Goal: Transaction & Acquisition: Purchase product/service

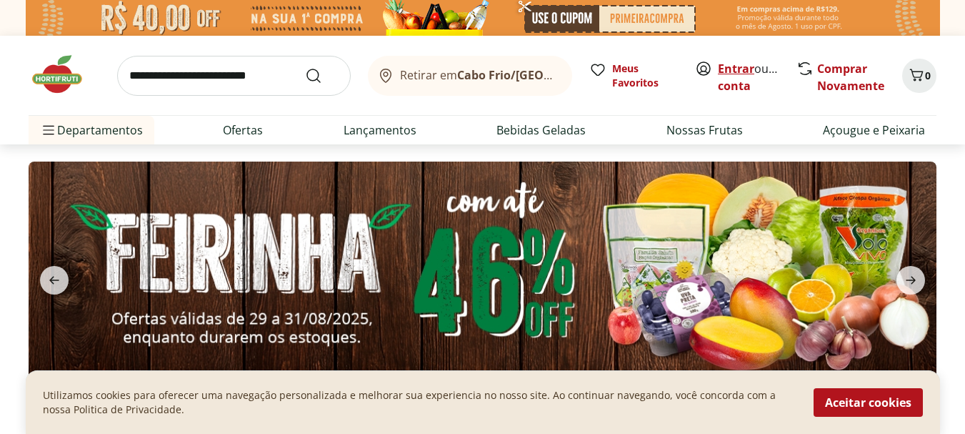
click at [744, 67] on link "Entrar" at bounding box center [736, 69] width 36 height 16
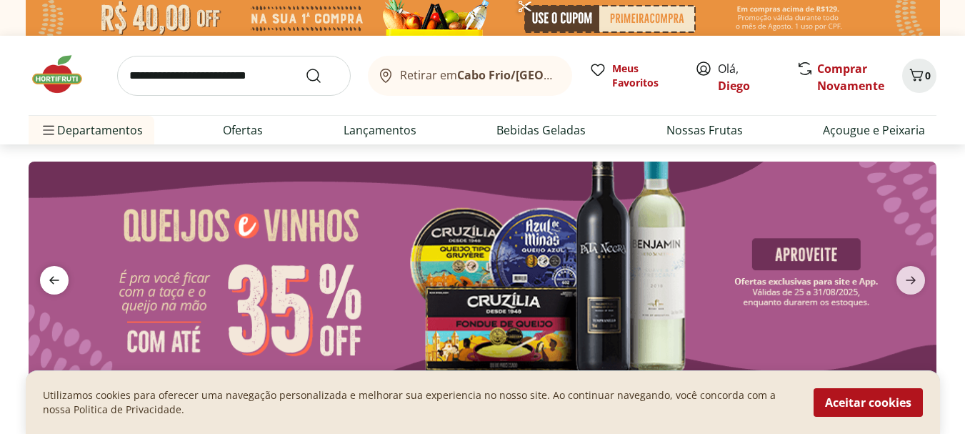
click at [48, 274] on icon "previous" at bounding box center [54, 279] width 17 height 17
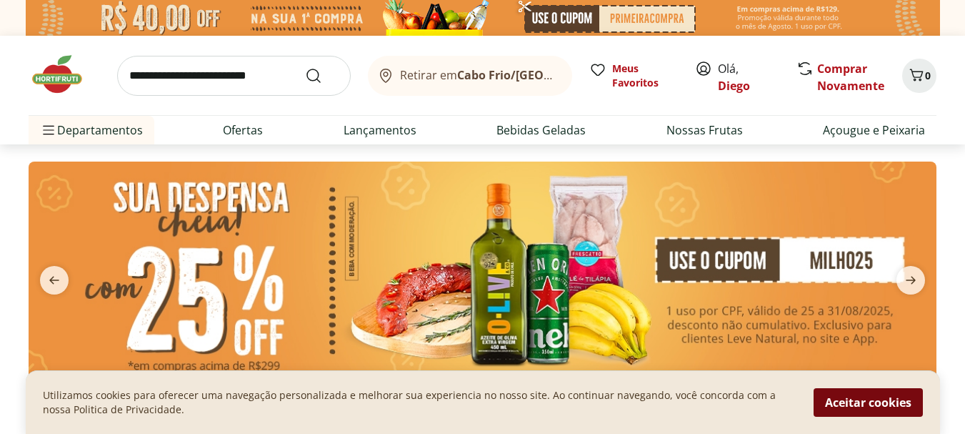
click at [871, 403] on button "Aceitar cookies" at bounding box center [868, 402] width 109 height 29
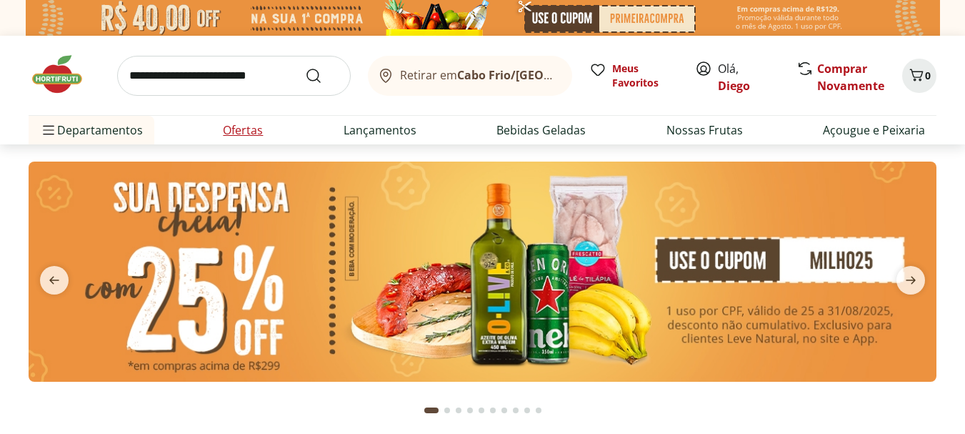
click at [228, 129] on link "Ofertas" at bounding box center [243, 129] width 40 height 17
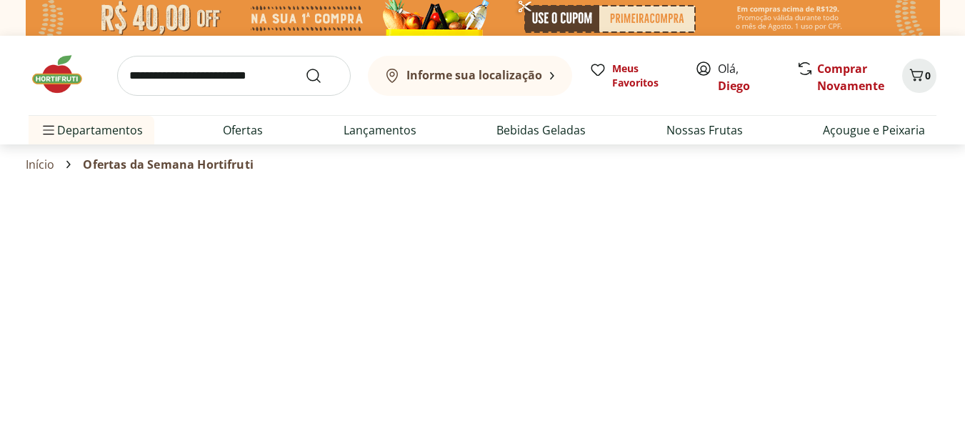
select select "**********"
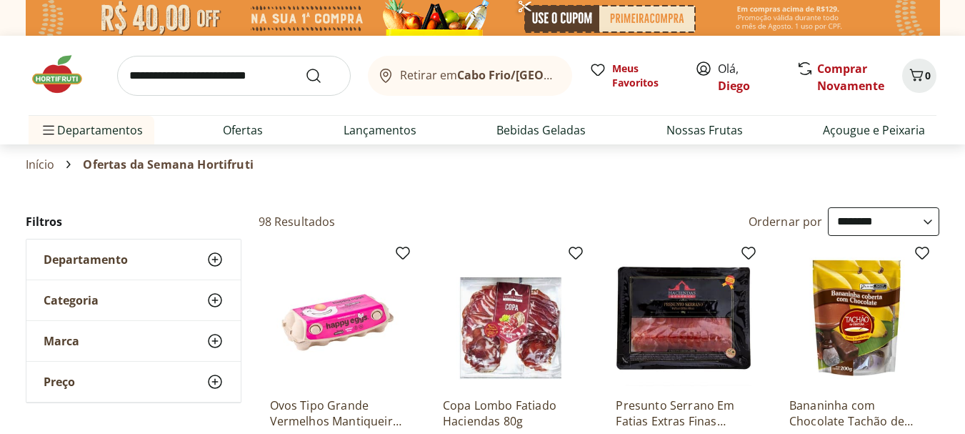
scroll to position [143, 0]
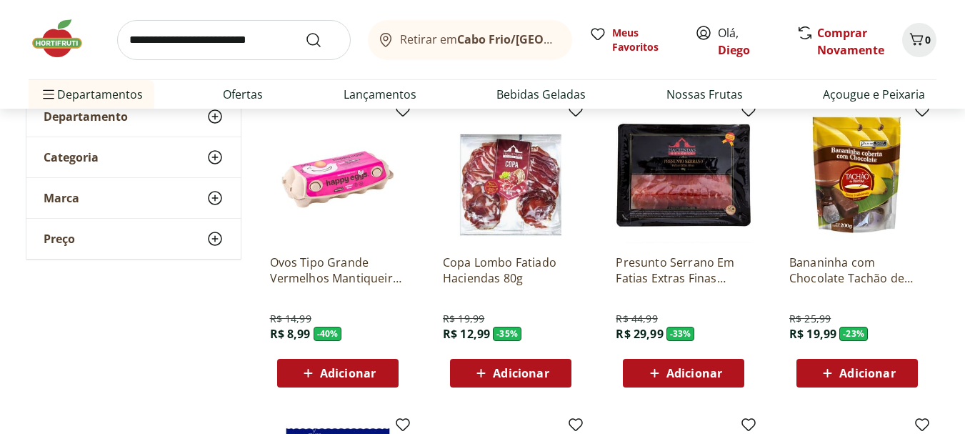
click at [552, 374] on div "Adicionar" at bounding box center [510, 373] width 99 height 26
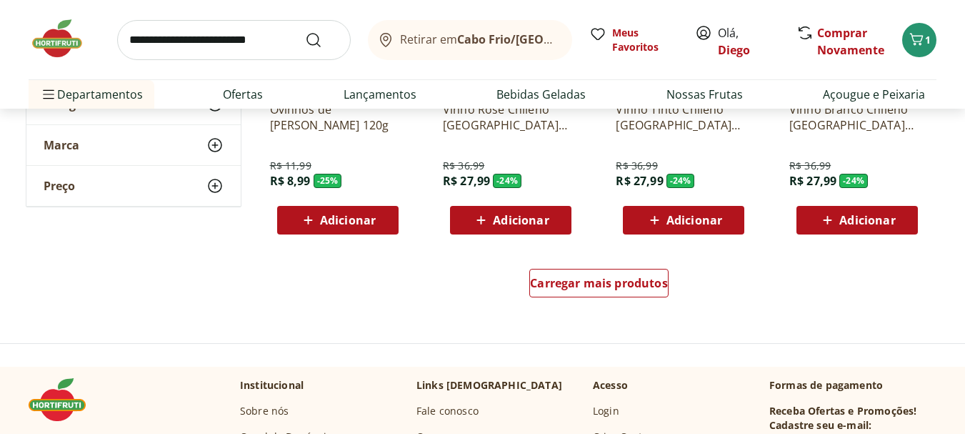
scroll to position [929, 0]
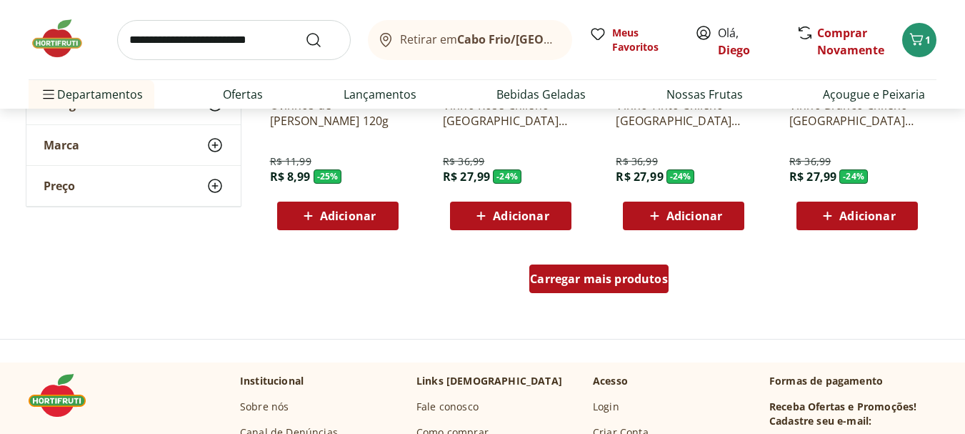
click at [617, 291] on div "Carregar mais produtos" at bounding box center [598, 278] width 139 height 29
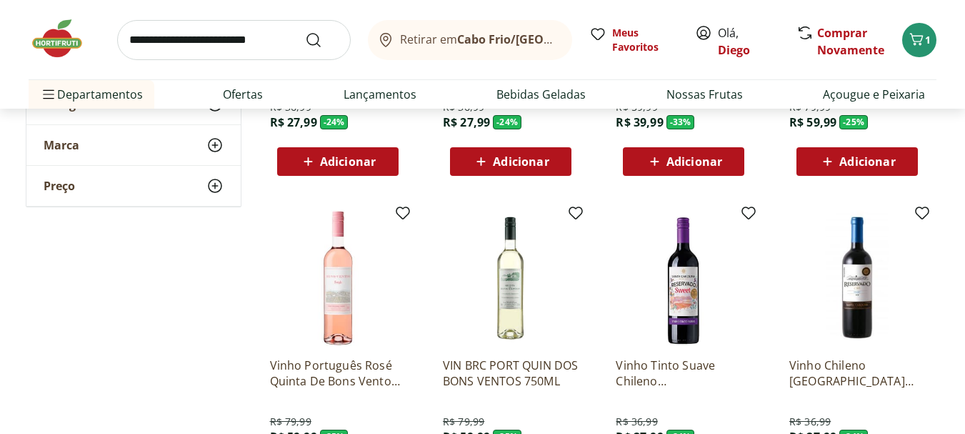
scroll to position [1357, 0]
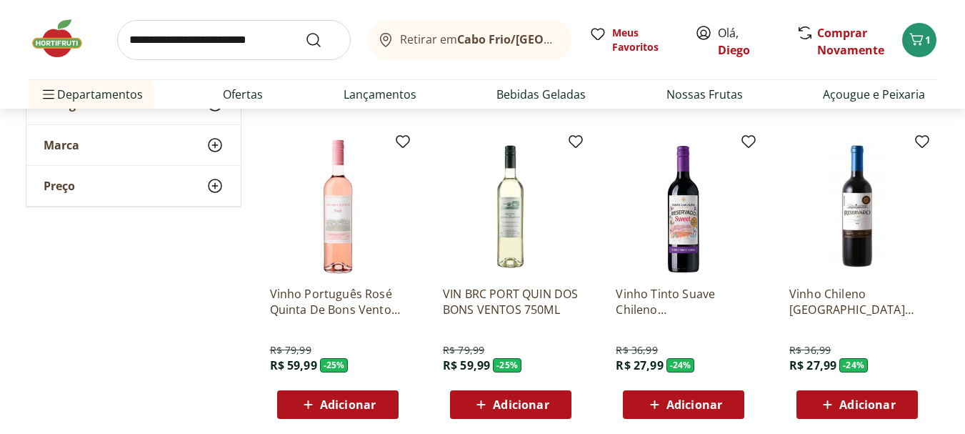
click at [321, 403] on span "Adicionar" at bounding box center [348, 404] width 56 height 11
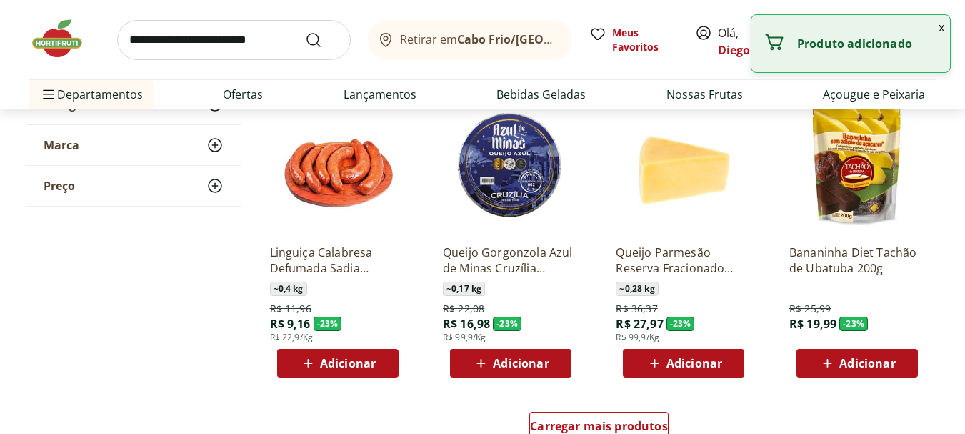
scroll to position [1714, 0]
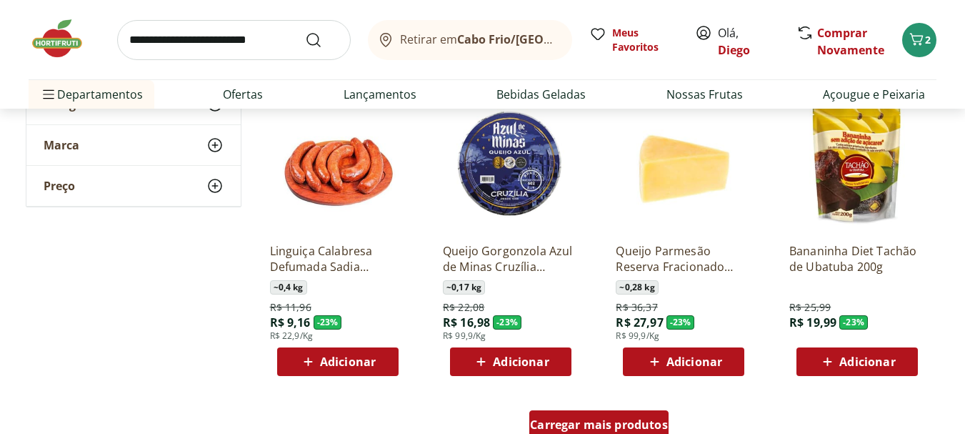
click at [623, 428] on span "Carregar mais produtos" at bounding box center [599, 424] width 138 height 11
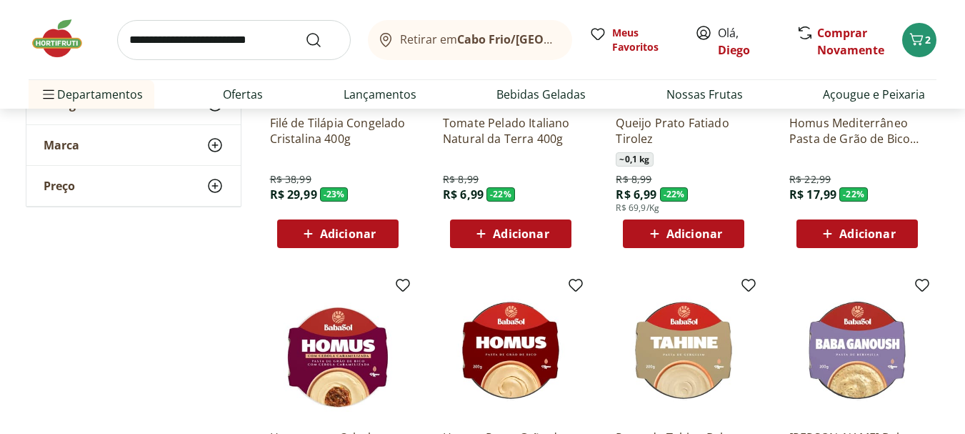
scroll to position [2143, 0]
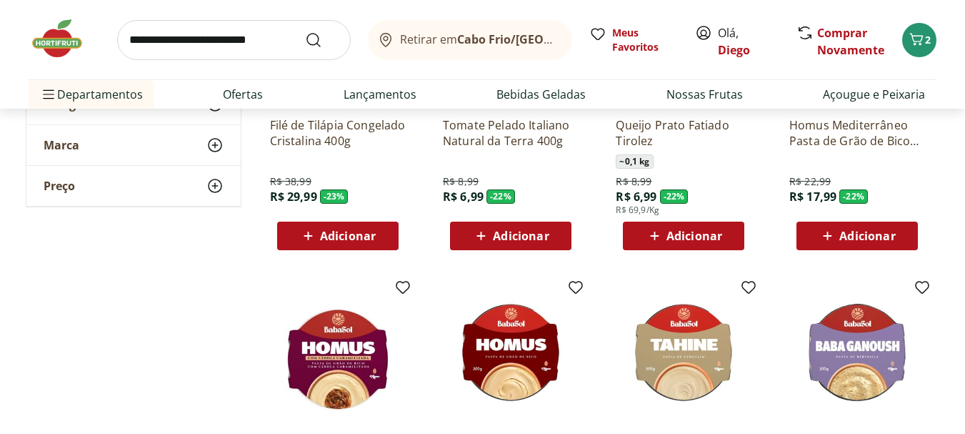
click at [323, 233] on span "Adicionar" at bounding box center [348, 235] width 56 height 11
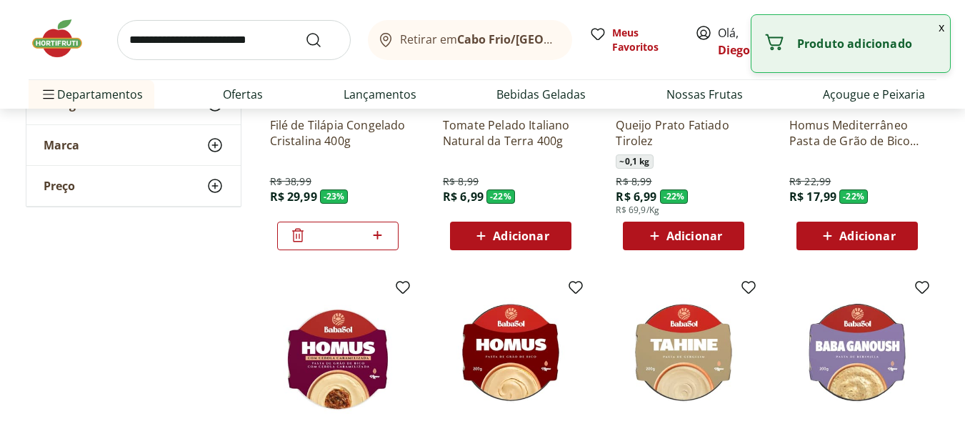
click at [381, 240] on icon at bounding box center [378, 234] width 18 height 17
type input "*"
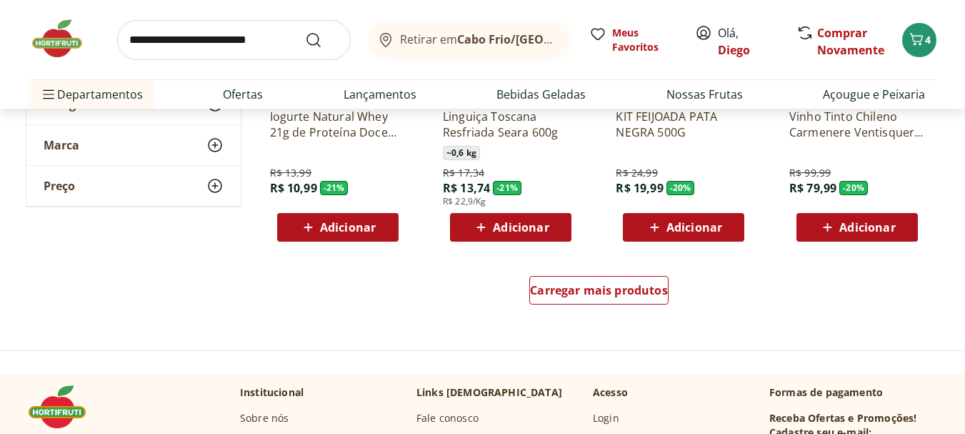
scroll to position [2786, 0]
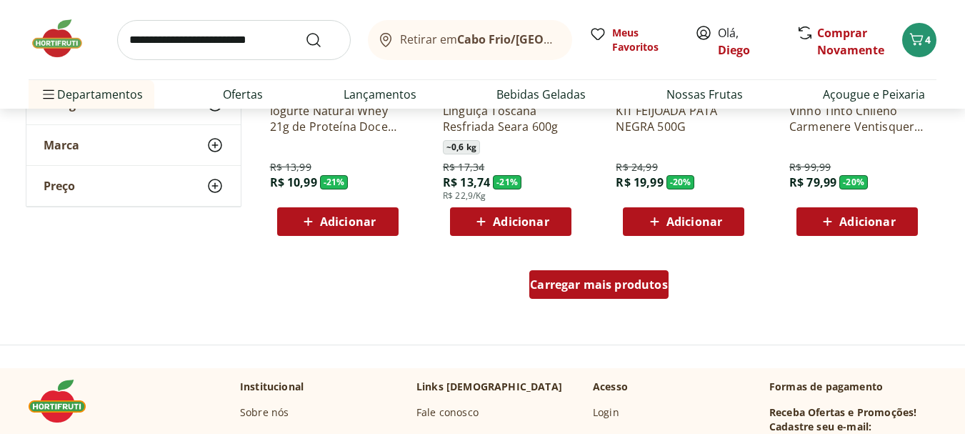
click at [571, 286] on span "Carregar mais produtos" at bounding box center [599, 284] width 138 height 11
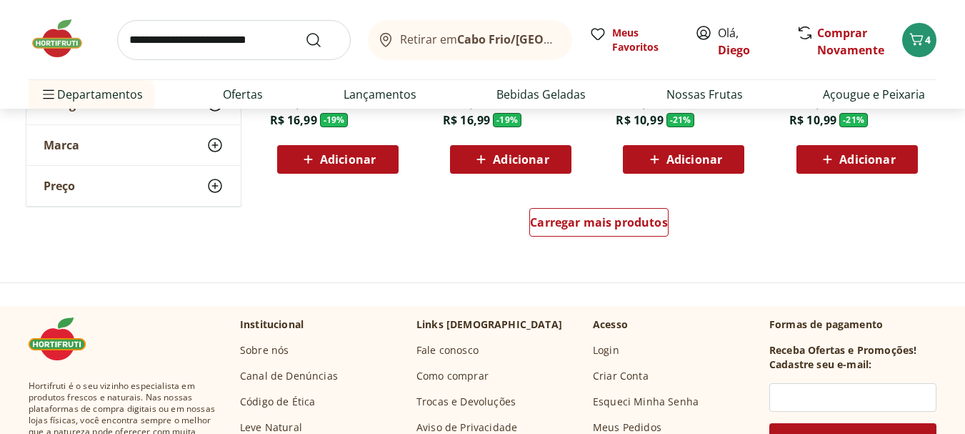
scroll to position [3785, 0]
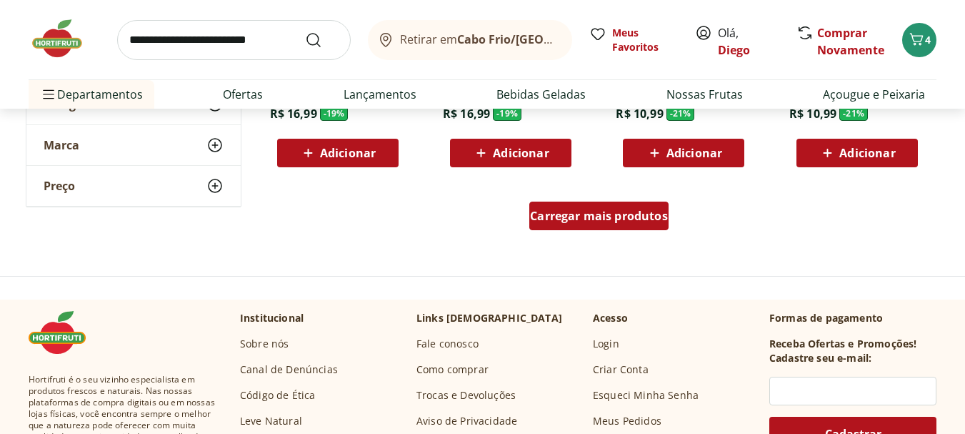
click at [609, 218] on span "Carregar mais produtos" at bounding box center [599, 215] width 138 height 11
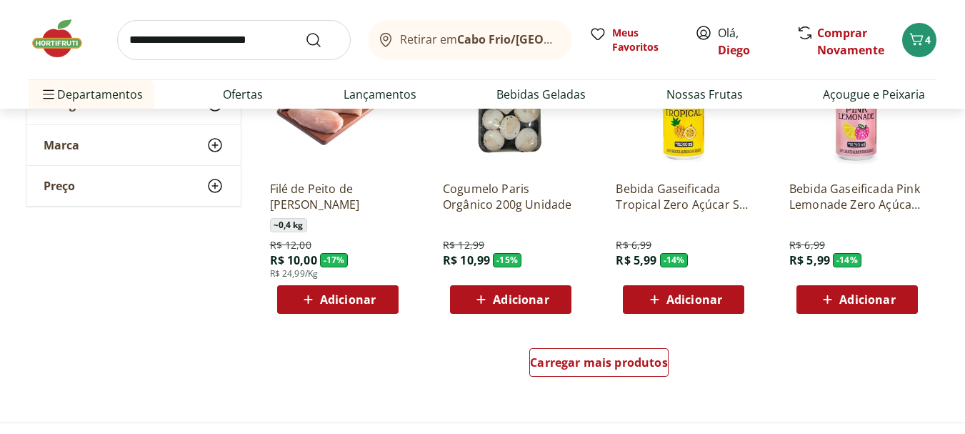
scroll to position [4571, 0]
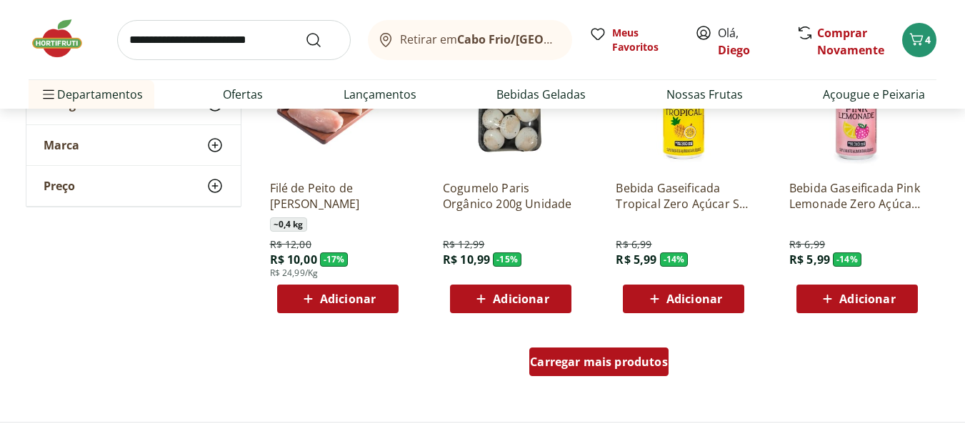
click at [586, 366] on span "Carregar mais produtos" at bounding box center [599, 361] width 138 height 11
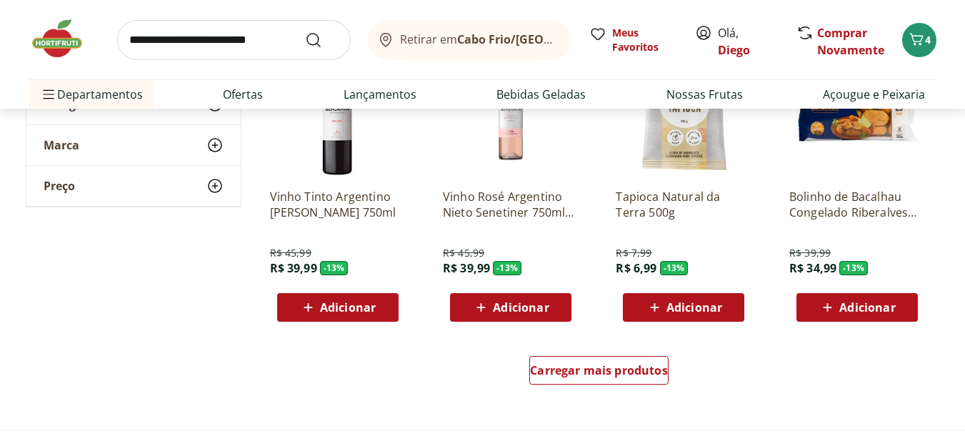
scroll to position [5500, 0]
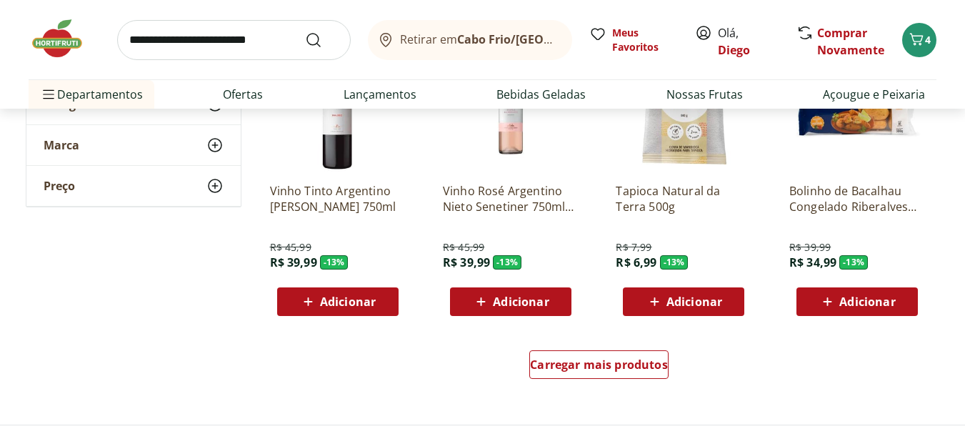
click at [716, 299] on span "Adicionar" at bounding box center [694, 301] width 56 height 11
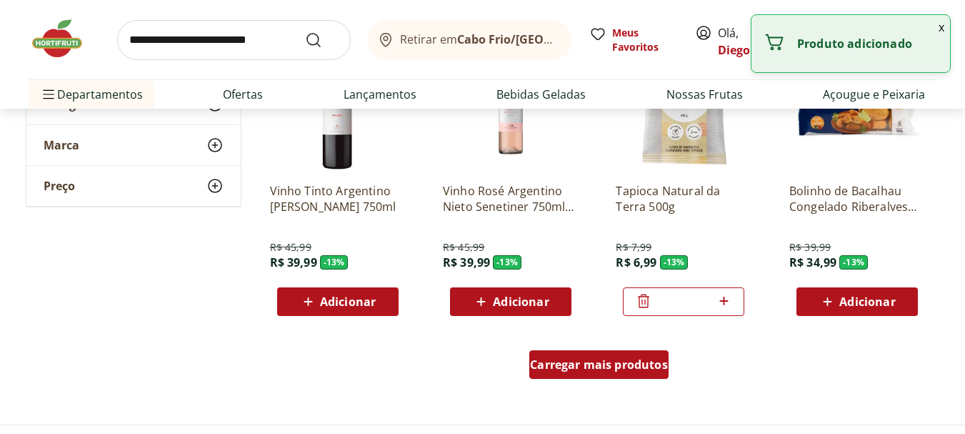
click at [620, 366] on span "Carregar mais produtos" at bounding box center [599, 364] width 138 height 11
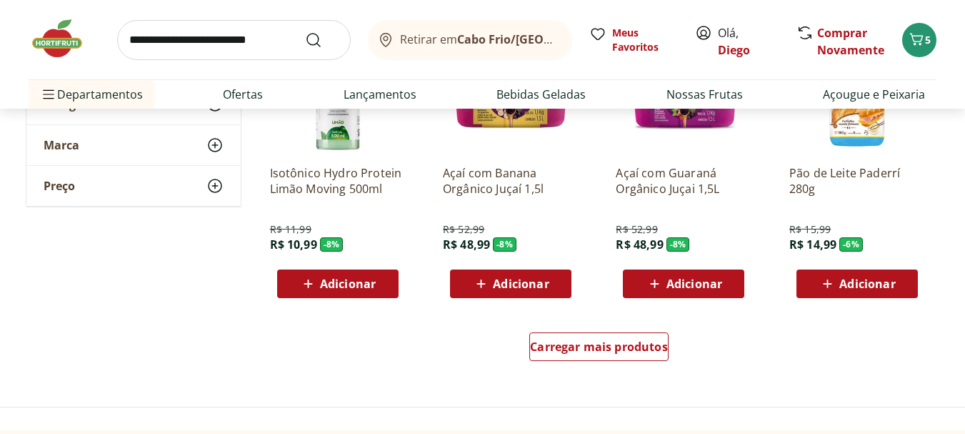
scroll to position [6500, 0]
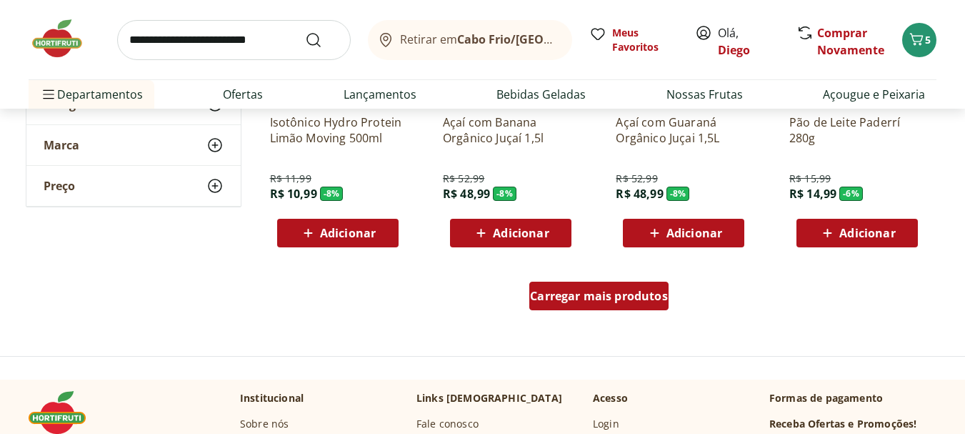
click at [638, 299] on span "Carregar mais produtos" at bounding box center [599, 295] width 138 height 11
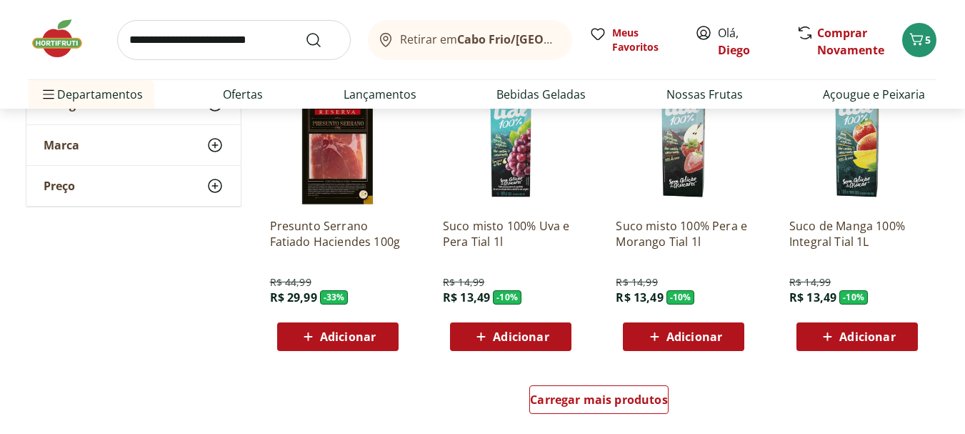
scroll to position [7357, 0]
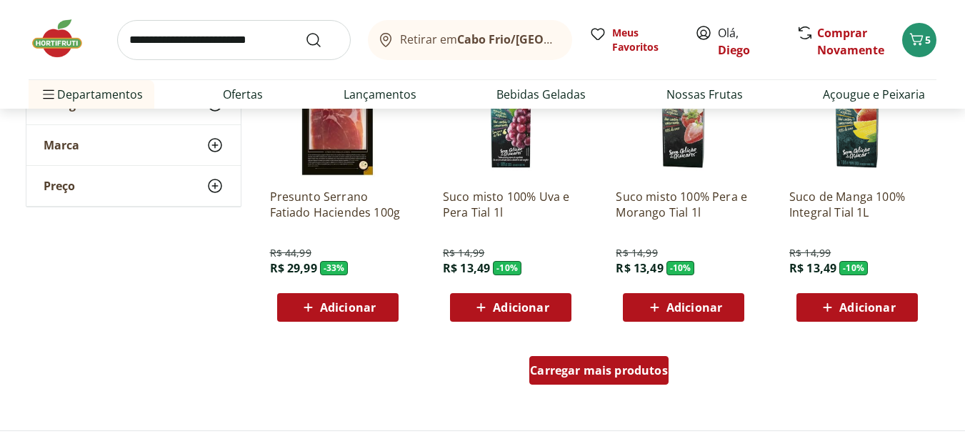
click at [604, 374] on span "Carregar mais produtos" at bounding box center [599, 369] width 138 height 11
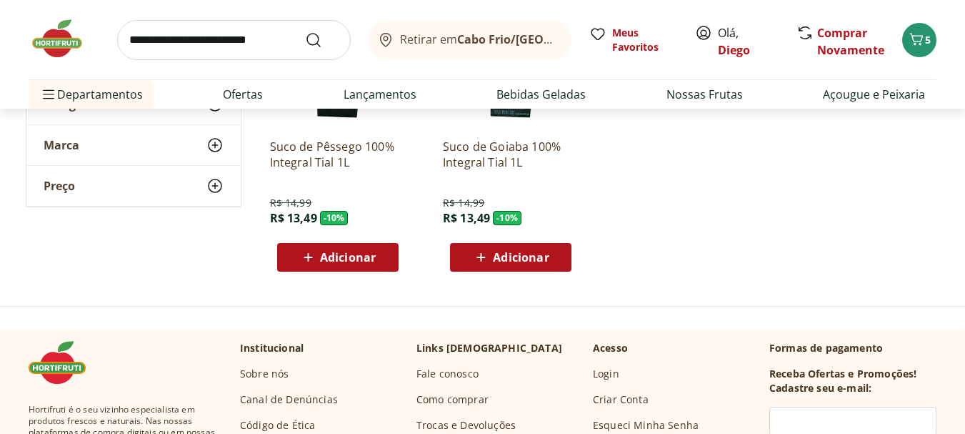
scroll to position [7714, 0]
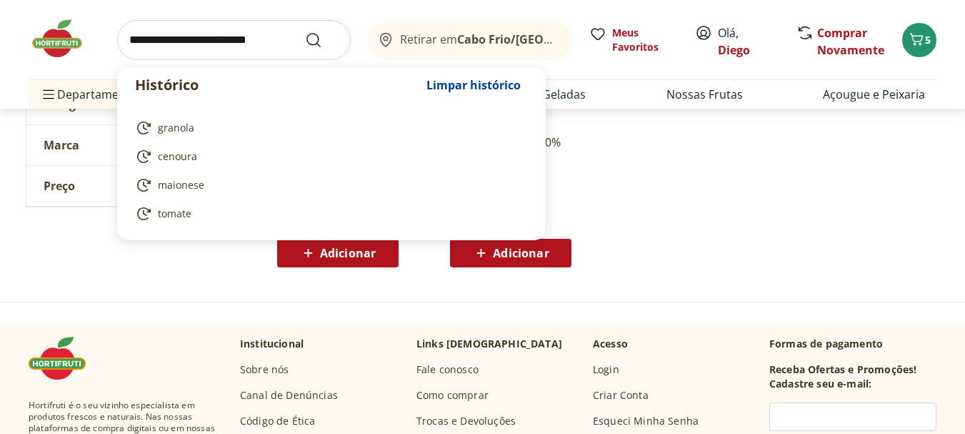
click at [262, 52] on input "search" at bounding box center [234, 40] width 234 height 40
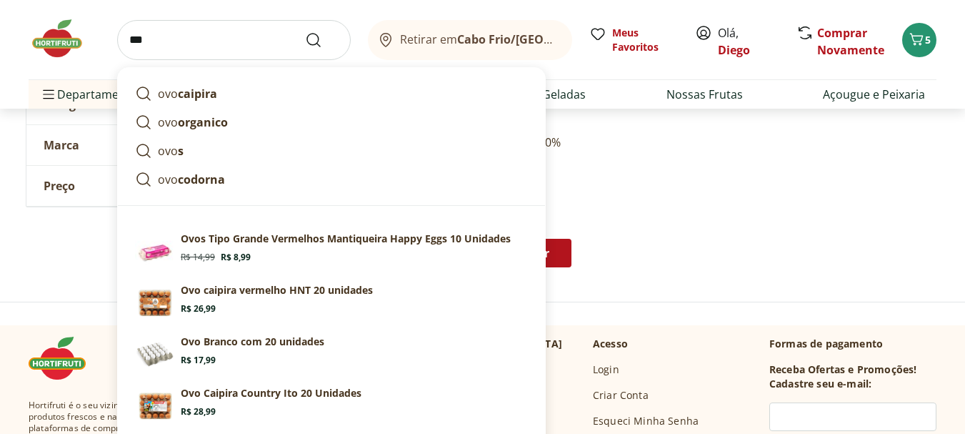
type input "***"
click at [305, 31] on button "Submit Search" at bounding box center [322, 39] width 34 height 17
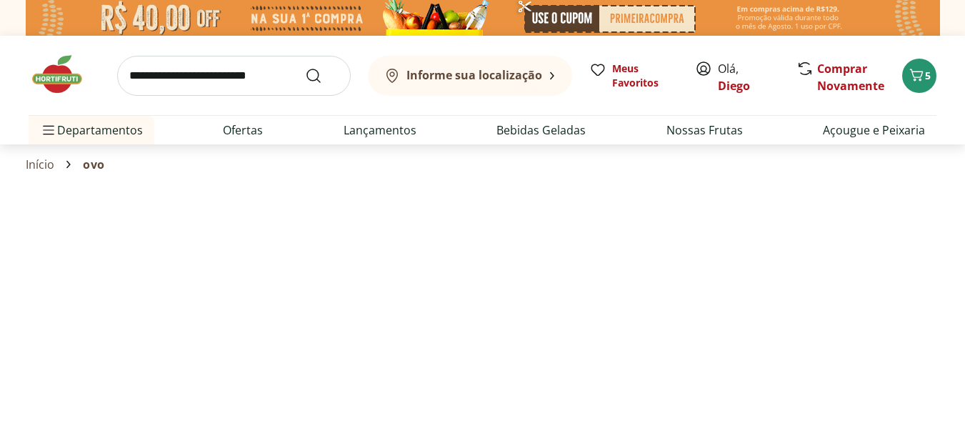
select select "**********"
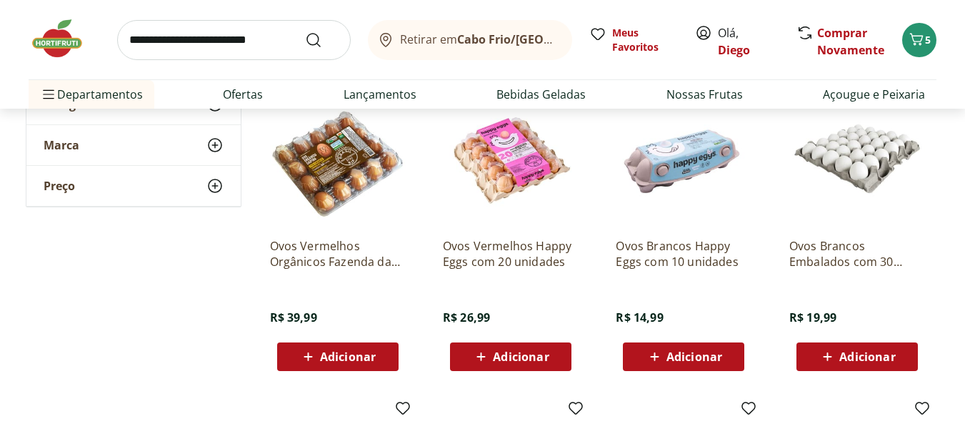
scroll to position [500, 0]
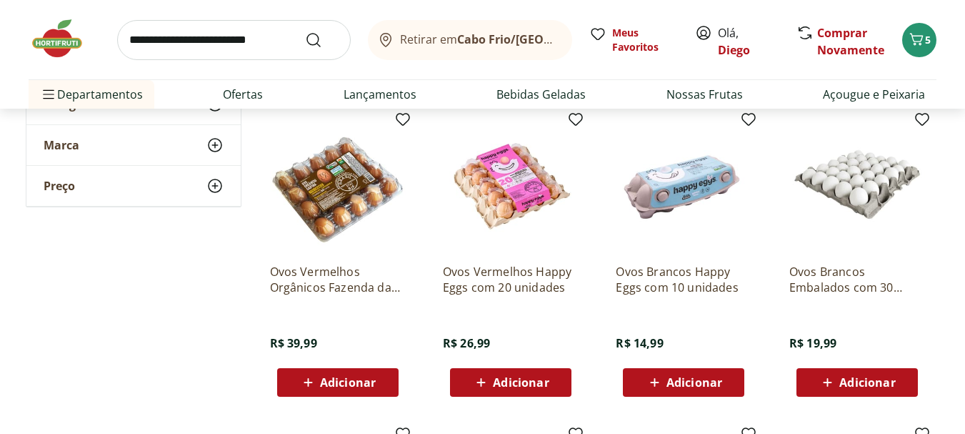
click at [851, 386] on span "Adicionar" at bounding box center [867, 381] width 56 height 11
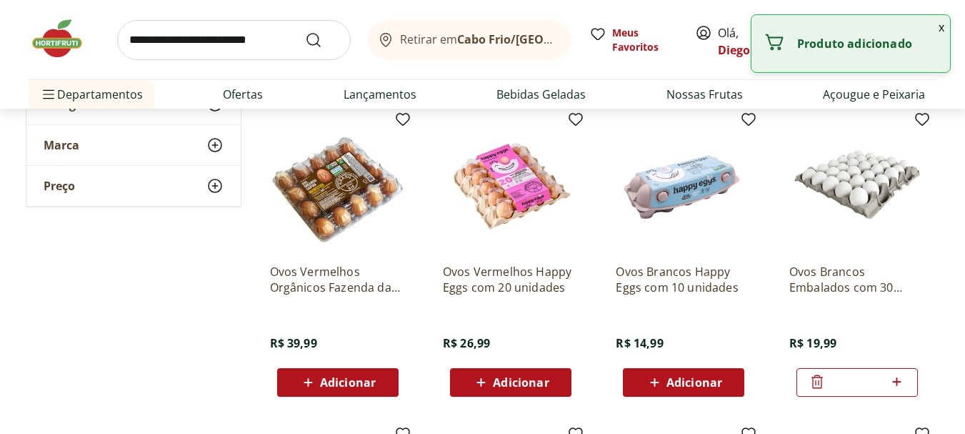
click at [891, 376] on icon at bounding box center [897, 381] width 18 height 17
click at [899, 382] on icon at bounding box center [897, 381] width 18 height 17
type input "*"
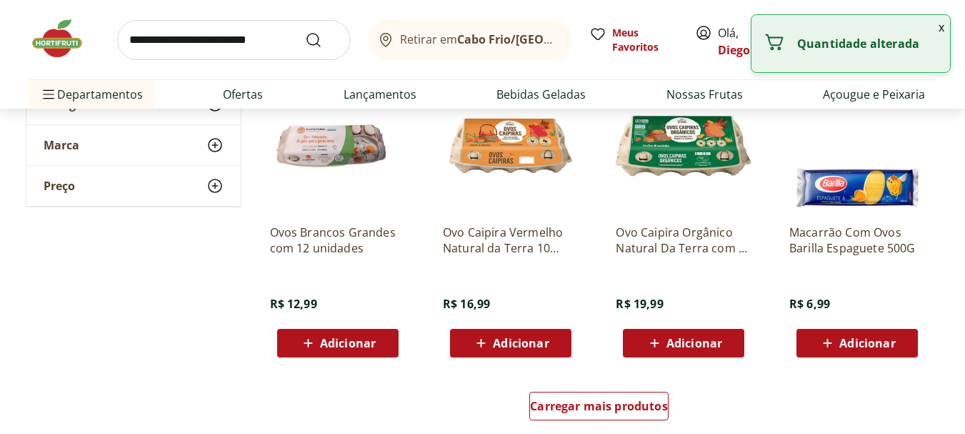
scroll to position [929, 0]
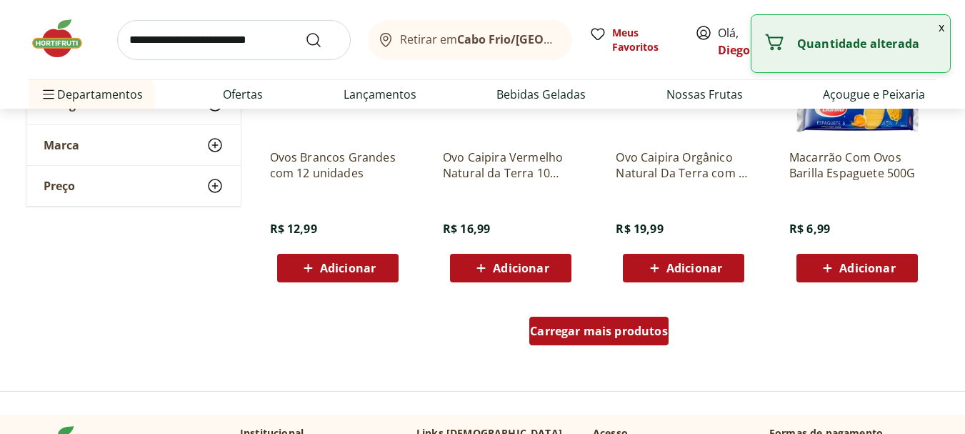
click at [595, 336] on span "Carregar mais produtos" at bounding box center [599, 330] width 138 height 11
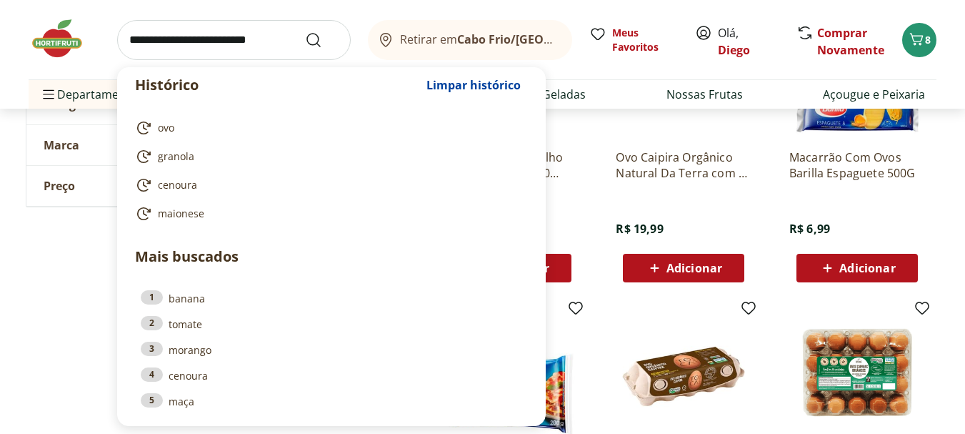
click at [199, 45] on input "search" at bounding box center [234, 40] width 234 height 40
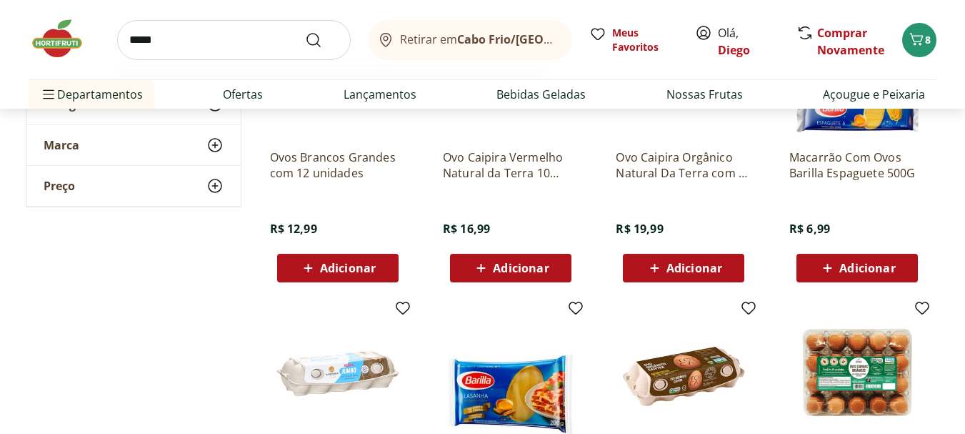
type input "*****"
click at [305, 31] on button "Submit Search" at bounding box center [322, 39] width 34 height 17
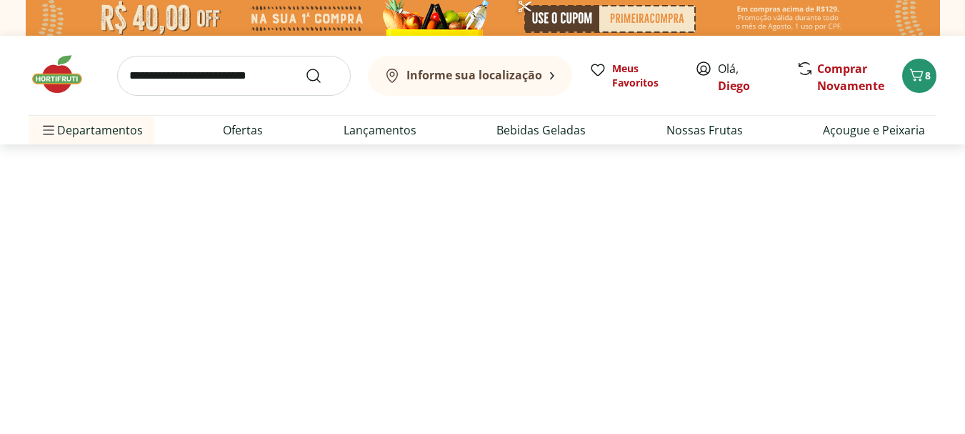
select select "**********"
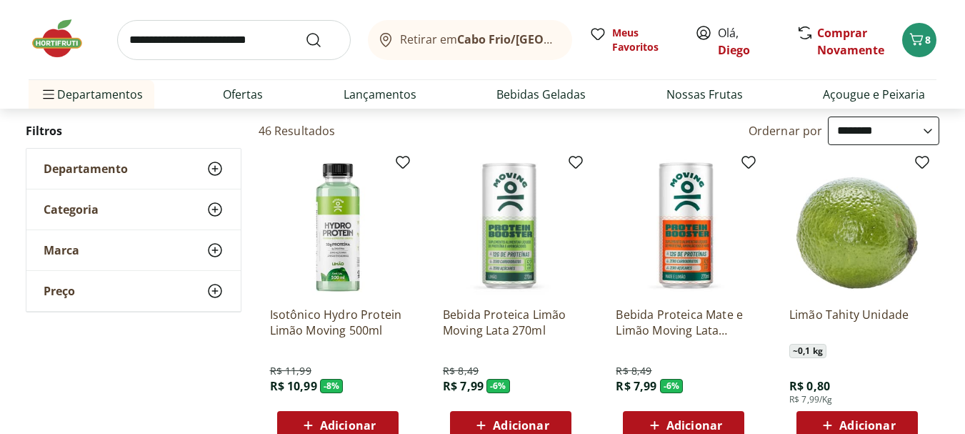
scroll to position [214, 0]
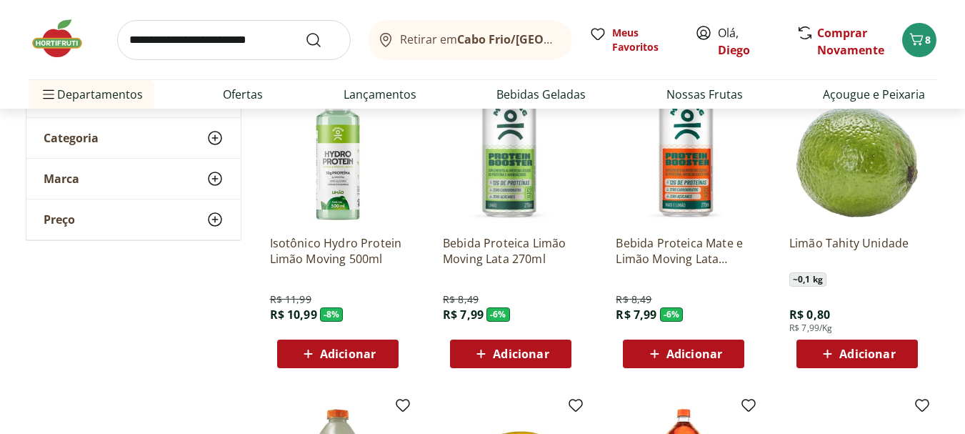
click at [863, 353] on span "Adicionar" at bounding box center [867, 353] width 56 height 11
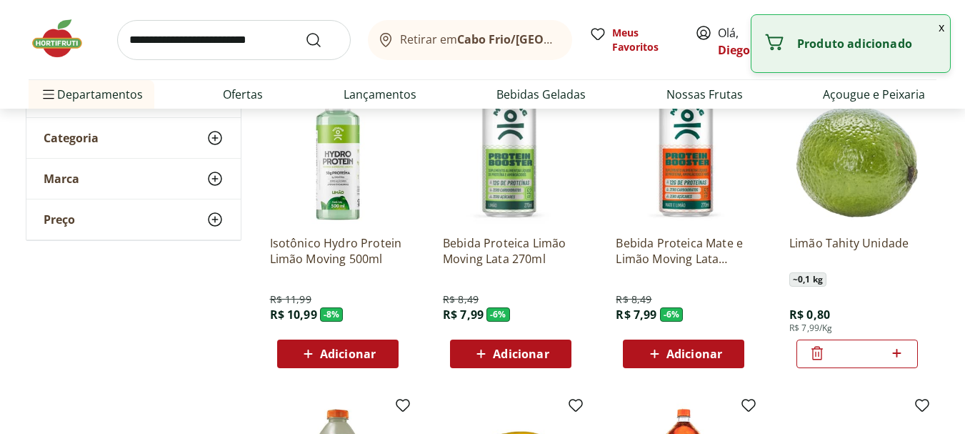
click at [896, 351] on icon at bounding box center [897, 352] width 18 height 17
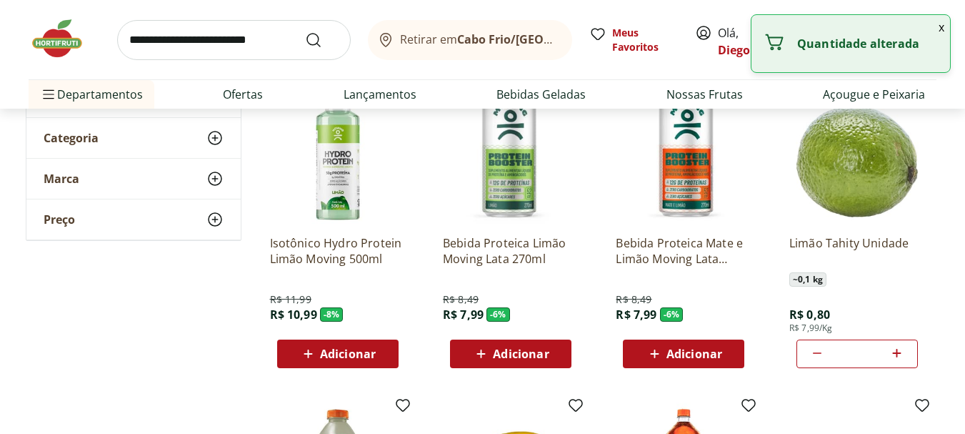
click at [896, 351] on icon at bounding box center [897, 352] width 18 height 17
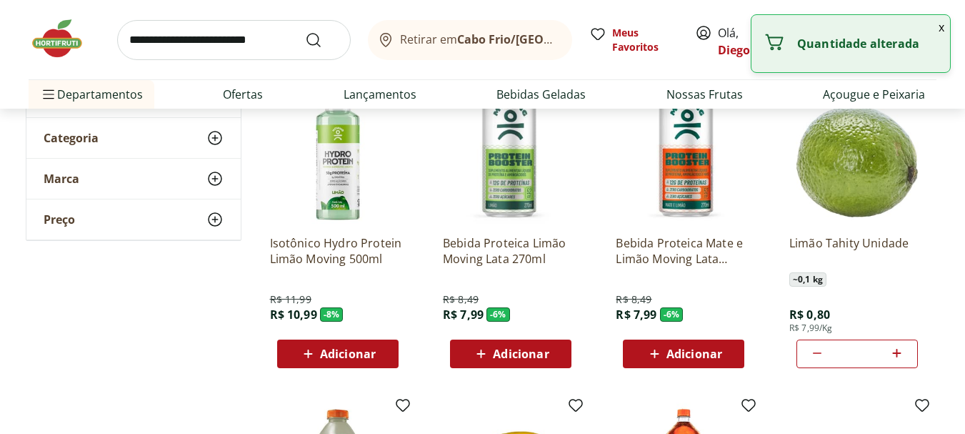
click at [896, 351] on icon at bounding box center [897, 352] width 18 height 17
type input "**"
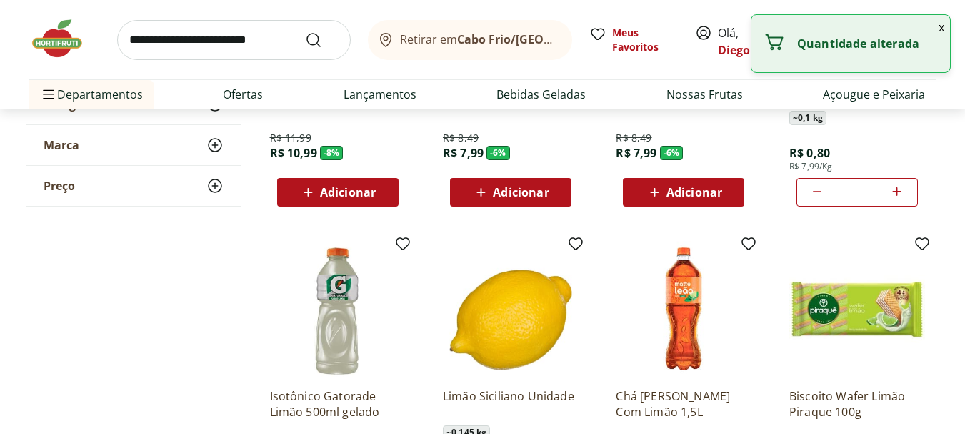
scroll to position [429, 0]
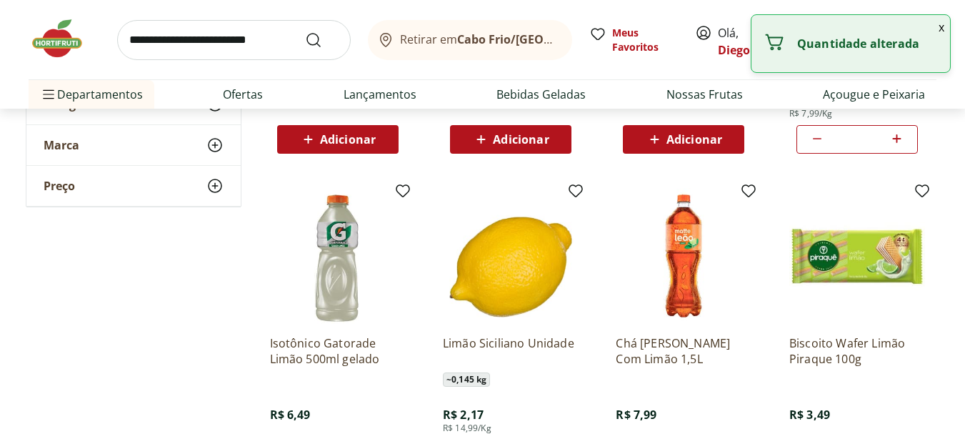
click at [243, 34] on input "search" at bounding box center [234, 40] width 234 height 40
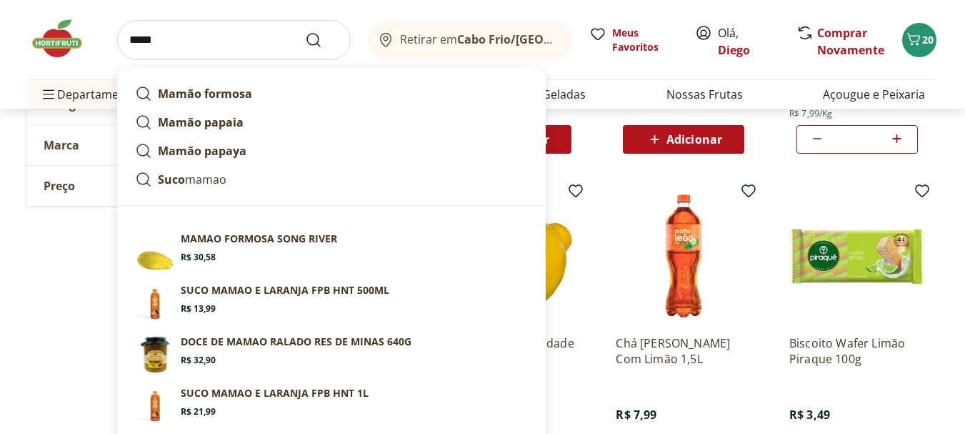
type input "*****"
click at [305, 31] on button "Submit Search" at bounding box center [322, 39] width 34 height 17
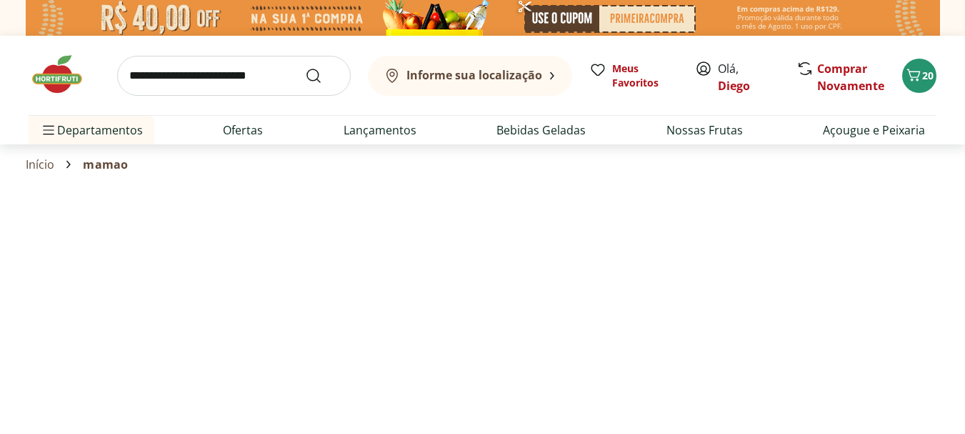
select select "**********"
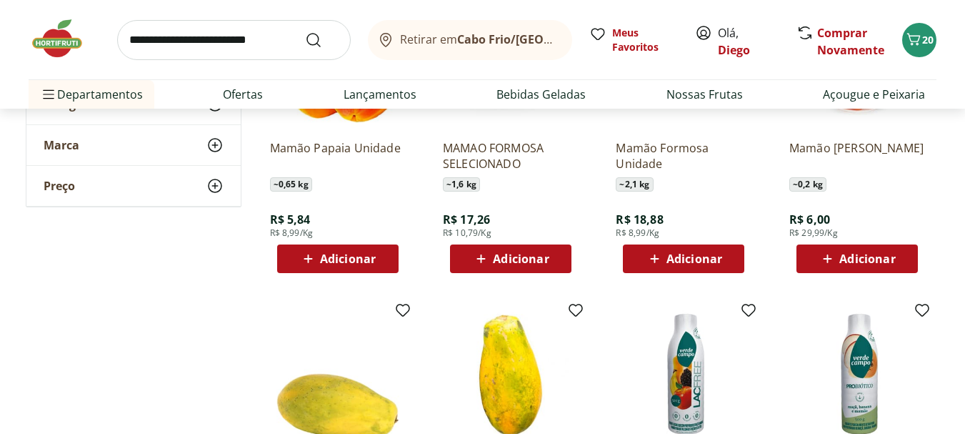
scroll to position [286, 0]
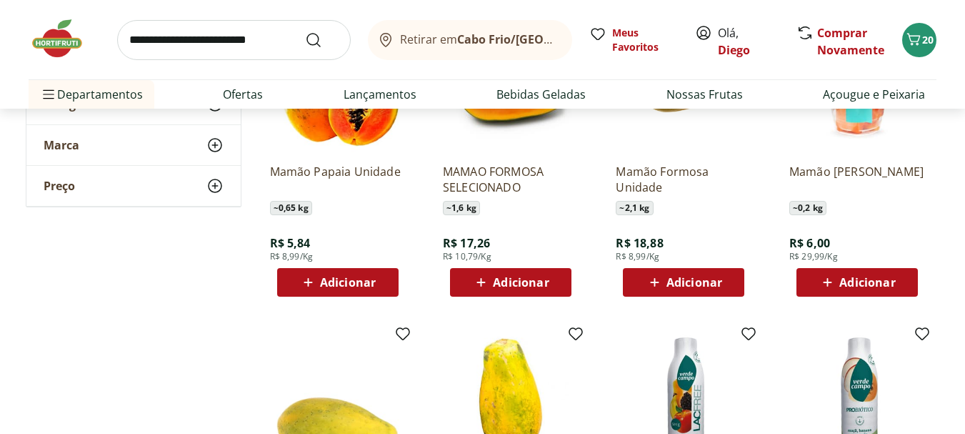
click at [359, 283] on span "Adicionar" at bounding box center [348, 281] width 56 height 11
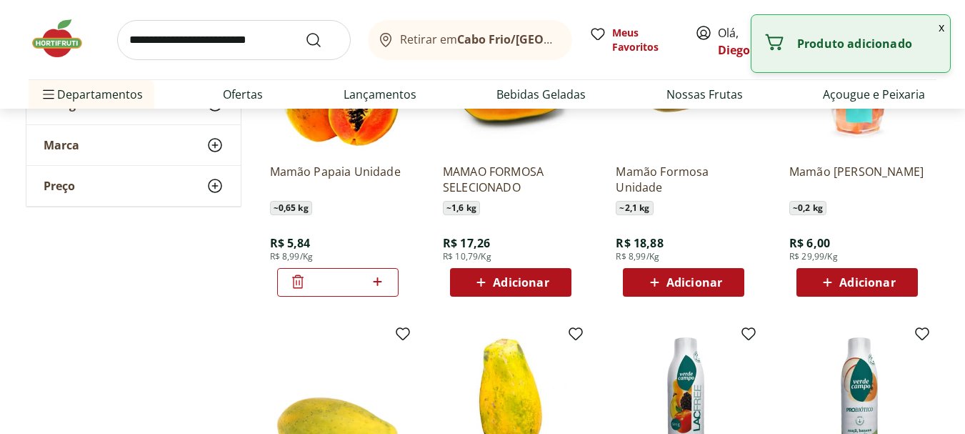
click at [386, 279] on div "*" at bounding box center [337, 282] width 121 height 29
click at [381, 279] on icon at bounding box center [378, 281] width 18 height 17
type input "*"
click at [206, 50] on input "search" at bounding box center [234, 40] width 234 height 40
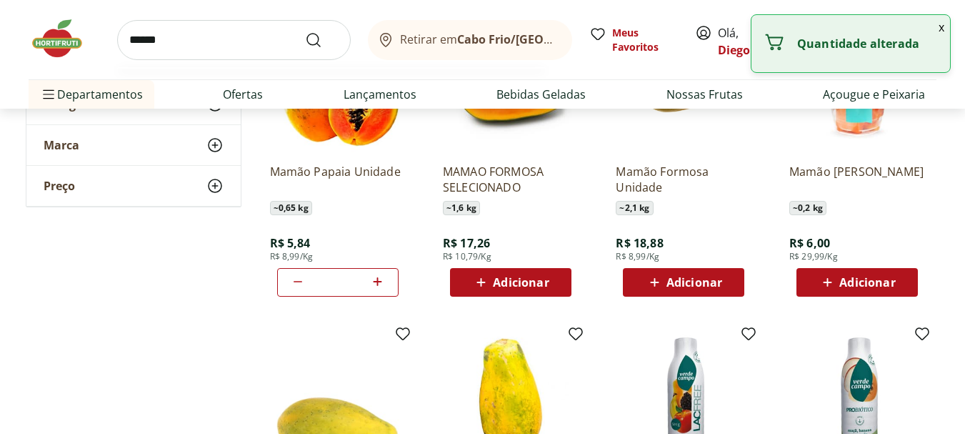
type input "******"
click at [305, 31] on button "Submit Search" at bounding box center [322, 39] width 34 height 17
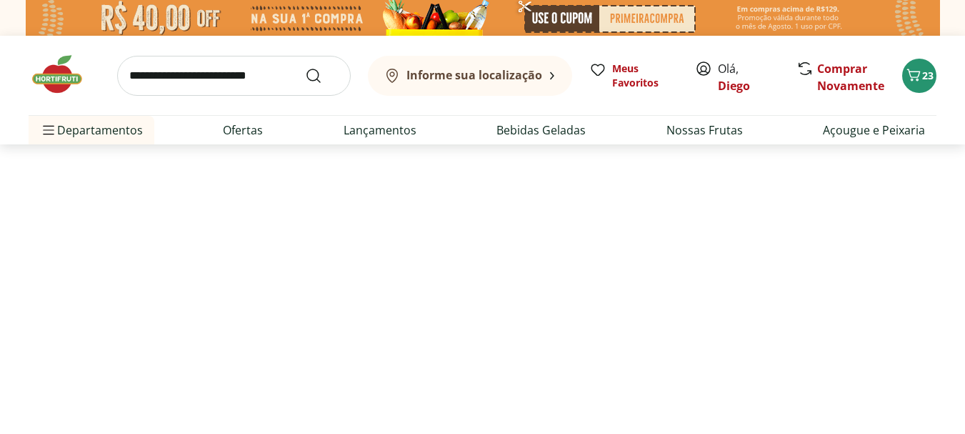
select select "**********"
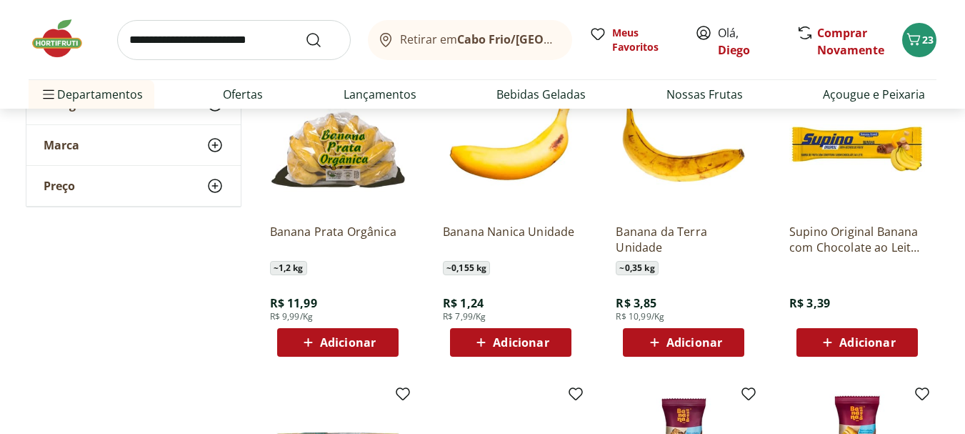
scroll to position [571, 0]
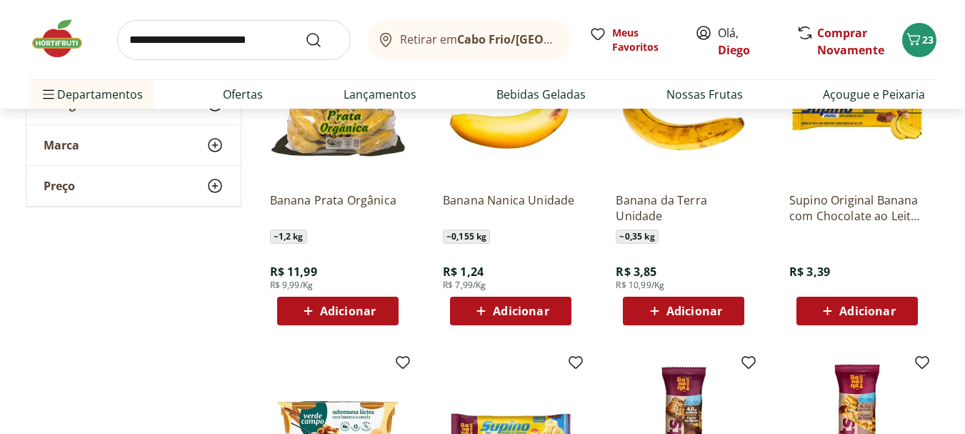
click at [363, 310] on span "Adicionar" at bounding box center [348, 310] width 56 height 11
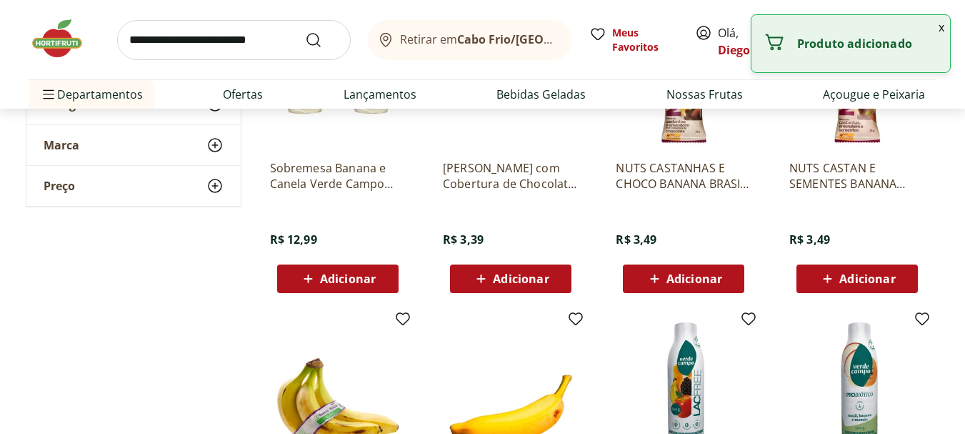
scroll to position [1000, 0]
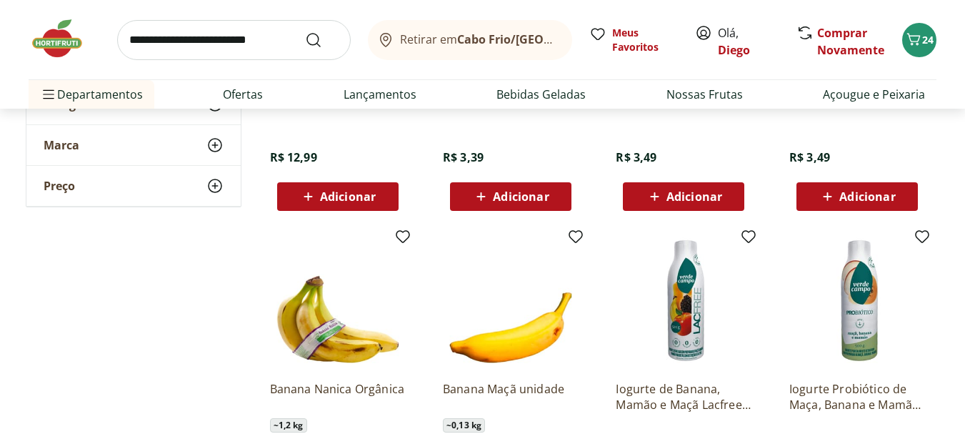
click at [230, 42] on input "search" at bounding box center [234, 40] width 234 height 40
type input "******"
click at [305, 31] on button "Submit Search" at bounding box center [322, 39] width 34 height 17
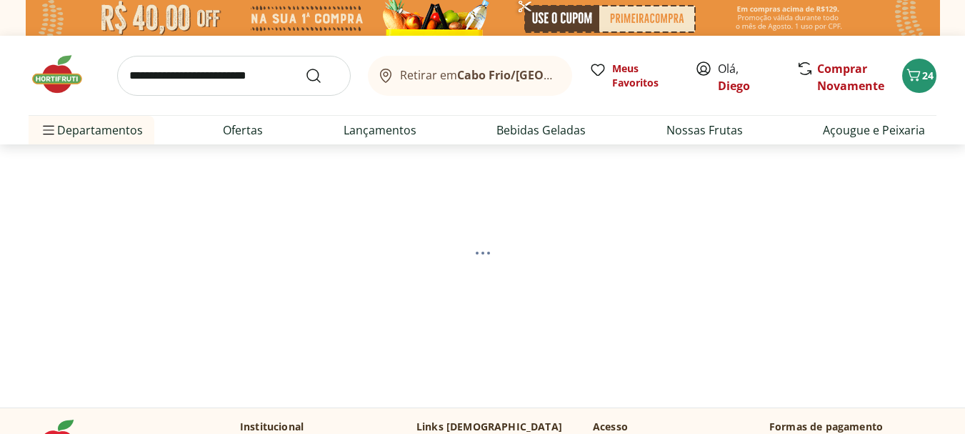
select select "**********"
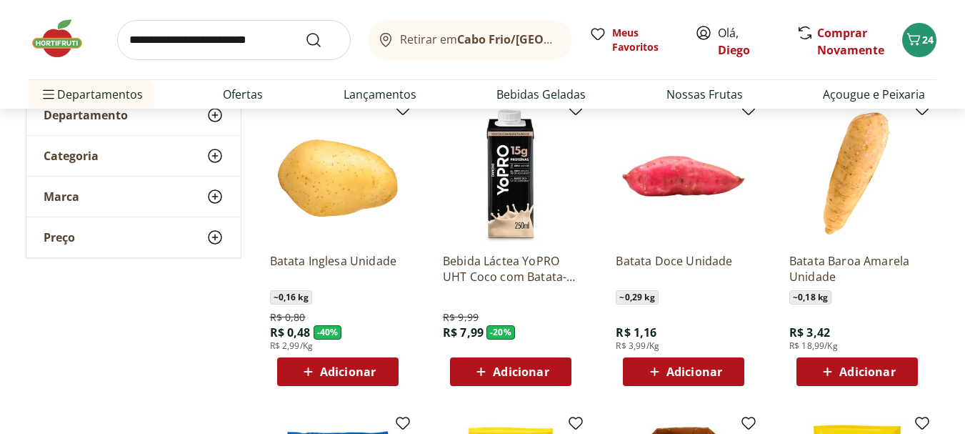
scroll to position [286, 0]
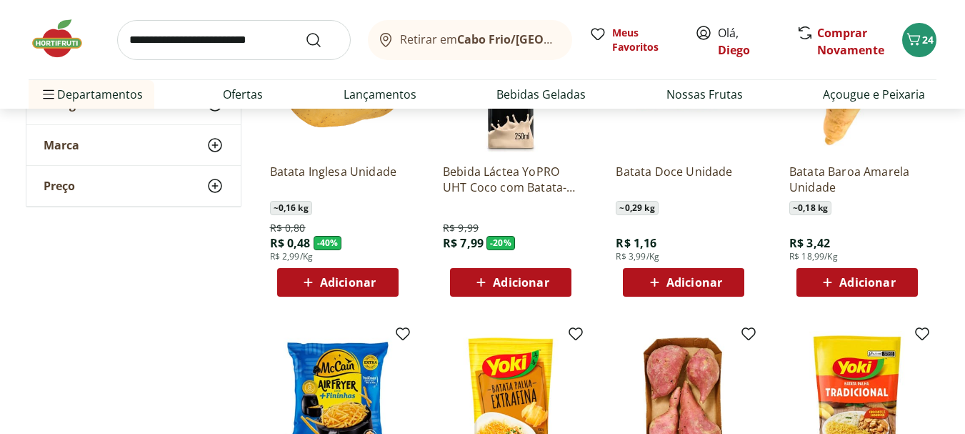
click at [374, 281] on span "Adicionar" at bounding box center [348, 281] width 56 height 11
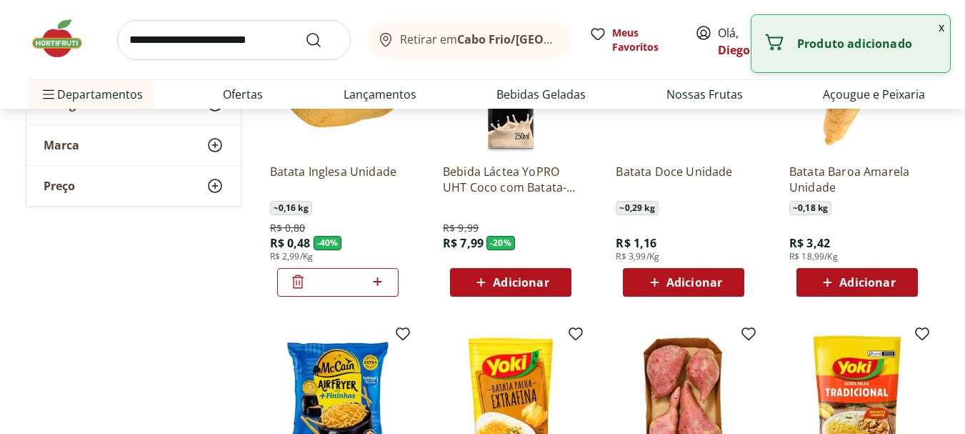
click at [381, 281] on icon at bounding box center [378, 281] width 9 height 9
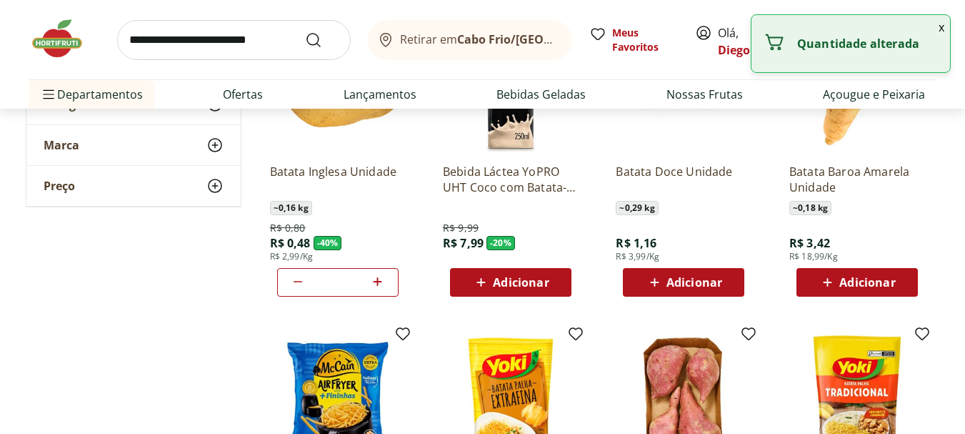
type input "*"
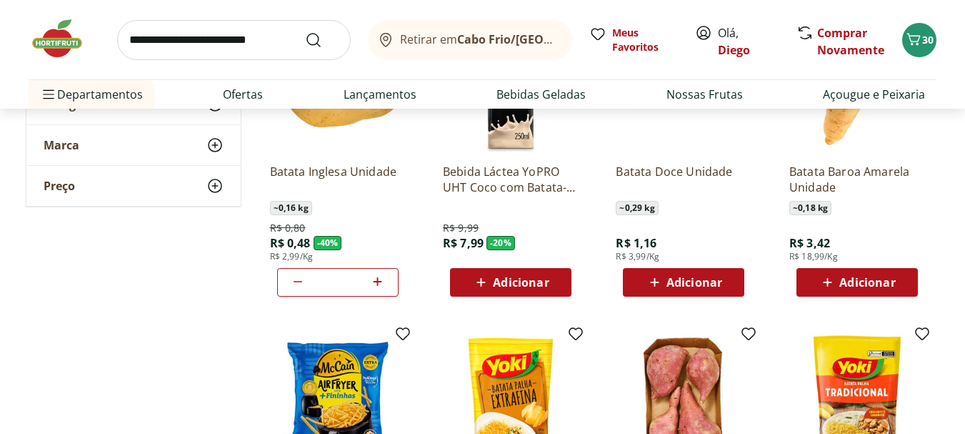
click at [200, 53] on input "search" at bounding box center [234, 40] width 234 height 40
type input "******"
click at [305, 31] on button "Submit Search" at bounding box center [322, 39] width 34 height 17
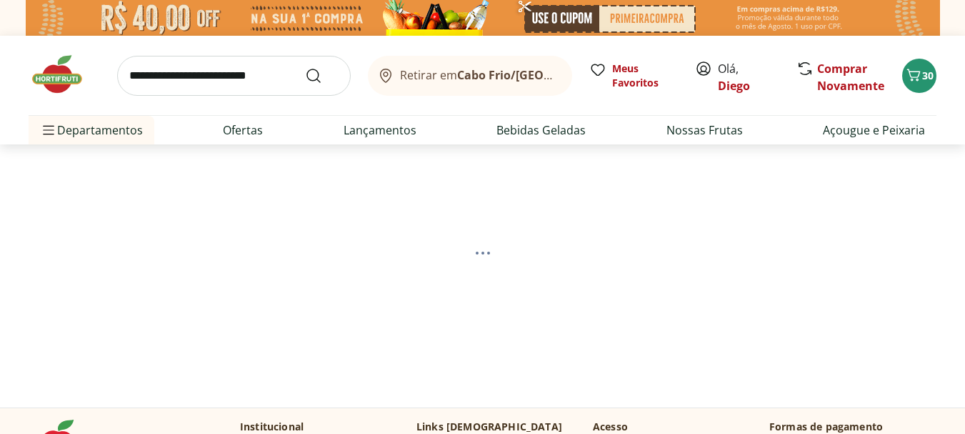
select select "**********"
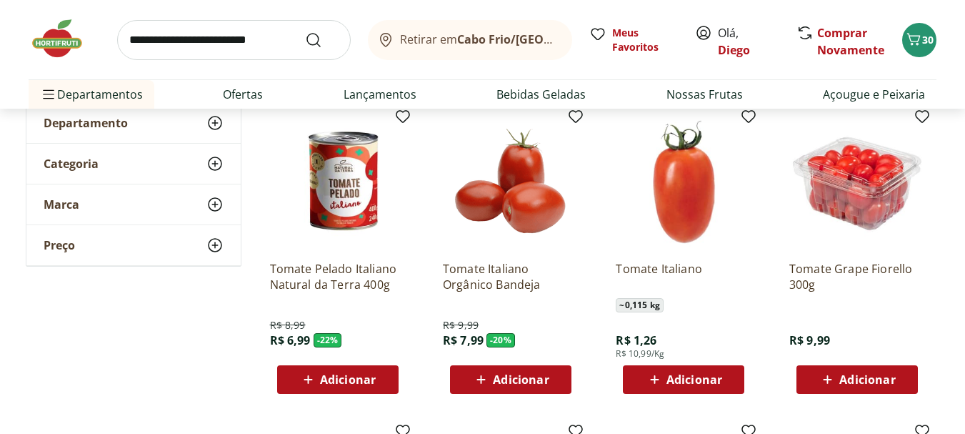
scroll to position [214, 0]
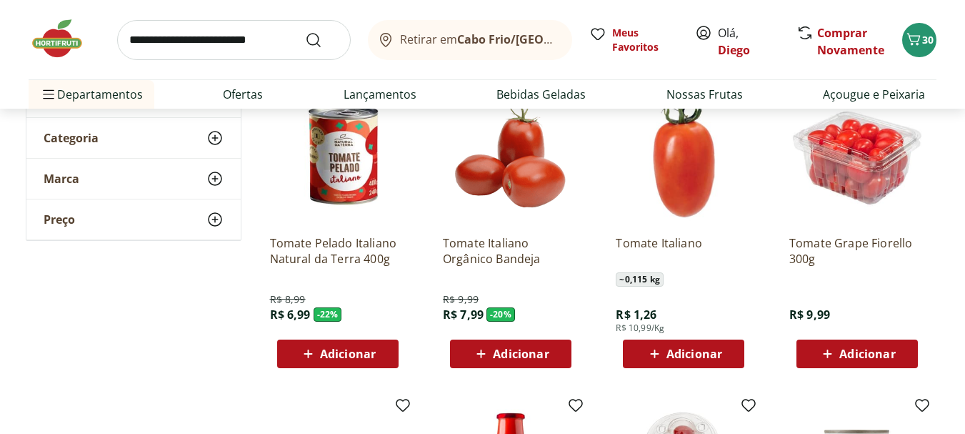
click at [703, 352] on span "Adicionar" at bounding box center [694, 353] width 56 height 11
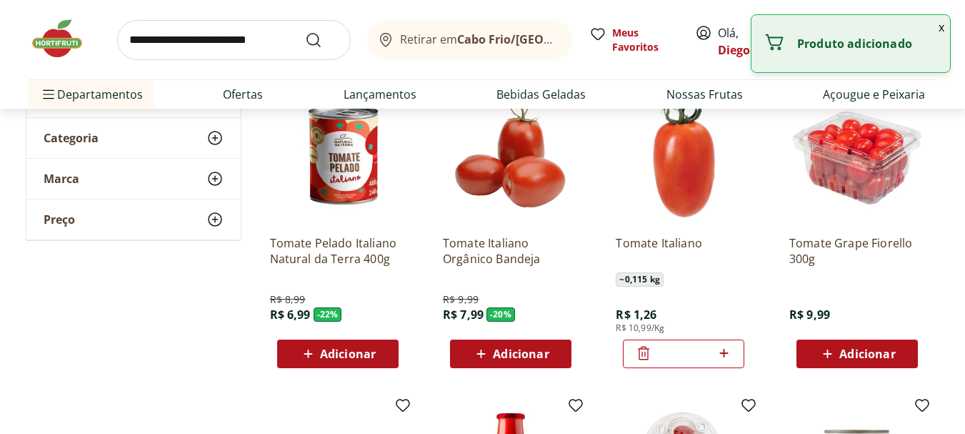
click at [725, 351] on icon at bounding box center [724, 352] width 18 height 17
type input "*"
click at [341, 350] on span "Adicionar" at bounding box center [348, 353] width 56 height 11
click at [383, 350] on icon at bounding box center [378, 352] width 18 height 17
type input "*"
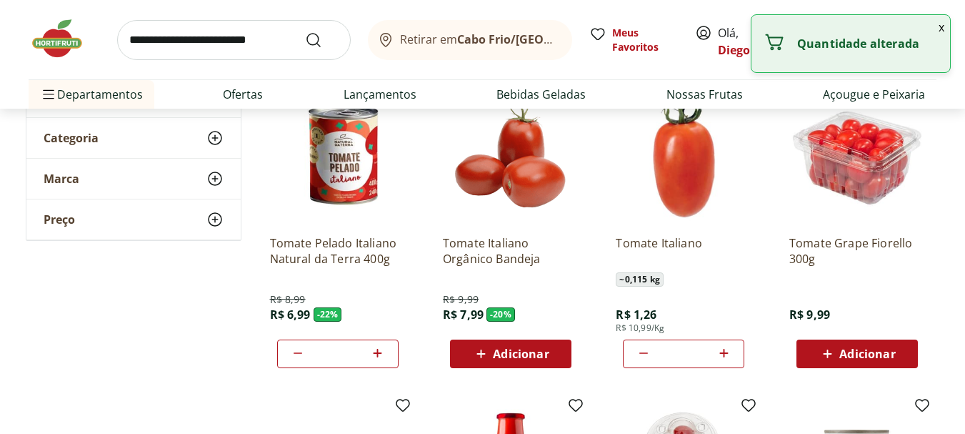
click at [723, 352] on icon at bounding box center [723, 353] width 9 height 9
type input "*"
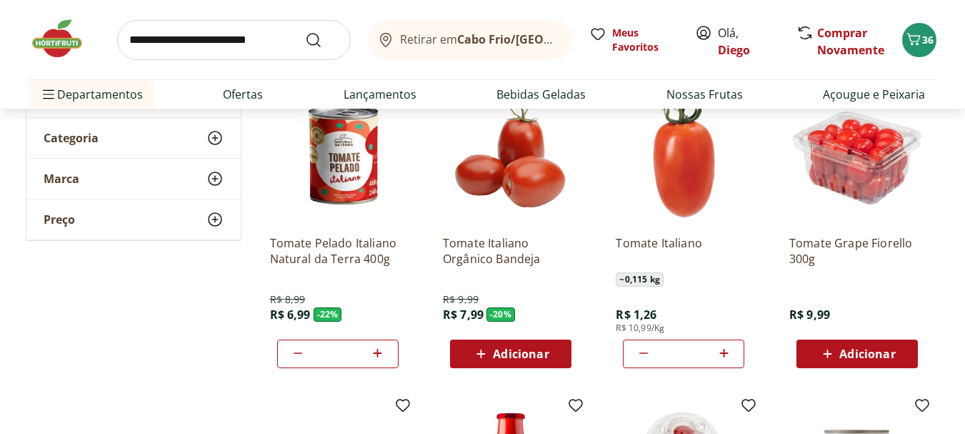
click at [877, 359] on span "Adicionar" at bounding box center [867, 353] width 56 height 11
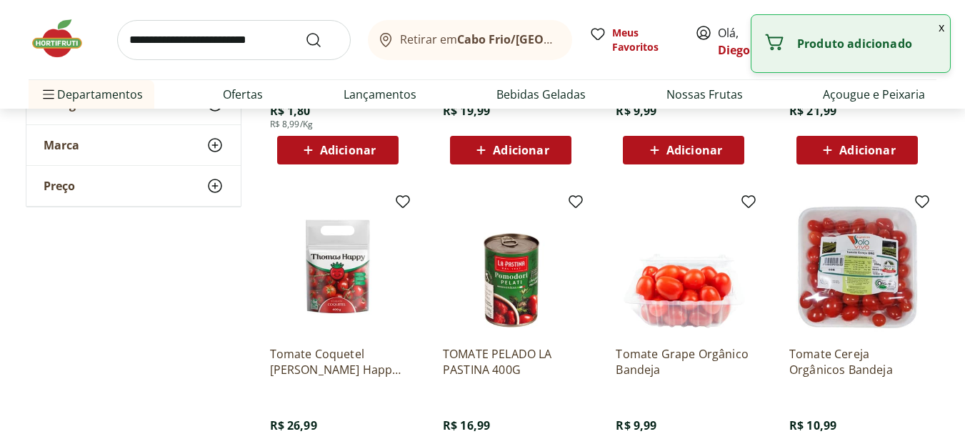
scroll to position [857, 0]
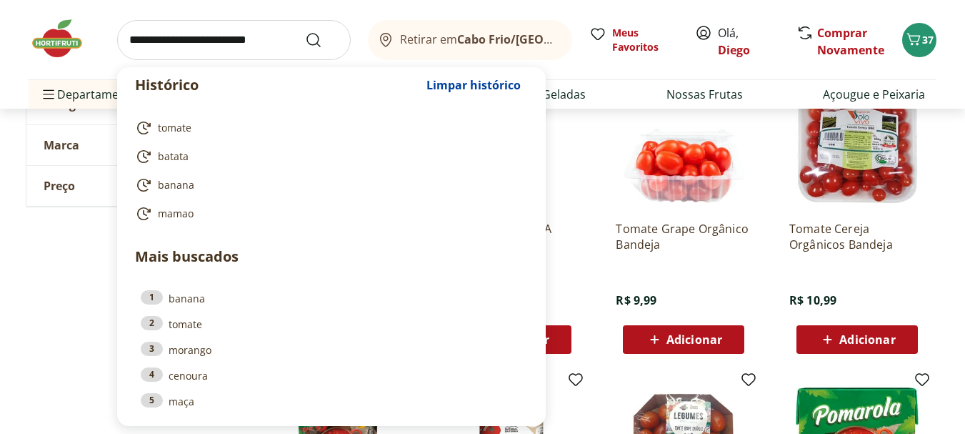
click at [244, 39] on input "search" at bounding box center [234, 40] width 234 height 40
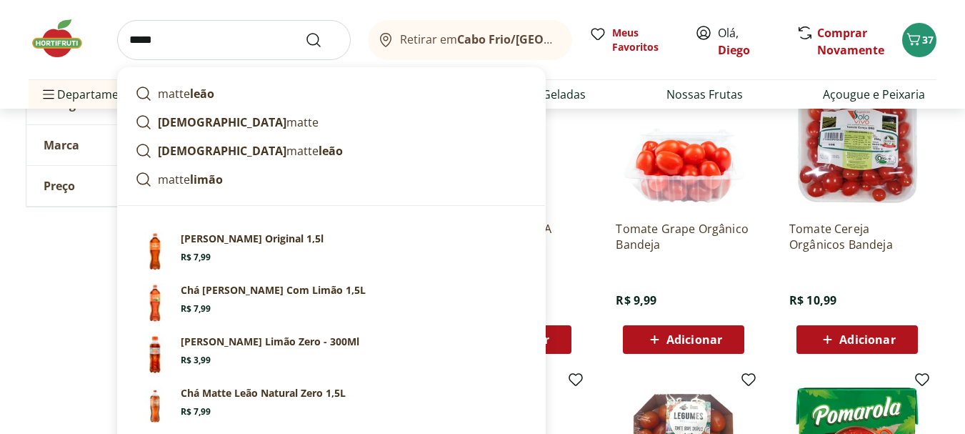
type input "*****"
click at [305, 31] on button "Submit Search" at bounding box center [322, 39] width 34 height 17
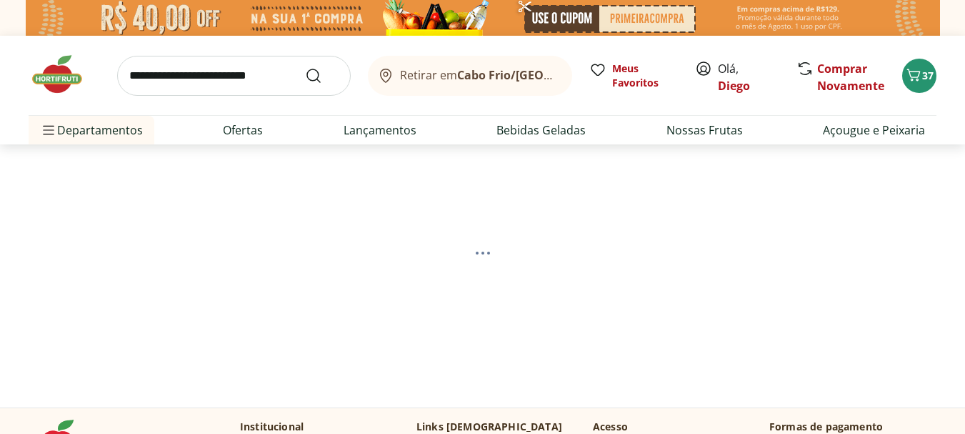
select select "**********"
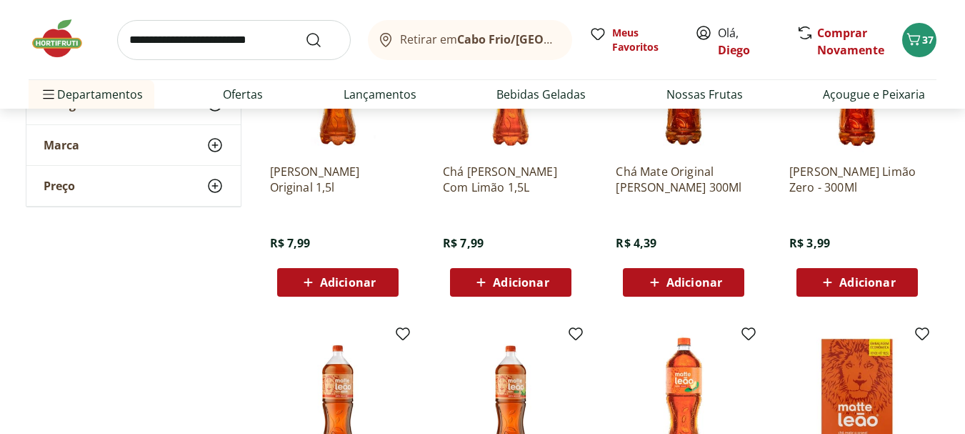
scroll to position [429, 0]
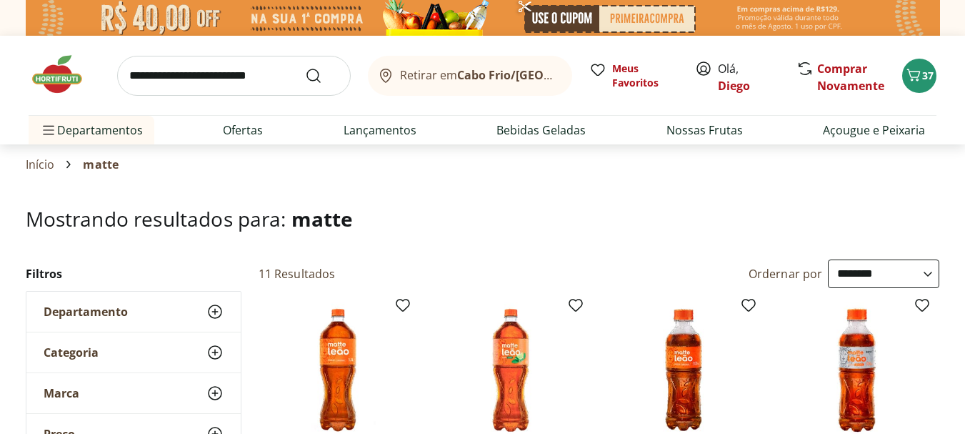
select select "**********"
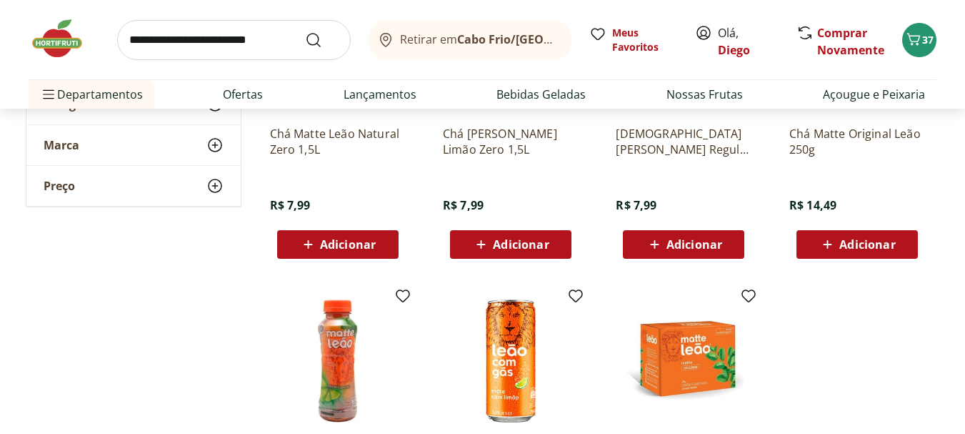
scroll to position [643, 0]
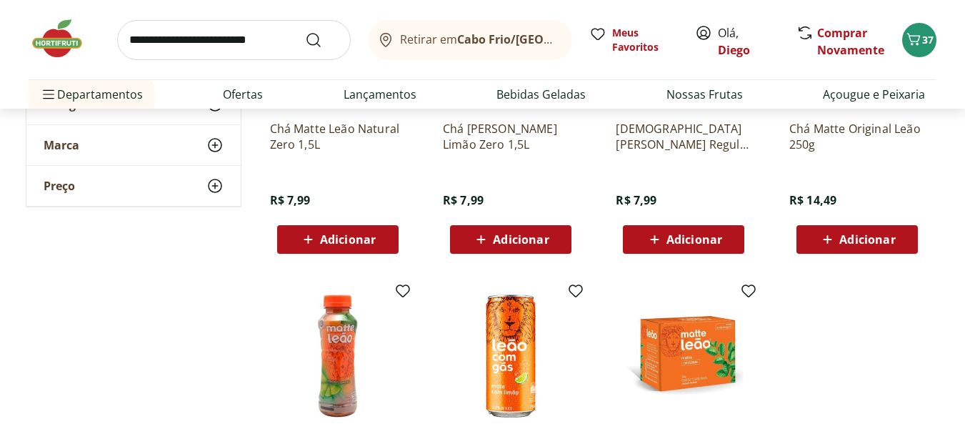
click at [554, 242] on div "Adicionar" at bounding box center [510, 239] width 99 height 26
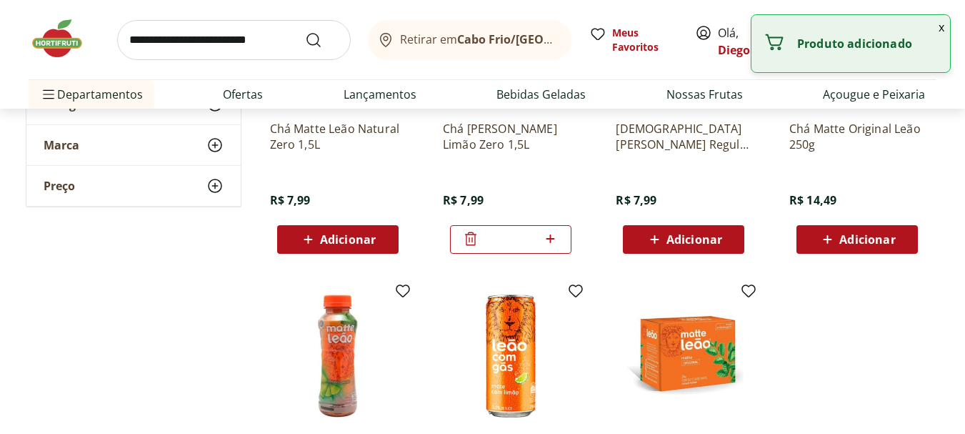
click at [554, 242] on icon at bounding box center [550, 238] width 18 height 17
type input "*"
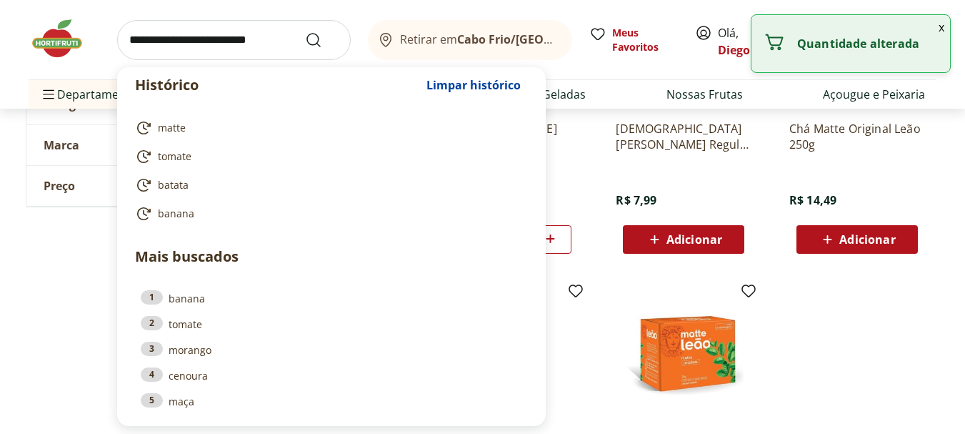
click at [222, 43] on input "search" at bounding box center [234, 40] width 234 height 40
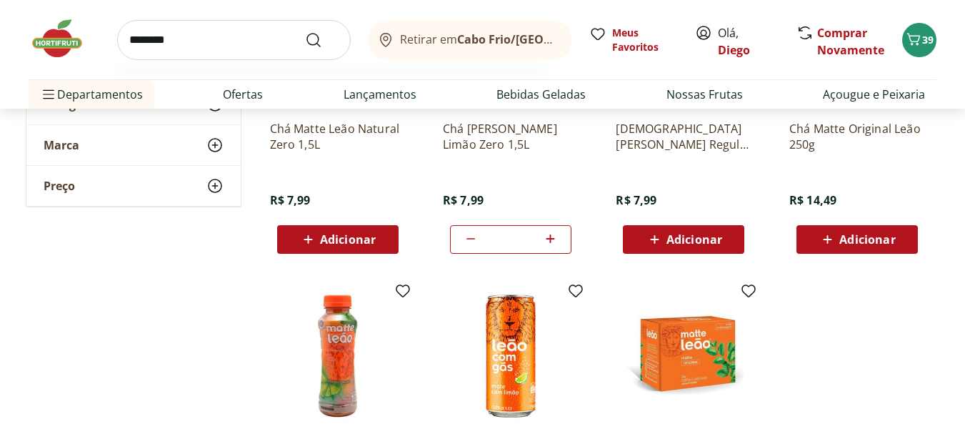
type input "********"
click at [305, 31] on button "Submit Search" at bounding box center [322, 39] width 34 height 17
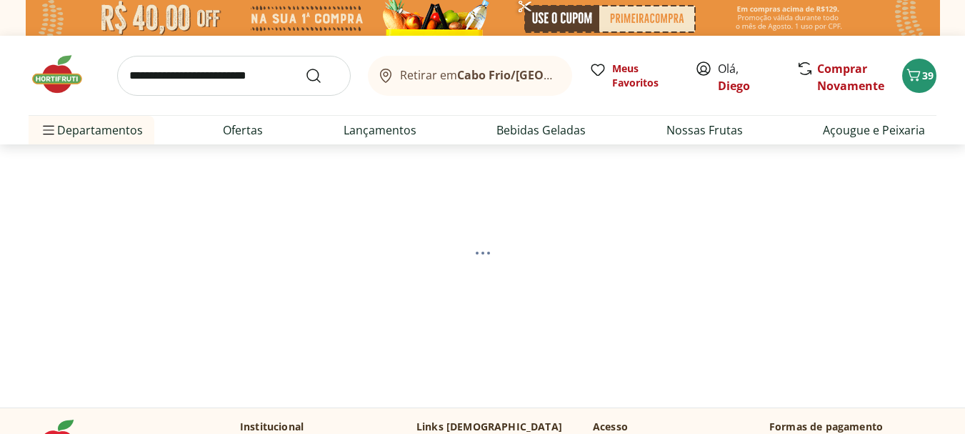
select select "**********"
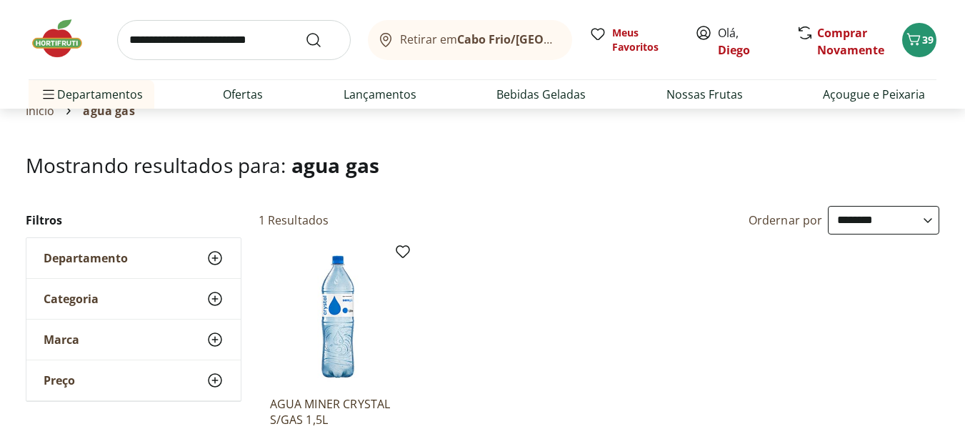
scroll to position [143, 0]
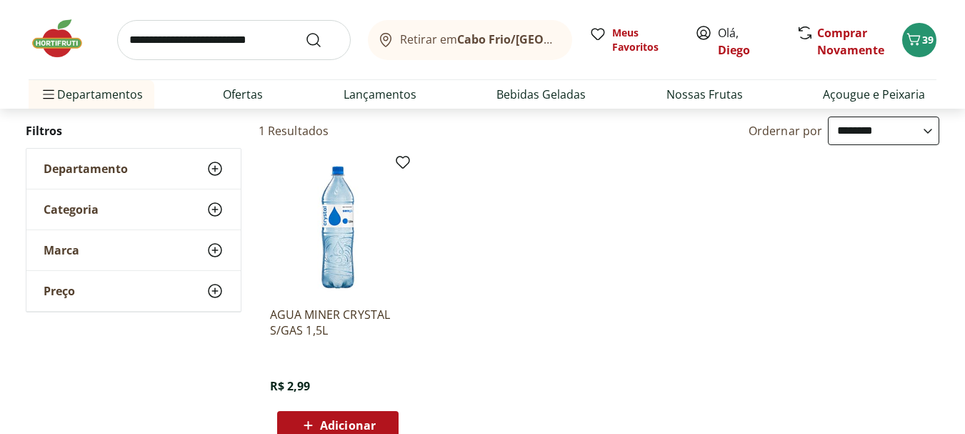
click at [235, 51] on input "search" at bounding box center [234, 40] width 234 height 40
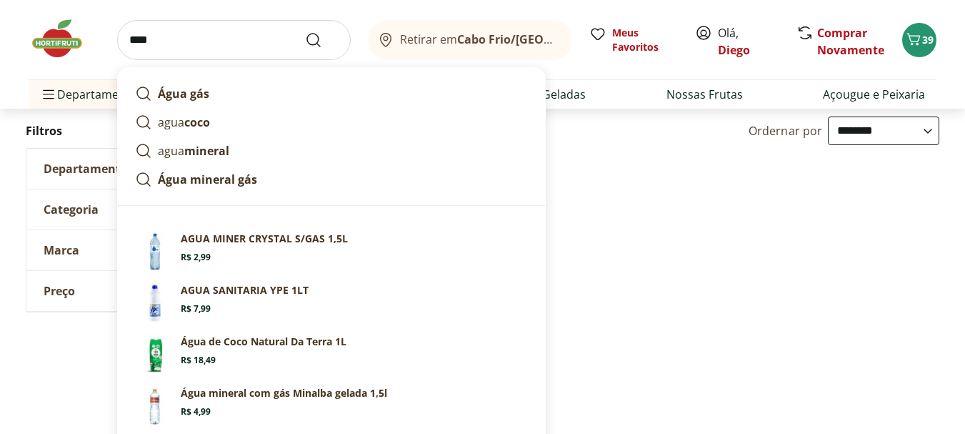
type input "****"
click at [305, 31] on button "Submit Search" at bounding box center [322, 39] width 34 height 17
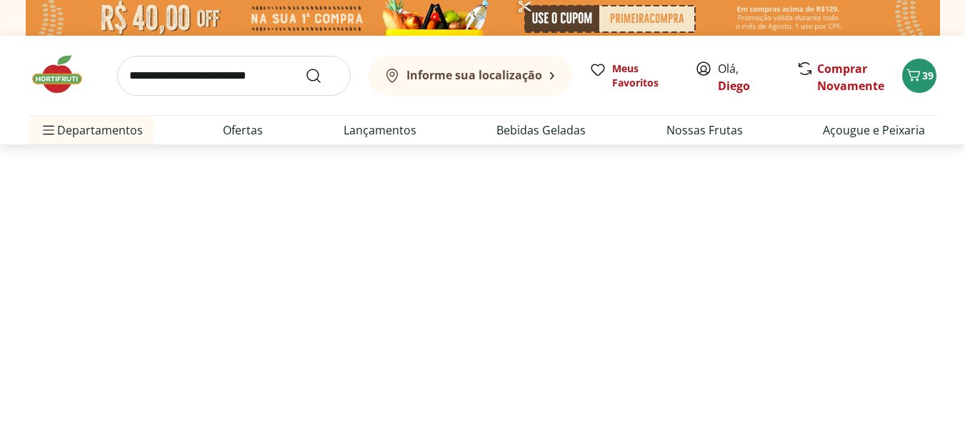
select select "**********"
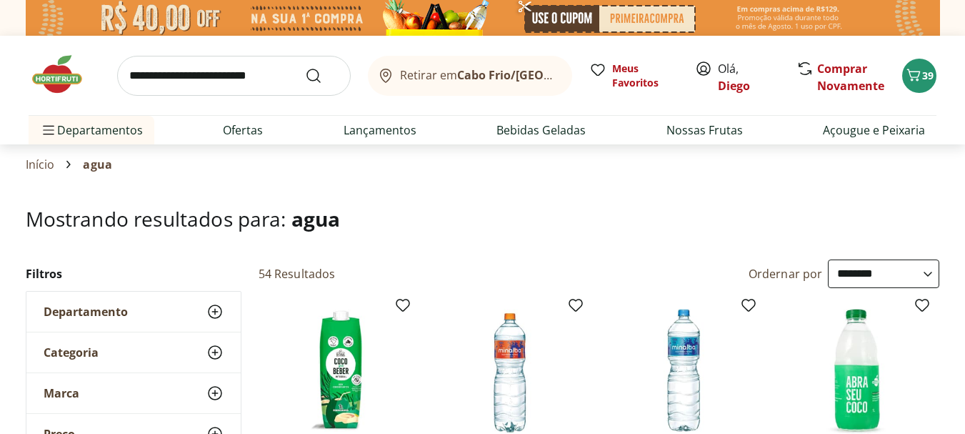
scroll to position [143, 0]
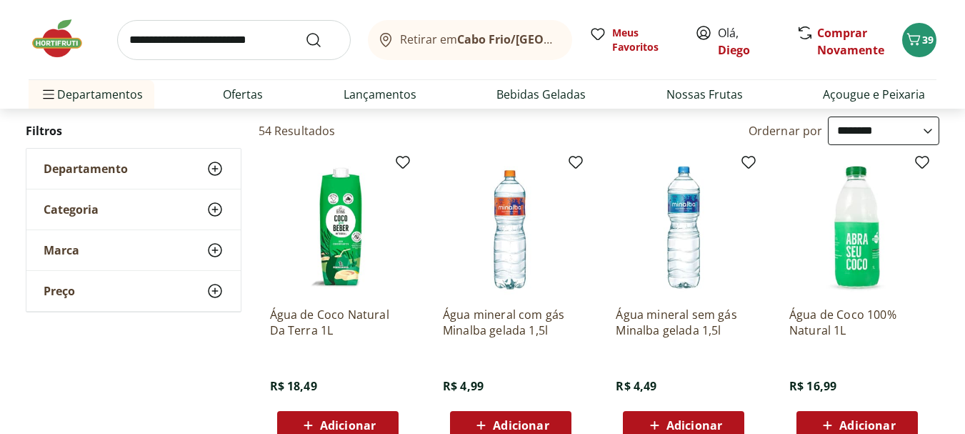
click at [359, 424] on span "Adicionar" at bounding box center [348, 424] width 56 height 11
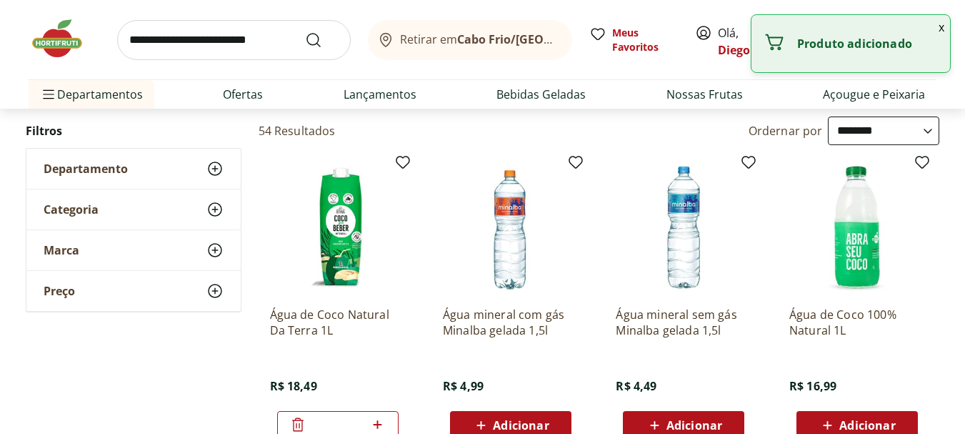
click at [376, 427] on icon at bounding box center [378, 424] width 18 height 17
type input "*"
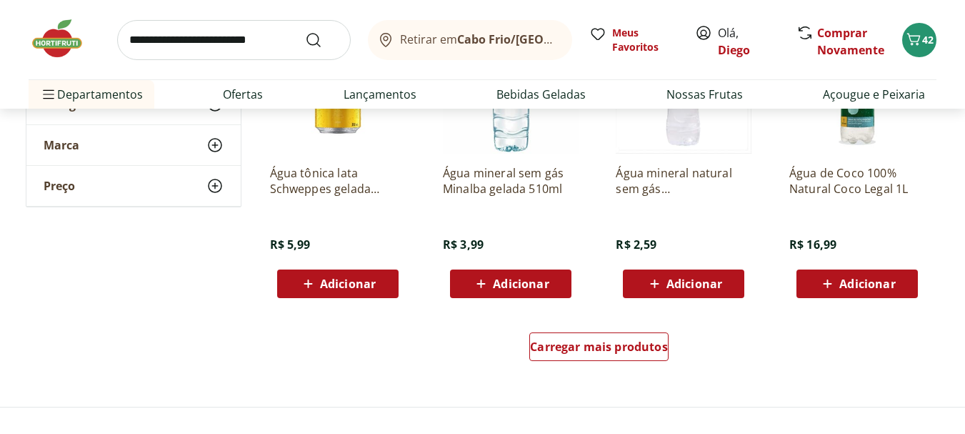
scroll to position [929, 0]
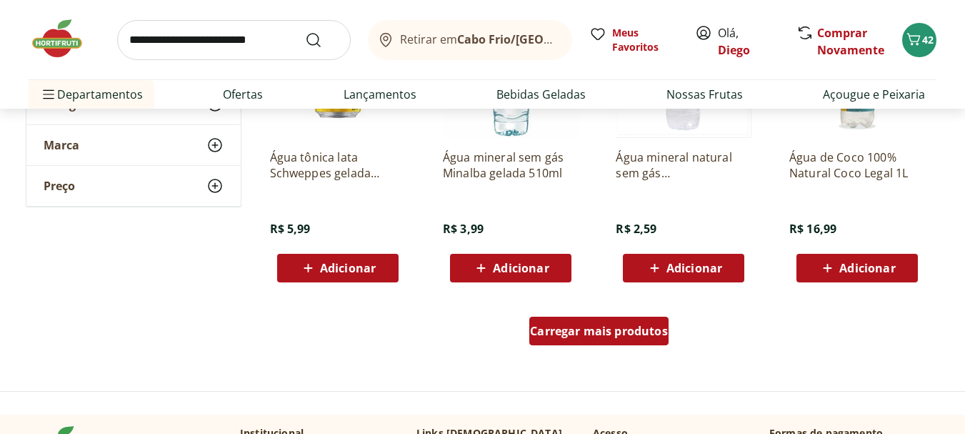
click at [638, 325] on span "Carregar mais produtos" at bounding box center [599, 330] width 138 height 11
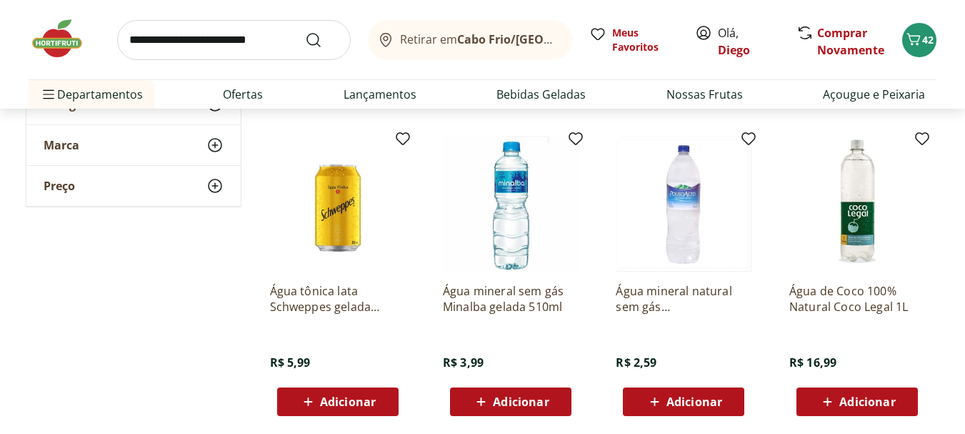
scroll to position [786, 0]
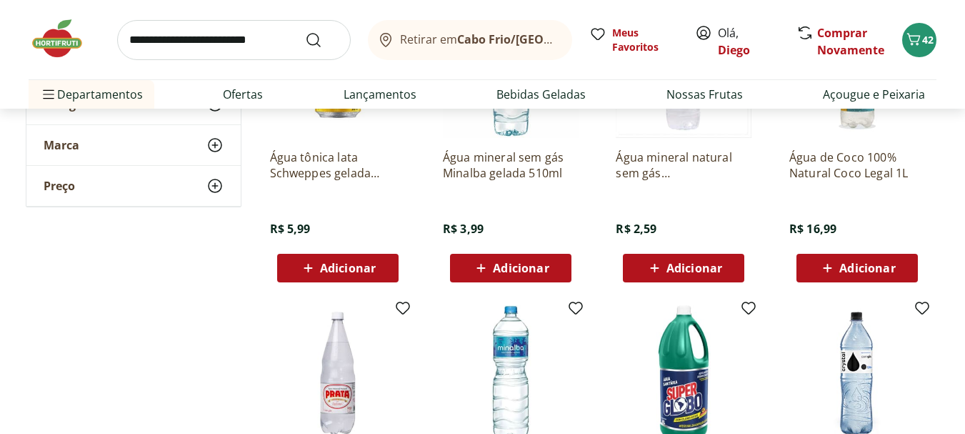
click at [883, 271] on span "Adicionar" at bounding box center [867, 267] width 56 height 11
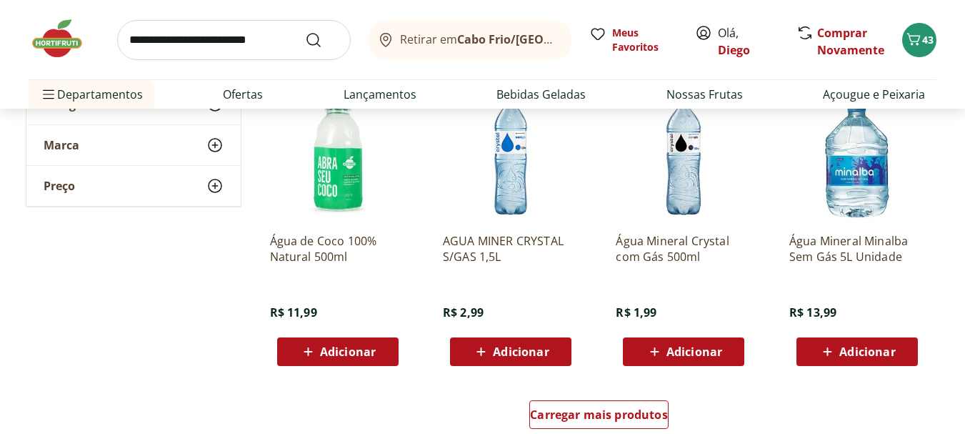
scroll to position [1786, 0]
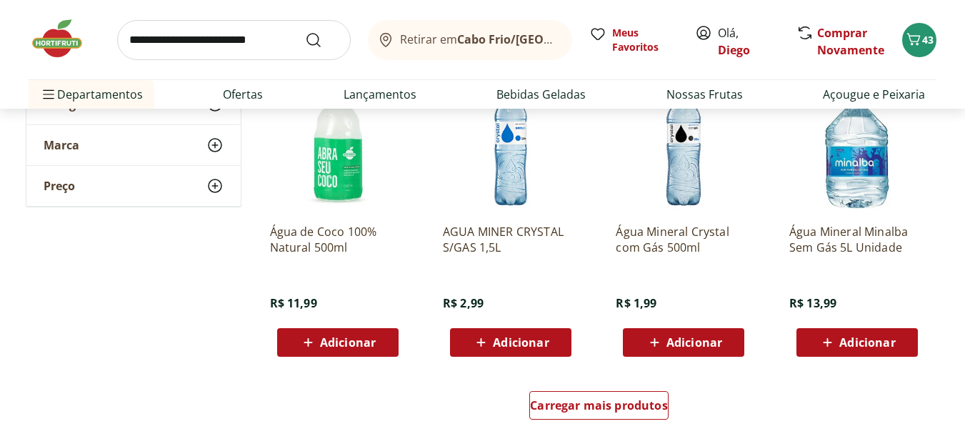
click at [707, 344] on span "Adicionar" at bounding box center [694, 341] width 56 height 11
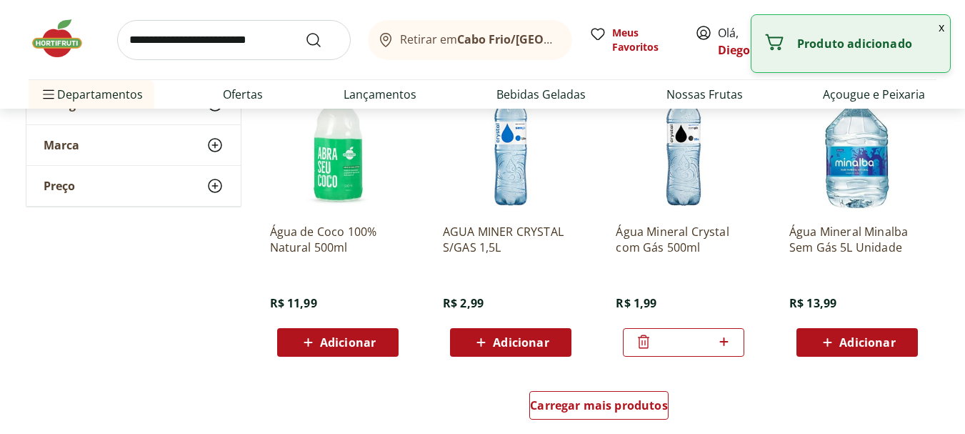
click at [729, 336] on icon at bounding box center [724, 341] width 18 height 17
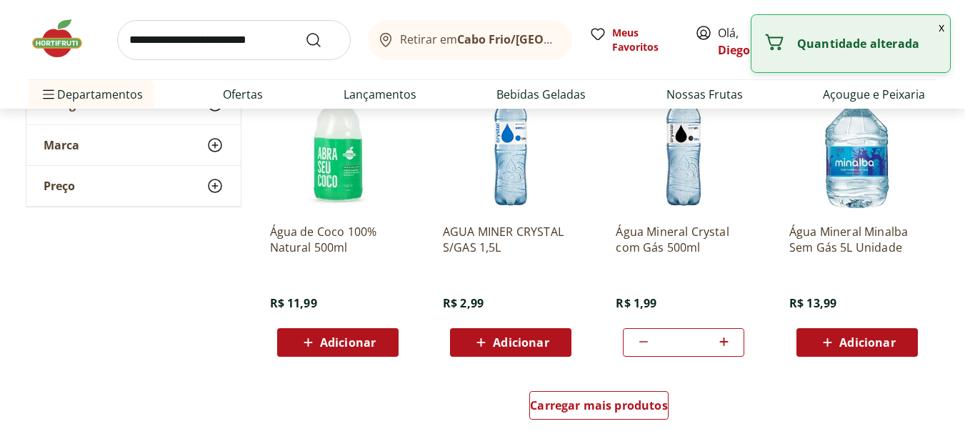
type input "*"
click at [629, 400] on span "Carregar mais produtos" at bounding box center [599, 404] width 138 height 11
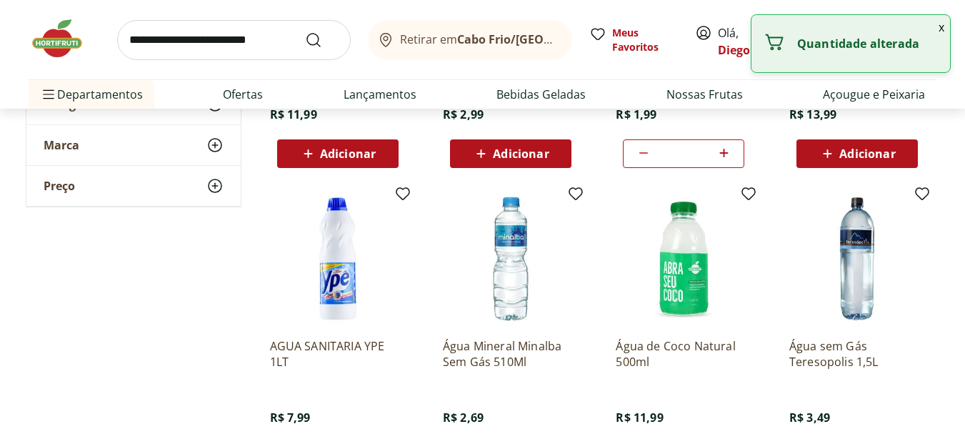
scroll to position [2071, 0]
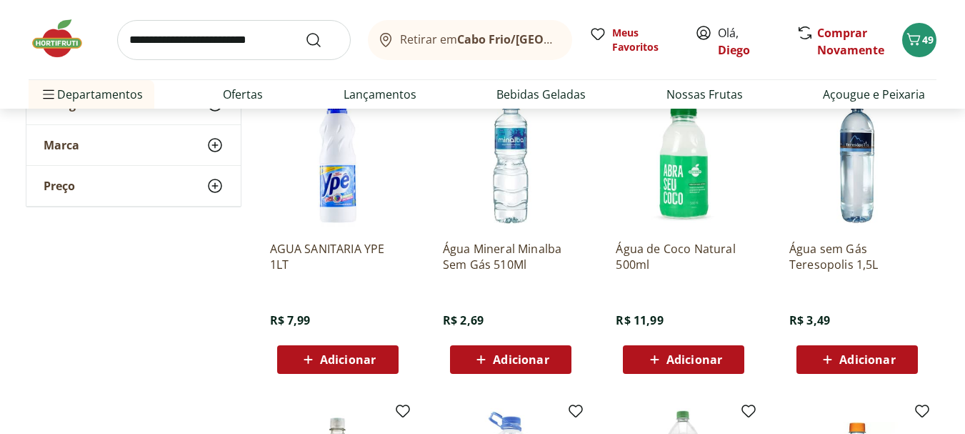
click at [351, 357] on span "Adicionar" at bounding box center [348, 359] width 56 height 11
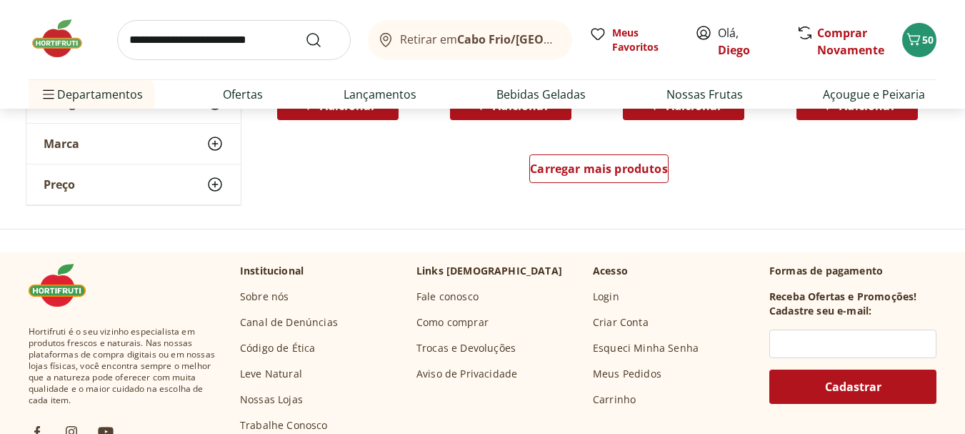
scroll to position [2928, 0]
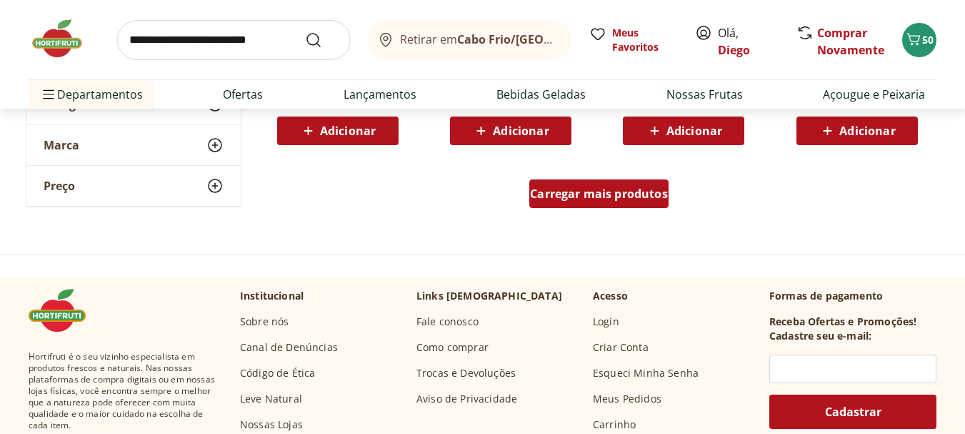
click at [601, 203] on div "Carregar mais produtos" at bounding box center [598, 193] width 139 height 29
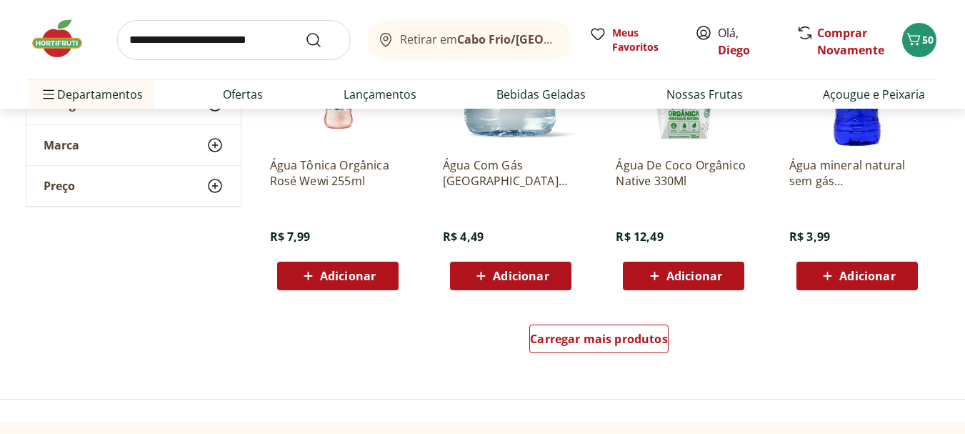
scroll to position [3714, 0]
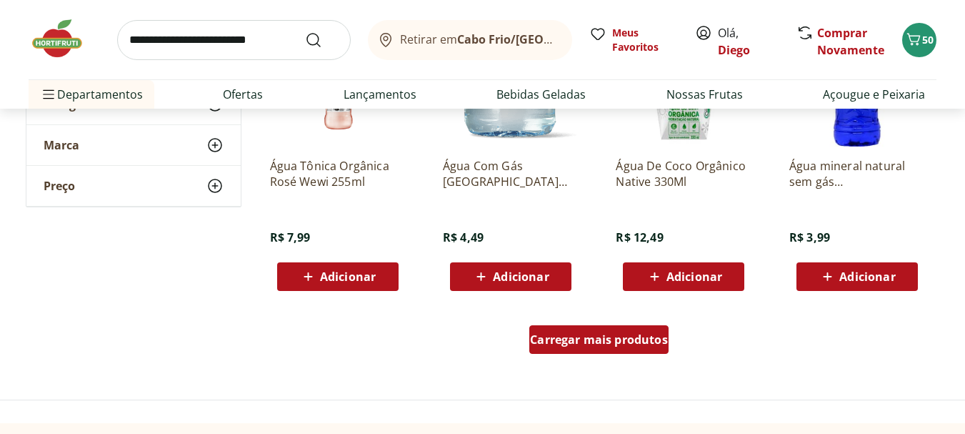
click at [645, 348] on div "Carregar mais produtos" at bounding box center [598, 339] width 139 height 29
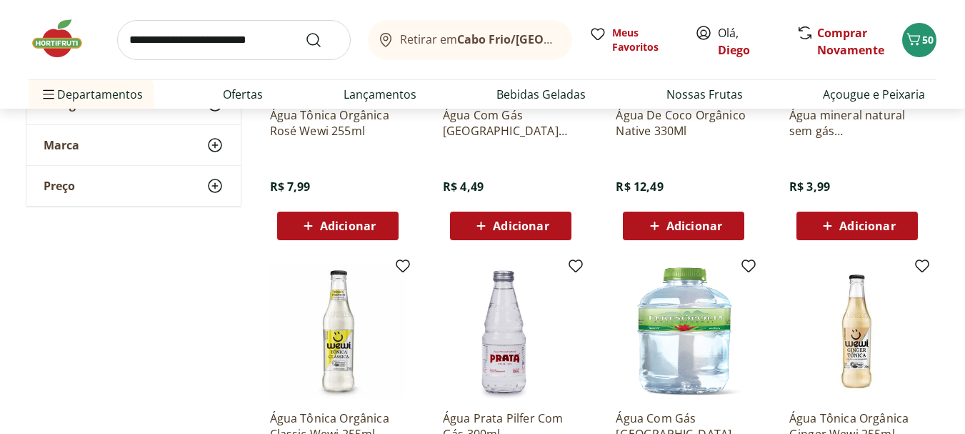
scroll to position [3857, 0]
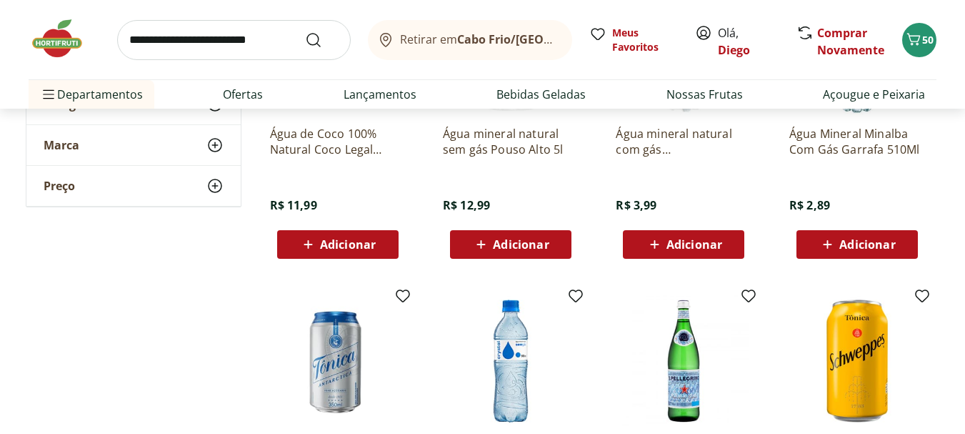
scroll to position [2500, 0]
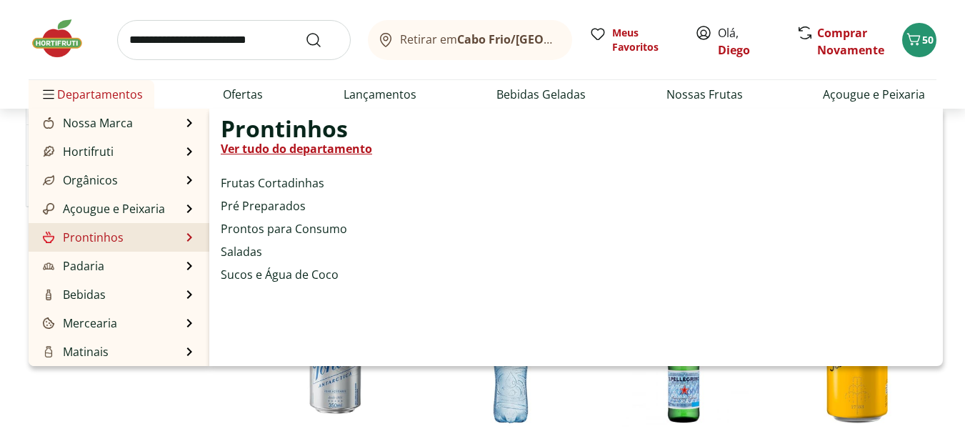
click at [277, 146] on link "Ver tudo do departamento" at bounding box center [296, 148] width 151 height 17
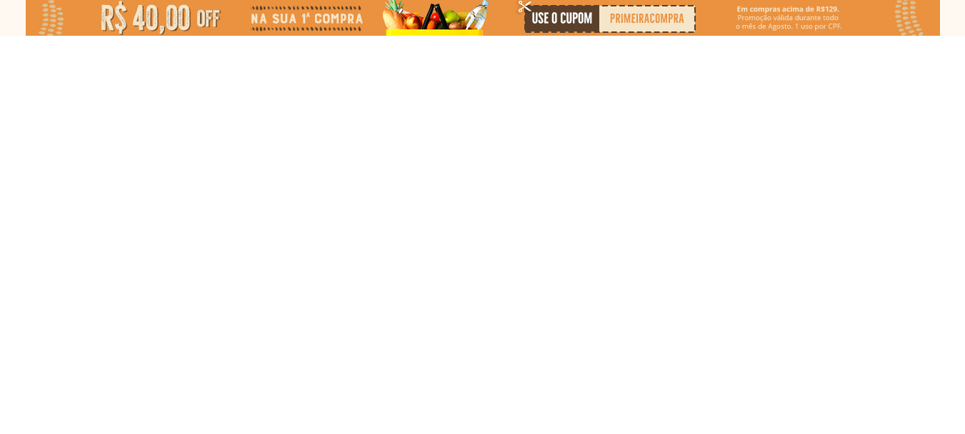
select select "**********"
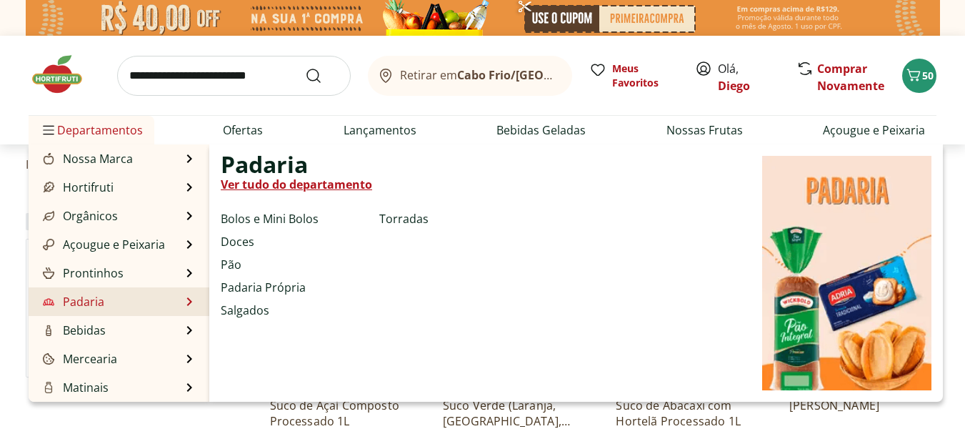
click at [284, 184] on link "Ver tudo do departamento" at bounding box center [296, 184] width 151 height 17
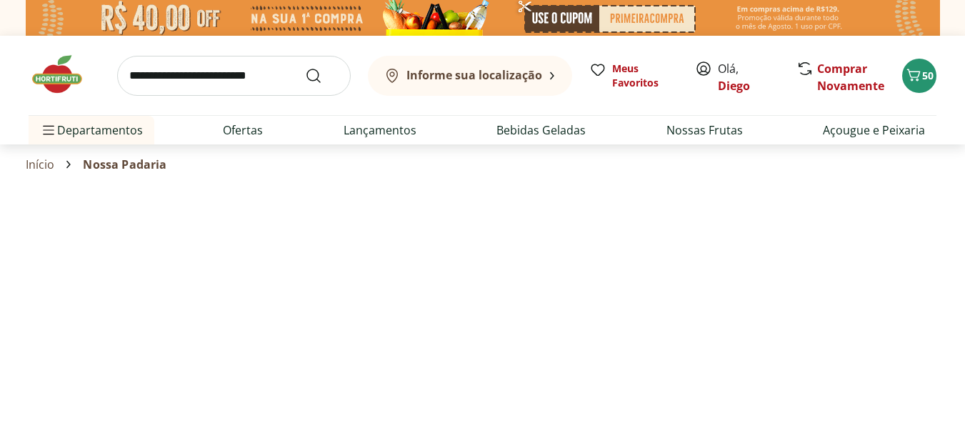
select select "**********"
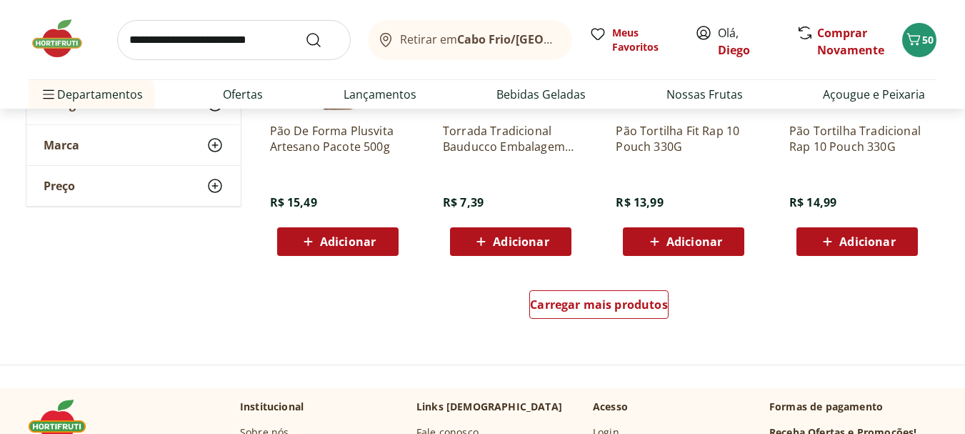
scroll to position [929, 0]
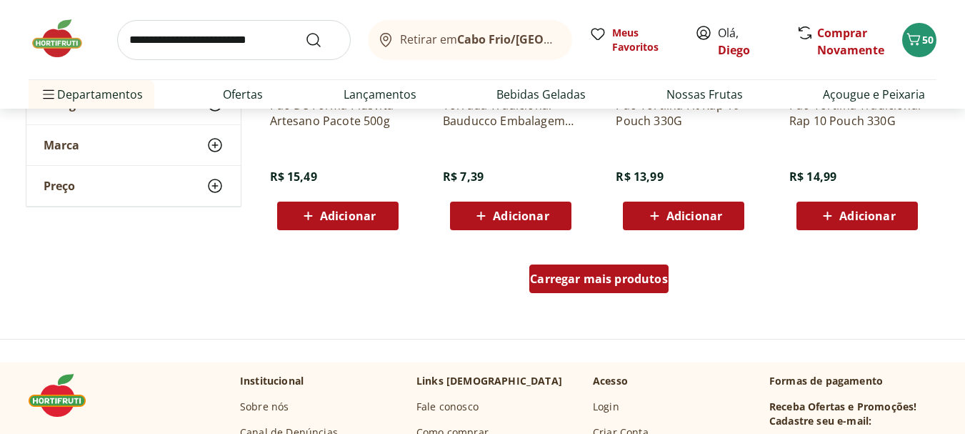
click at [595, 273] on span "Carregar mais produtos" at bounding box center [599, 278] width 138 height 11
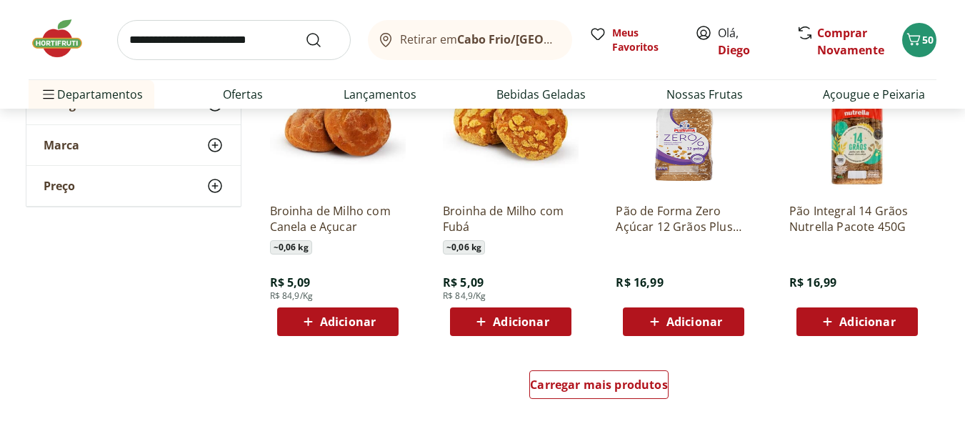
scroll to position [1857, 0]
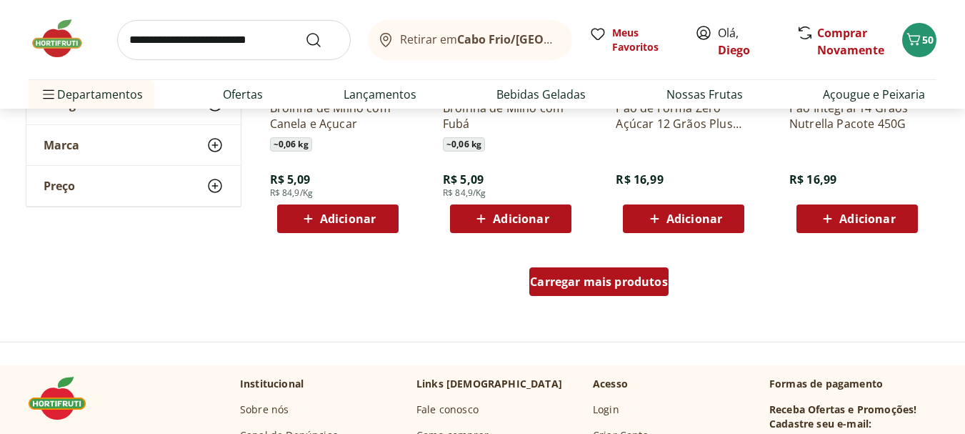
click at [618, 276] on span "Carregar mais produtos" at bounding box center [599, 281] width 138 height 11
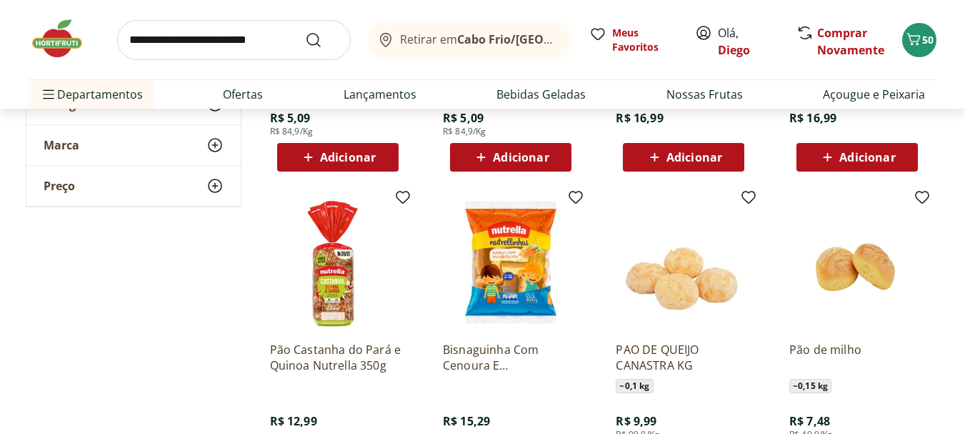
scroll to position [2000, 0]
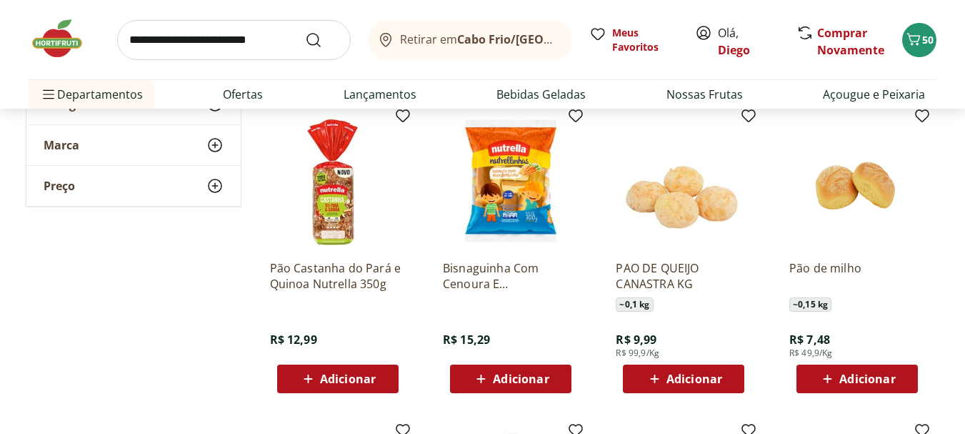
click at [382, 376] on div "Adicionar" at bounding box center [338, 379] width 99 height 26
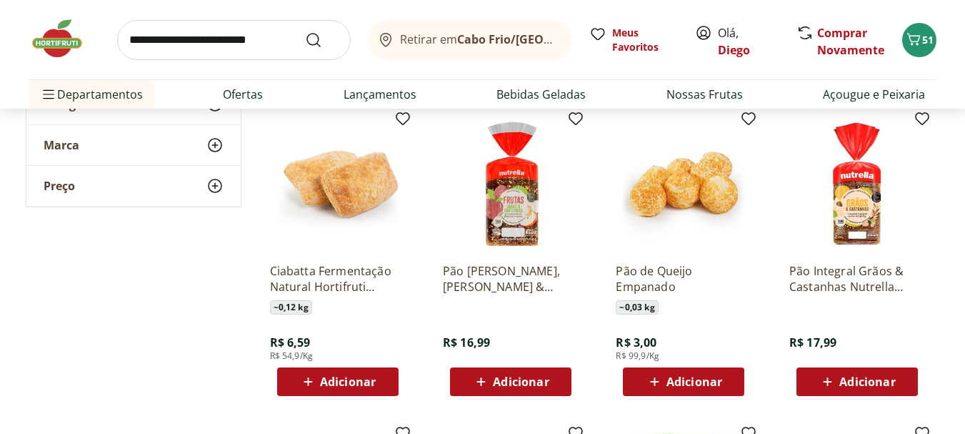
scroll to position [2286, 0]
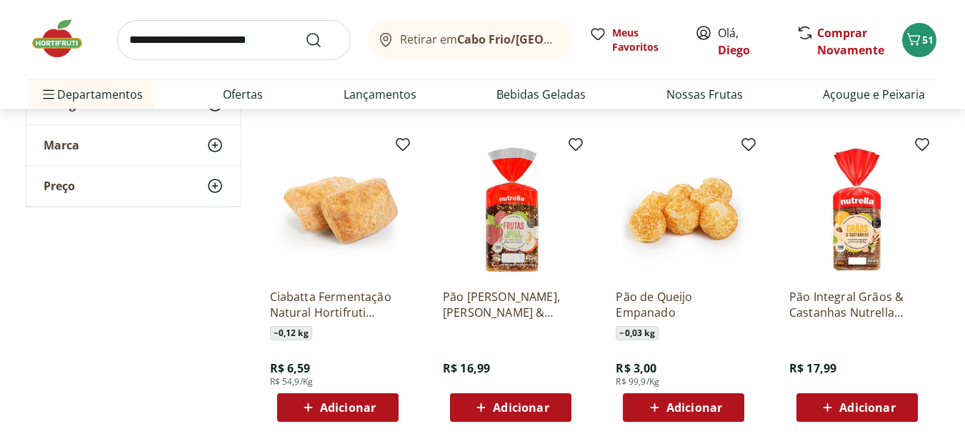
click at [364, 409] on span "Adicionar" at bounding box center [348, 406] width 56 height 11
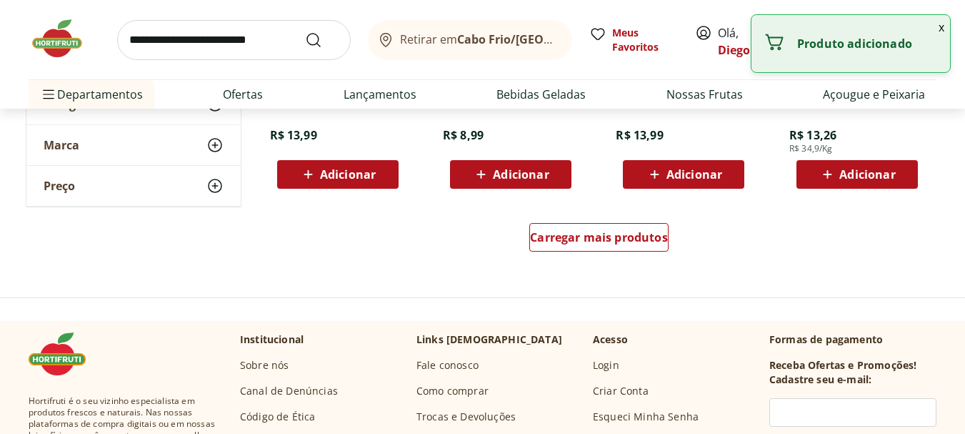
scroll to position [2857, 0]
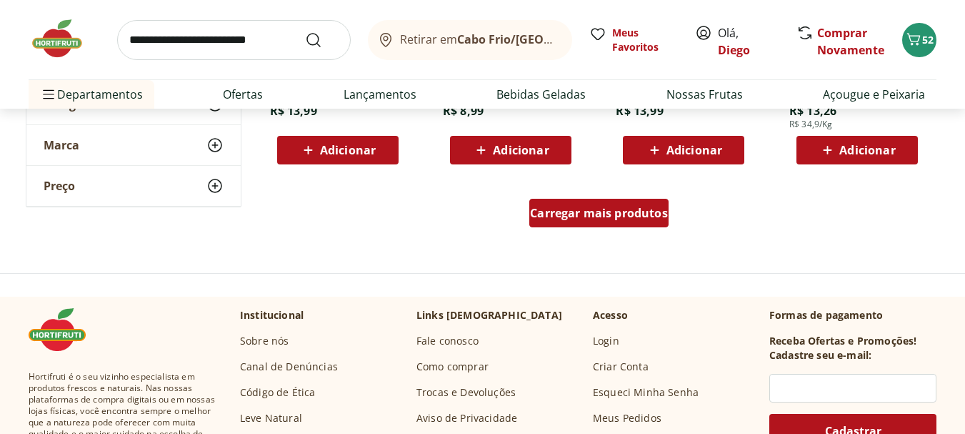
click at [644, 215] on span "Carregar mais produtos" at bounding box center [599, 212] width 138 height 11
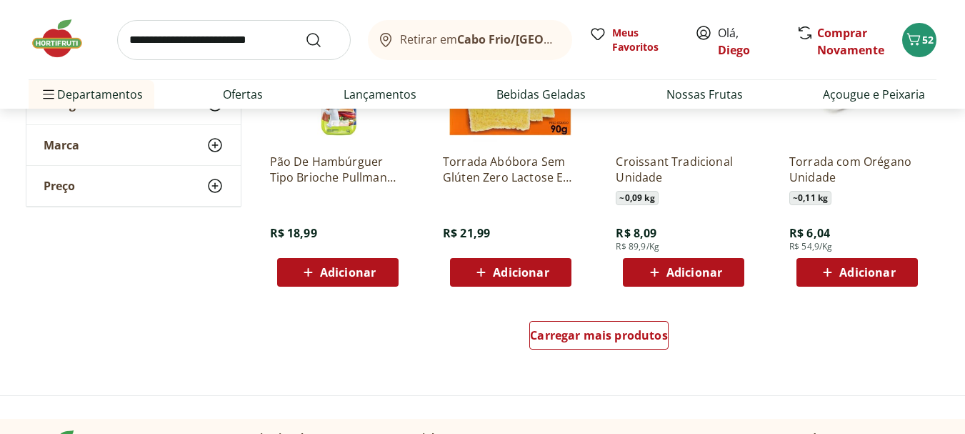
scroll to position [3714, 0]
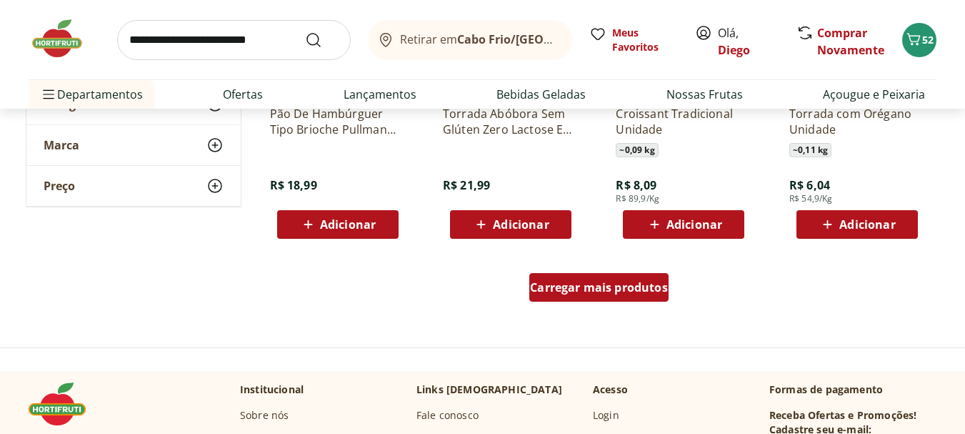
click at [651, 299] on div "Carregar mais produtos" at bounding box center [598, 287] width 139 height 29
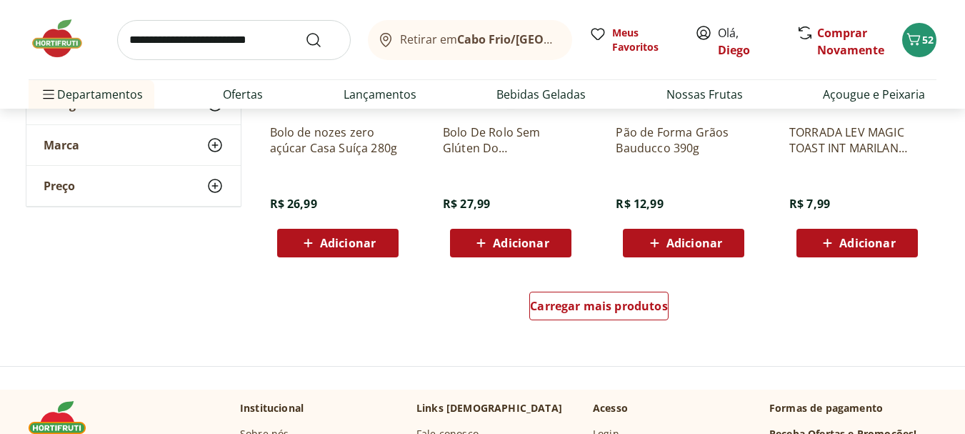
scroll to position [4643, 0]
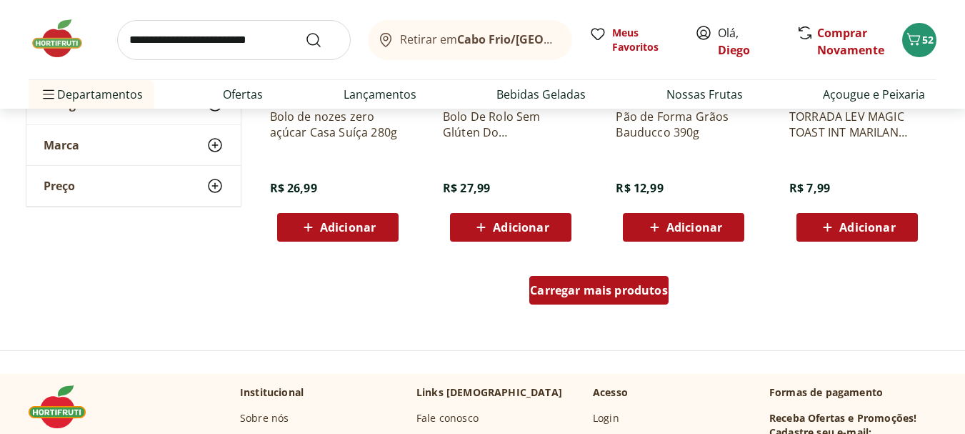
click at [634, 284] on span "Carregar mais produtos" at bounding box center [599, 289] width 138 height 11
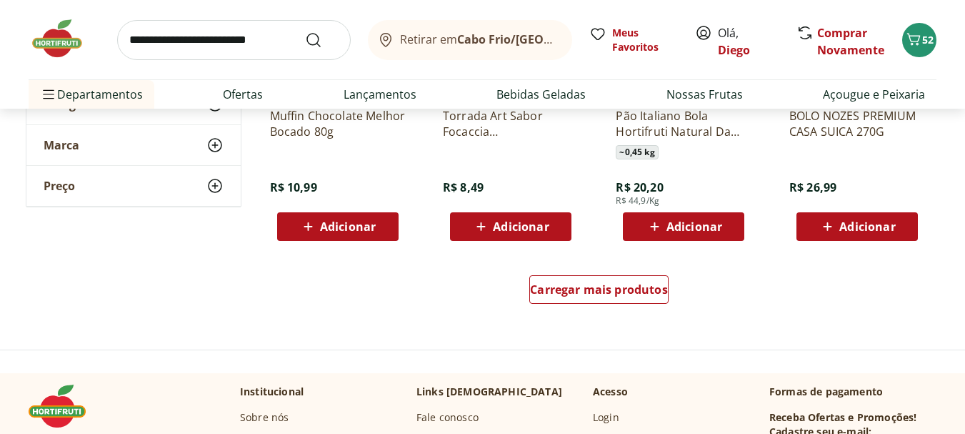
scroll to position [5642, 0]
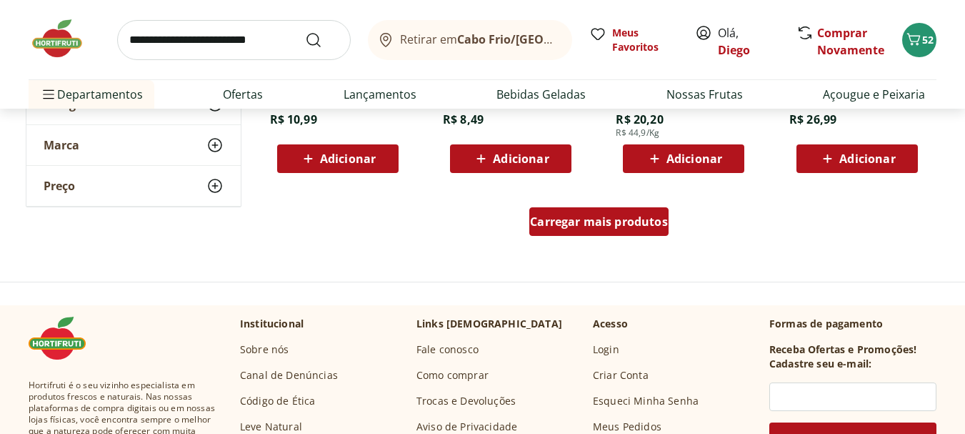
click at [628, 222] on span "Carregar mais produtos" at bounding box center [599, 221] width 138 height 11
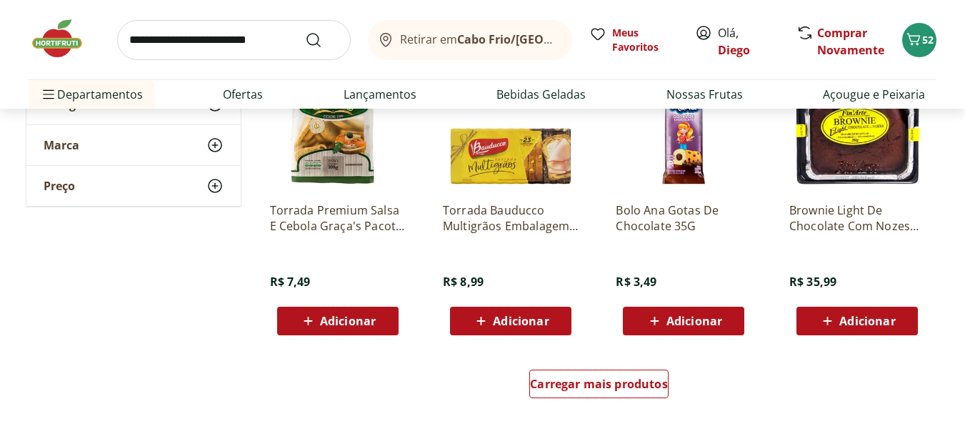
scroll to position [6428, 0]
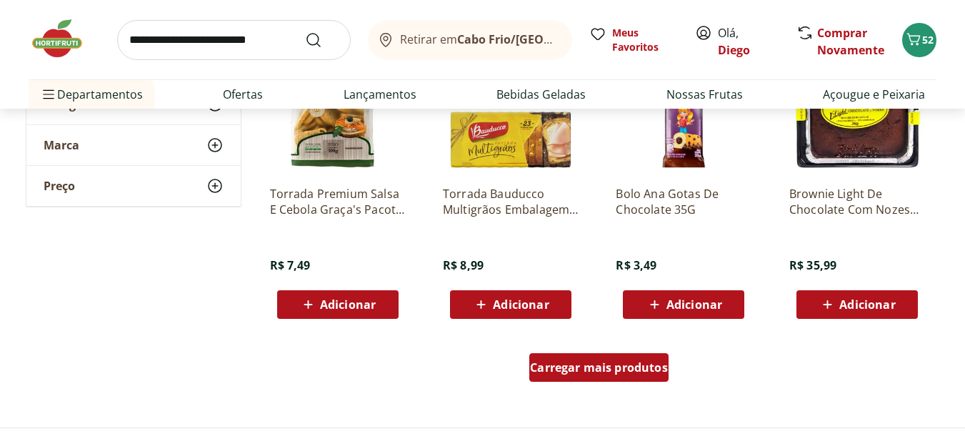
click at [574, 379] on div "Carregar mais produtos" at bounding box center [598, 367] width 139 height 29
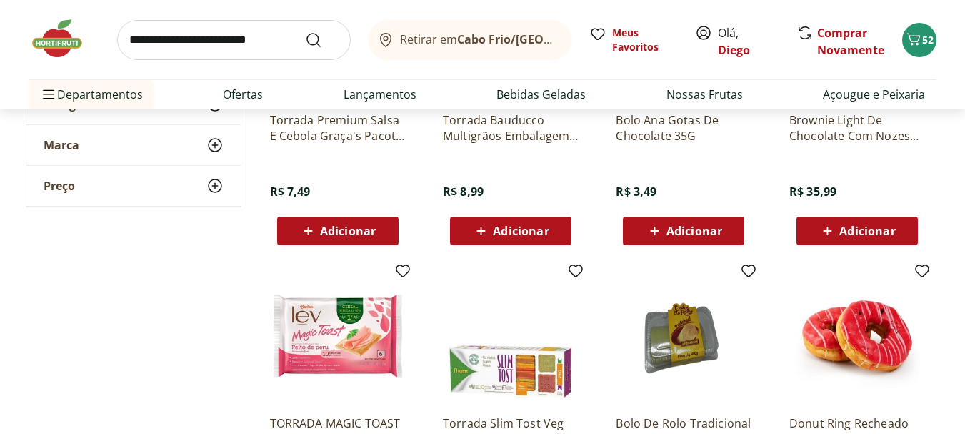
scroll to position [6571, 0]
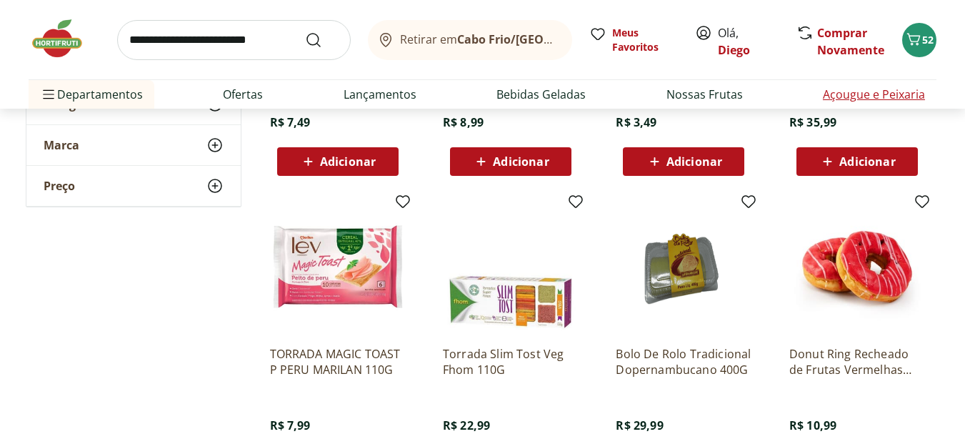
click at [889, 87] on link "Açougue e Peixaria" at bounding box center [874, 94] width 102 height 17
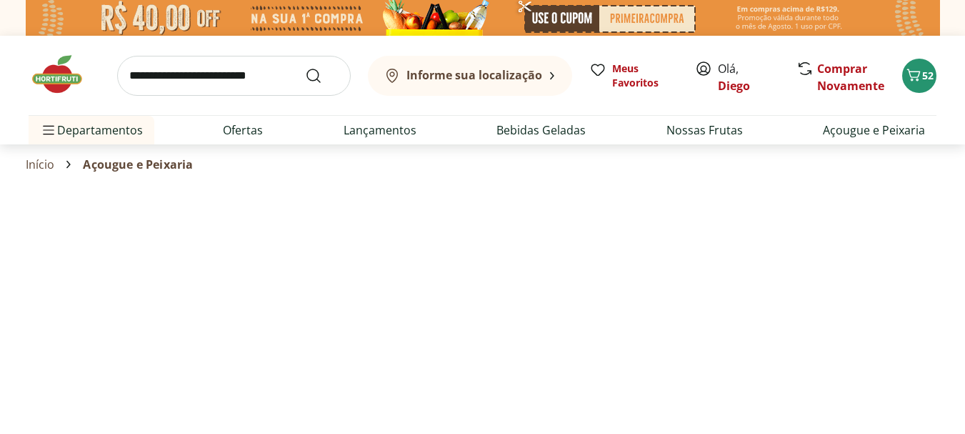
select select "**********"
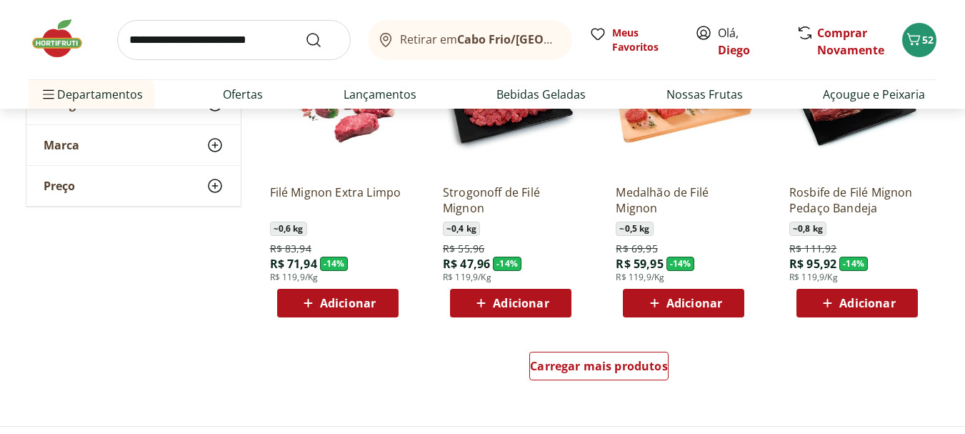
scroll to position [857, 0]
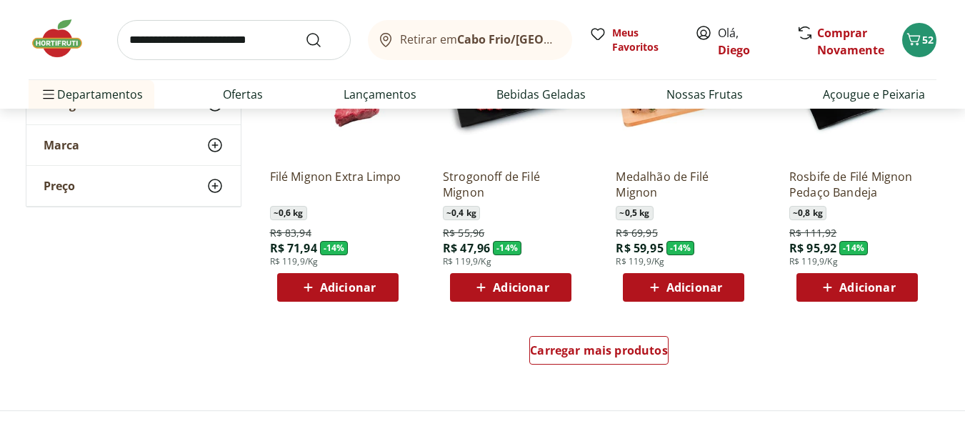
click at [376, 282] on div "Adicionar" at bounding box center [338, 287] width 99 height 26
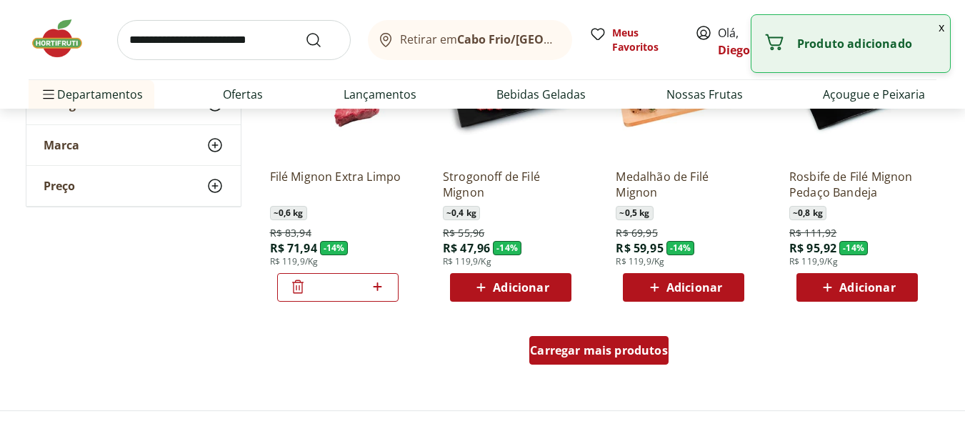
click at [619, 353] on span "Carregar mais produtos" at bounding box center [599, 349] width 138 height 11
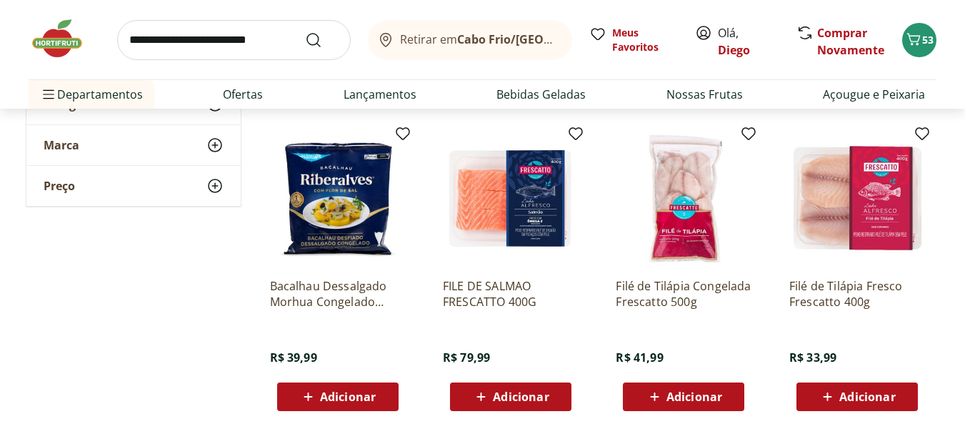
scroll to position [1714, 0]
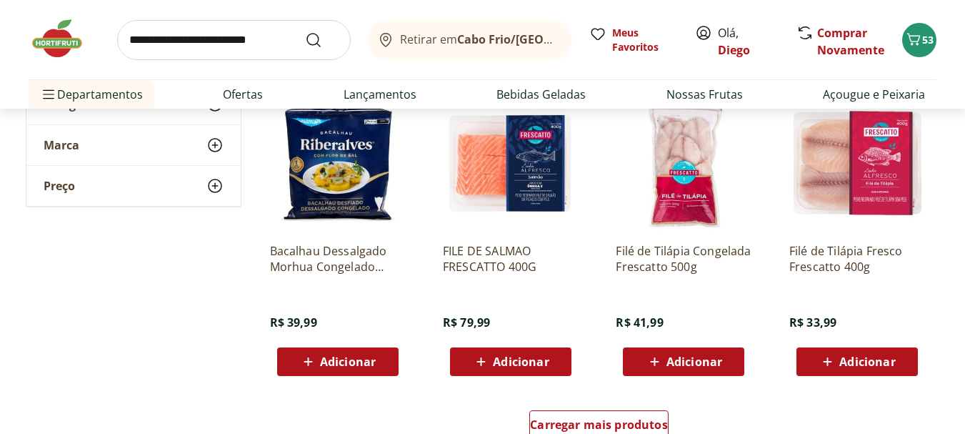
click at [881, 356] on span "Adicionar" at bounding box center [867, 361] width 56 height 11
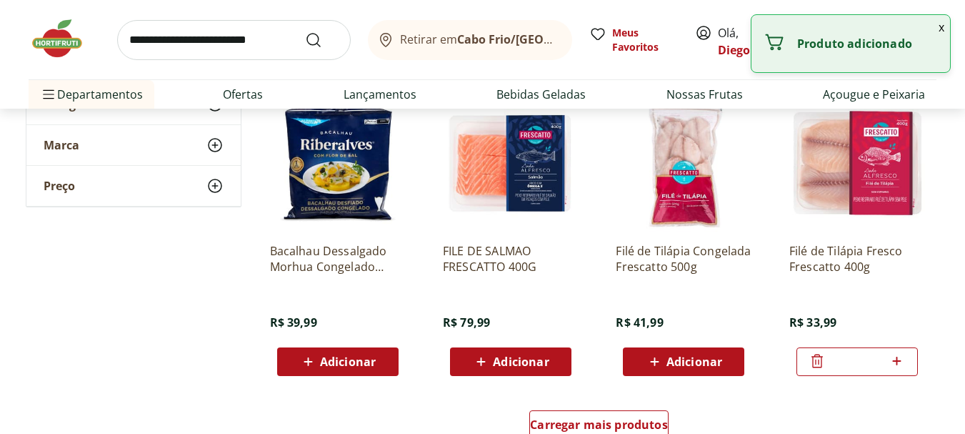
click at [899, 357] on icon at bounding box center [897, 360] width 18 height 17
type input "*"
click at [607, 419] on span "Carregar mais produtos" at bounding box center [599, 424] width 138 height 11
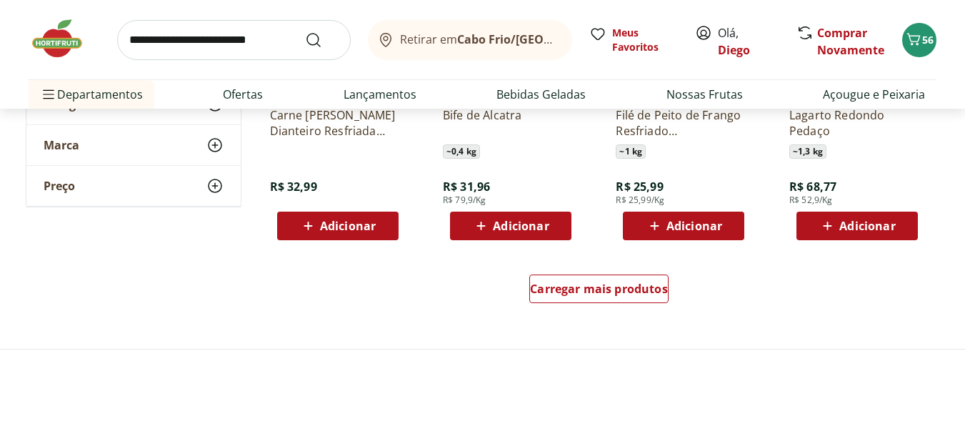
scroll to position [2786, 0]
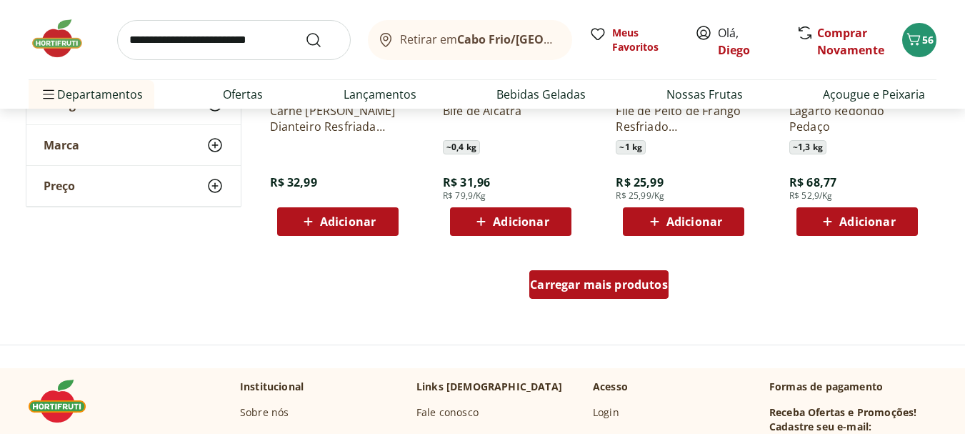
click at [589, 279] on span "Carregar mais produtos" at bounding box center [599, 284] width 138 height 11
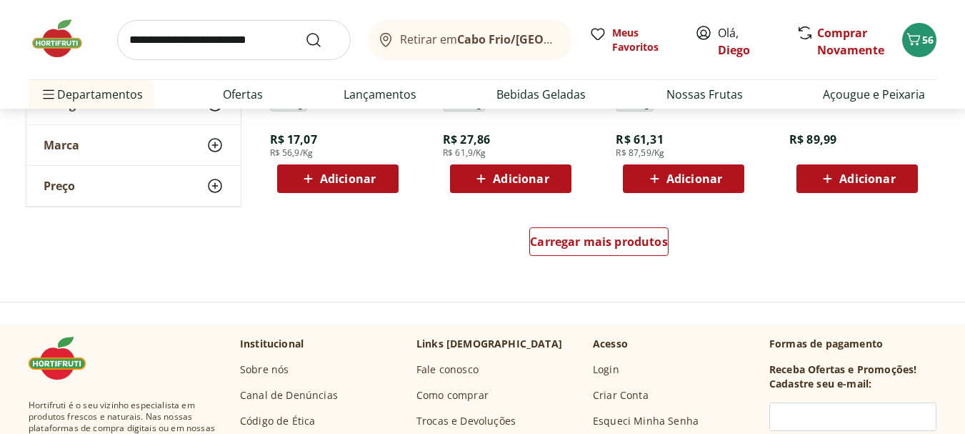
scroll to position [3785, 0]
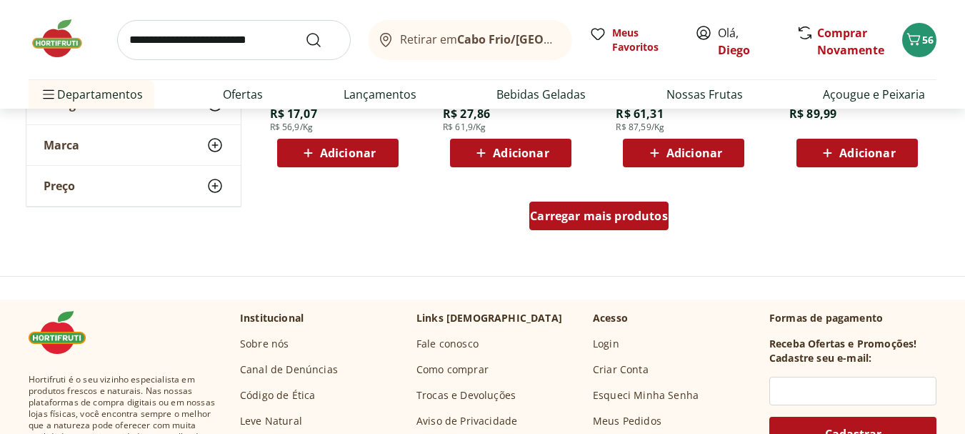
click at [573, 226] on div "Carregar mais produtos" at bounding box center [598, 215] width 139 height 29
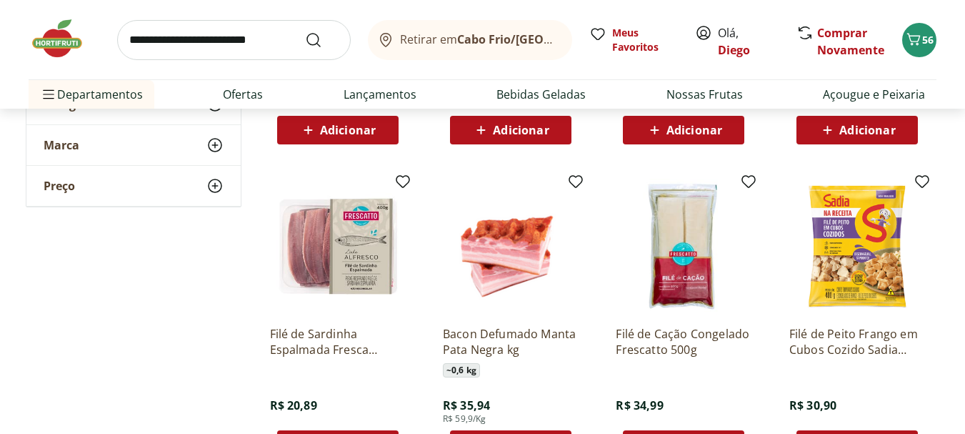
scroll to position [4143, 0]
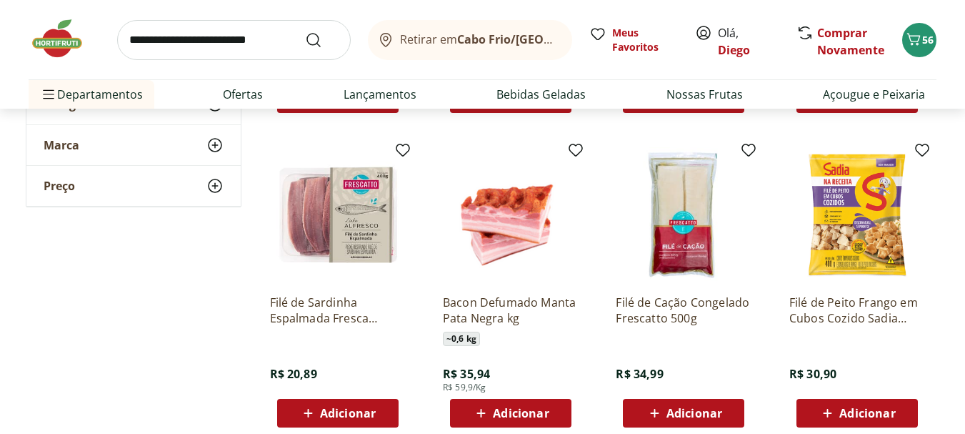
click at [341, 416] on span "Adicionar" at bounding box center [348, 412] width 56 height 11
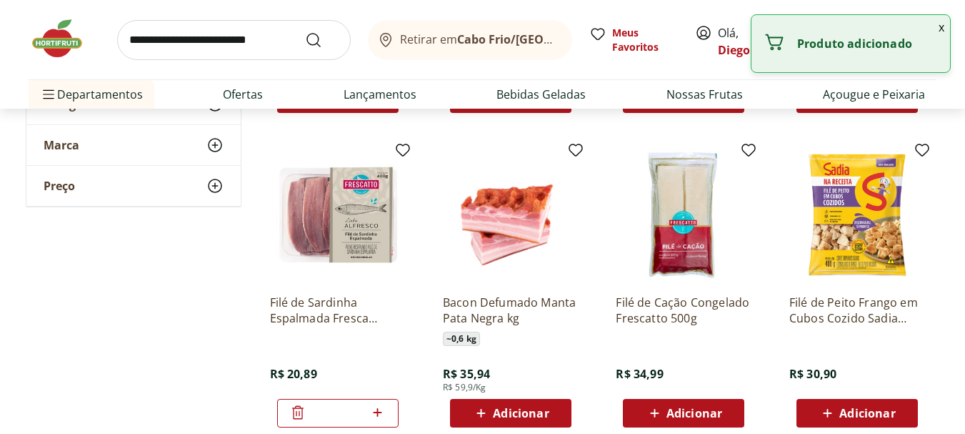
click at [376, 411] on icon at bounding box center [378, 412] width 18 height 17
type input "*"
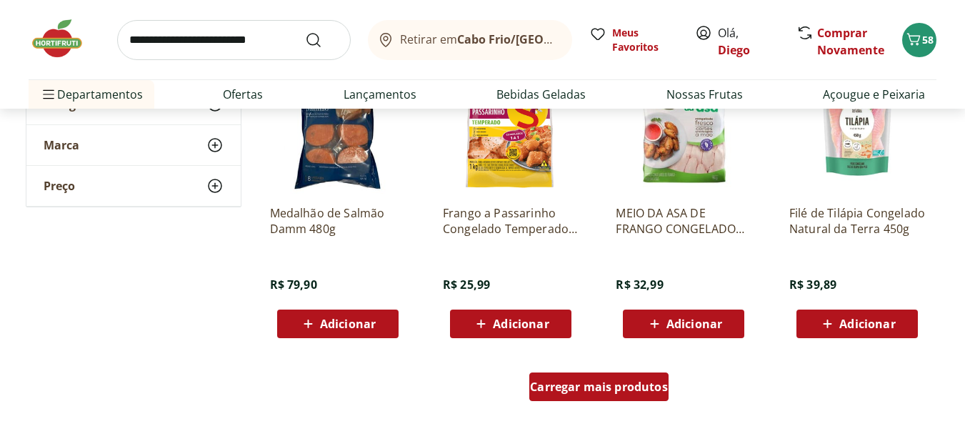
scroll to position [4571, 0]
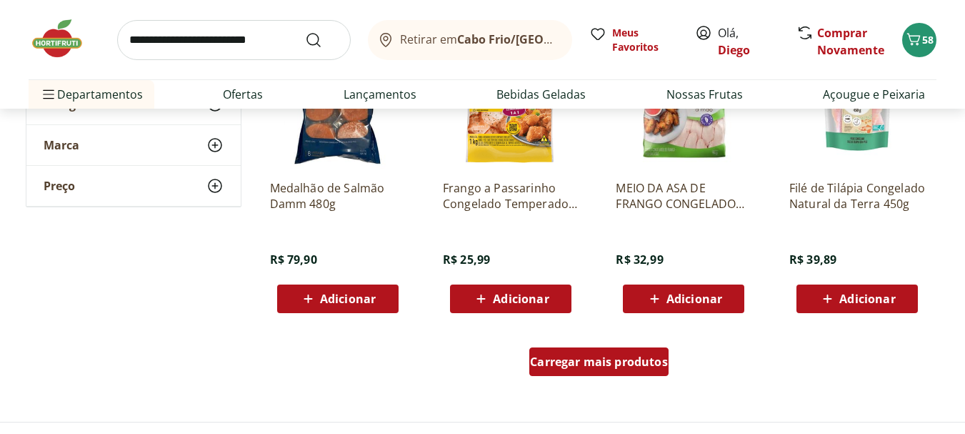
click at [606, 369] on div "Carregar mais produtos" at bounding box center [598, 361] width 139 height 29
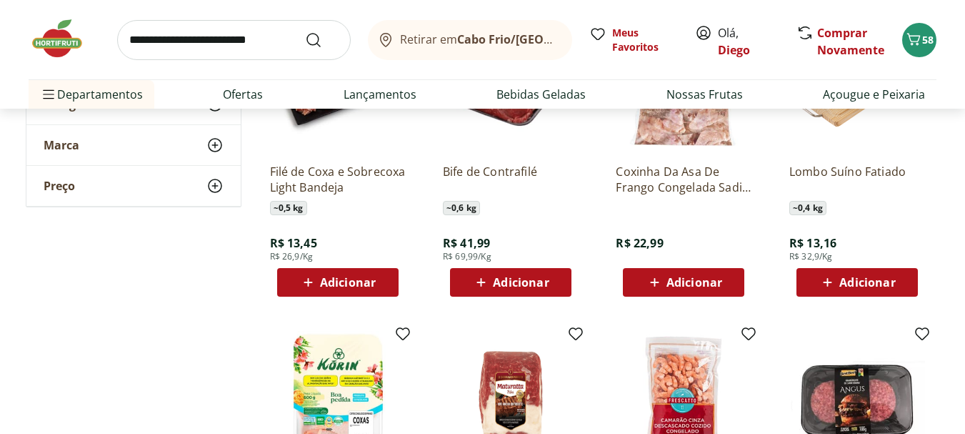
scroll to position [5214, 0]
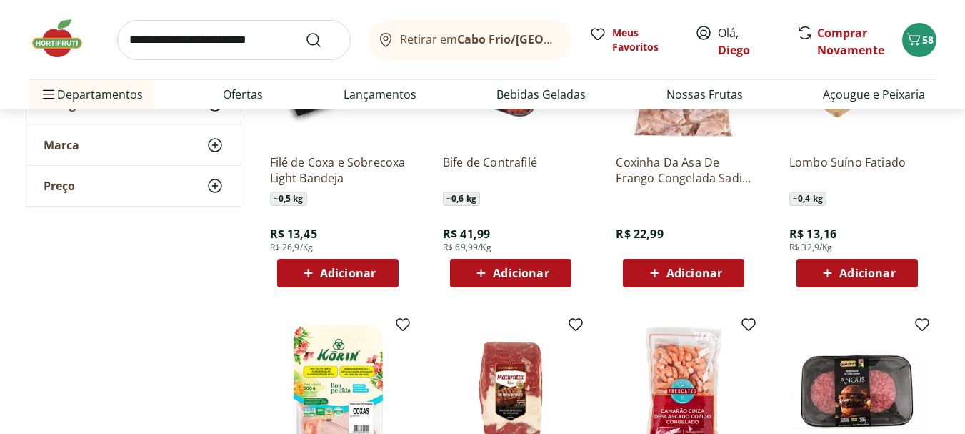
click at [209, 46] on input "search" at bounding box center [234, 40] width 234 height 40
type input "*******"
click at [305, 31] on button "Submit Search" at bounding box center [322, 39] width 34 height 17
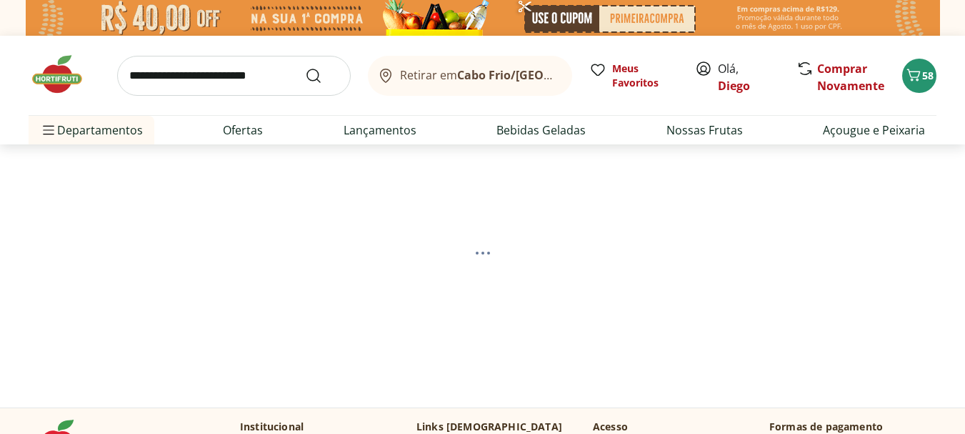
select select "**********"
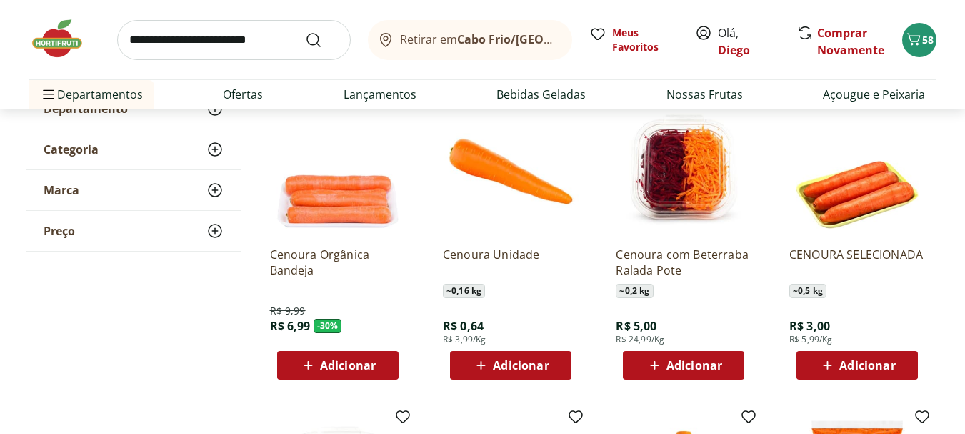
scroll to position [214, 0]
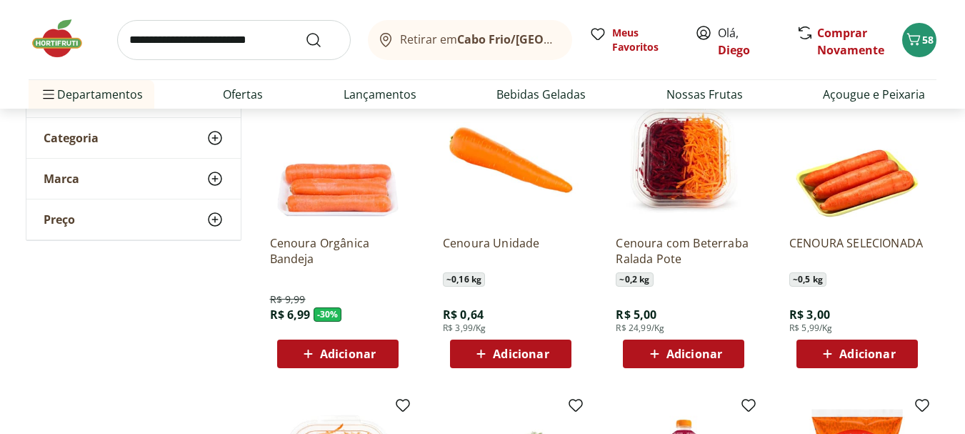
click at [506, 356] on span "Adicionar" at bounding box center [521, 353] width 56 height 11
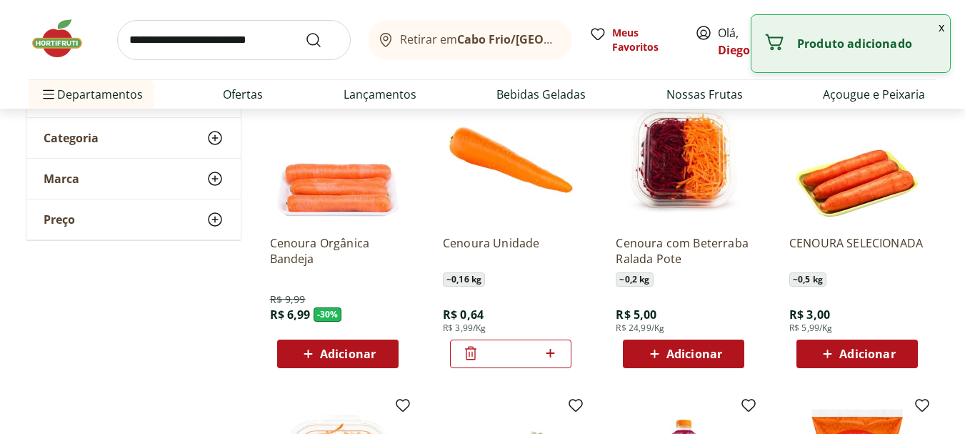
click at [559, 351] on icon at bounding box center [550, 352] width 18 height 17
click at [555, 351] on icon at bounding box center [550, 352] width 18 height 17
type input "*"
click at [246, 40] on input "search" at bounding box center [234, 40] width 234 height 40
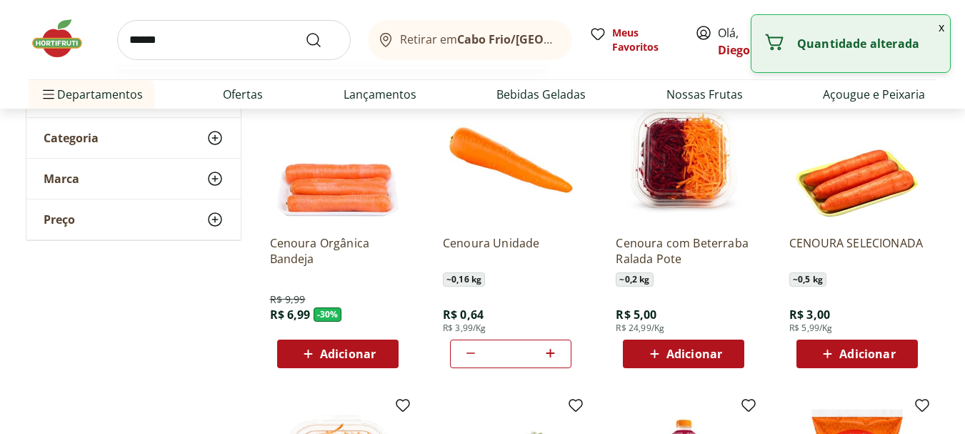
type input "******"
click at [305, 31] on button "Submit Search" at bounding box center [322, 39] width 34 height 17
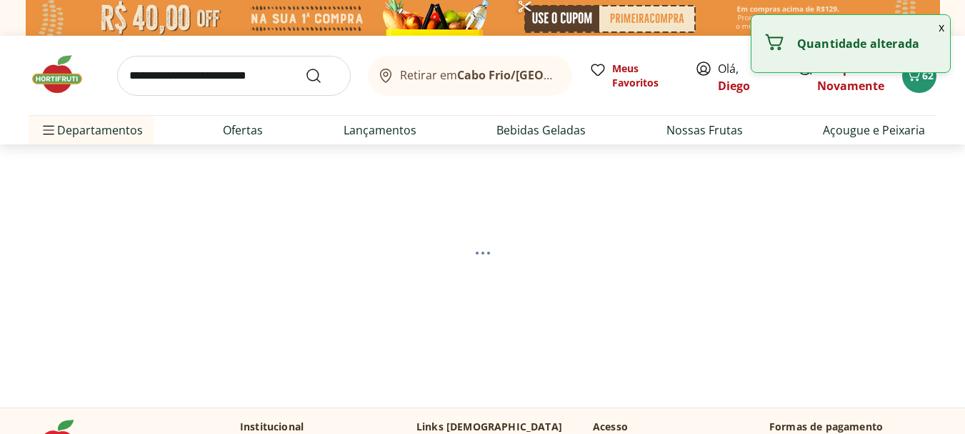
select select "**********"
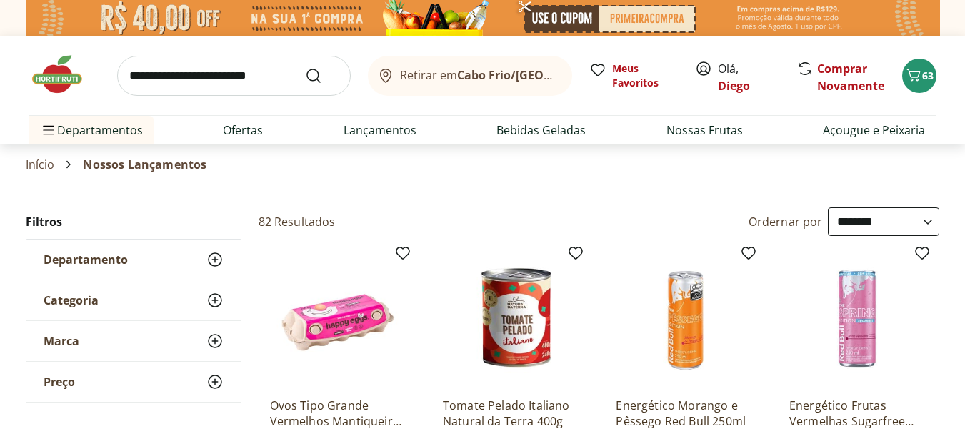
select select "**********"
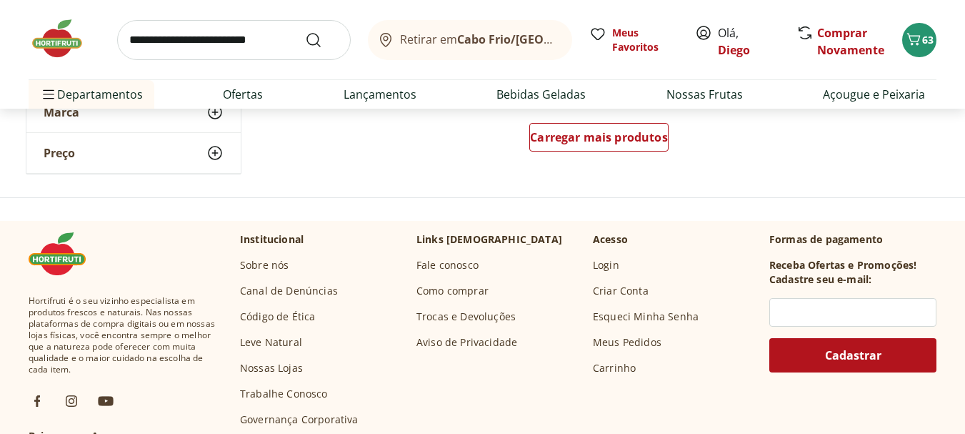
scroll to position [1000, 0]
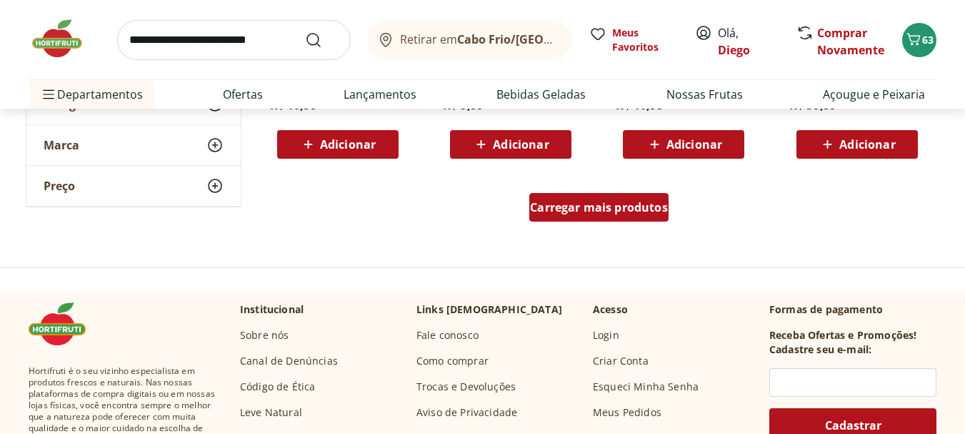
click at [648, 203] on span "Carregar mais produtos" at bounding box center [599, 206] width 138 height 11
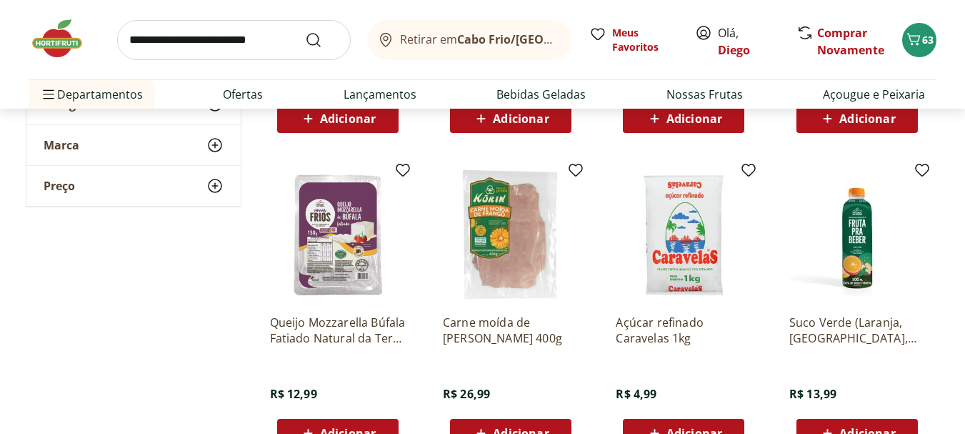
scroll to position [1428, 0]
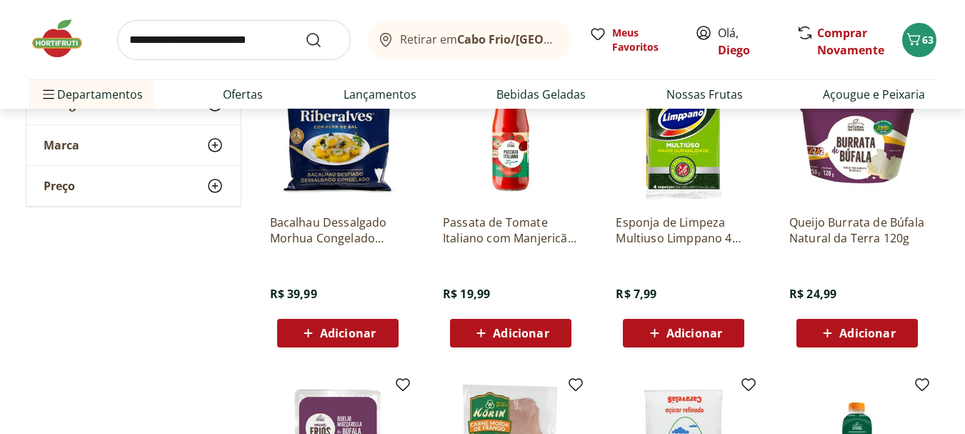
click at [696, 327] on span "Adicionar" at bounding box center [694, 332] width 56 height 11
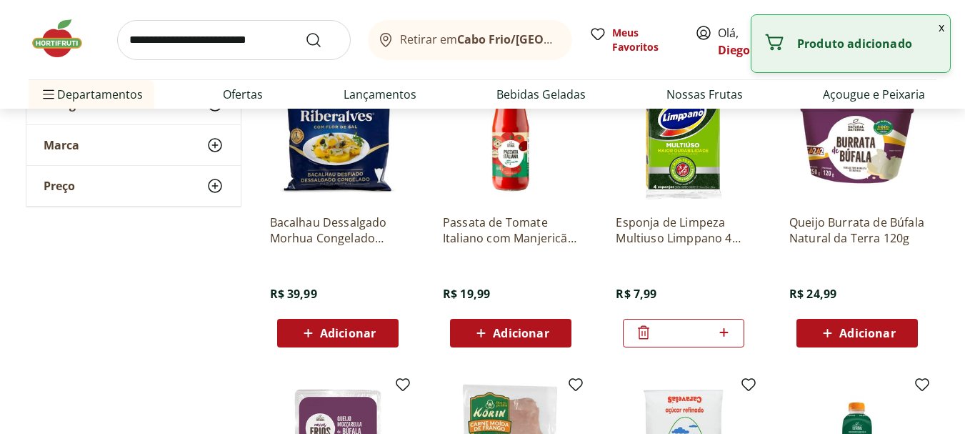
click at [261, 48] on input "search" at bounding box center [234, 40] width 234 height 40
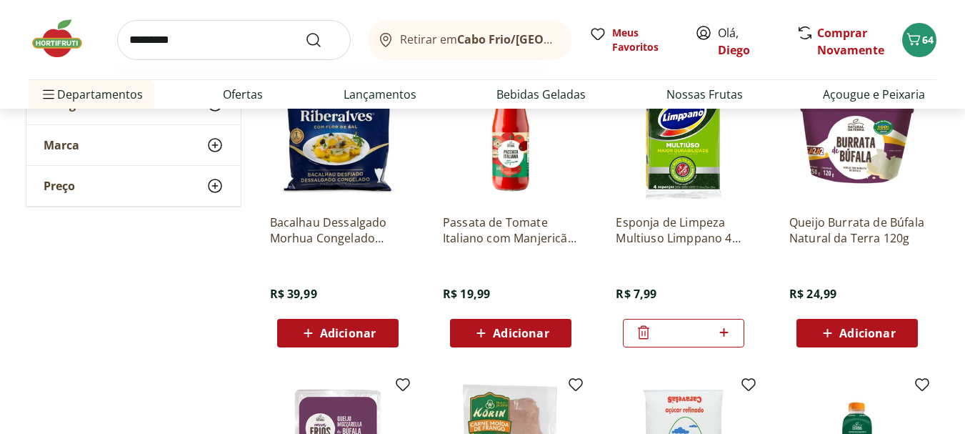
type input "*********"
click at [305, 31] on button "Submit Search" at bounding box center [322, 39] width 34 height 17
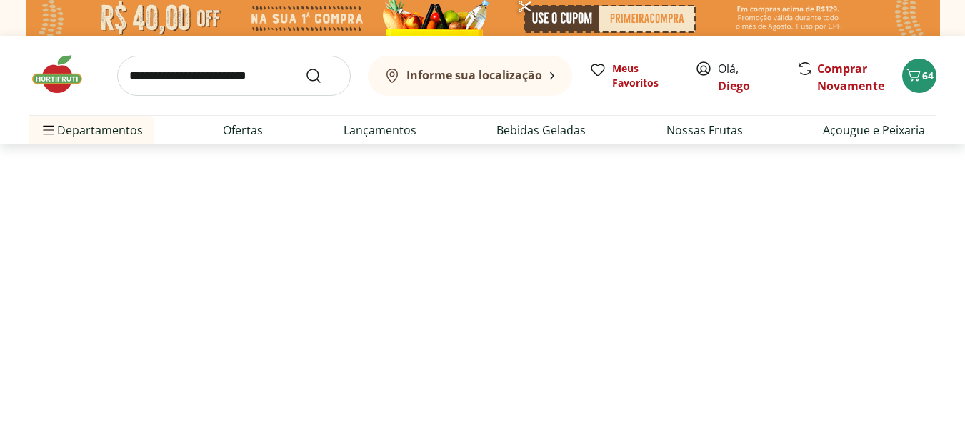
select select "**********"
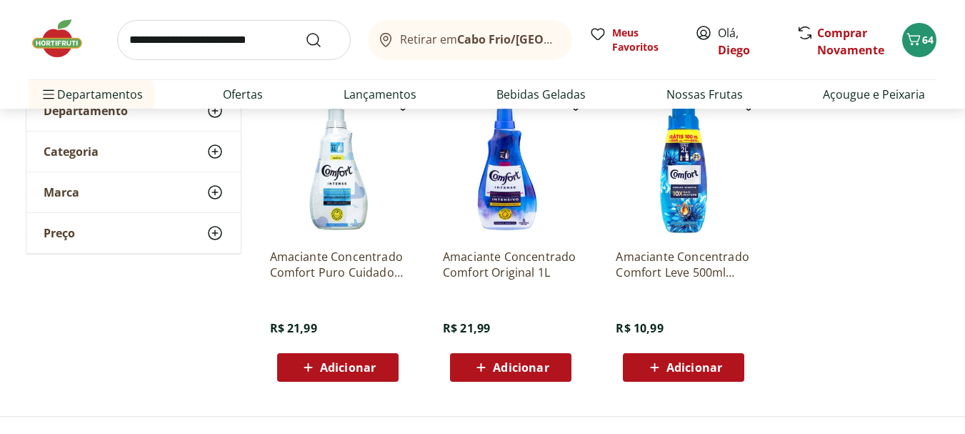
scroll to position [214, 0]
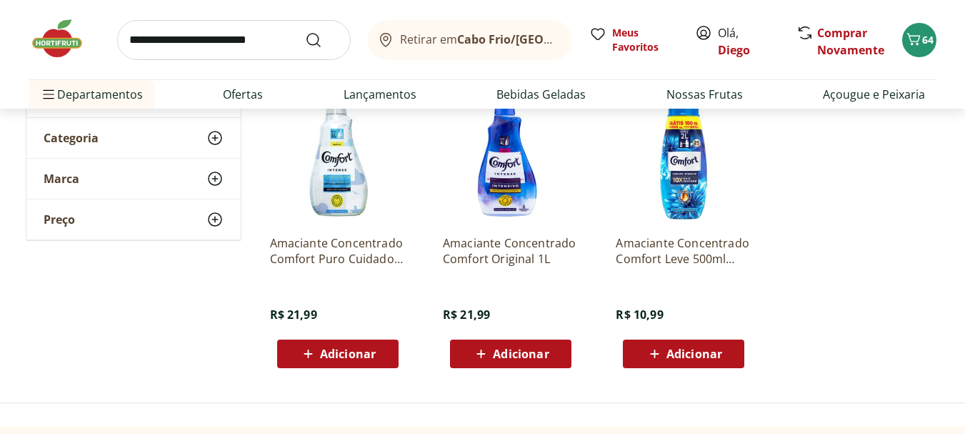
click at [687, 355] on span "Adicionar" at bounding box center [694, 353] width 56 height 11
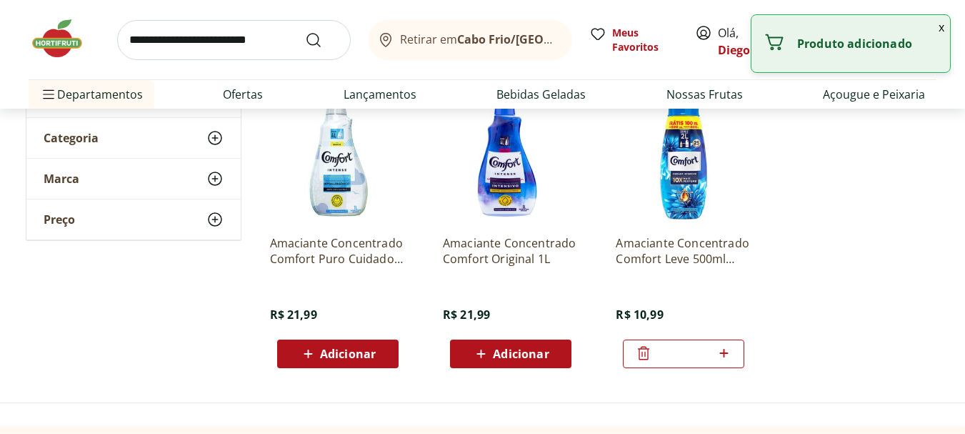
click at [223, 46] on input "search" at bounding box center [234, 40] width 234 height 40
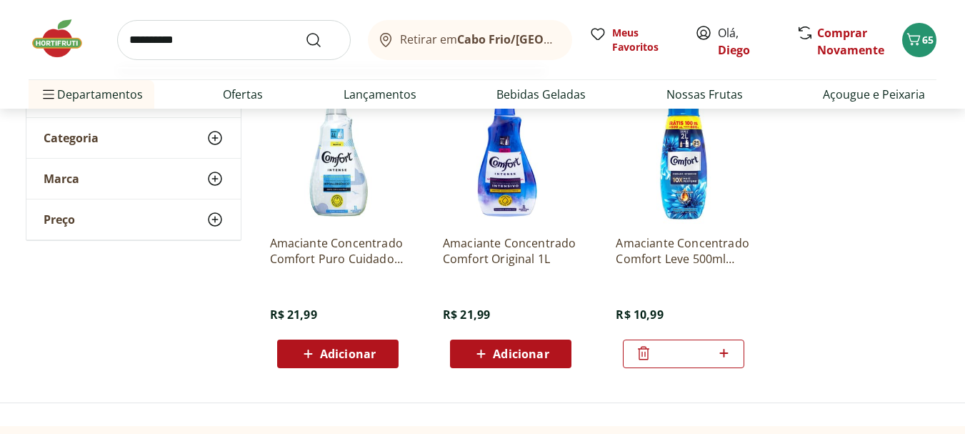
type input "**********"
click at [305, 31] on button "Submit Search" at bounding box center [322, 39] width 34 height 17
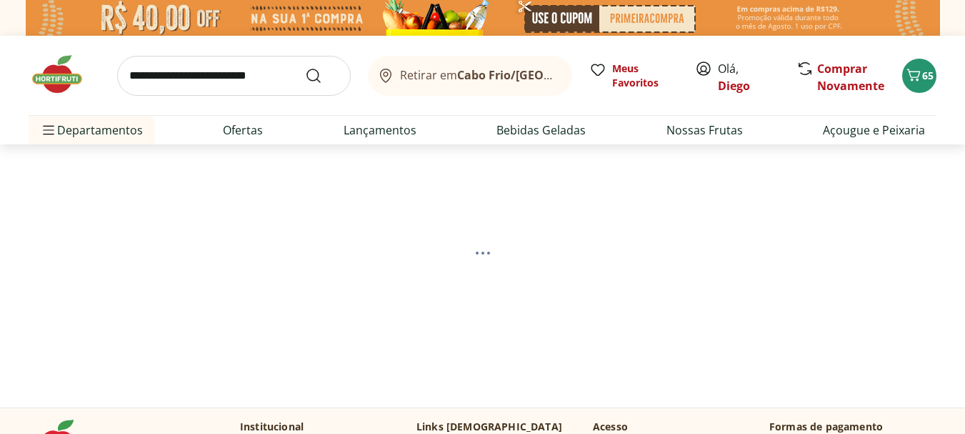
select select "**********"
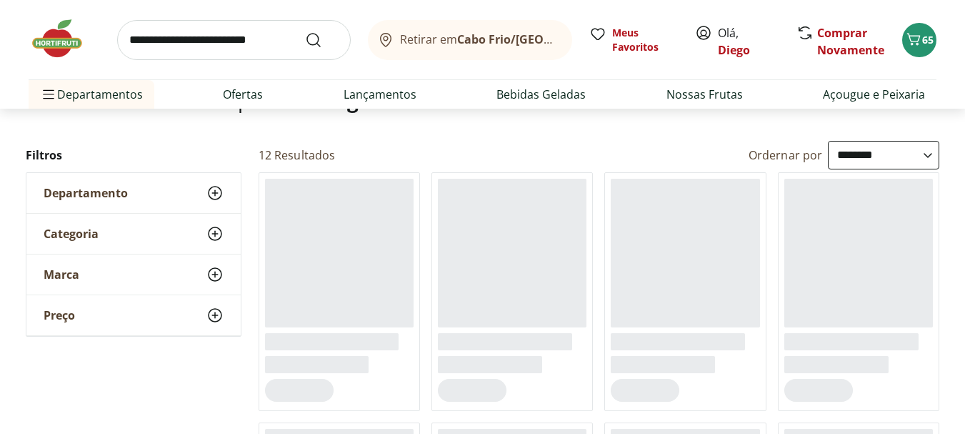
scroll to position [214, 0]
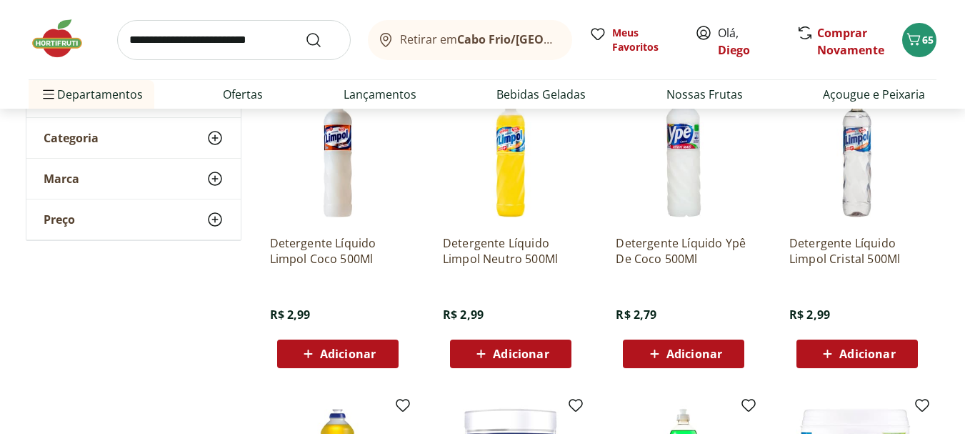
click at [698, 348] on span "Adicionar" at bounding box center [694, 353] width 56 height 11
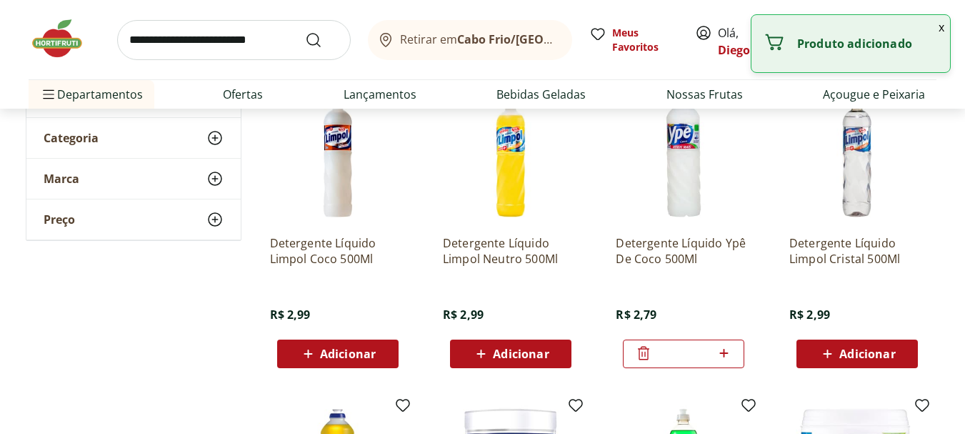
click at [728, 351] on icon at bounding box center [724, 352] width 18 height 17
type input "*"
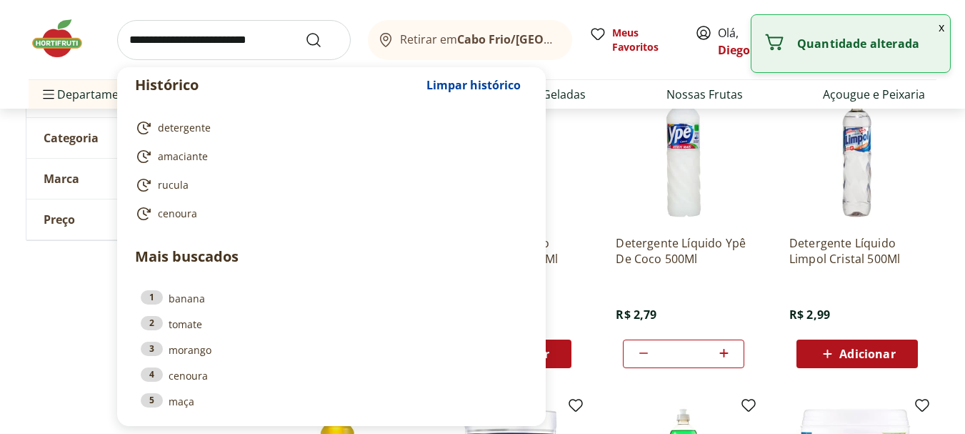
click at [246, 56] on input "search" at bounding box center [234, 40] width 234 height 40
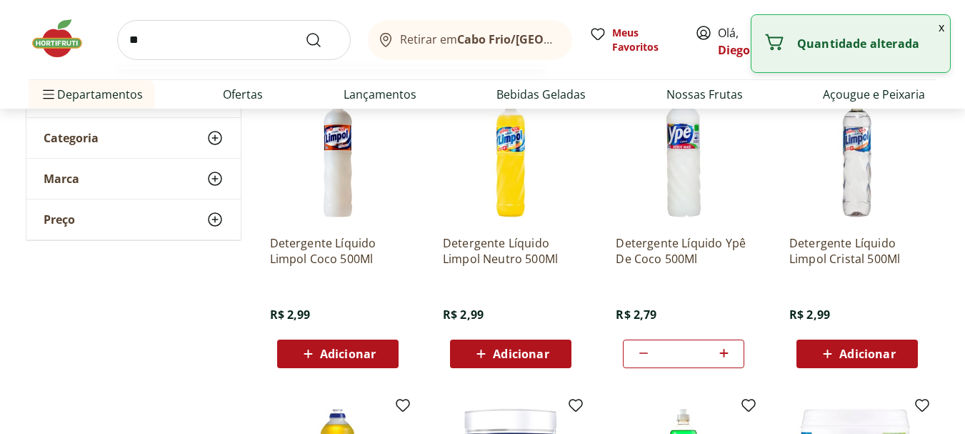
type input "*"
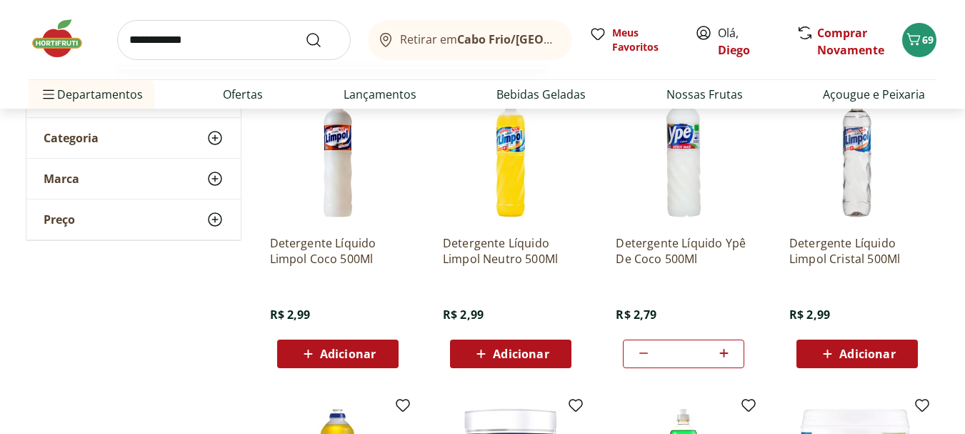
type input "**********"
click at [305, 31] on button "Submit Search" at bounding box center [322, 39] width 34 height 17
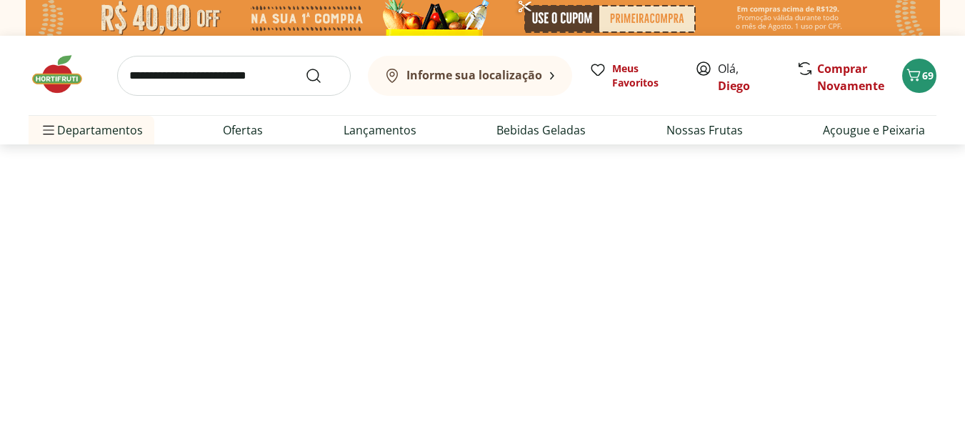
select select "**********"
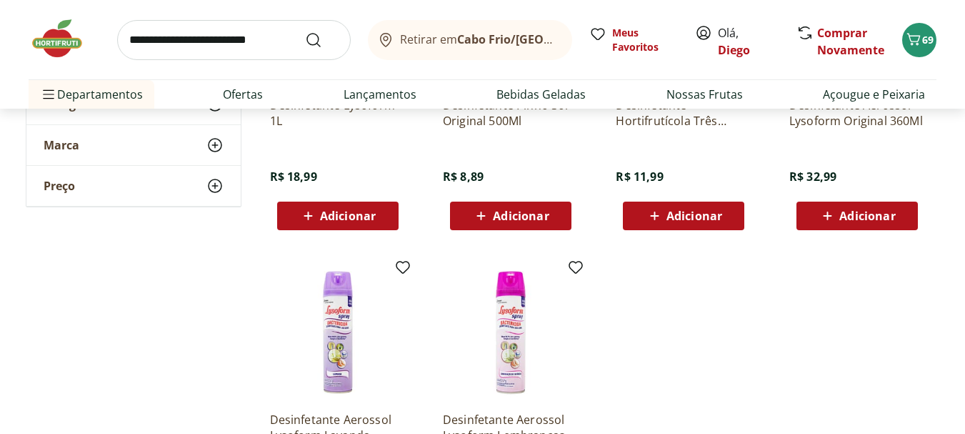
scroll to position [286, 0]
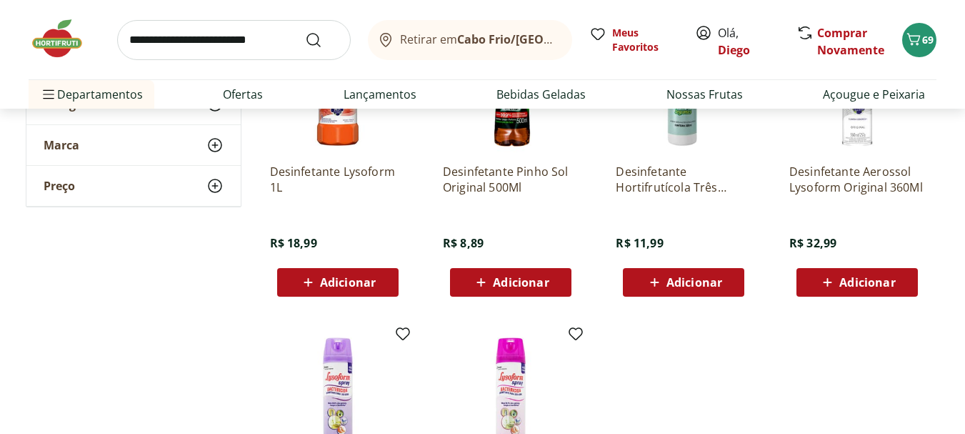
click at [521, 290] on span "Adicionar" at bounding box center [510, 282] width 76 height 17
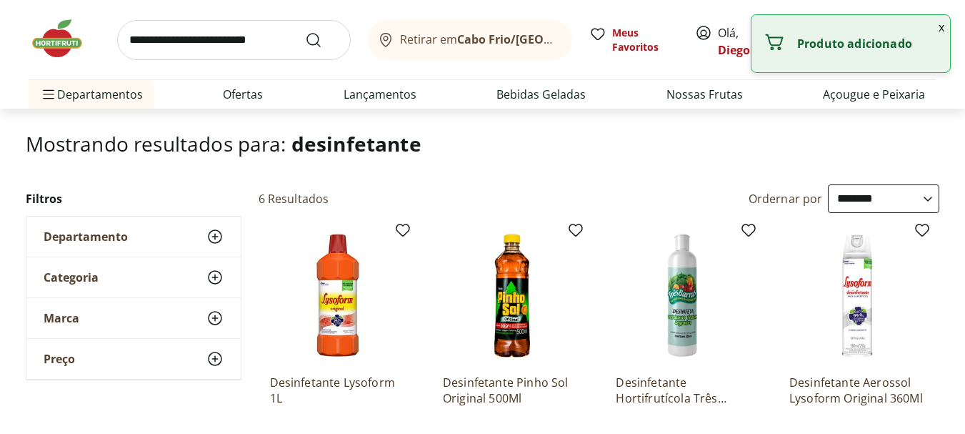
scroll to position [71, 0]
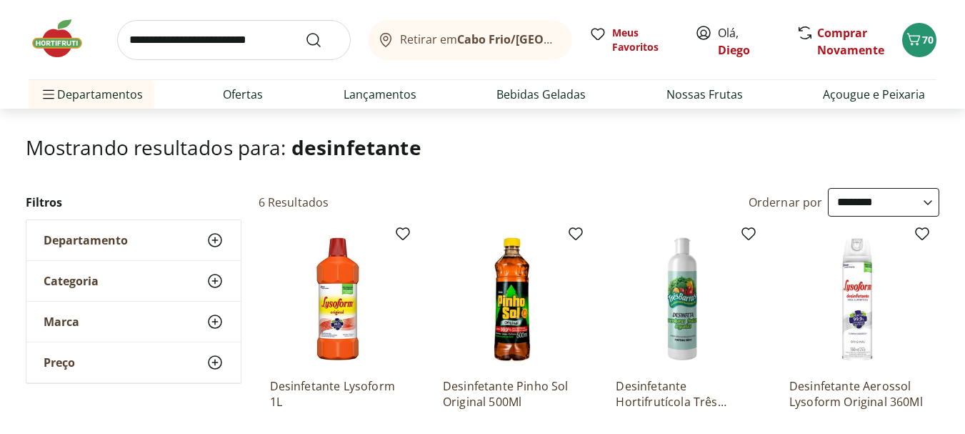
click at [185, 41] on input "search" at bounding box center [234, 40] width 234 height 40
type input "*******"
click at [305, 31] on button "Submit Search" at bounding box center [322, 39] width 34 height 17
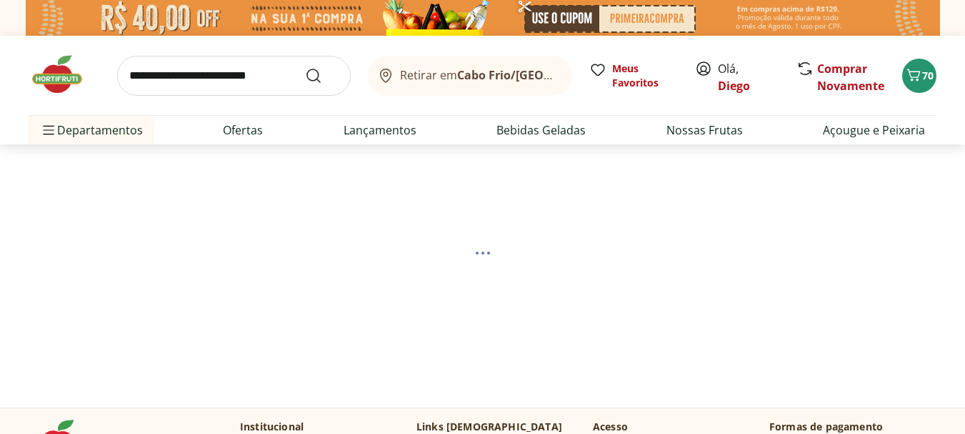
select select "**********"
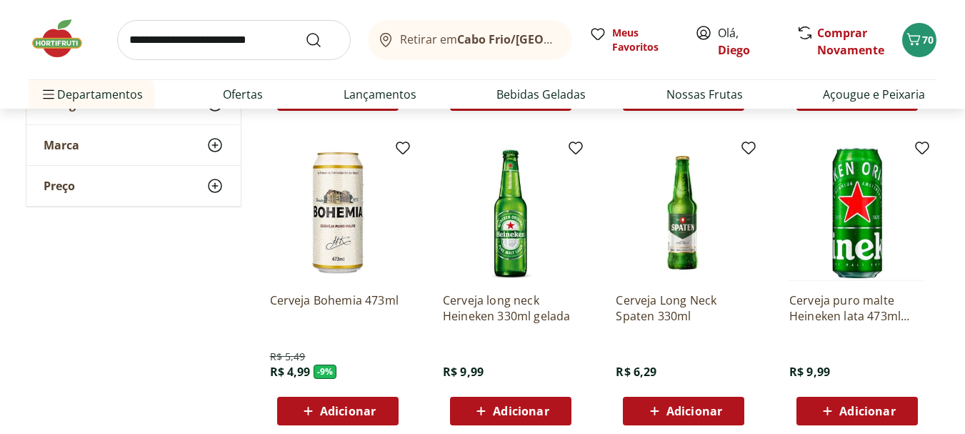
scroll to position [1000, 0]
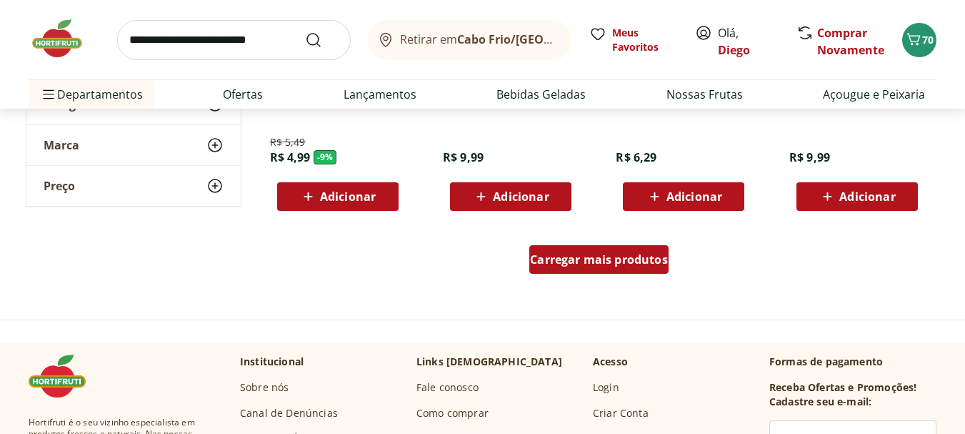
click at [640, 270] on div "Carregar mais produtos" at bounding box center [598, 259] width 139 height 29
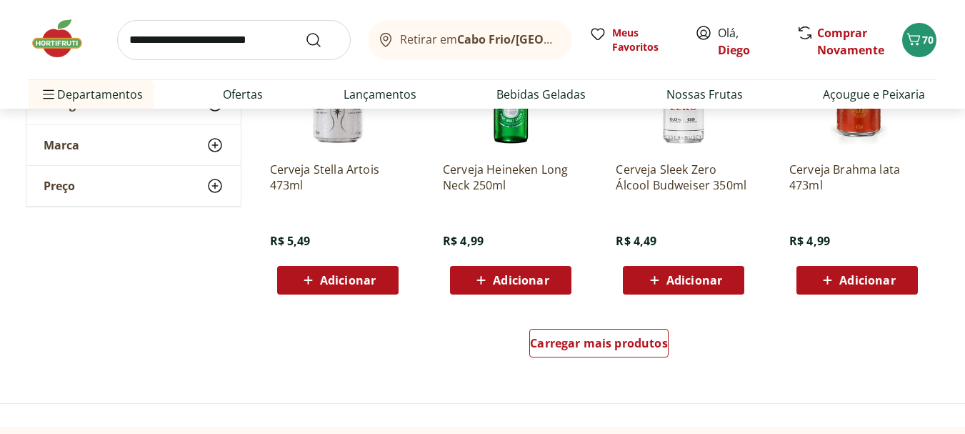
scroll to position [1857, 0]
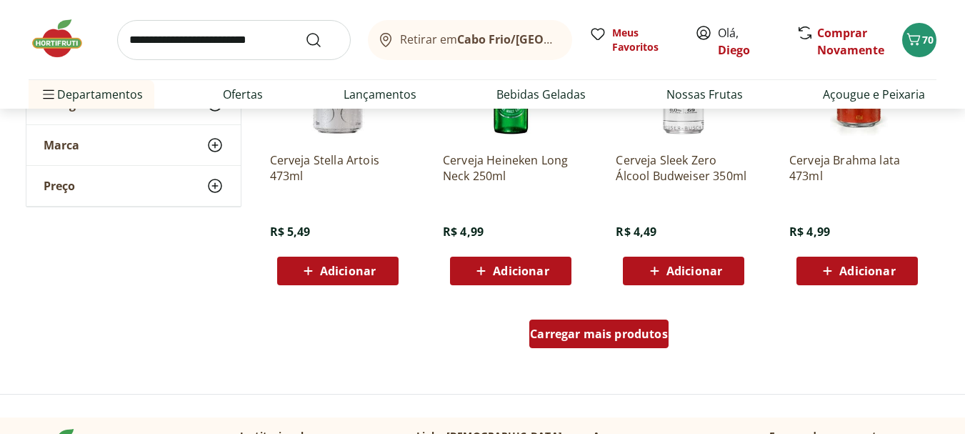
click at [614, 338] on span "Carregar mais produtos" at bounding box center [599, 333] width 138 height 11
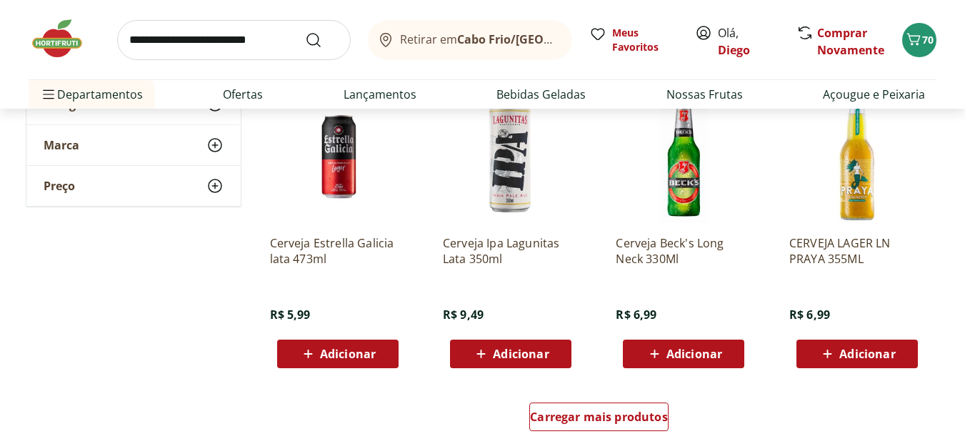
scroll to position [2714, 0]
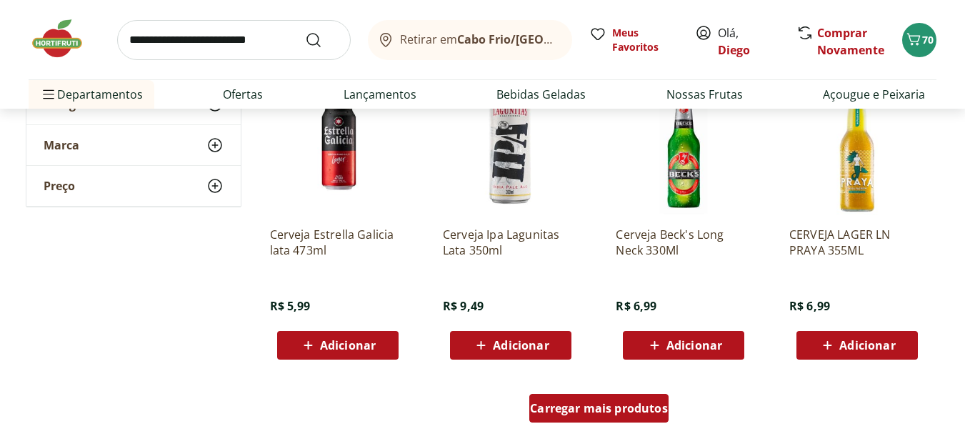
click at [629, 406] on span "Carregar mais produtos" at bounding box center [599, 407] width 138 height 11
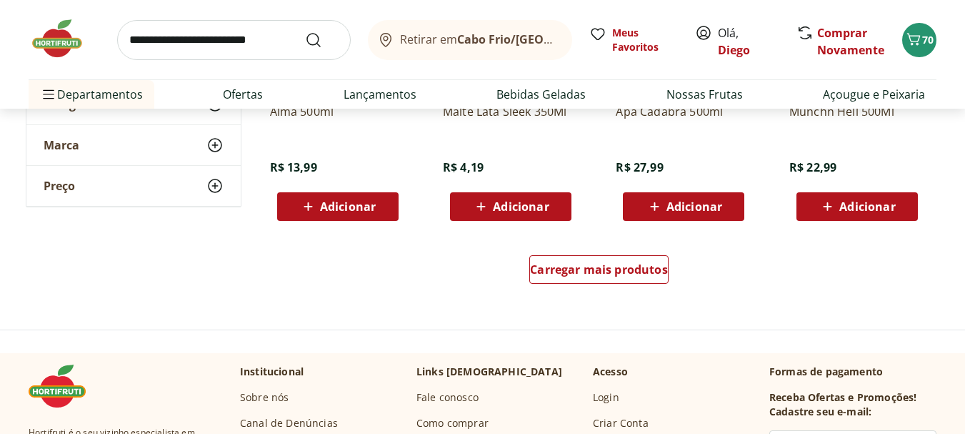
scroll to position [3785, 0]
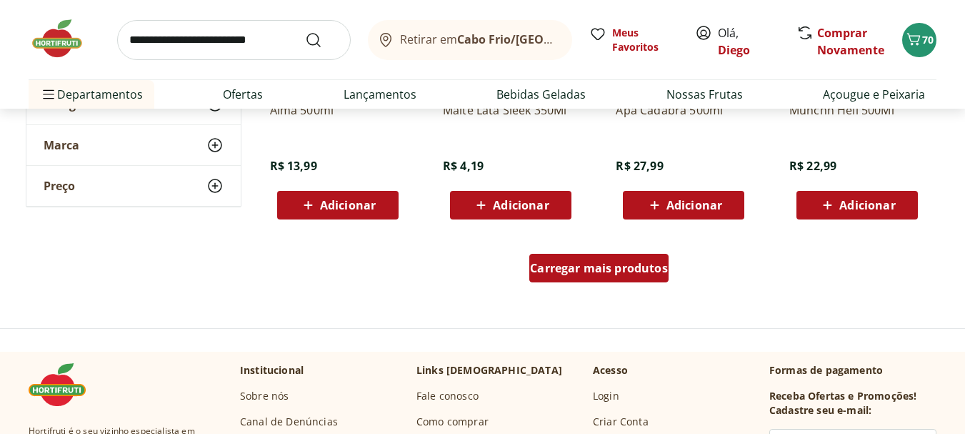
click at [644, 278] on div "Carregar mais produtos" at bounding box center [598, 268] width 139 height 29
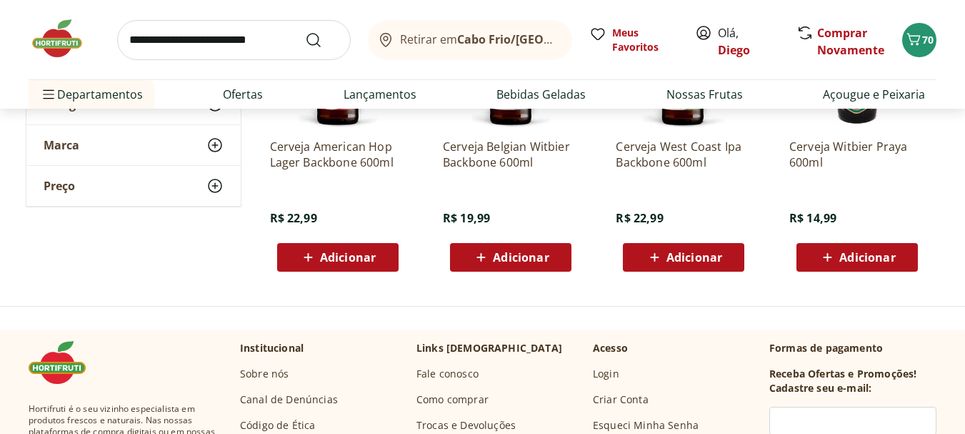
scroll to position [4571, 0]
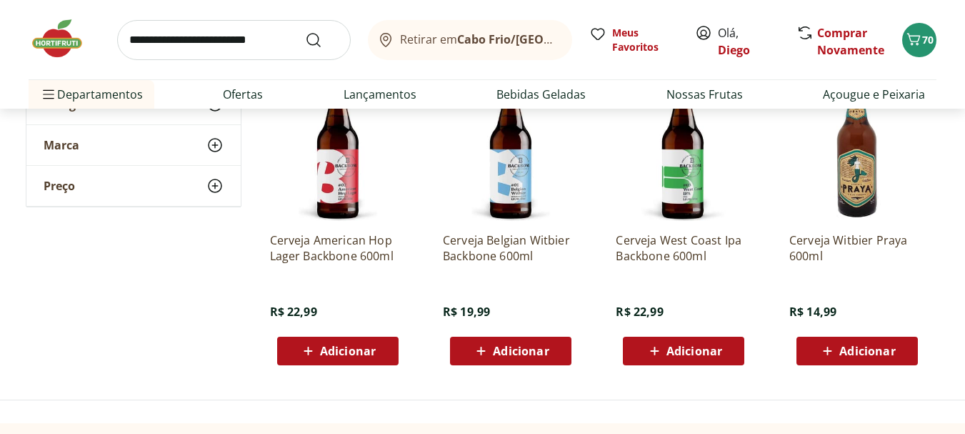
click at [865, 359] on span "Adicionar" at bounding box center [857, 350] width 76 height 17
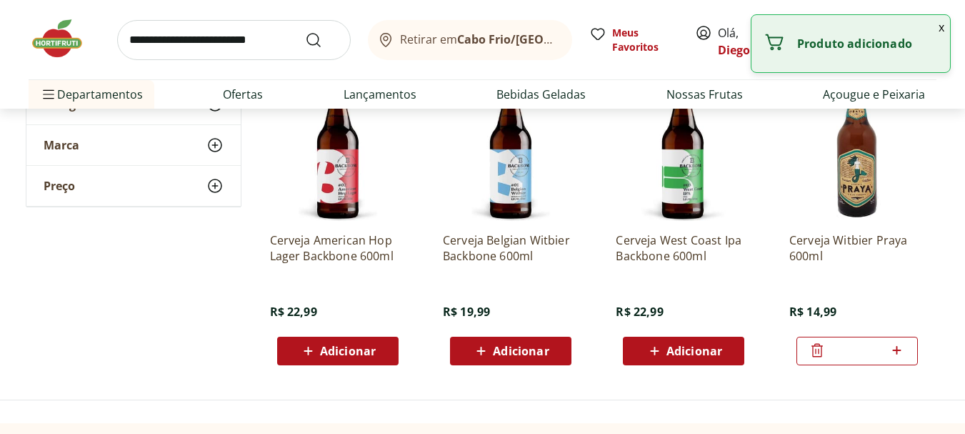
click at [890, 349] on icon at bounding box center [897, 349] width 18 height 17
type input "*"
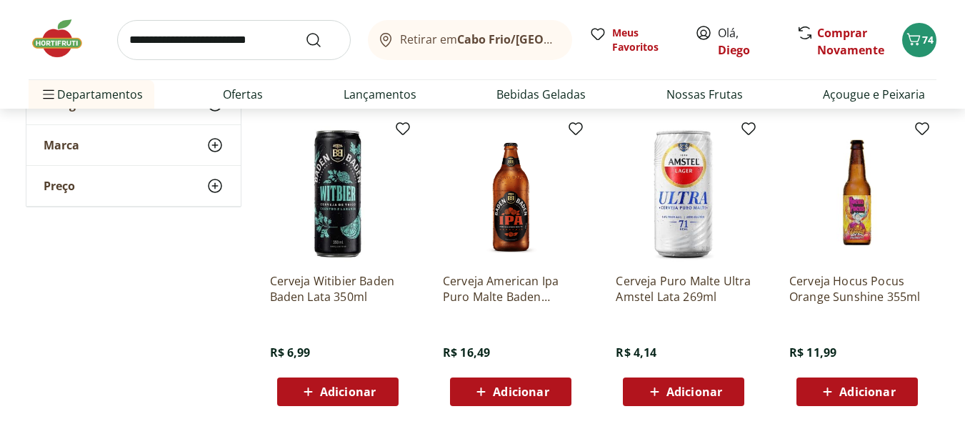
scroll to position [2357, 0]
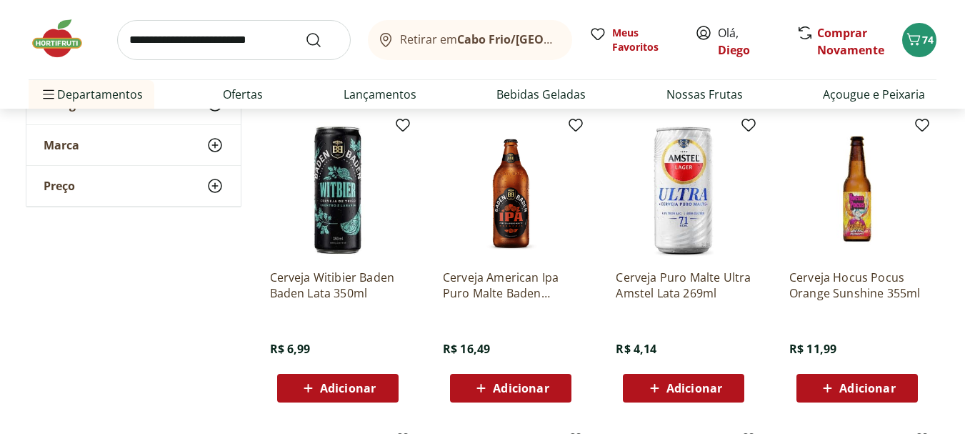
click at [365, 386] on span "Adicionar" at bounding box center [348, 387] width 56 height 11
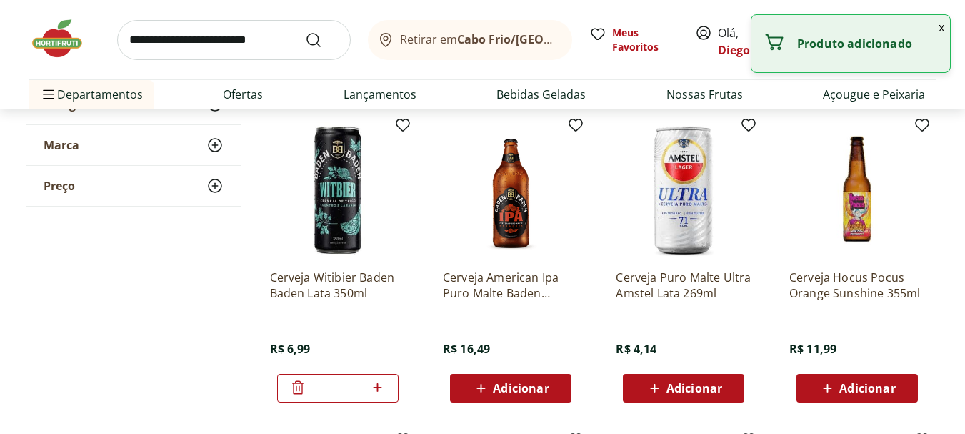
click at [384, 386] on icon at bounding box center [378, 387] width 18 height 17
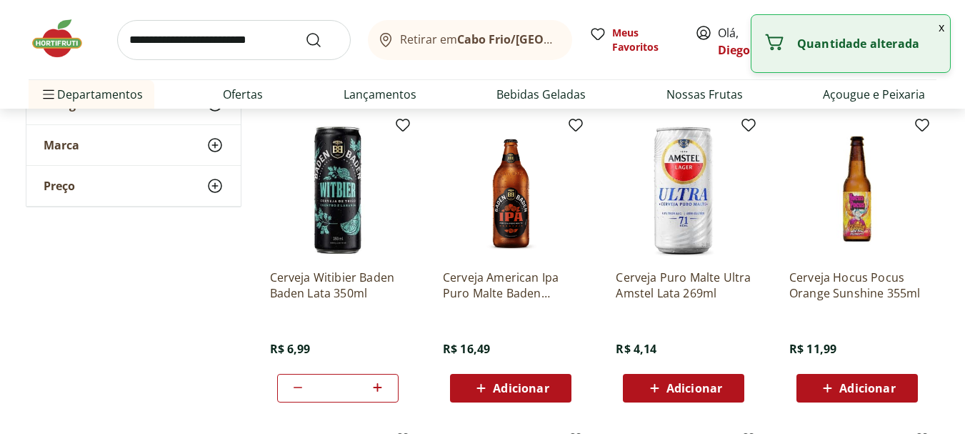
type input "*"
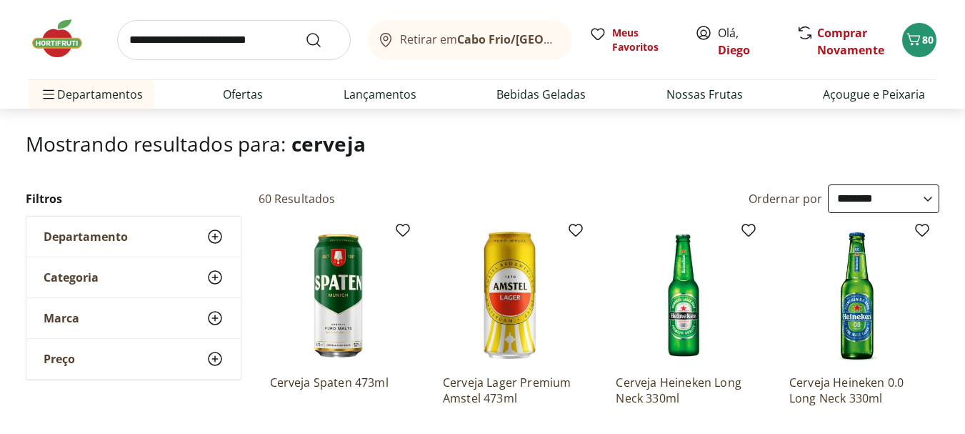
scroll to position [0, 0]
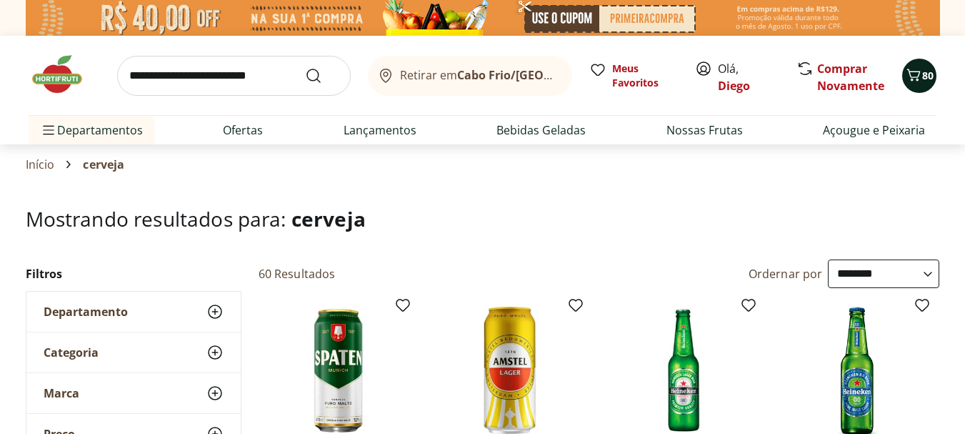
click at [927, 80] on span "80" at bounding box center [927, 76] width 11 height 14
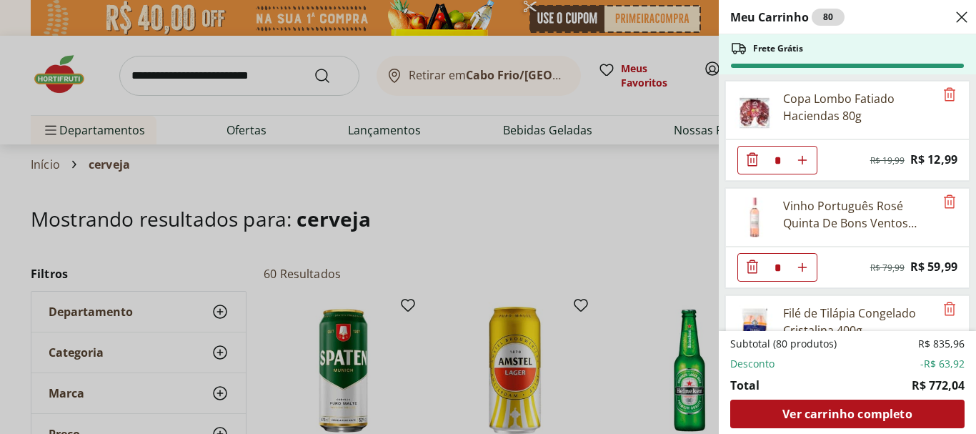
click at [281, 123] on div "Meu Carrinho 80 Frete Grátis Copa Lombo Fatiado Haciendas 80g * Original price:…" at bounding box center [488, 217] width 976 height 434
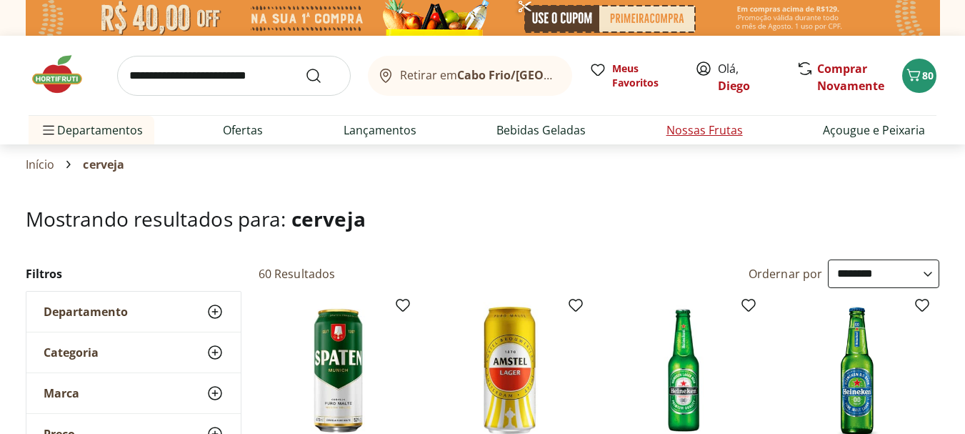
click at [727, 137] on link "Nossas Frutas" at bounding box center [704, 129] width 76 height 17
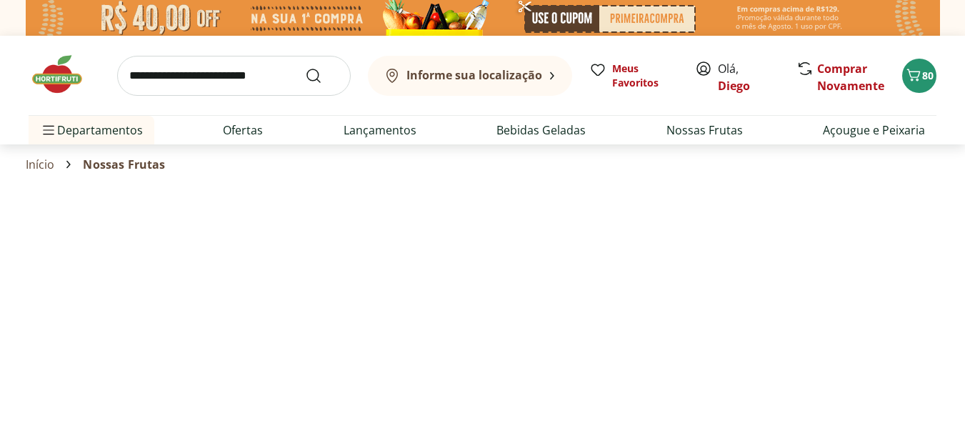
select select "**********"
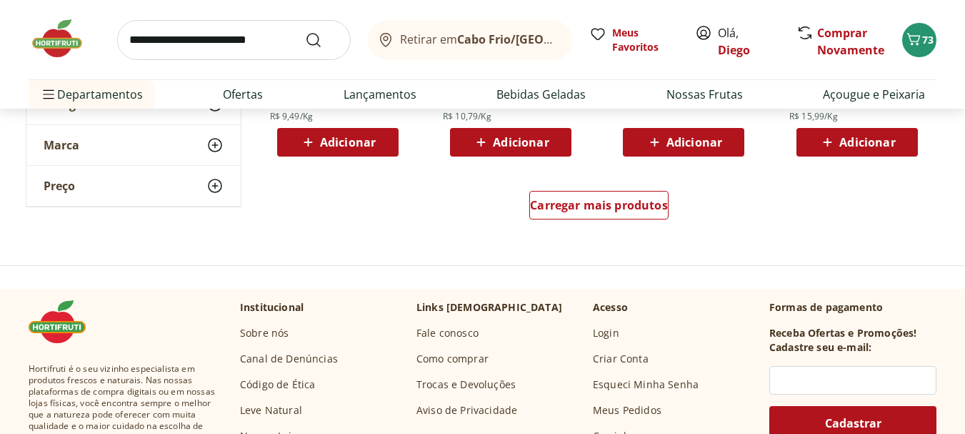
scroll to position [1071, 0]
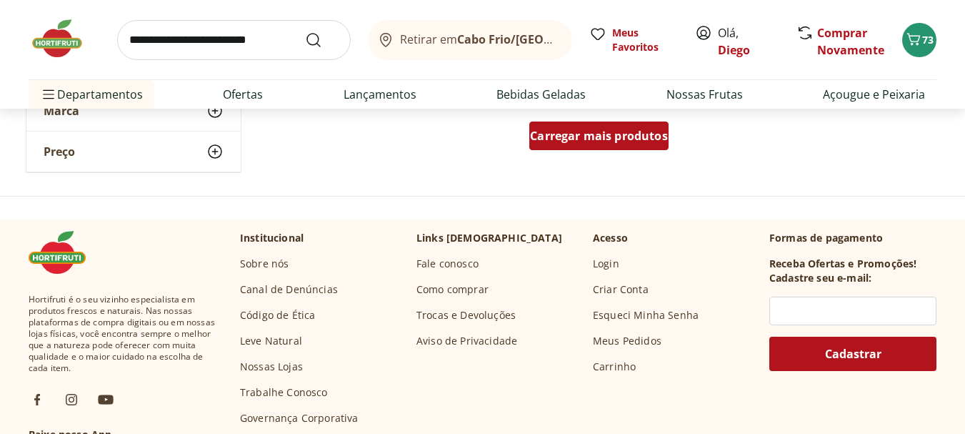
click at [590, 151] on link "Carregar mais produtos" at bounding box center [598, 138] width 139 height 34
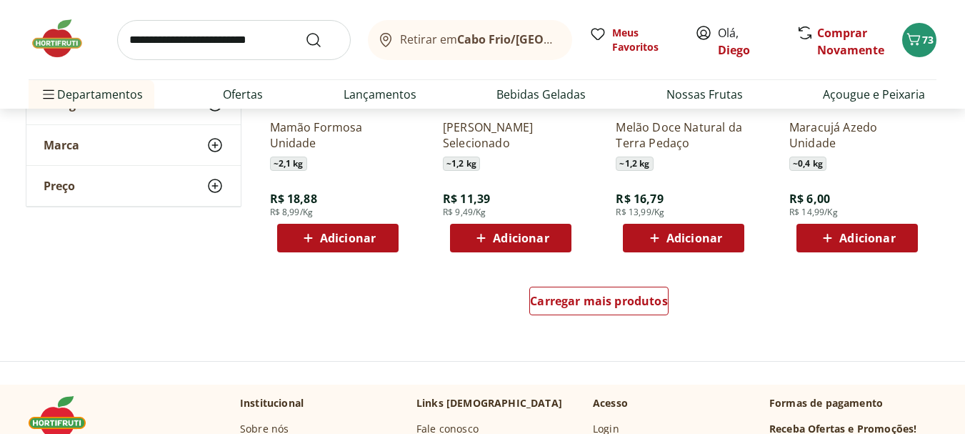
scroll to position [1857, 0]
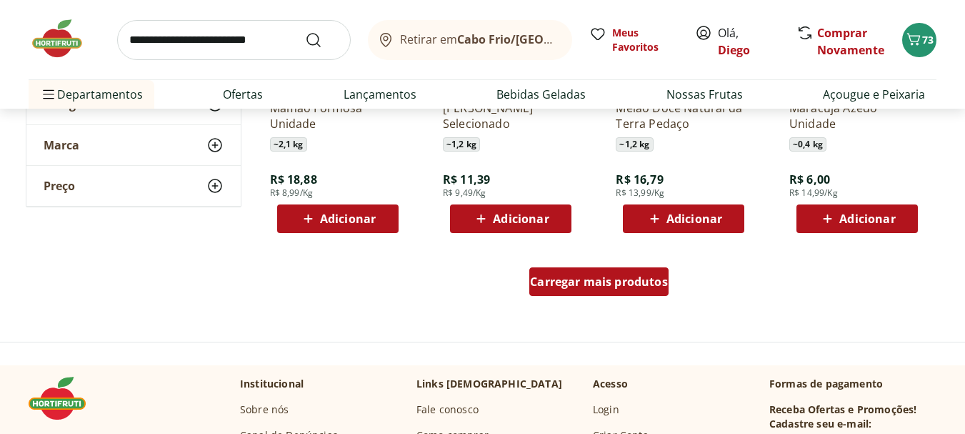
click at [608, 286] on span "Carregar mais produtos" at bounding box center [599, 281] width 138 height 11
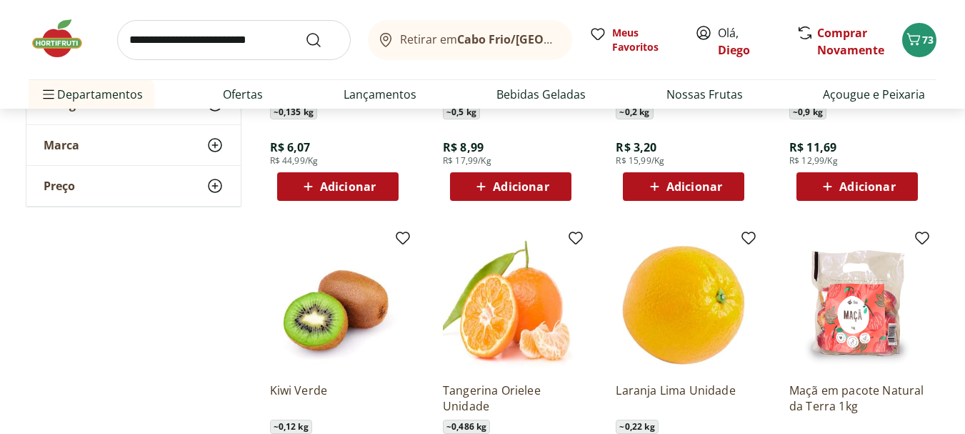
scroll to position [2286, 0]
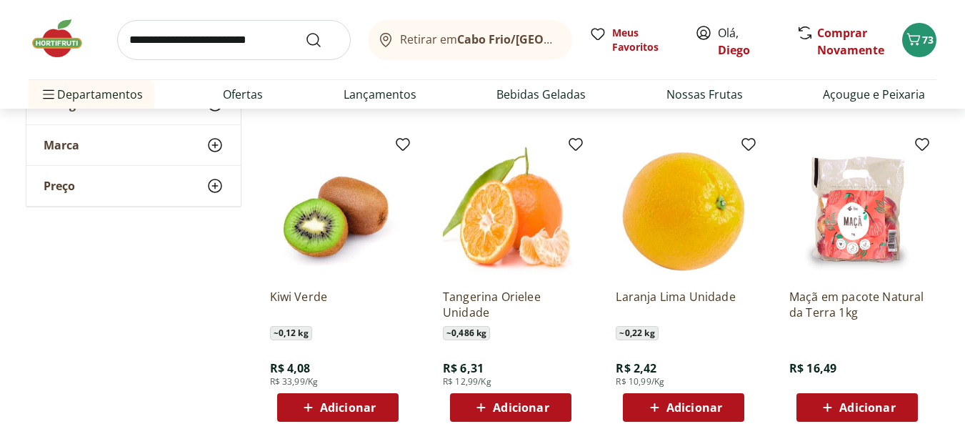
click at [344, 404] on span "Adicionar" at bounding box center [348, 406] width 56 height 11
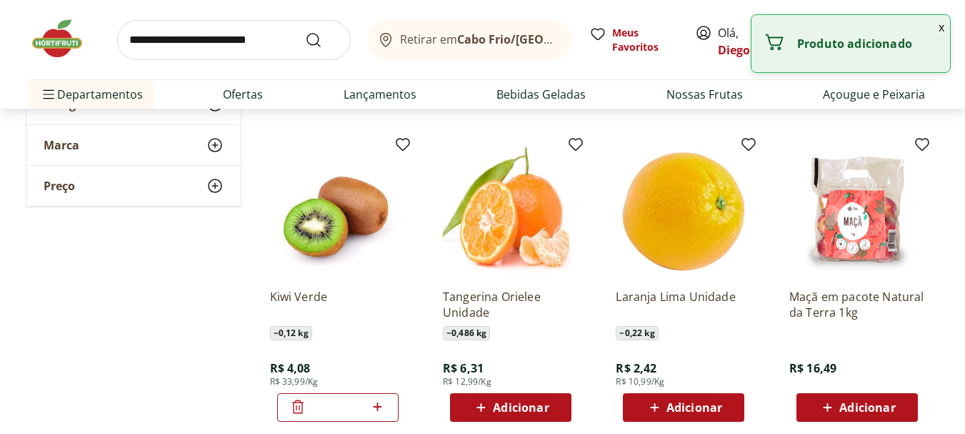
click at [385, 408] on icon at bounding box center [378, 406] width 18 height 17
type input "*"
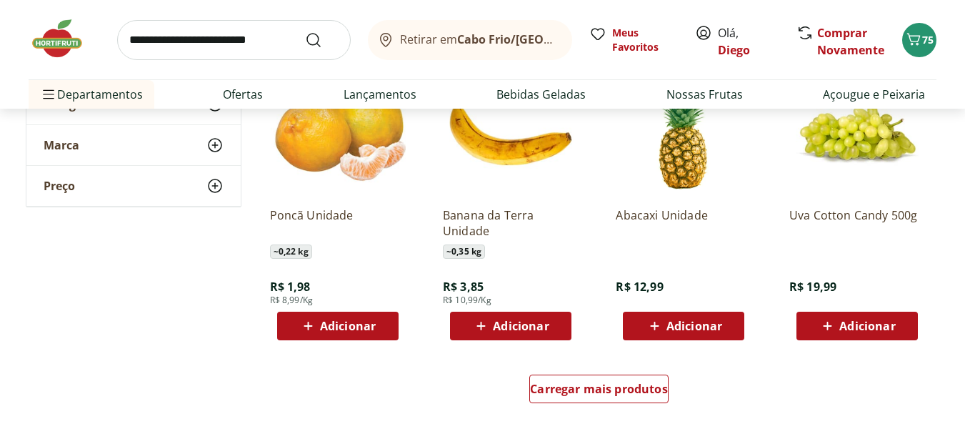
scroll to position [2714, 0]
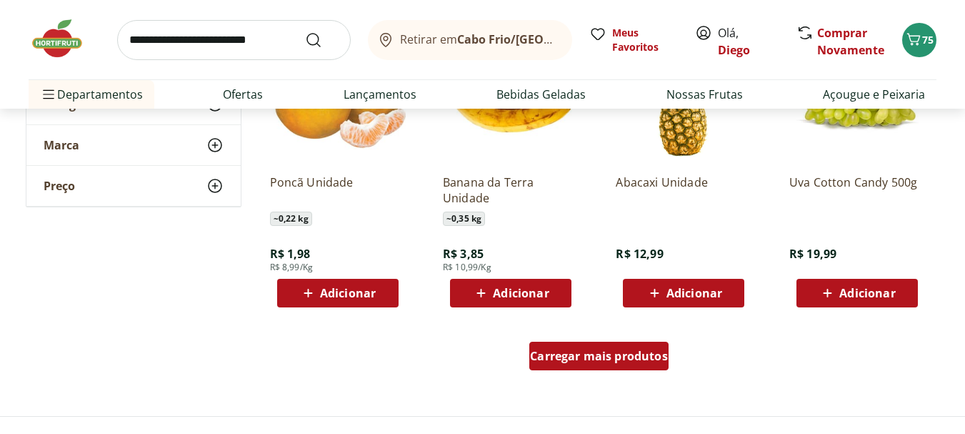
click at [584, 357] on span "Carregar mais produtos" at bounding box center [599, 355] width 138 height 11
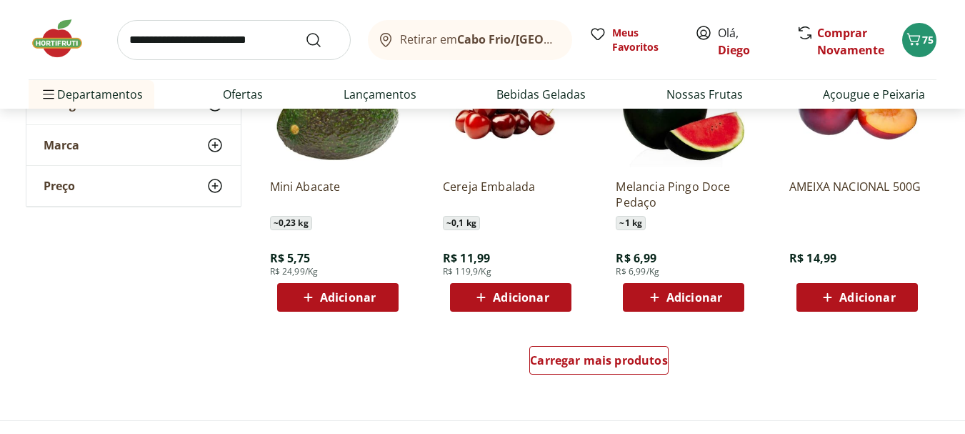
scroll to position [3643, 0]
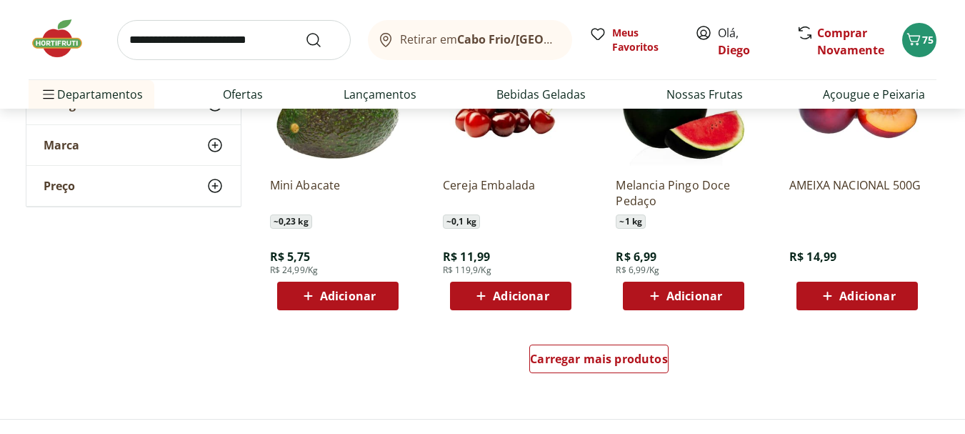
click at [861, 301] on span "Adicionar" at bounding box center [867, 295] width 56 height 11
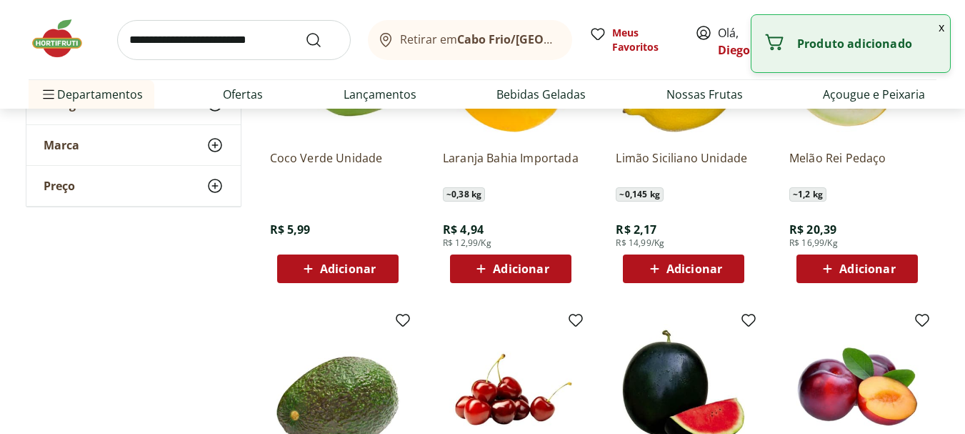
scroll to position [3285, 0]
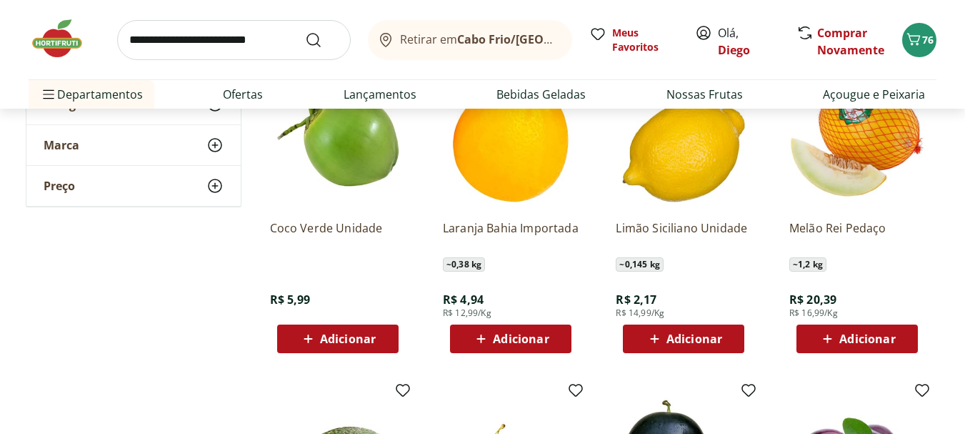
click at [689, 336] on span "Adicionar" at bounding box center [694, 338] width 56 height 11
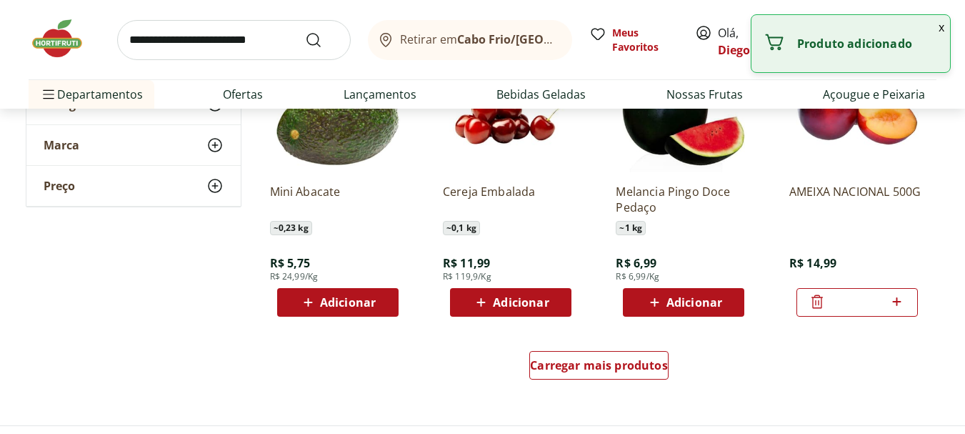
scroll to position [3643, 0]
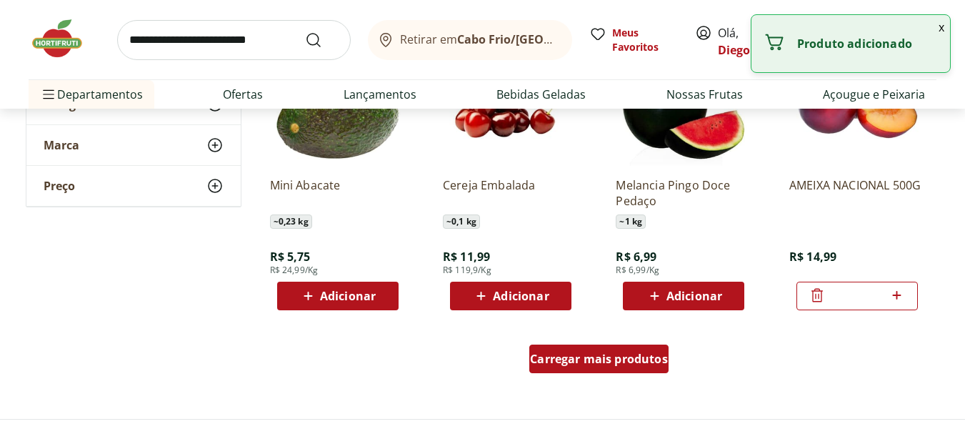
click at [590, 361] on span "Carregar mais produtos" at bounding box center [599, 358] width 138 height 11
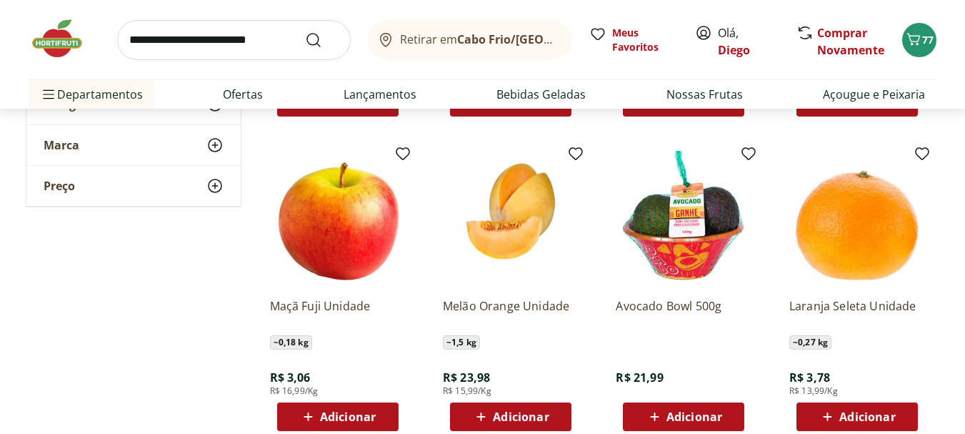
scroll to position [4500, 0]
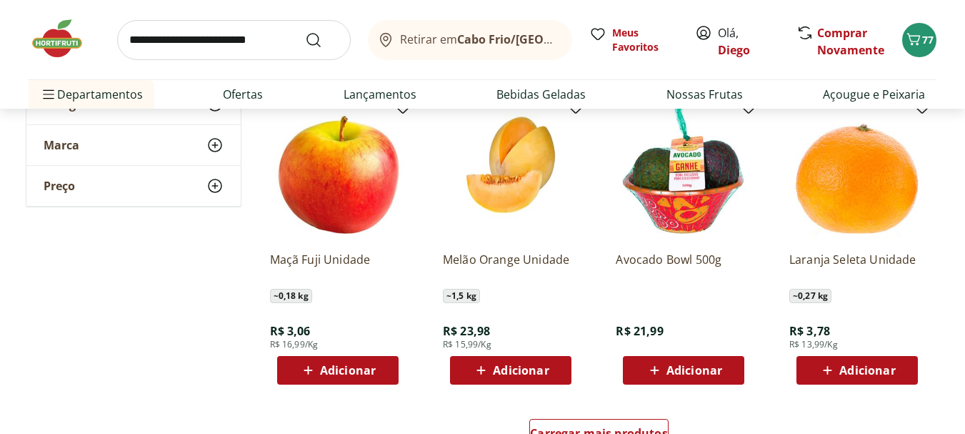
click at [533, 371] on span "Adicionar" at bounding box center [521, 369] width 56 height 11
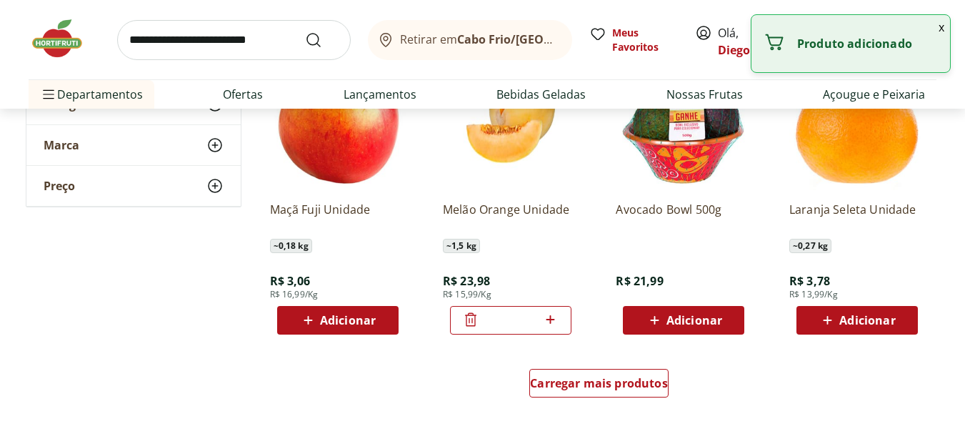
scroll to position [4643, 0]
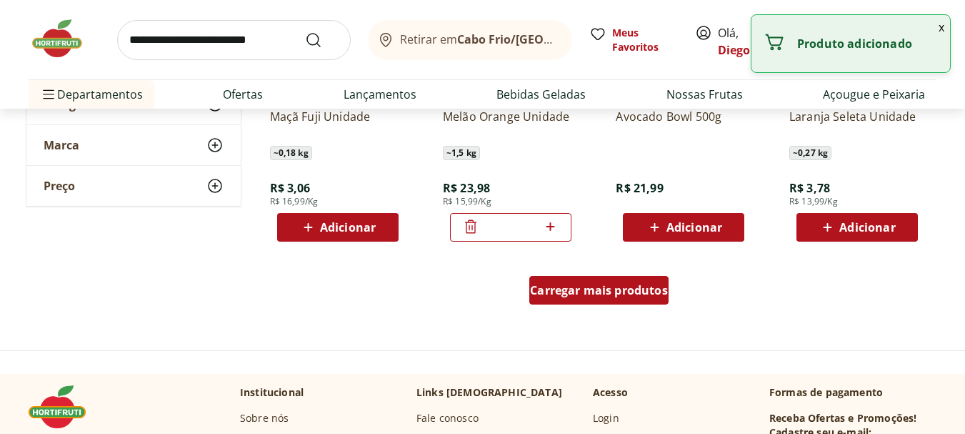
click at [597, 284] on span "Carregar mais produtos" at bounding box center [599, 289] width 138 height 11
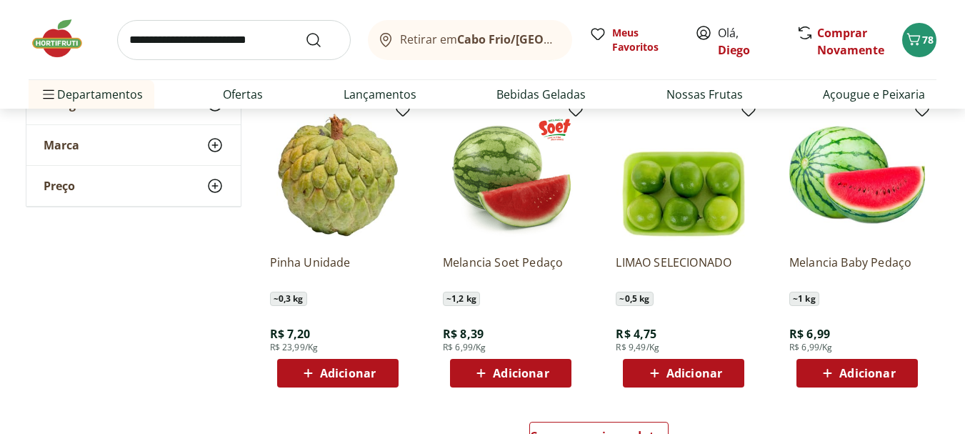
scroll to position [5500, 0]
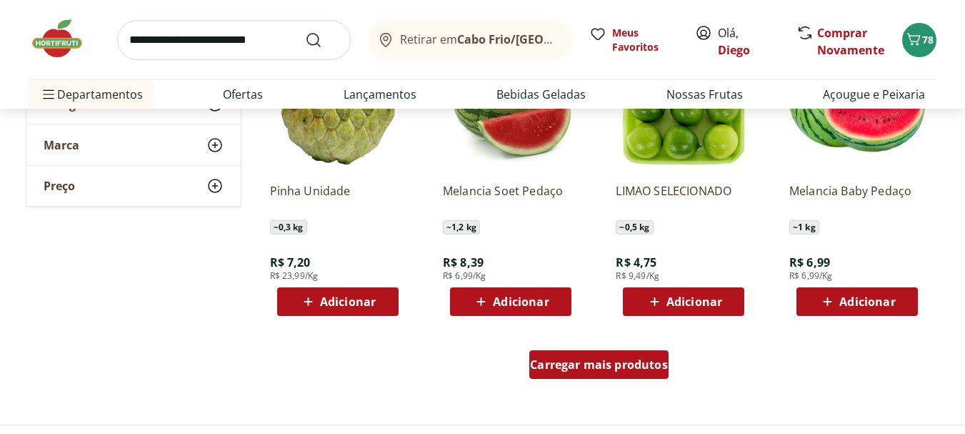
click at [615, 360] on span "Carregar mais produtos" at bounding box center [599, 364] width 138 height 11
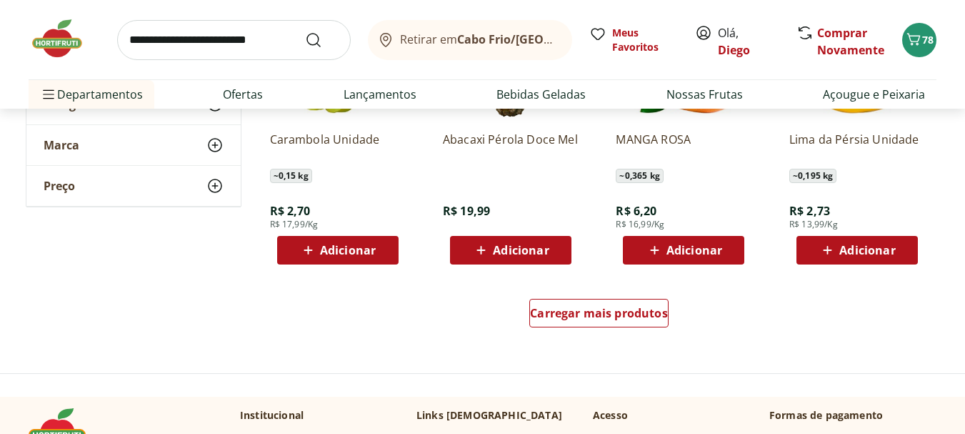
scroll to position [6500, 0]
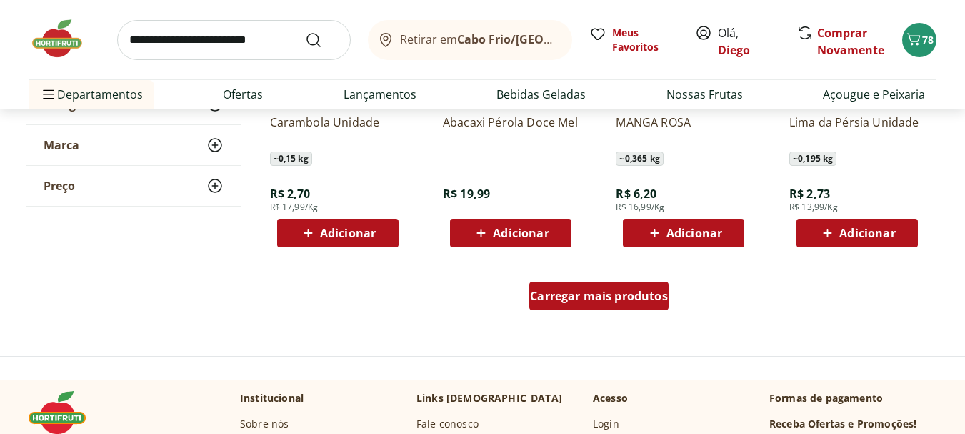
click at [624, 305] on div "Carregar mais produtos" at bounding box center [598, 295] width 139 height 29
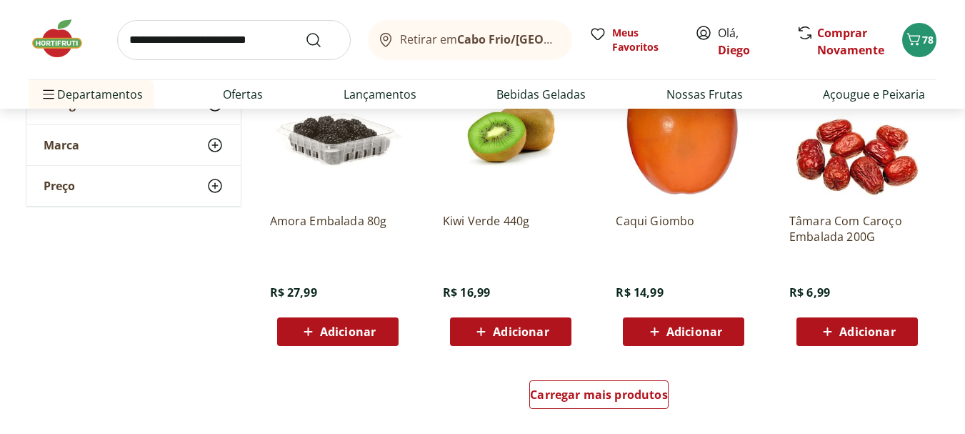
scroll to position [7499, 0]
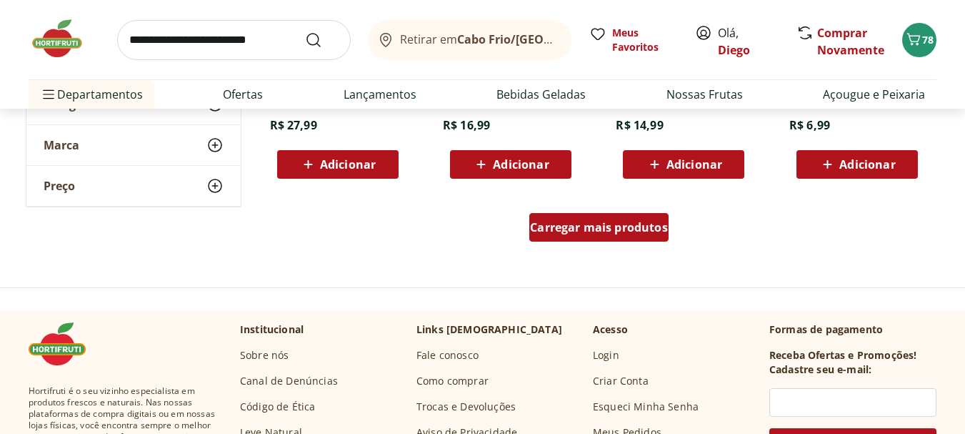
click at [533, 225] on span "Carregar mais produtos" at bounding box center [599, 226] width 138 height 11
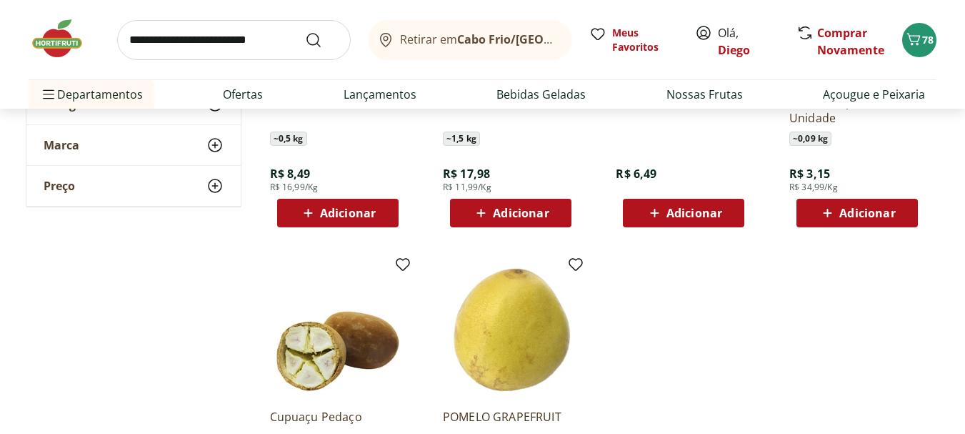
scroll to position [8071, 0]
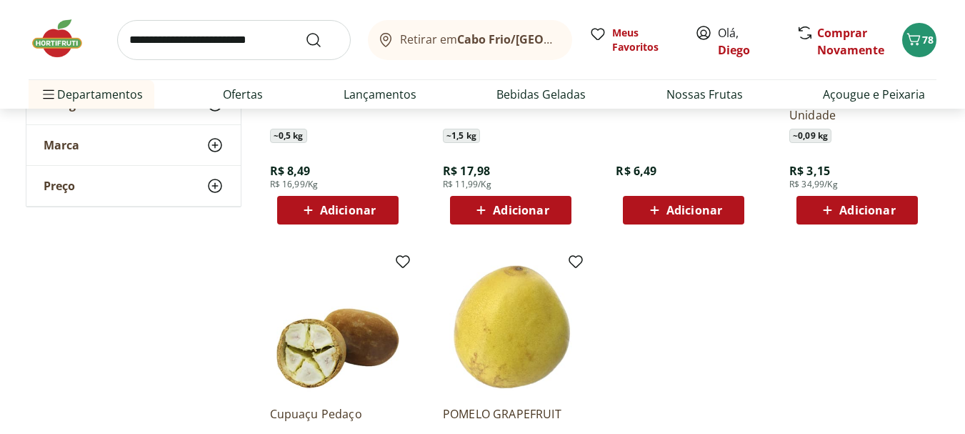
click at [178, 39] on input "search" at bounding box center [234, 40] width 234 height 40
type input "*******"
click at [305, 31] on button "Submit Search" at bounding box center [322, 39] width 34 height 17
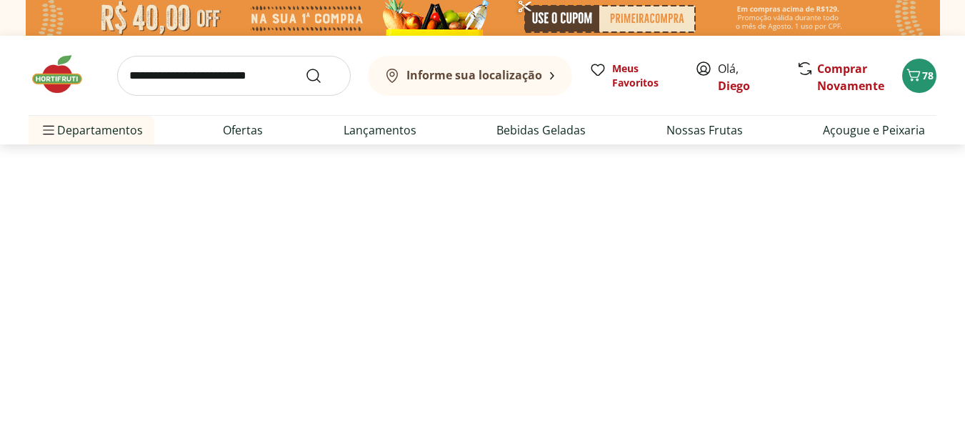
select select "**********"
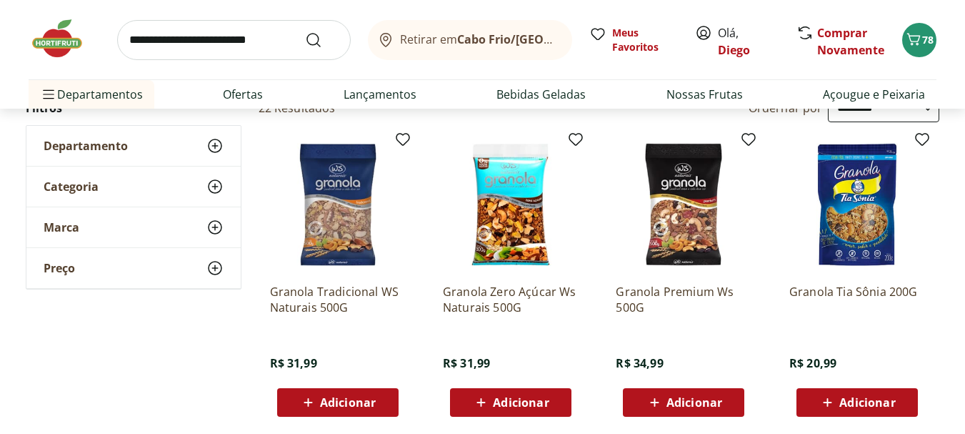
scroll to position [143, 0]
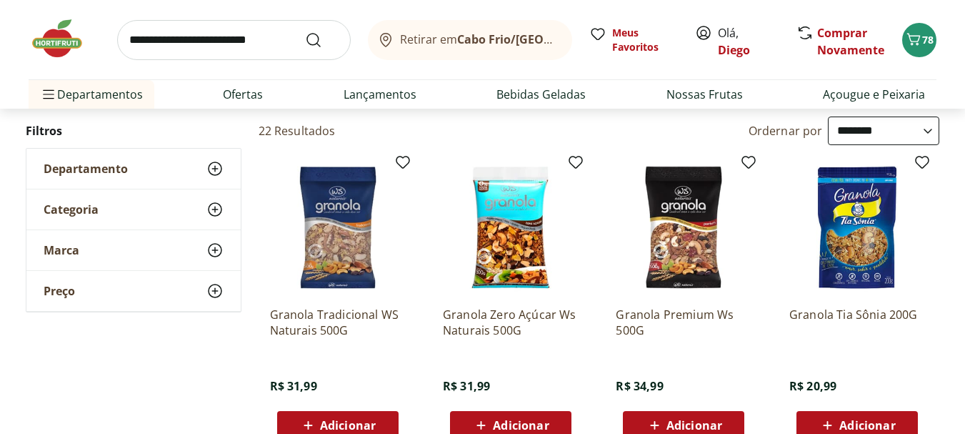
click at [700, 428] on span "Adicionar" at bounding box center [694, 424] width 56 height 11
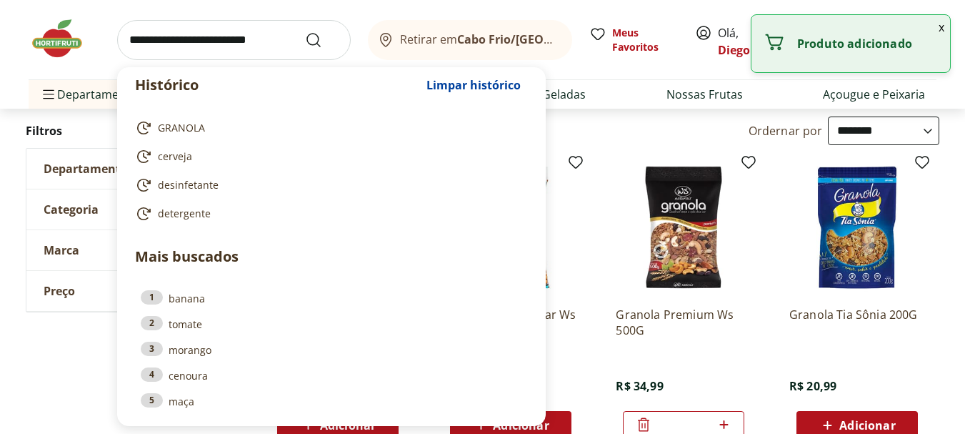
click at [254, 38] on input "search" at bounding box center [234, 40] width 234 height 40
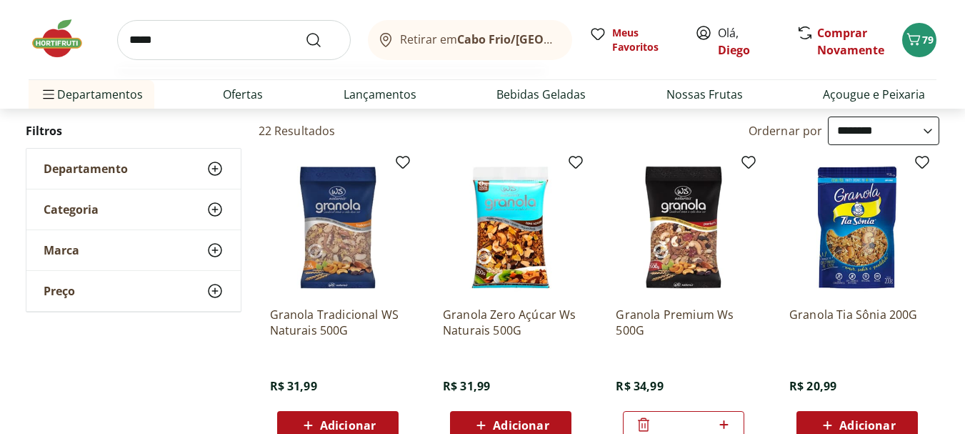
type input "*****"
click at [305, 31] on button "Submit Search" at bounding box center [322, 39] width 34 height 17
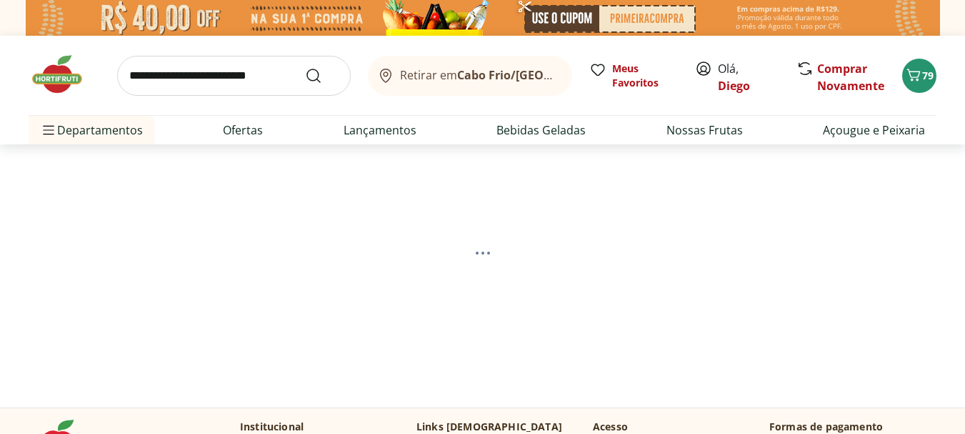
select select "**********"
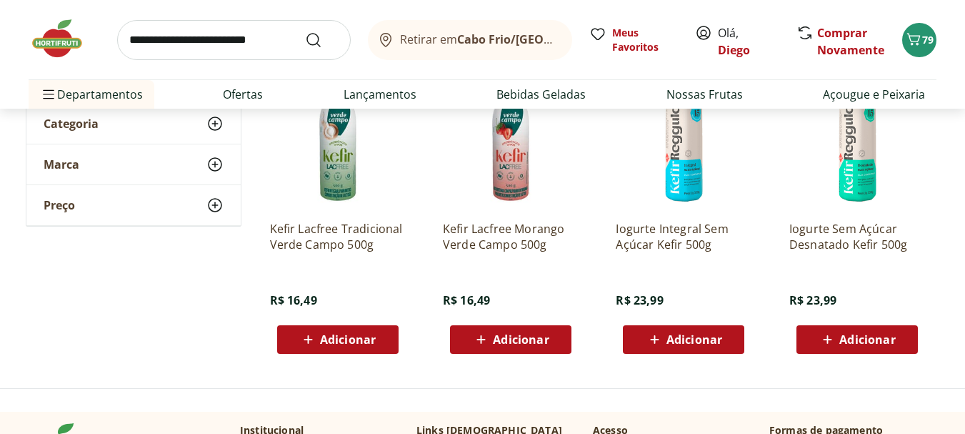
scroll to position [214, 0]
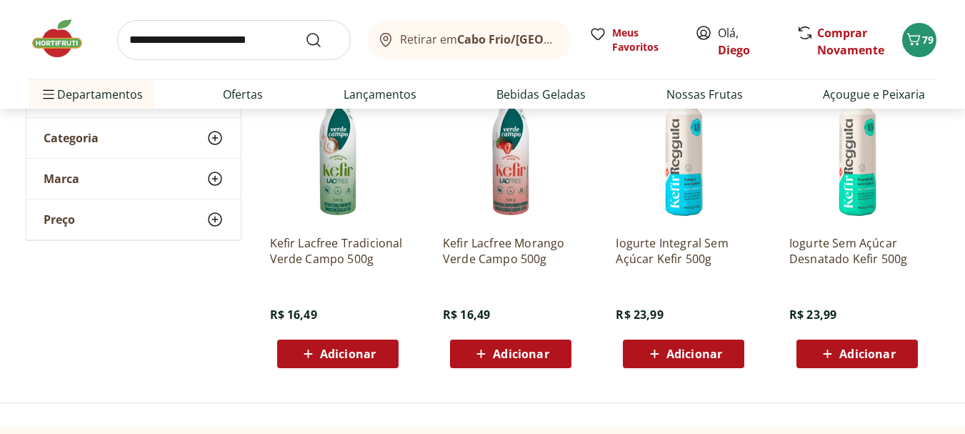
click at [348, 351] on span "Adicionar" at bounding box center [348, 353] width 56 height 11
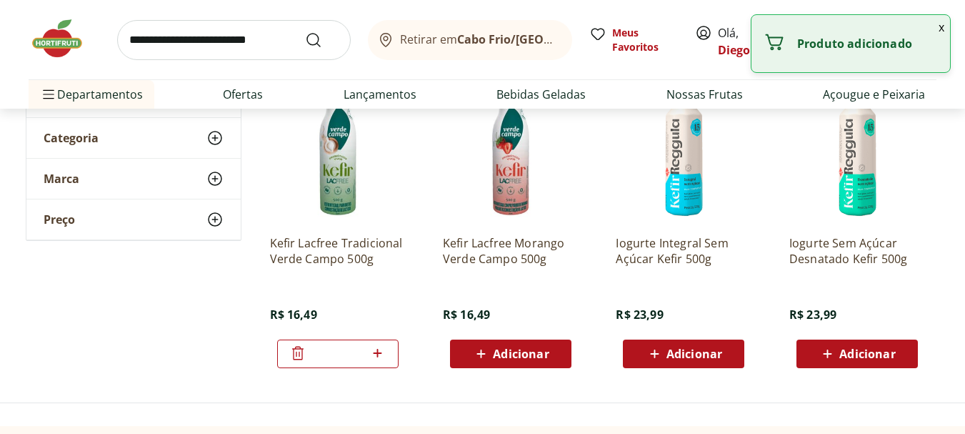
click at [379, 351] on icon at bounding box center [378, 352] width 18 height 17
type input "*"
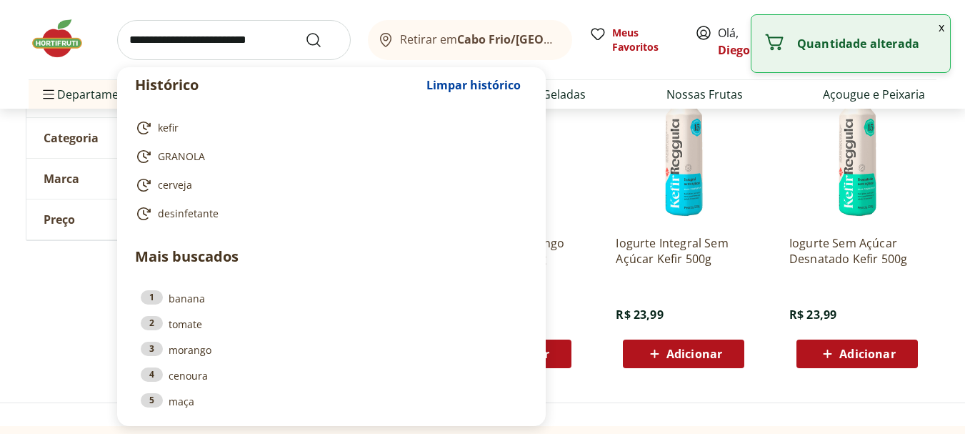
click at [216, 36] on input "search" at bounding box center [234, 40] width 234 height 40
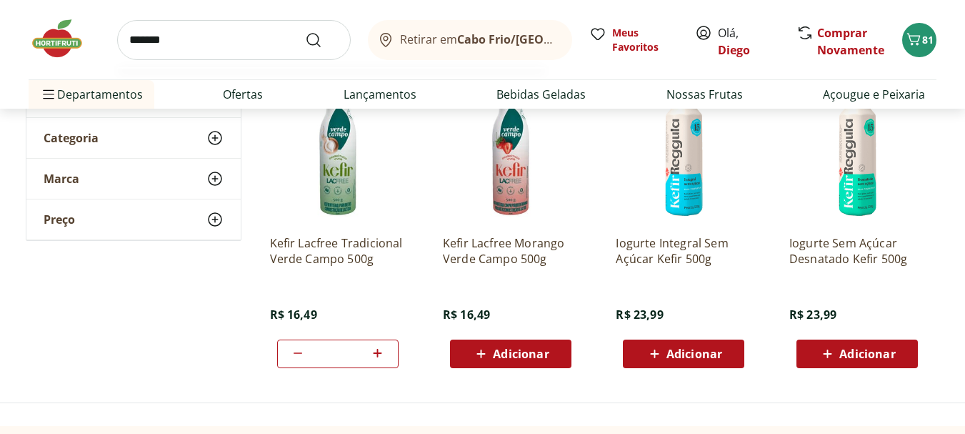
type input "*******"
click at [305, 31] on button "Submit Search" at bounding box center [322, 39] width 34 height 17
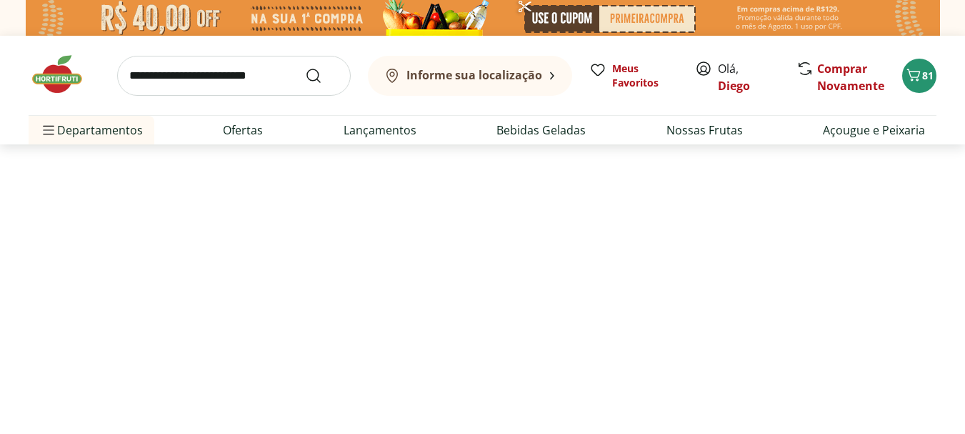
select select "**********"
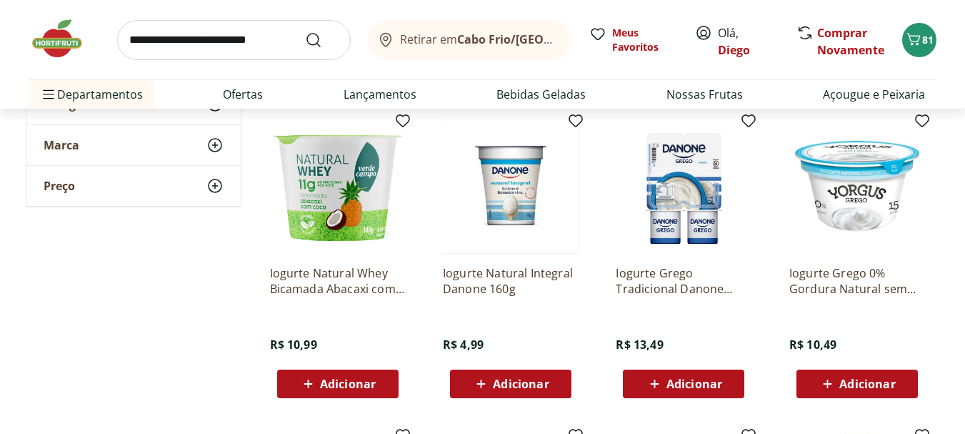
scroll to position [500, 0]
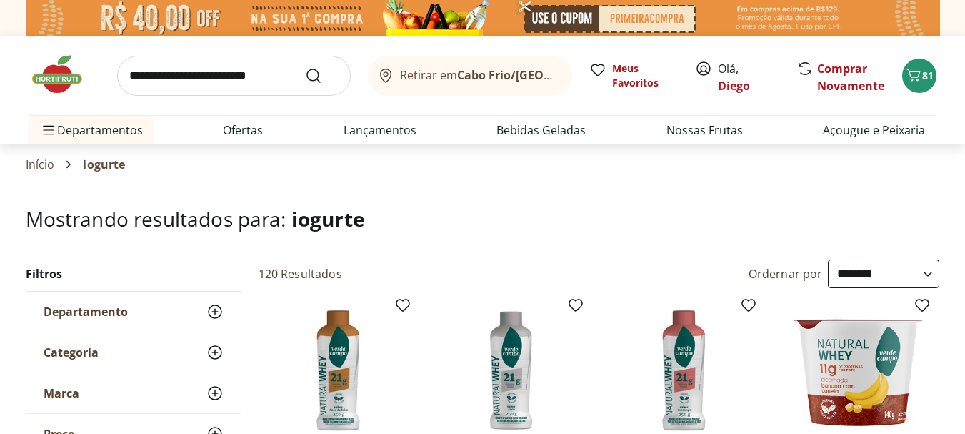
select select "**********"
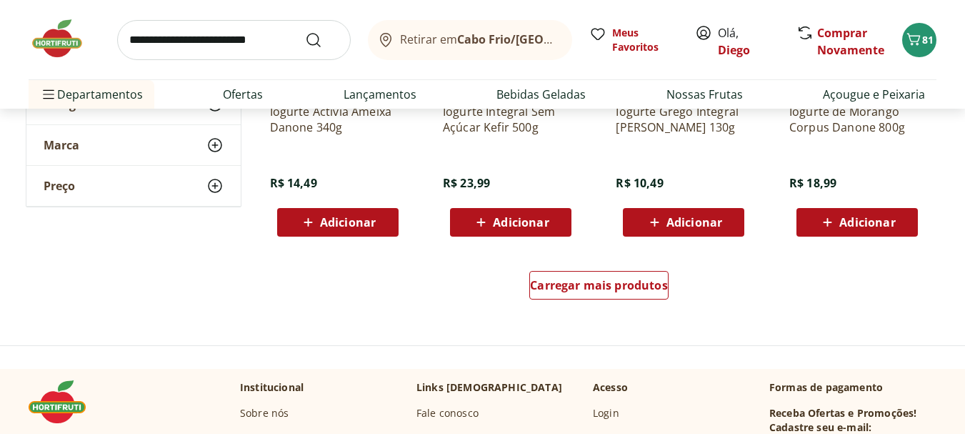
scroll to position [1000, 0]
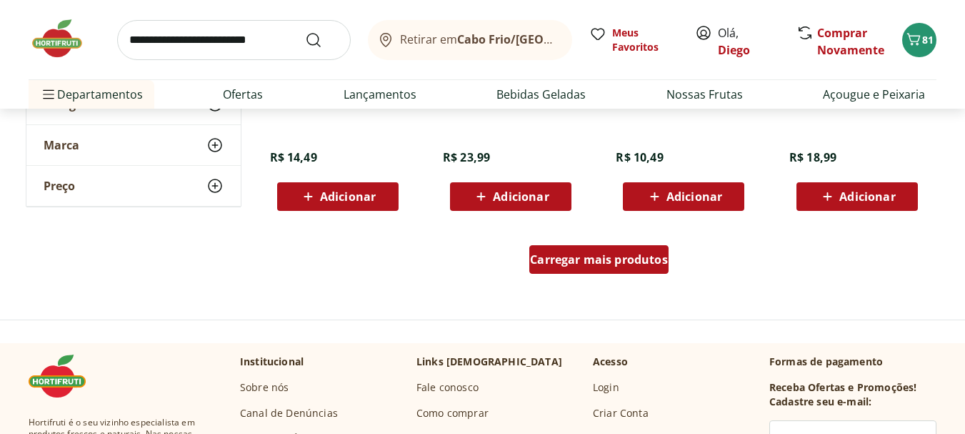
click at [641, 263] on span "Carregar mais produtos" at bounding box center [599, 259] width 138 height 11
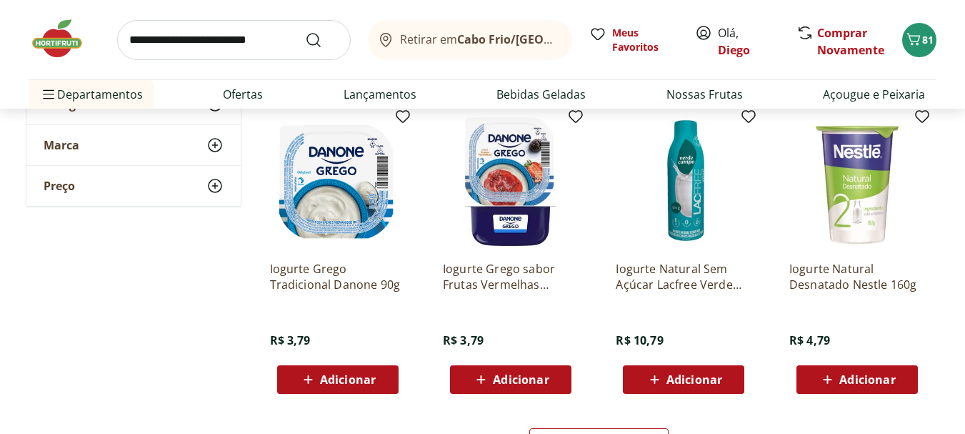
scroll to position [1786, 0]
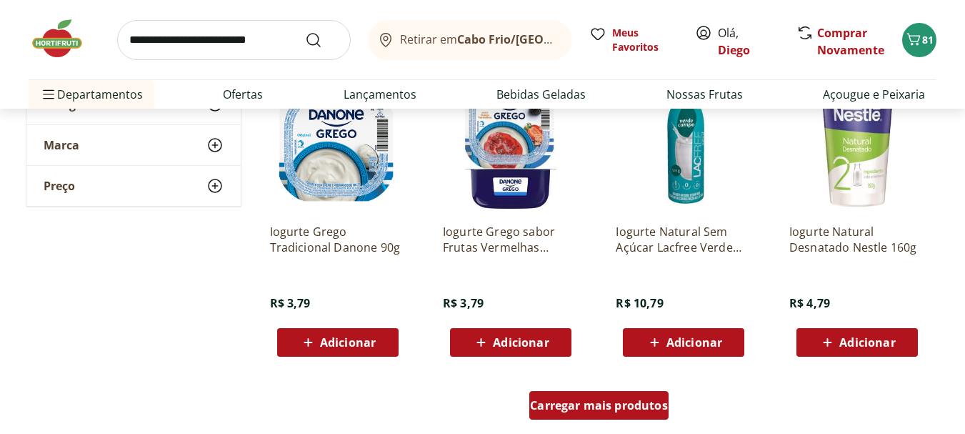
click at [600, 409] on span "Carregar mais produtos" at bounding box center [599, 404] width 138 height 11
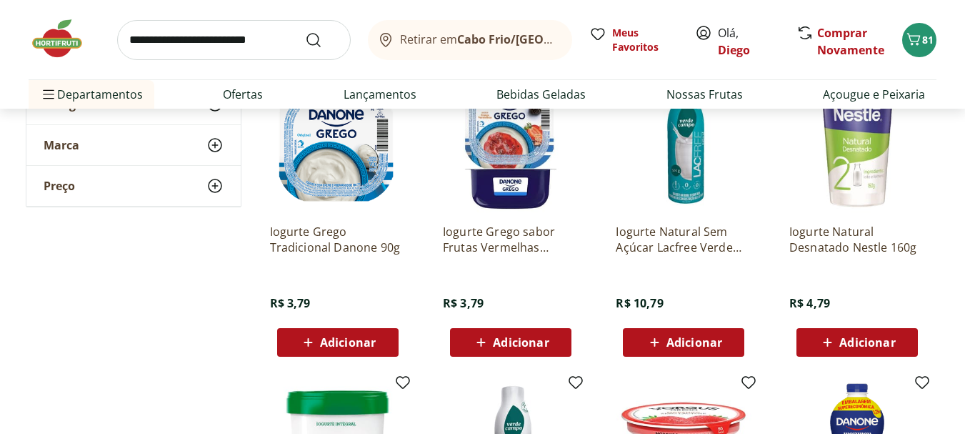
click at [681, 346] on span "Adicionar" at bounding box center [694, 341] width 56 height 11
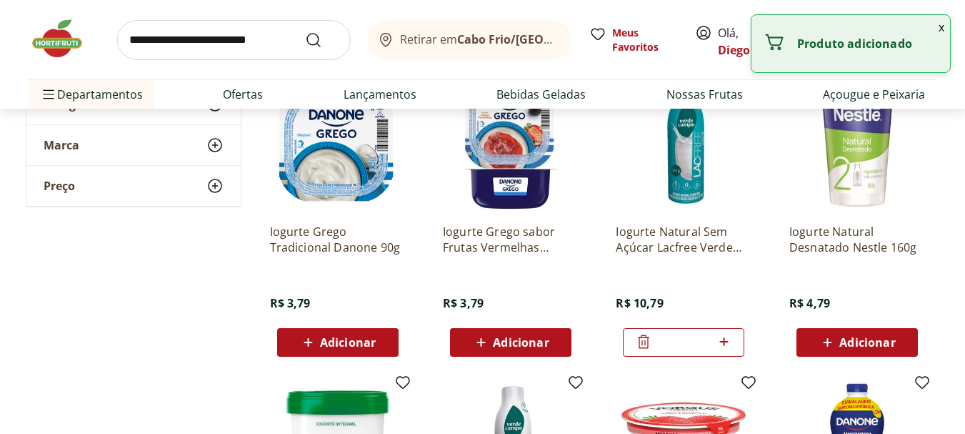
click at [727, 340] on icon at bounding box center [724, 341] width 18 height 17
type input "*"
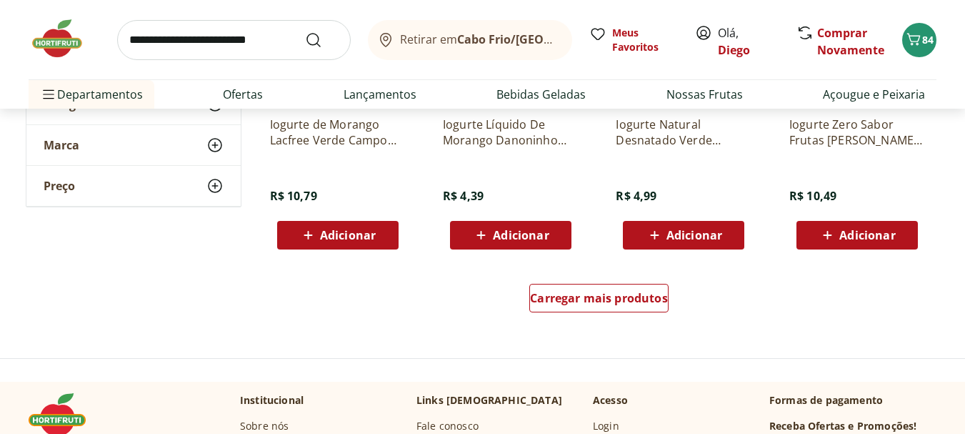
scroll to position [2857, 0]
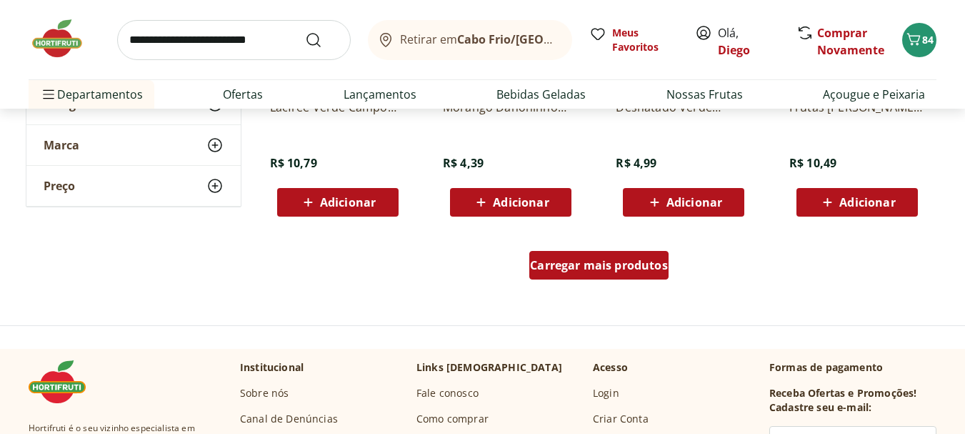
click at [659, 264] on span "Carregar mais produtos" at bounding box center [599, 264] width 138 height 11
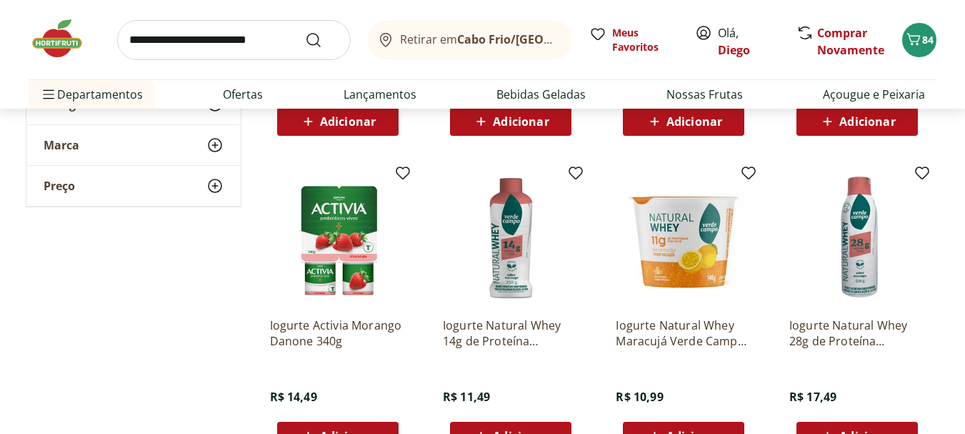
scroll to position [3571, 0]
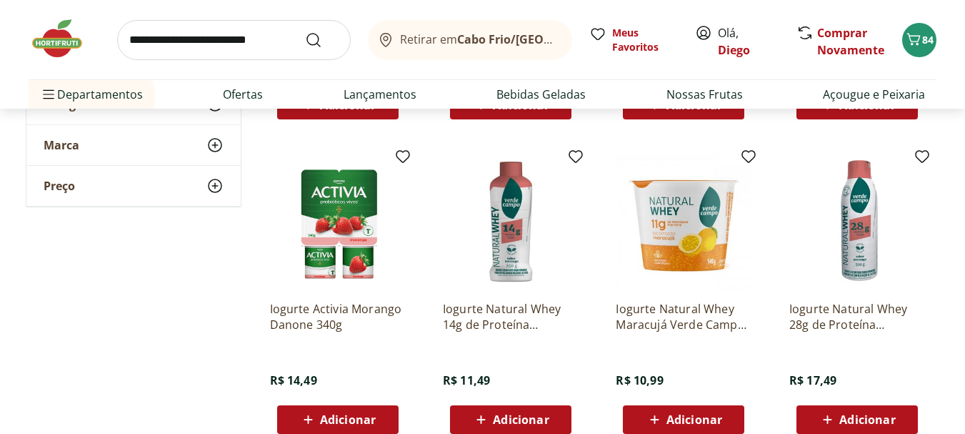
click at [204, 49] on input "search" at bounding box center [234, 40] width 234 height 40
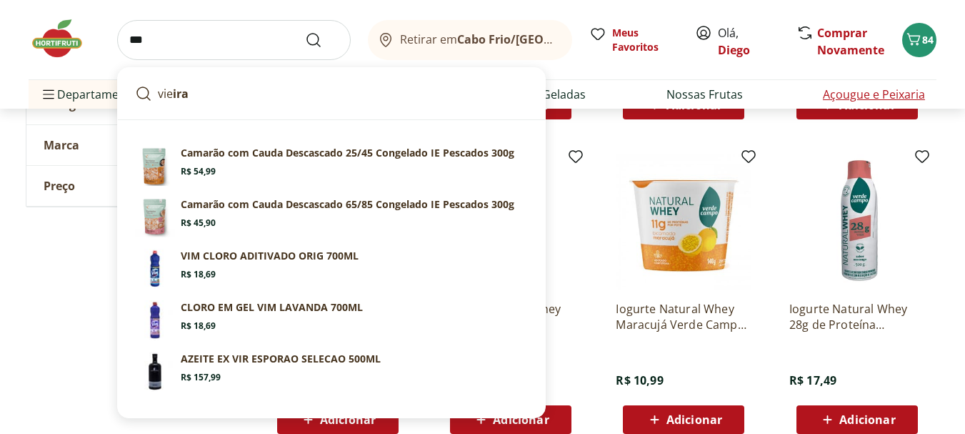
type input "***"
click at [859, 96] on link "Açougue e Peixaria" at bounding box center [874, 94] width 102 height 17
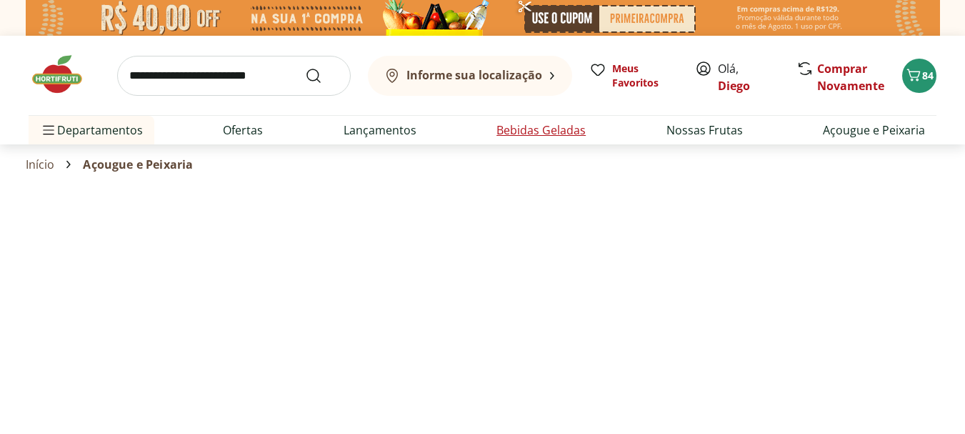
select select "**********"
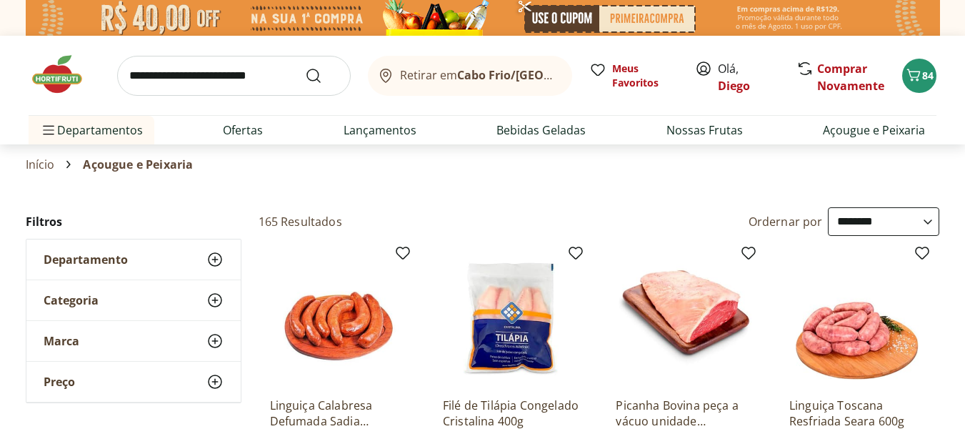
click at [214, 256] on icon at bounding box center [214, 259] width 17 height 17
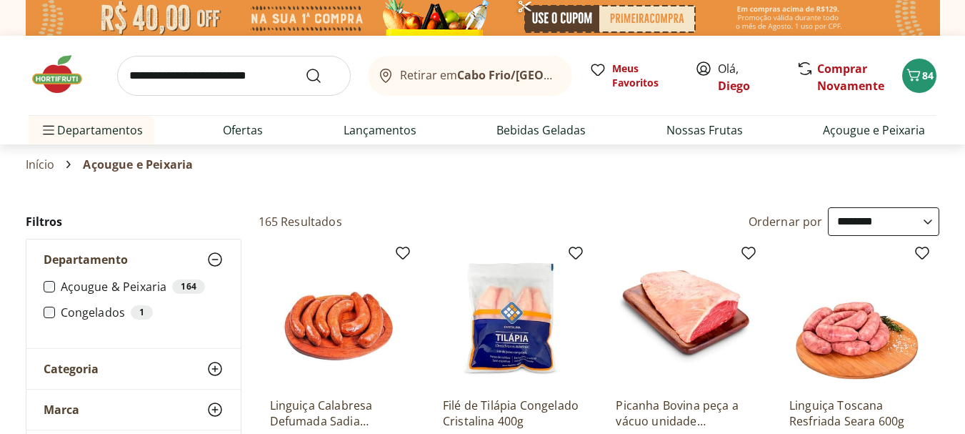
click at [214, 374] on icon at bounding box center [214, 368] width 17 height 17
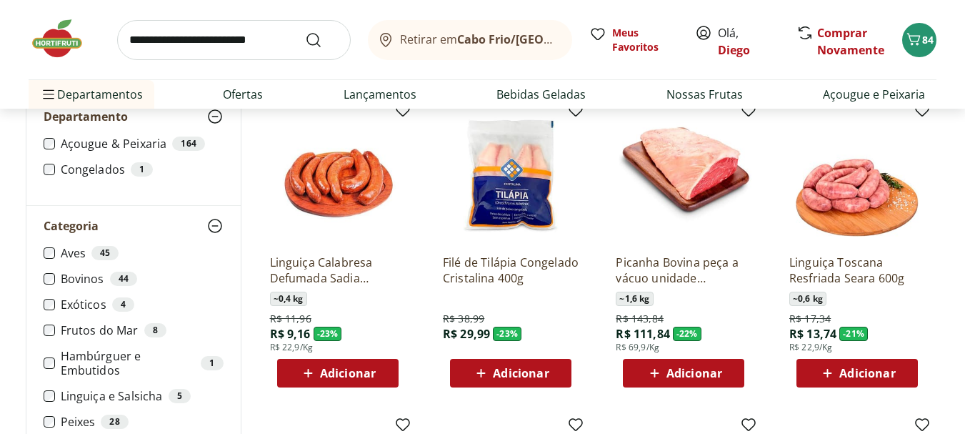
click at [93, 336] on label "Frutos do [DATE]" at bounding box center [142, 330] width 163 height 14
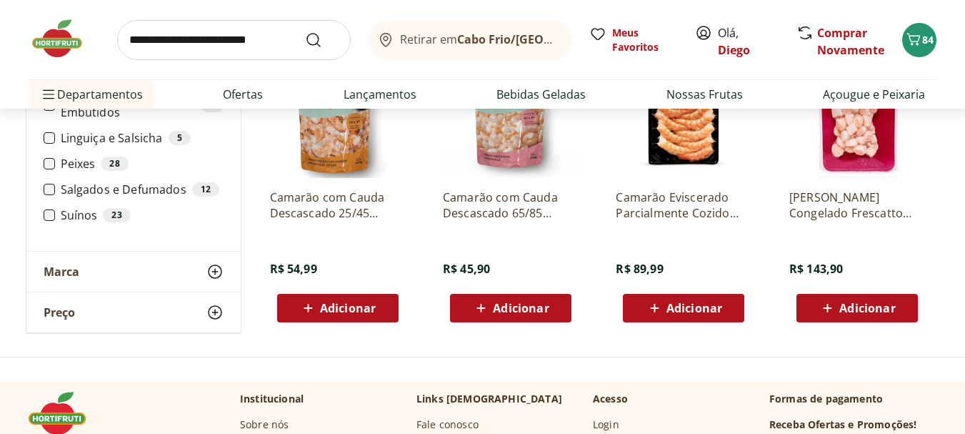
scroll to position [429, 0]
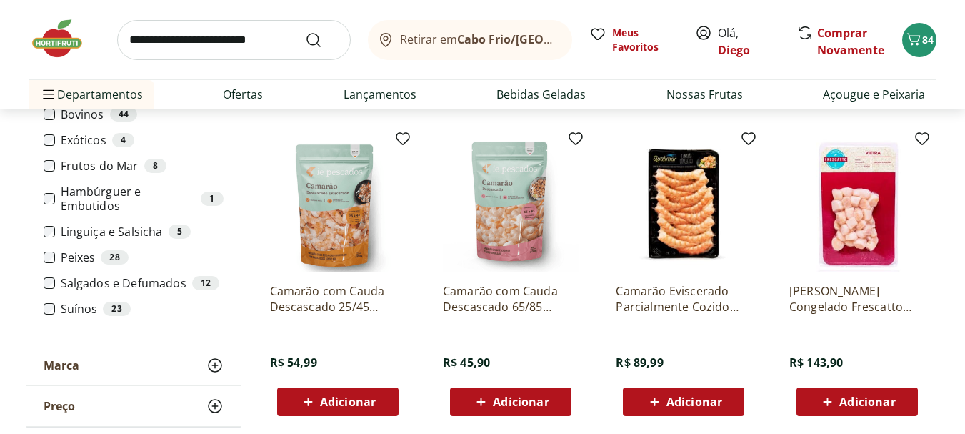
click at [885, 391] on div "Adicionar" at bounding box center [857, 402] width 99 height 26
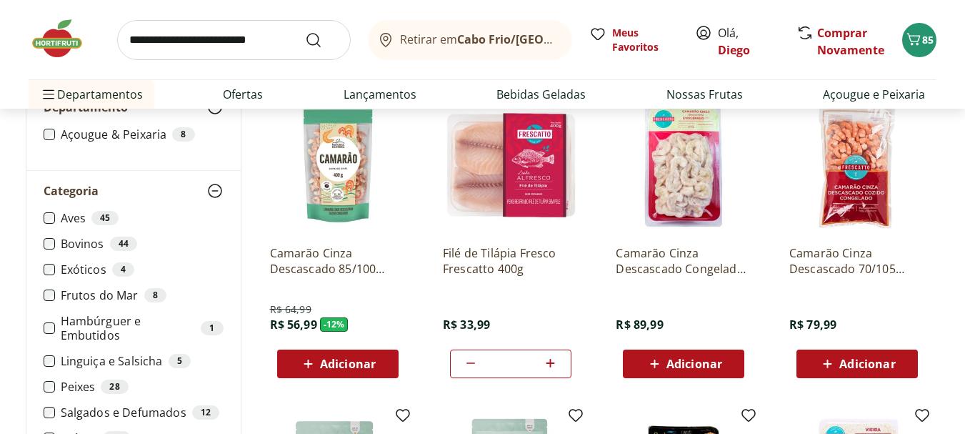
scroll to position [71, 0]
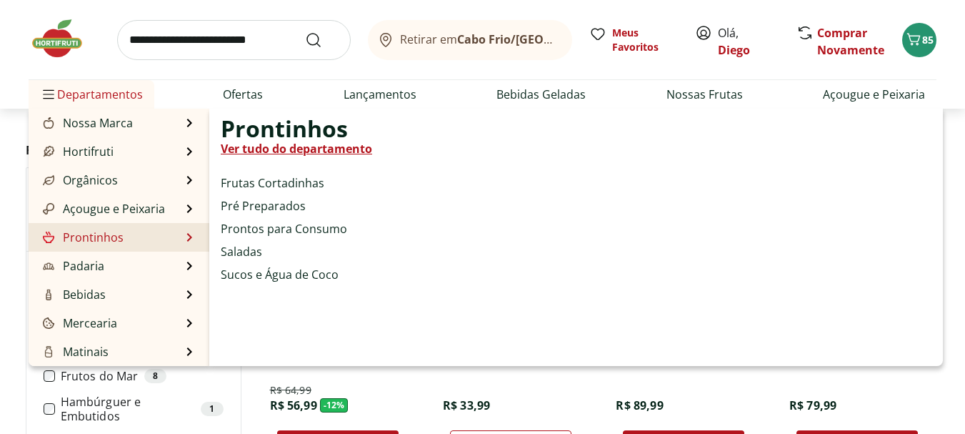
click at [124, 239] on li "Prontinhos Prontinhos Ver tudo do departamento Frutas Cortadinhas Pré Preparado…" at bounding box center [119, 237] width 181 height 29
click at [286, 148] on link "Ver tudo do departamento" at bounding box center [296, 148] width 151 height 17
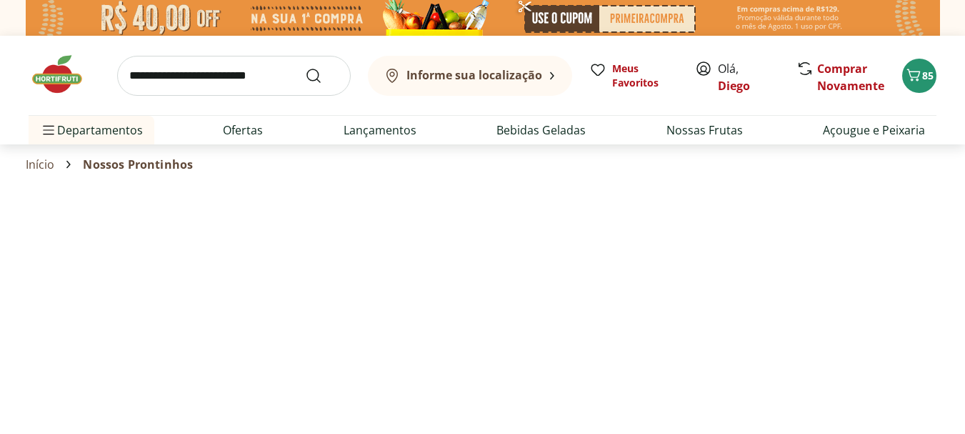
select select "**********"
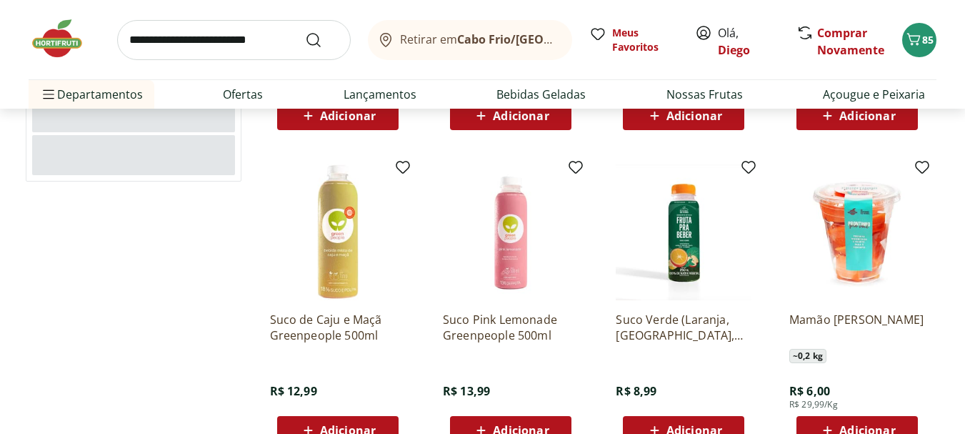
scroll to position [786, 0]
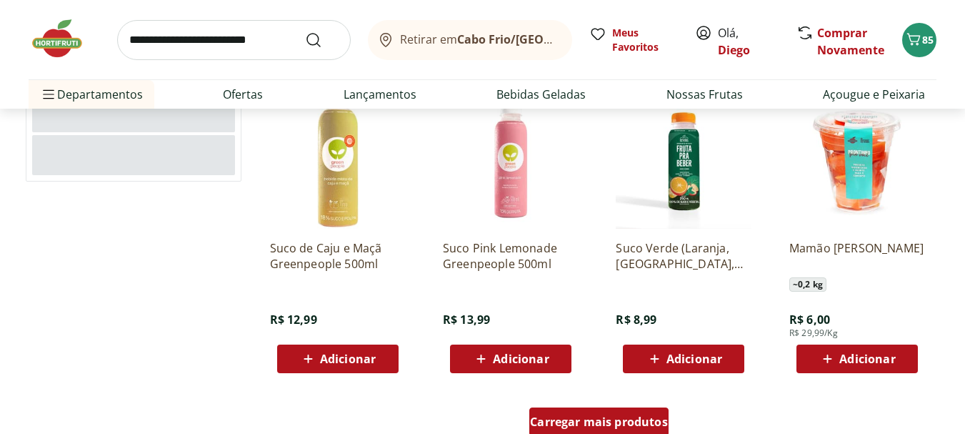
click at [625, 422] on span "Carregar mais produtos" at bounding box center [599, 421] width 138 height 11
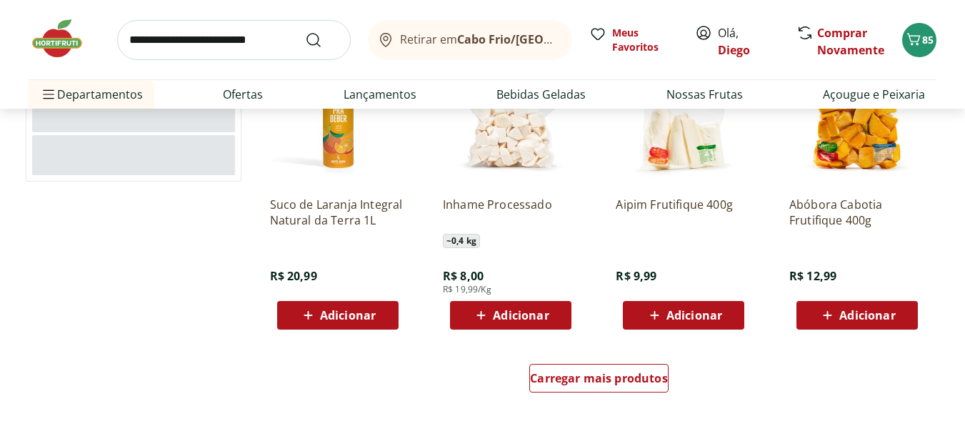
scroll to position [1786, 0]
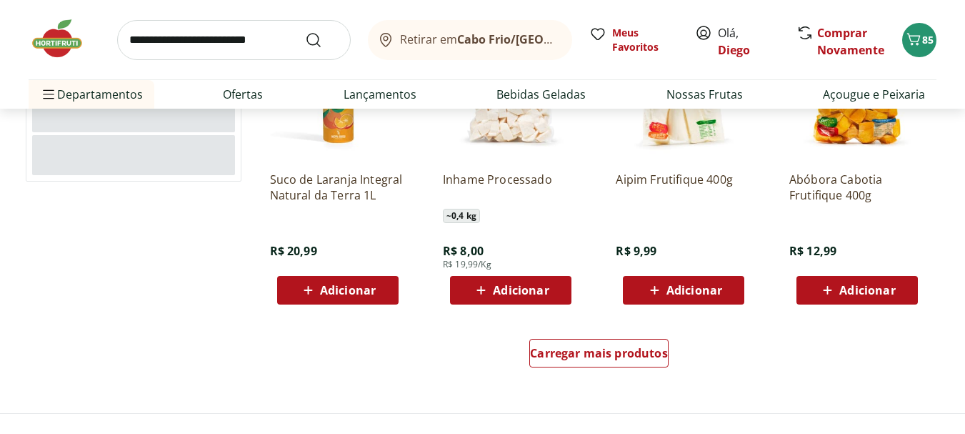
click at [885, 303] on div "Adicionar" at bounding box center [857, 290] width 99 height 26
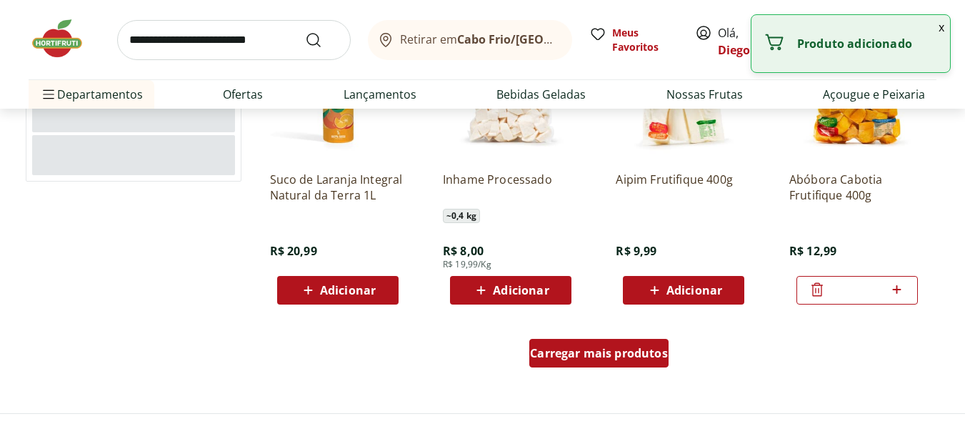
click at [636, 351] on span "Carregar mais produtos" at bounding box center [599, 352] width 138 height 11
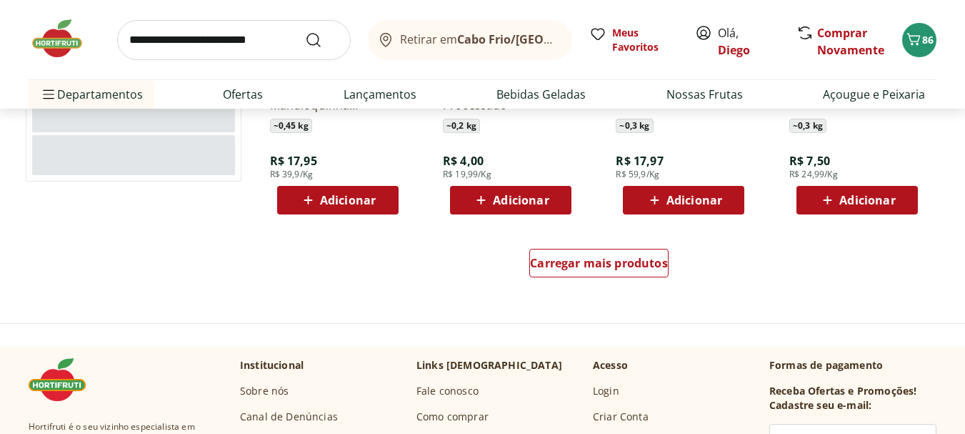
scroll to position [2857, 0]
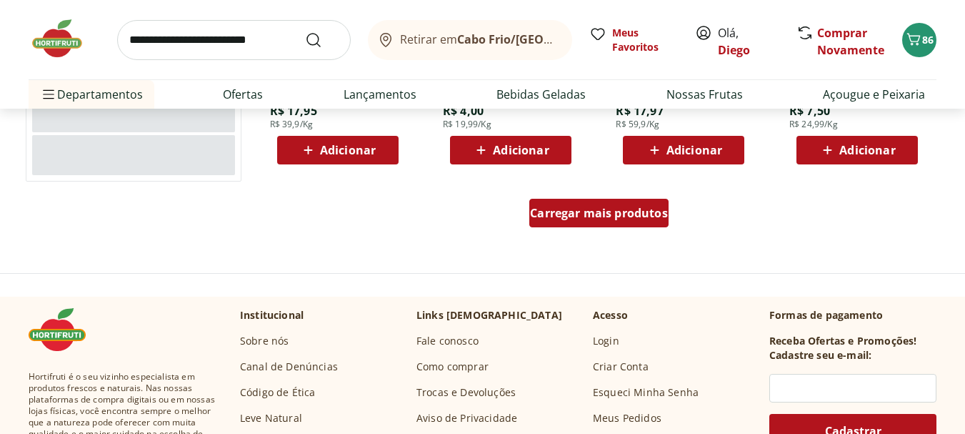
click at [619, 221] on div "Carregar mais produtos" at bounding box center [598, 213] width 139 height 29
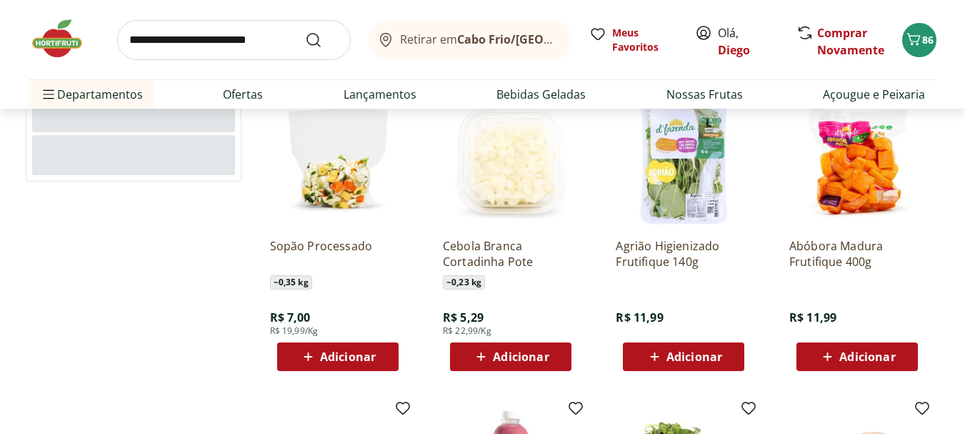
scroll to position [2928, 0]
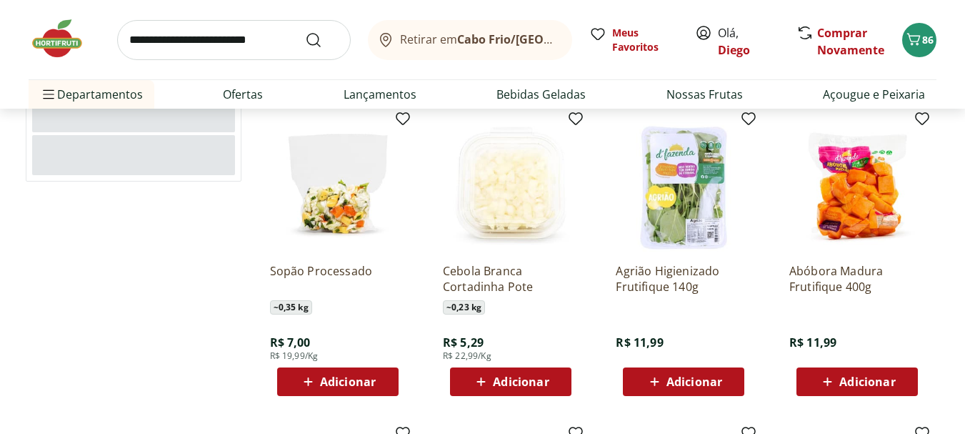
click at [866, 385] on span "Adicionar" at bounding box center [867, 381] width 56 height 11
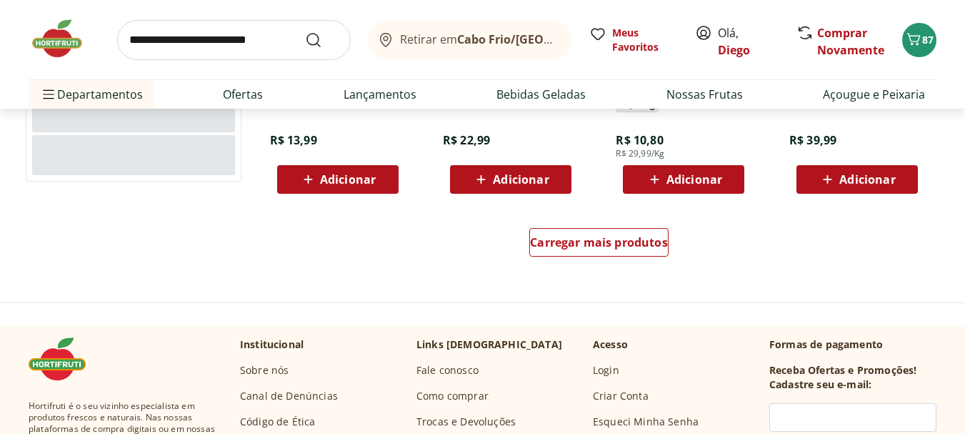
scroll to position [3785, 0]
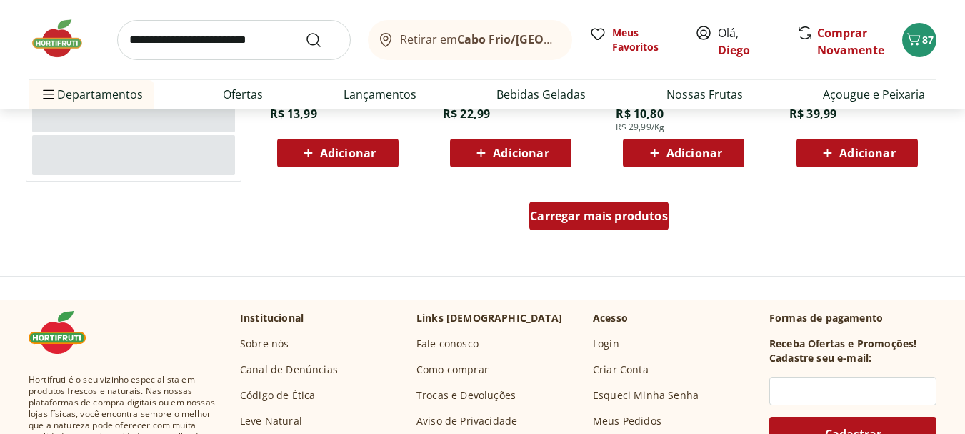
click at [653, 221] on span "Carregar mais produtos" at bounding box center [599, 215] width 138 height 11
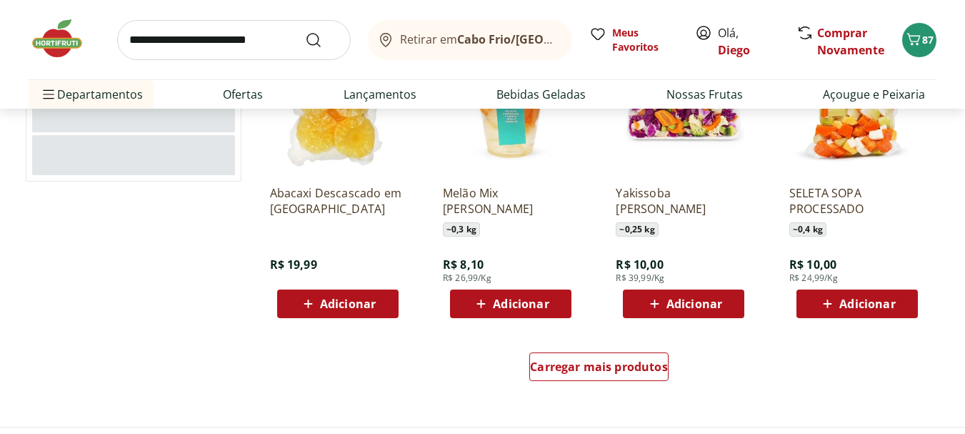
scroll to position [4571, 0]
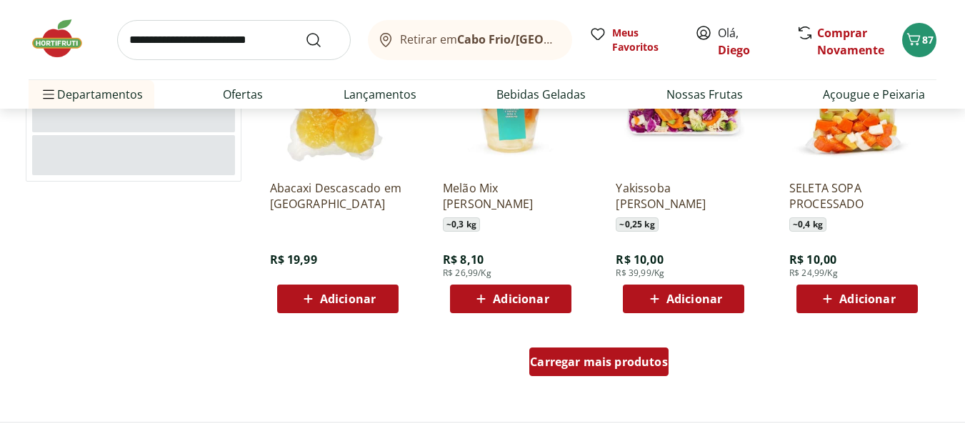
click at [628, 366] on span "Carregar mais produtos" at bounding box center [599, 361] width 138 height 11
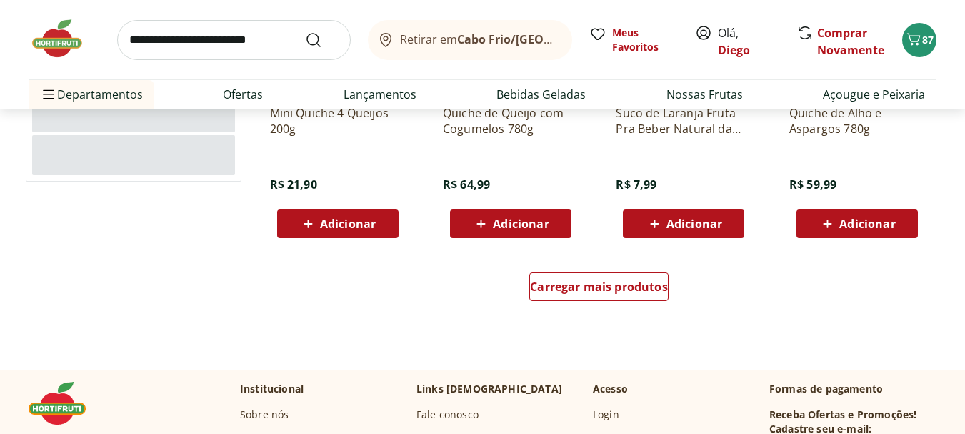
scroll to position [5642, 0]
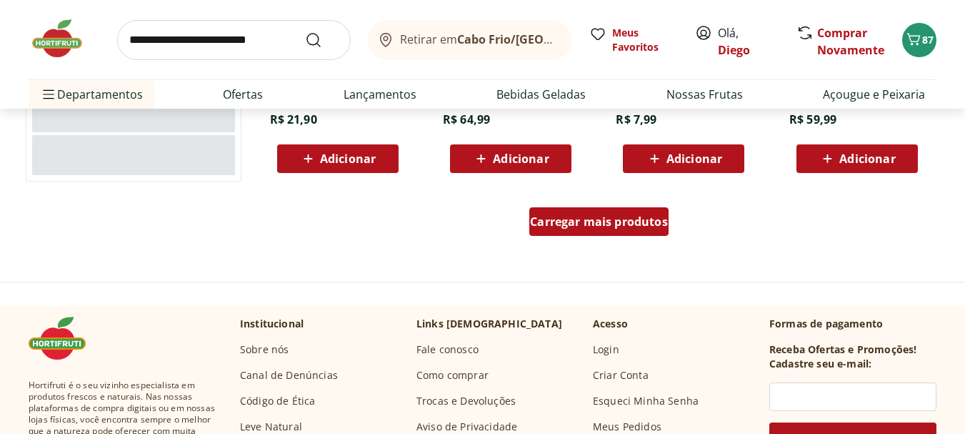
click at [637, 233] on div "Carregar mais produtos" at bounding box center [598, 221] width 139 height 29
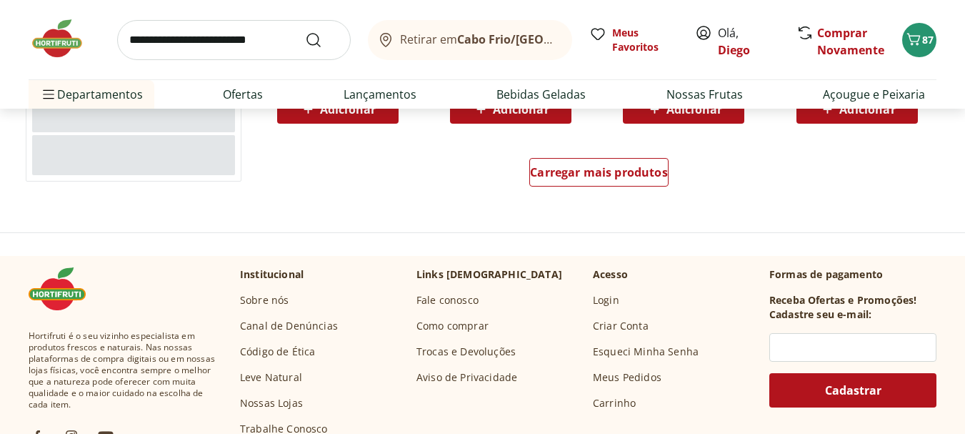
scroll to position [6642, 0]
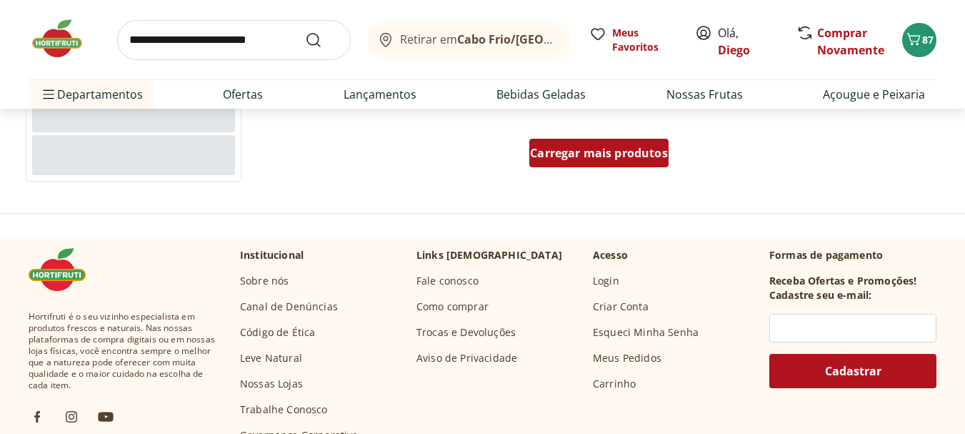
click at [572, 148] on span "Carregar mais produtos" at bounding box center [599, 152] width 138 height 11
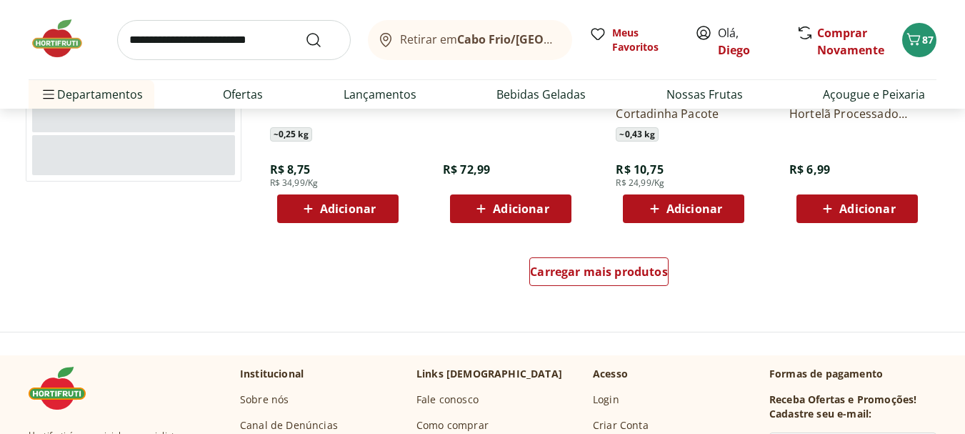
scroll to position [7499, 0]
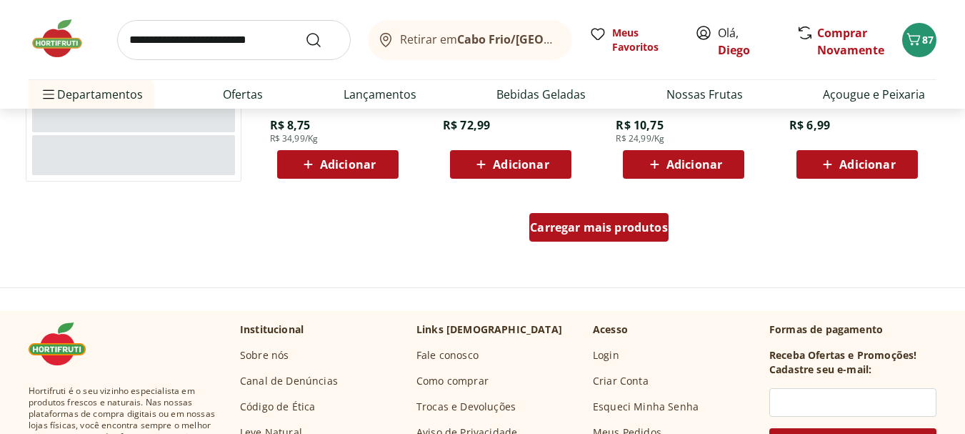
click at [630, 222] on span "Carregar mais produtos" at bounding box center [599, 226] width 138 height 11
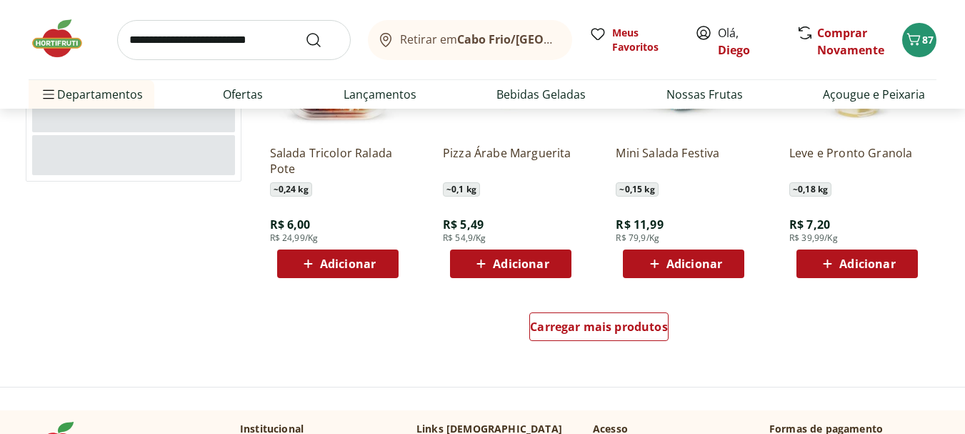
scroll to position [8357, 0]
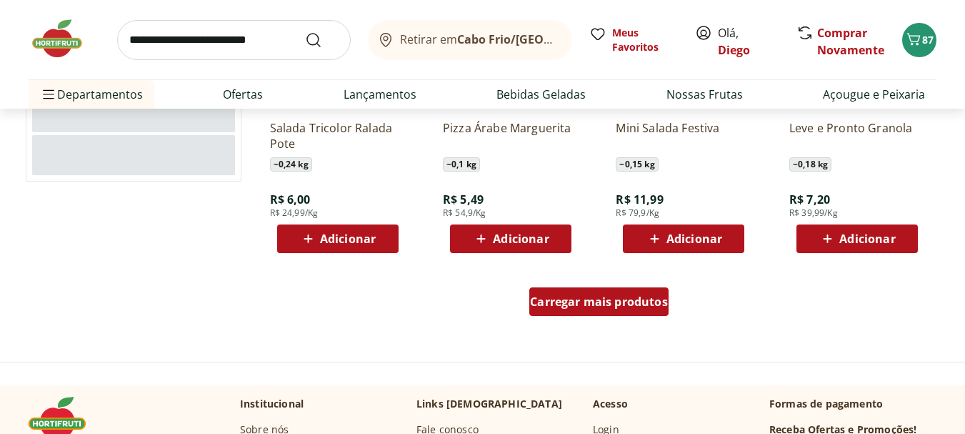
click at [576, 307] on span "Carregar mais produtos" at bounding box center [599, 301] width 138 height 11
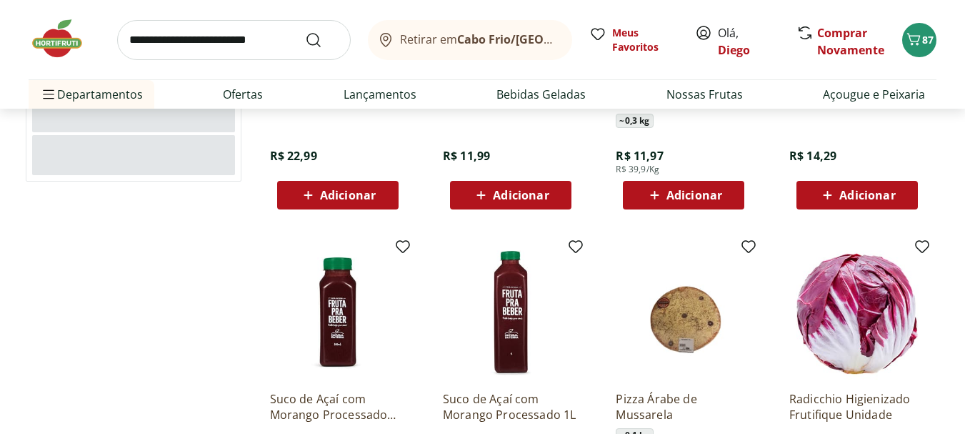
scroll to position [8785, 0]
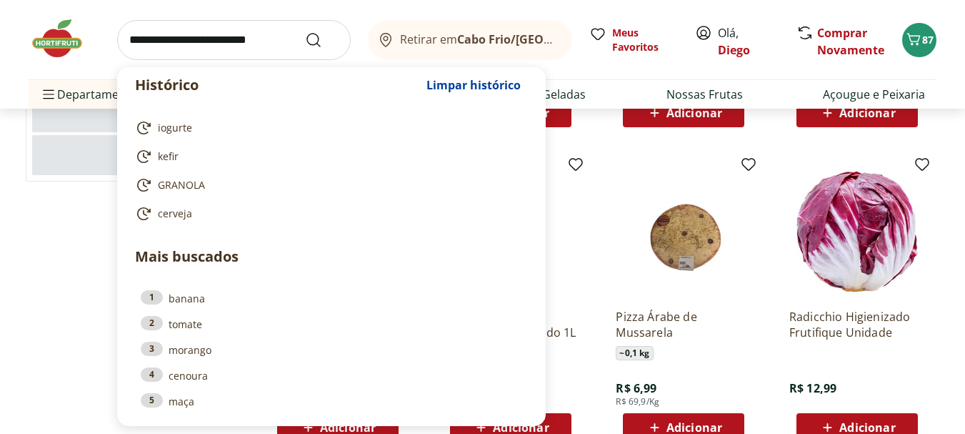
click at [246, 40] on input "search" at bounding box center [234, 40] width 234 height 40
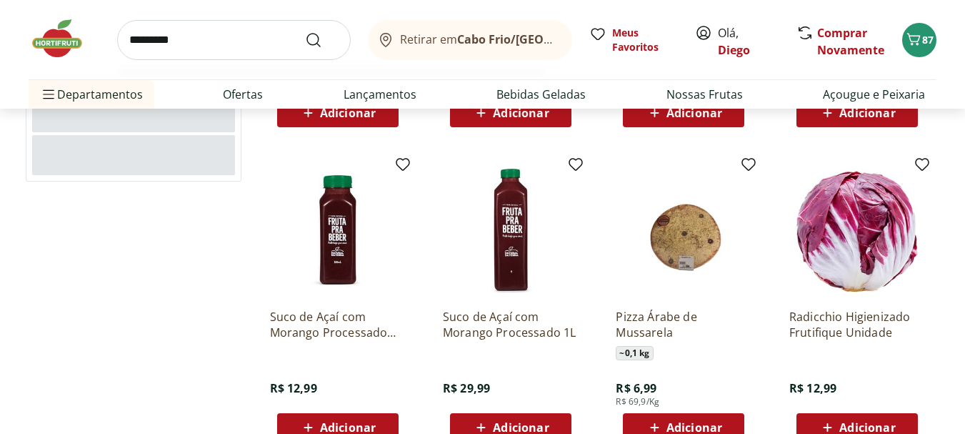
type input "*********"
click at [305, 31] on button "Submit Search" at bounding box center [322, 39] width 34 height 17
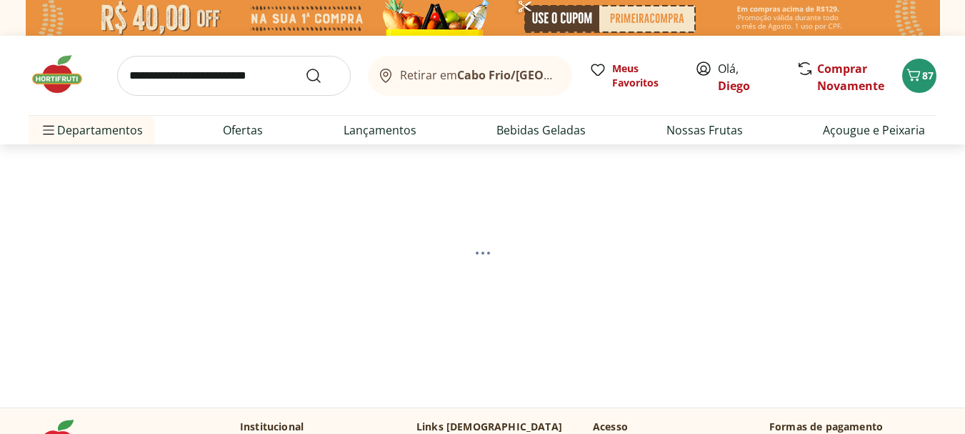
select select "**********"
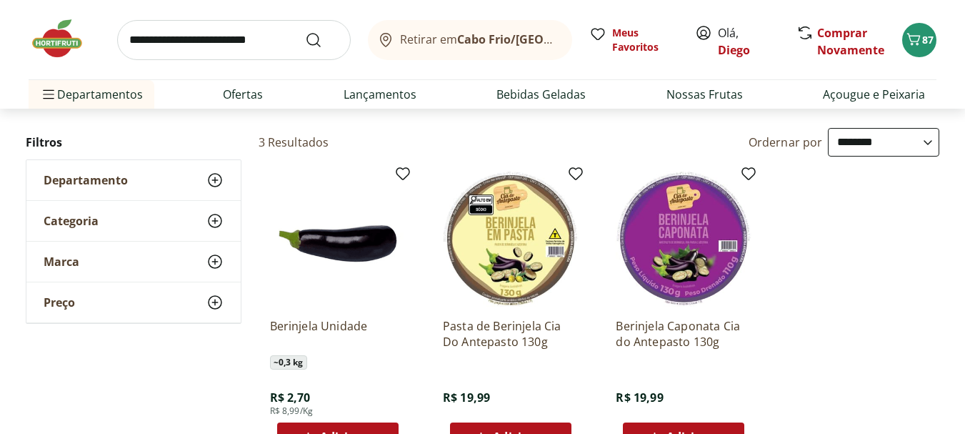
scroll to position [214, 0]
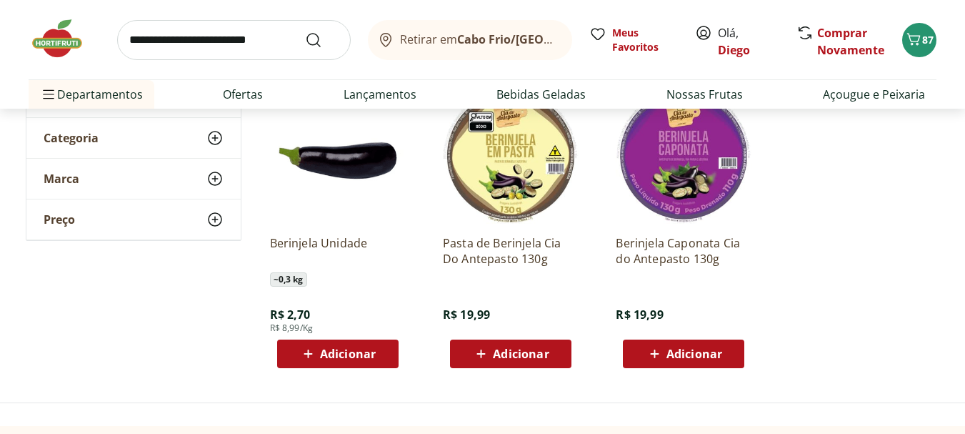
click at [379, 356] on div "Adicionar" at bounding box center [338, 354] width 99 height 26
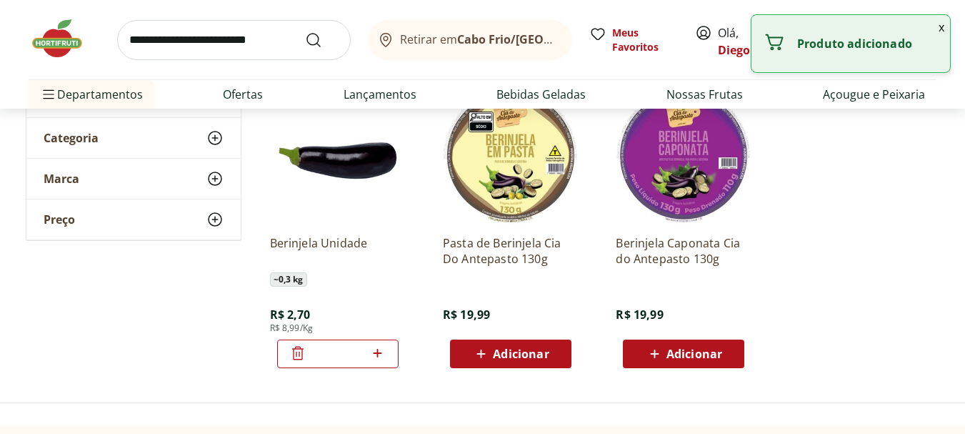
click at [380, 356] on icon at bounding box center [378, 352] width 18 height 17
type input "*"
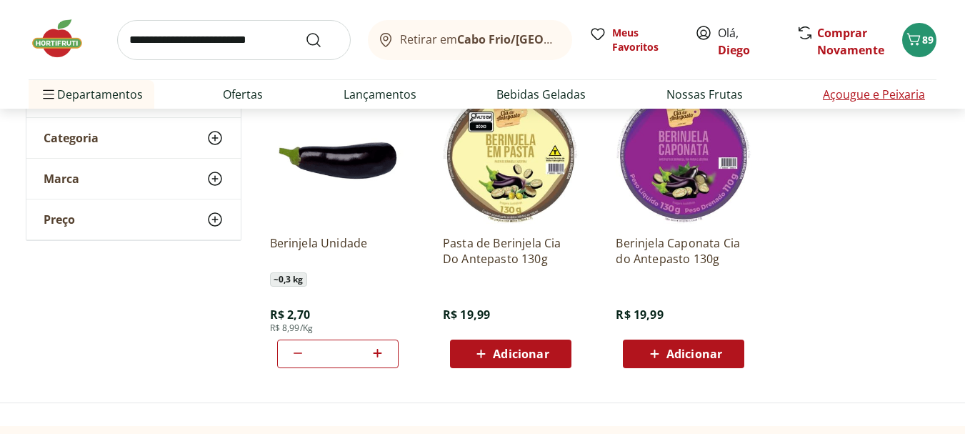
click at [906, 99] on link "Açougue e Peixaria" at bounding box center [874, 94] width 102 height 17
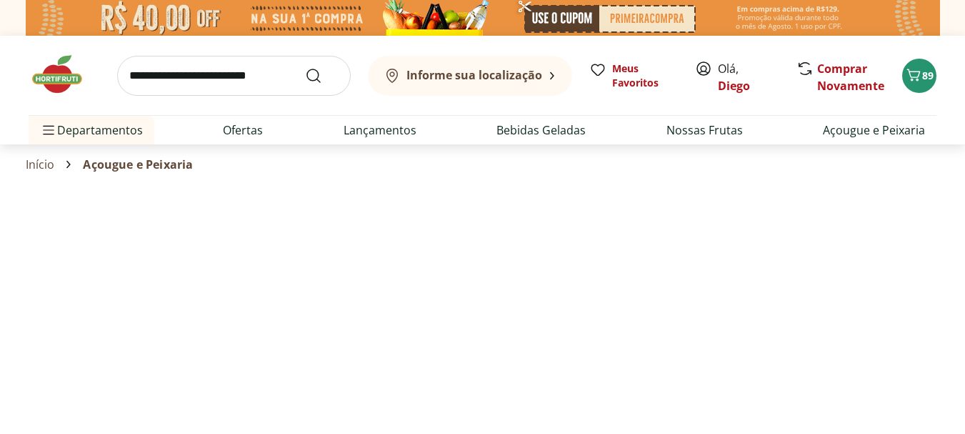
select select "**********"
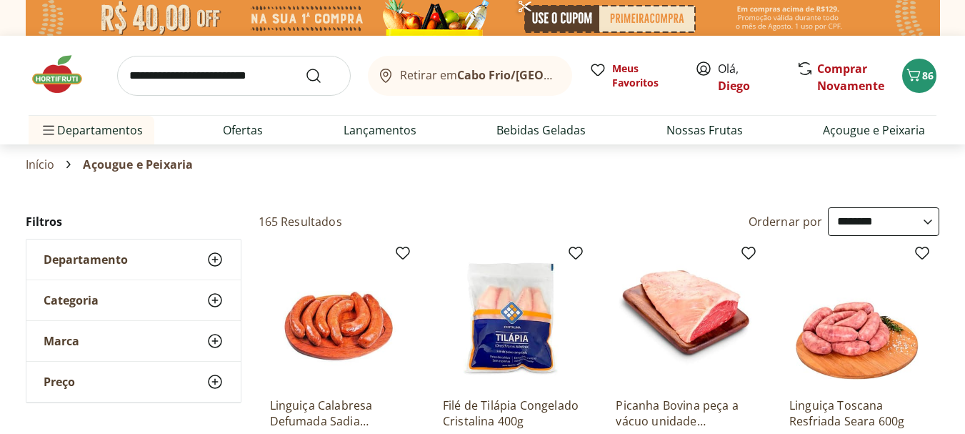
click at [206, 297] on icon at bounding box center [214, 299] width 17 height 17
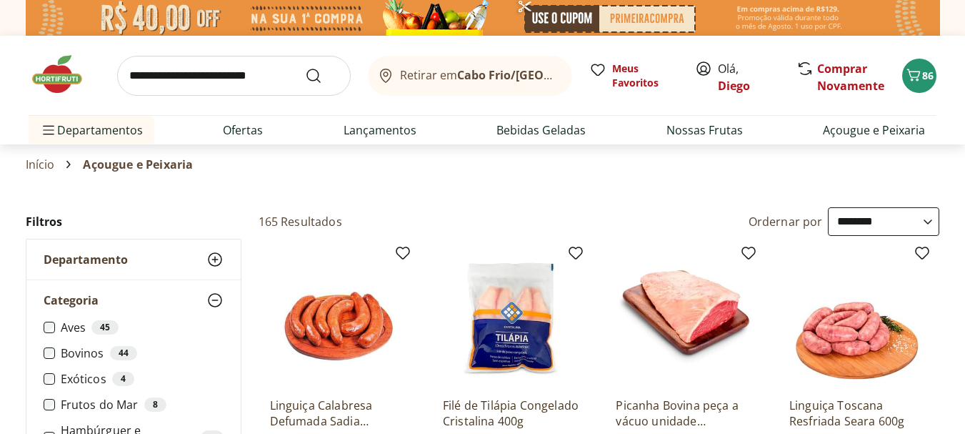
click at [83, 351] on label "Bovinos 44" at bounding box center [142, 353] width 163 height 14
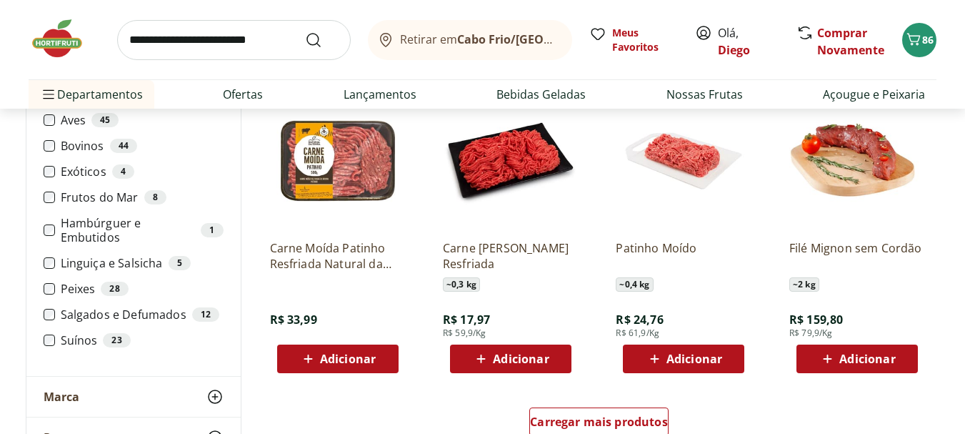
scroll to position [857, 0]
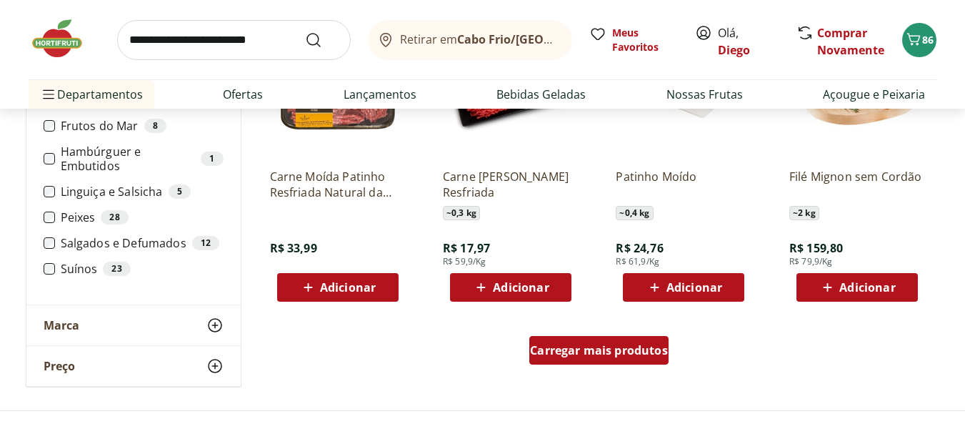
click at [601, 349] on span "Carregar mais produtos" at bounding box center [599, 349] width 138 height 11
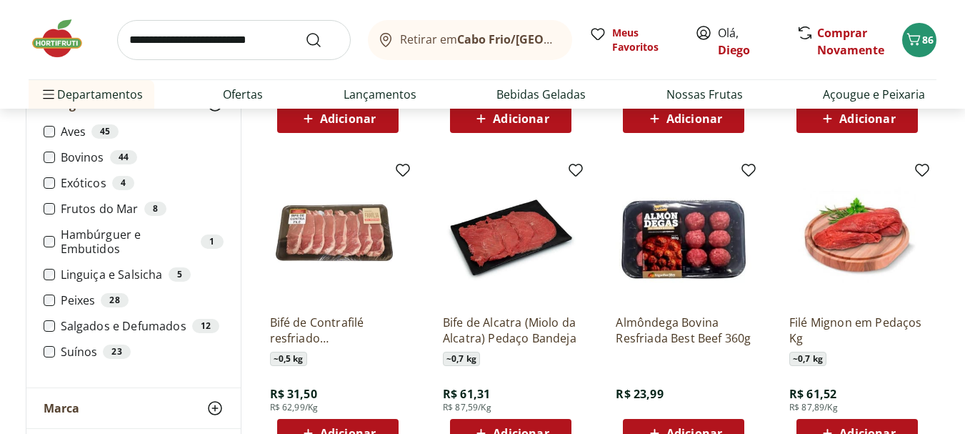
scroll to position [1786, 0]
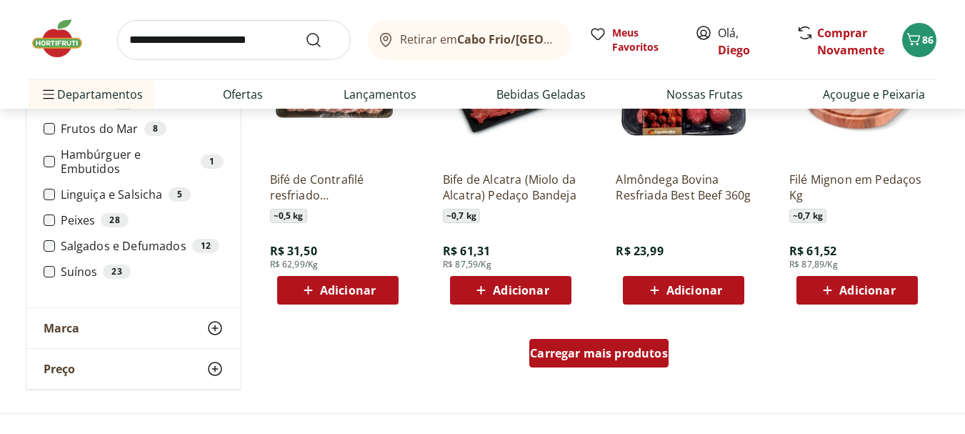
click at [586, 359] on span "Carregar mais produtos" at bounding box center [599, 352] width 138 height 11
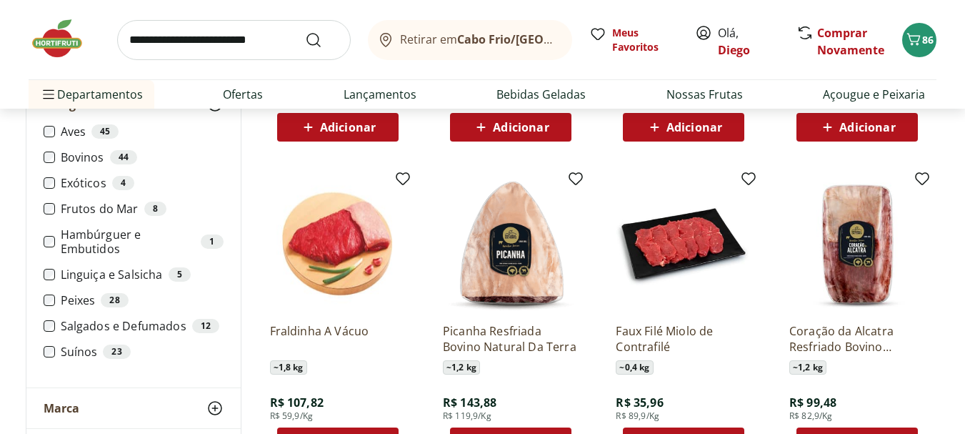
scroll to position [2286, 0]
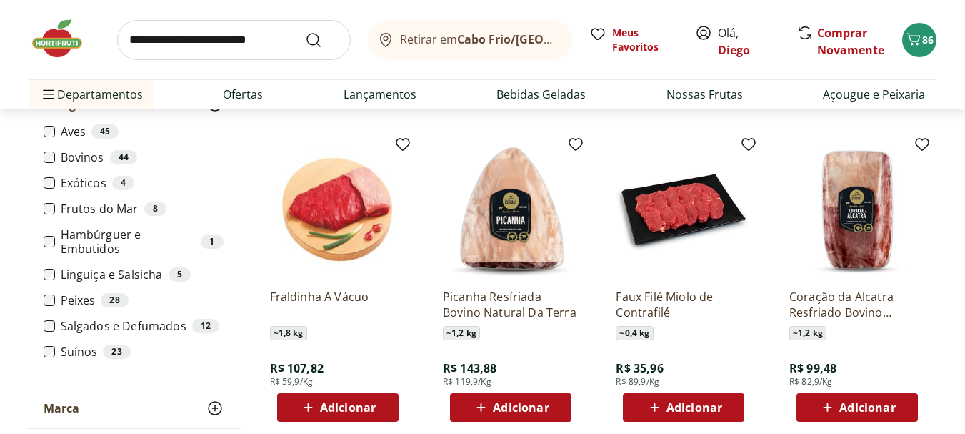
click at [231, 41] on input "search" at bounding box center [234, 40] width 234 height 40
type input "*******"
click at [305, 31] on button "Submit Search" at bounding box center [322, 39] width 34 height 17
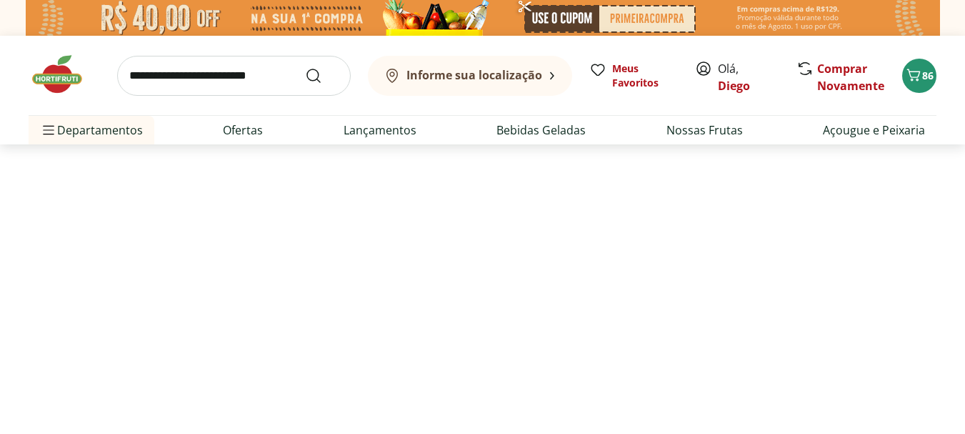
select select "**********"
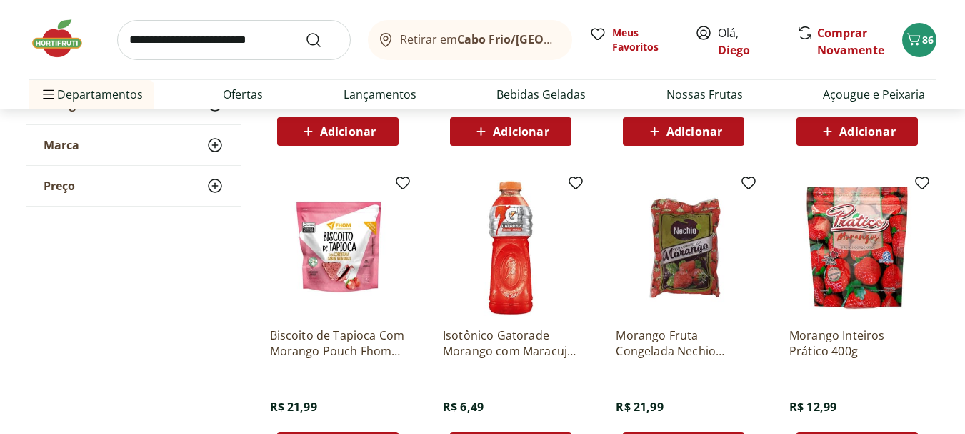
scroll to position [857, 0]
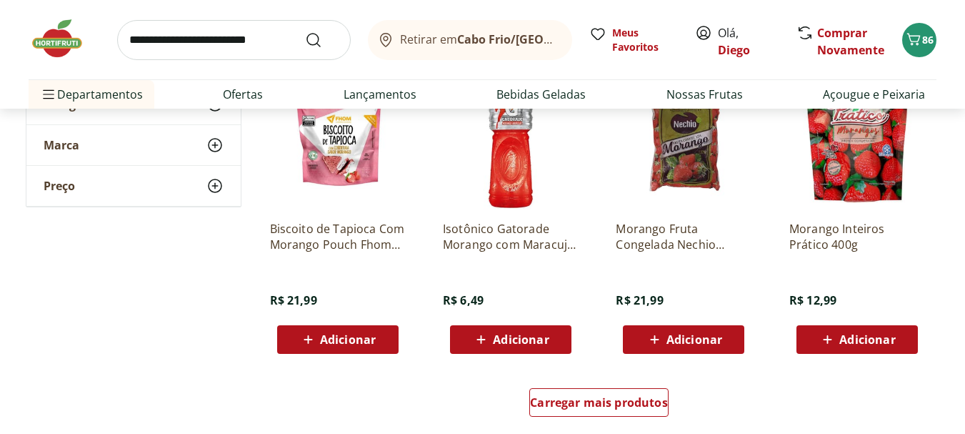
click at [854, 342] on span "Adicionar" at bounding box center [867, 339] width 56 height 11
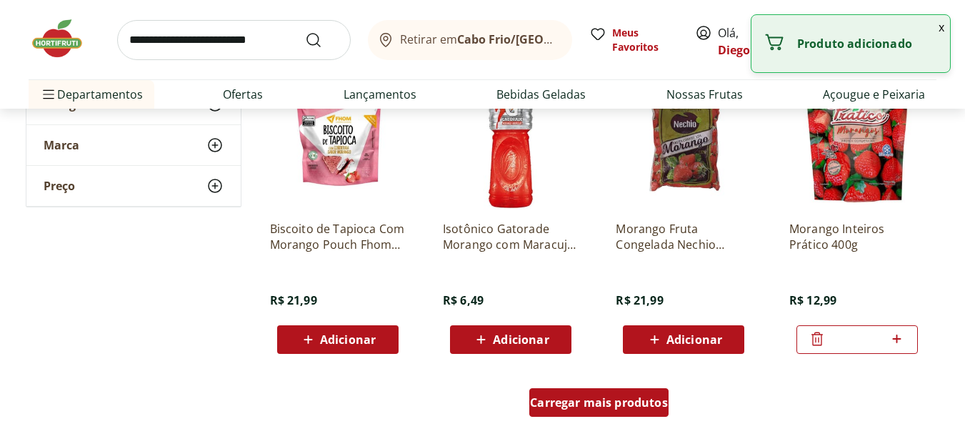
click at [649, 396] on span "Carregar mais produtos" at bounding box center [599, 401] width 138 height 11
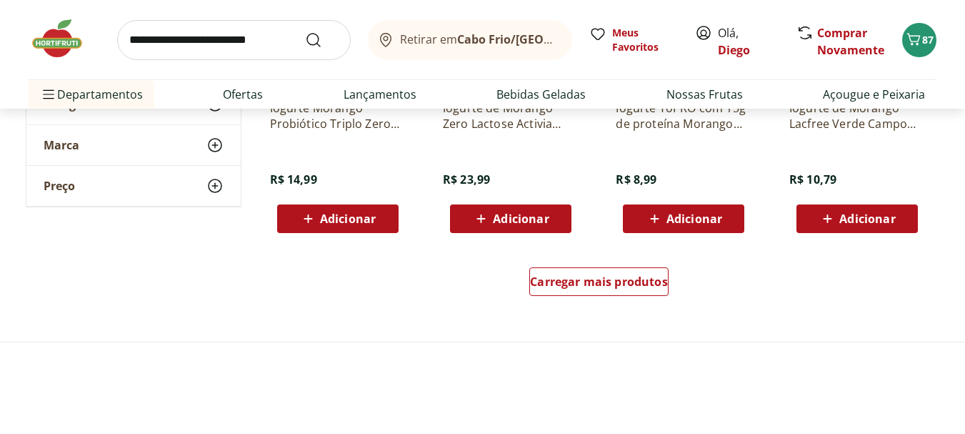
scroll to position [1928, 0]
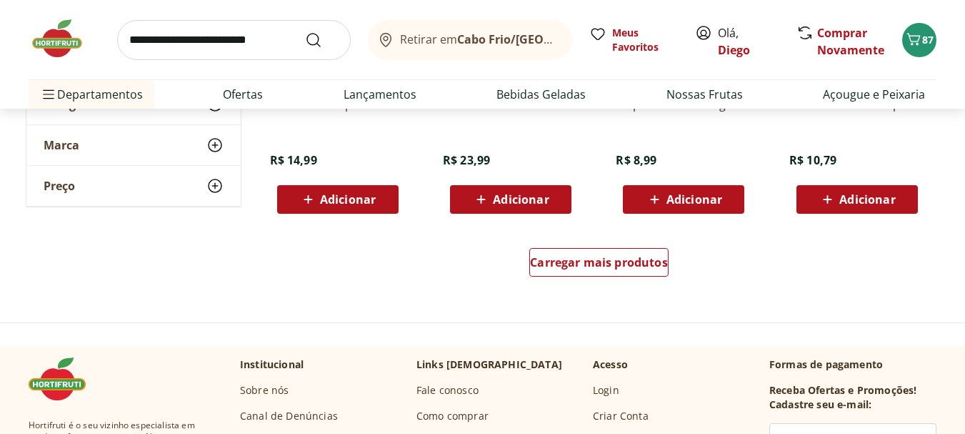
click at [596, 246] on div "Carregar mais produtos" at bounding box center [599, 265] width 693 height 69
click at [597, 254] on div "Carregar mais produtos" at bounding box center [598, 262] width 139 height 29
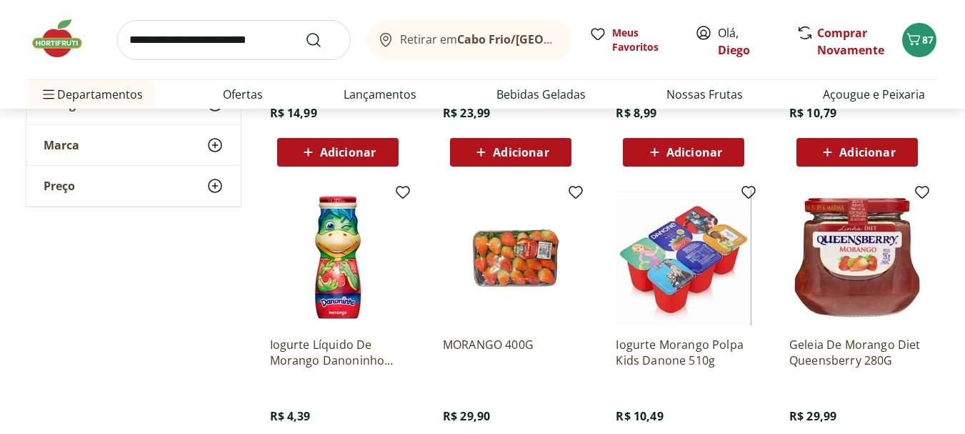
scroll to position [2071, 0]
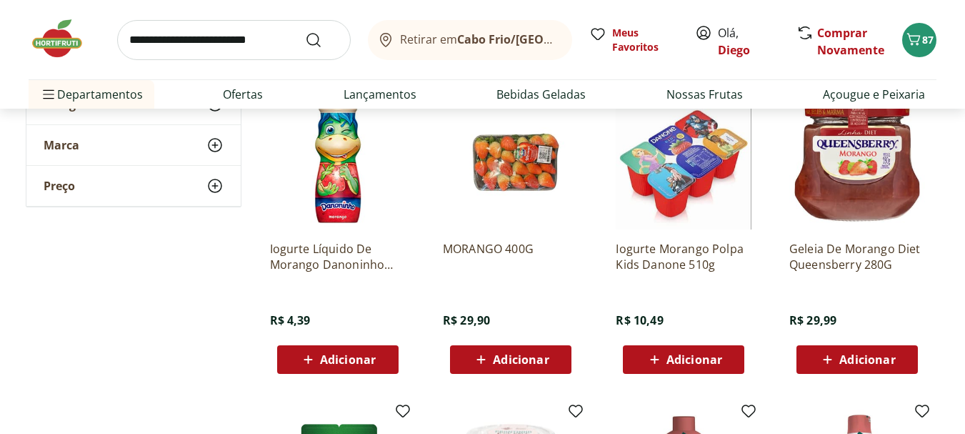
click at [864, 359] on span "Adicionar" at bounding box center [867, 359] width 56 height 11
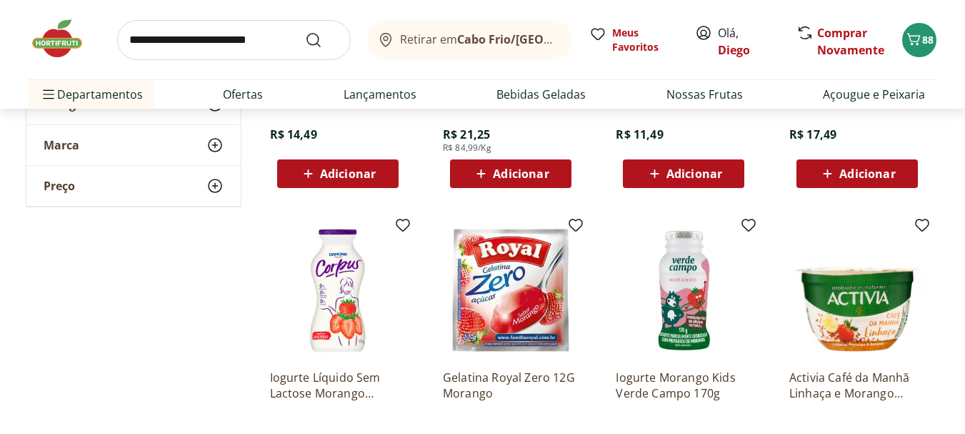
scroll to position [2857, 0]
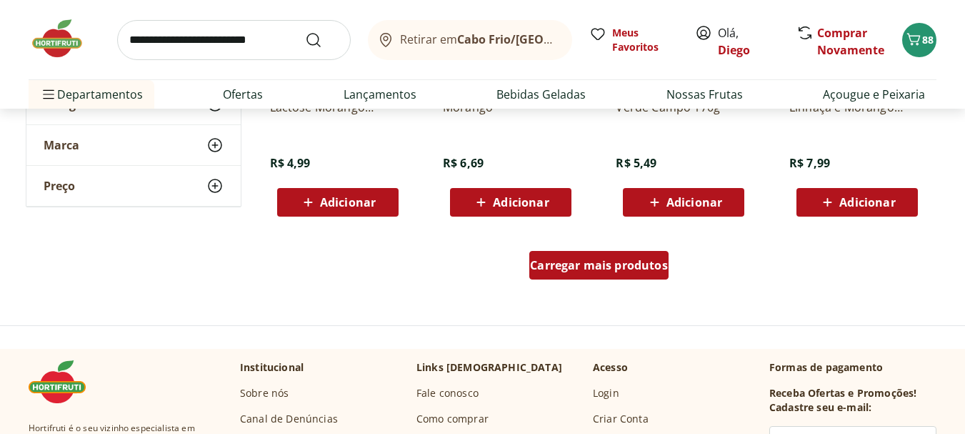
click at [621, 276] on div "Carregar mais produtos" at bounding box center [598, 265] width 139 height 29
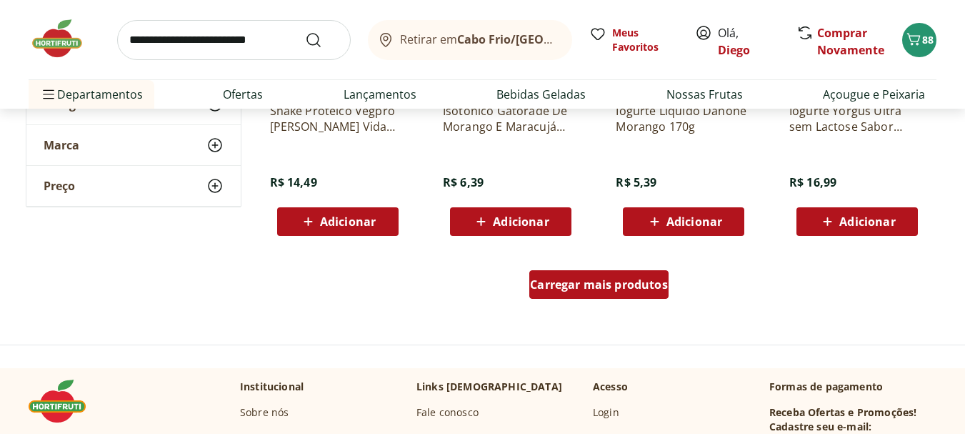
scroll to position [3785, 0]
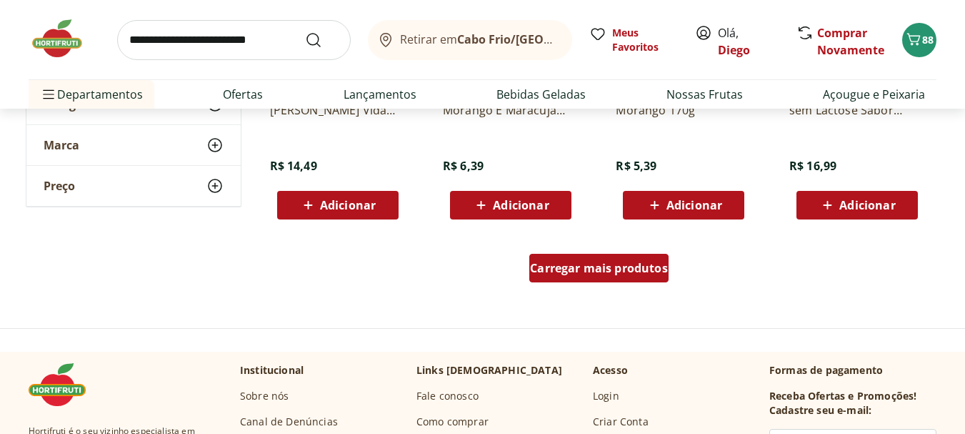
click at [604, 274] on span "Carregar mais produtos" at bounding box center [599, 267] width 138 height 11
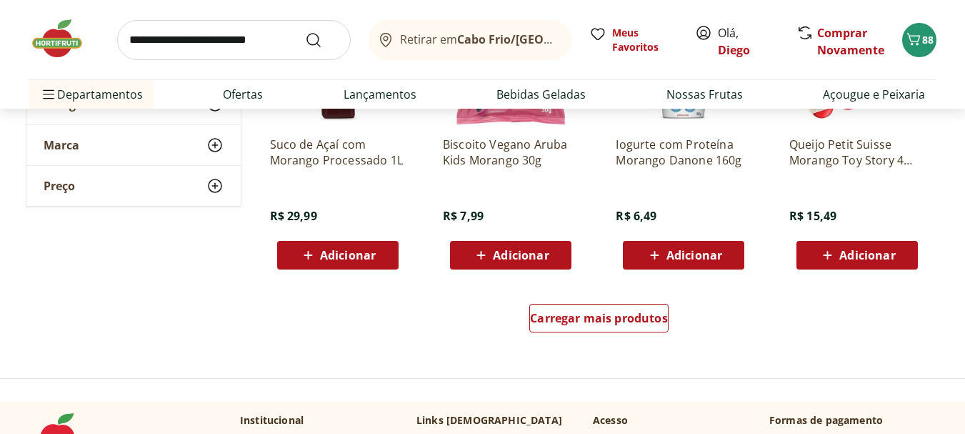
scroll to position [4714, 0]
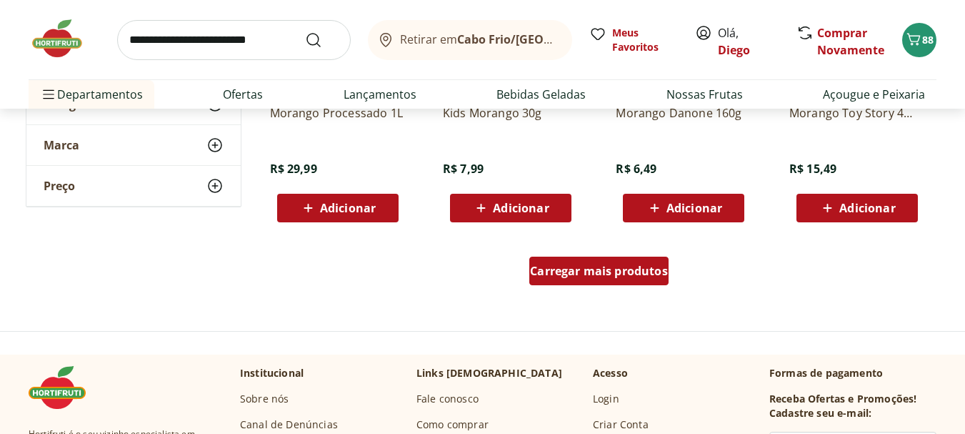
click at [641, 283] on div "Carregar mais produtos" at bounding box center [598, 270] width 139 height 29
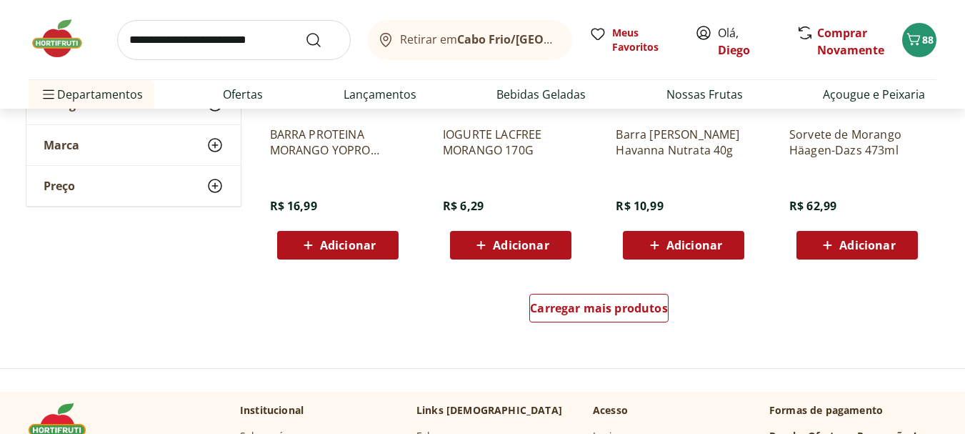
scroll to position [5642, 0]
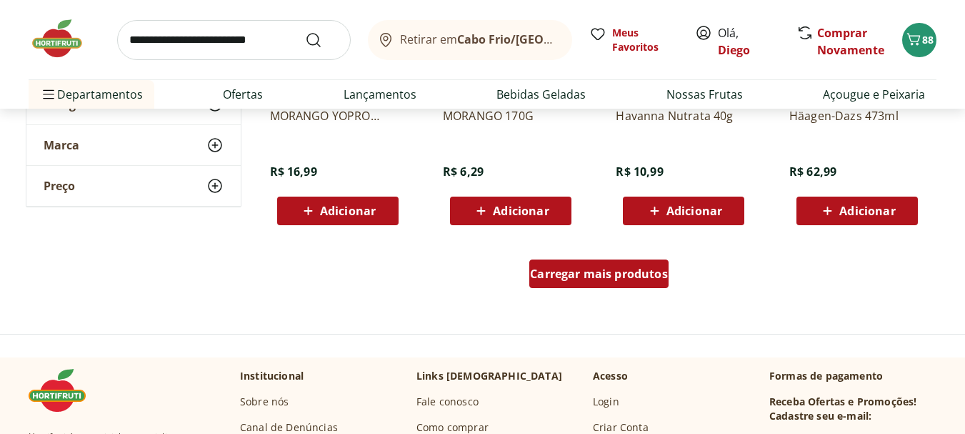
click at [635, 274] on span "Carregar mais produtos" at bounding box center [599, 273] width 138 height 11
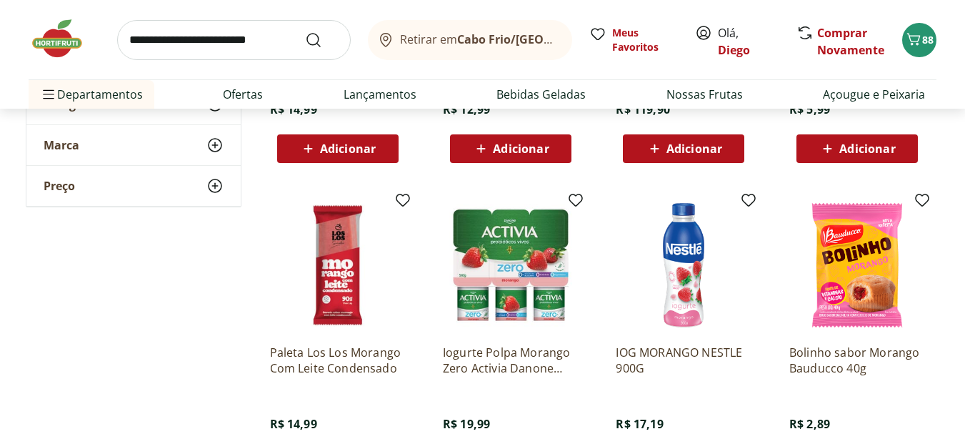
scroll to position [6214, 0]
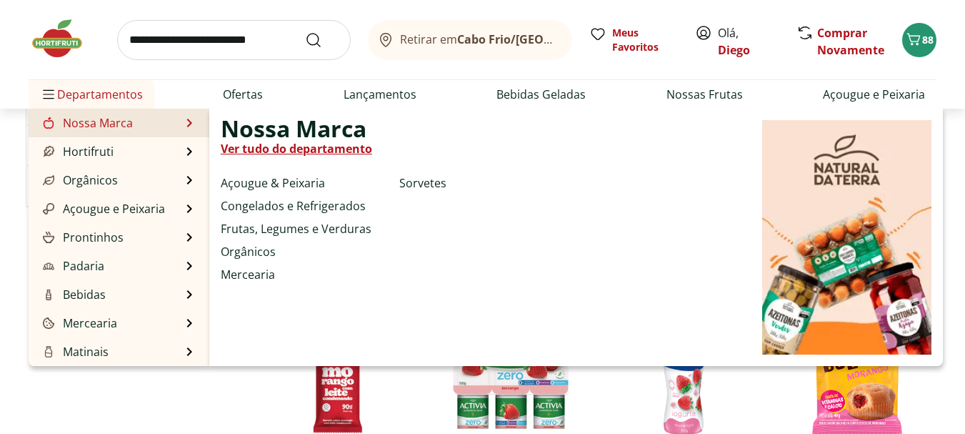
click at [272, 148] on link "Ver tudo do departamento" at bounding box center [296, 148] width 151 height 17
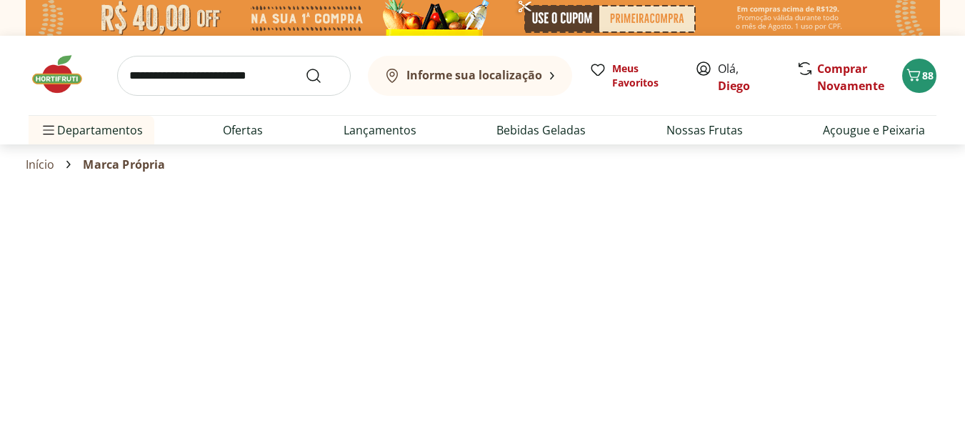
select select "**********"
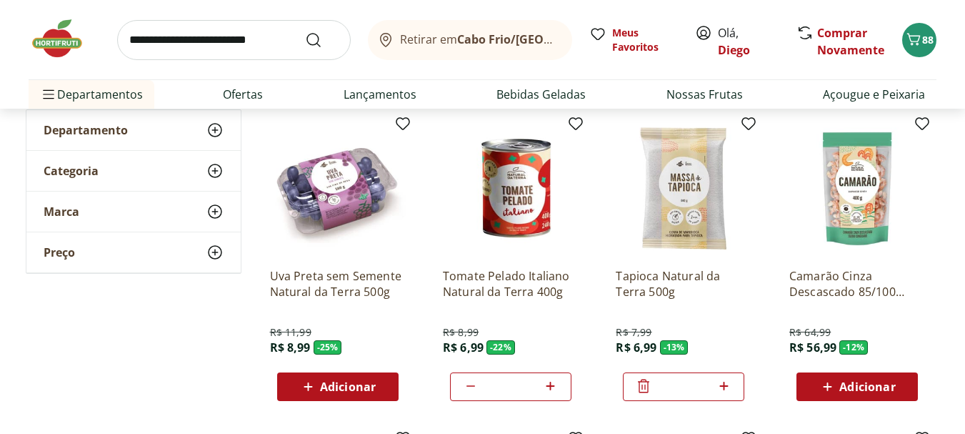
scroll to position [143, 0]
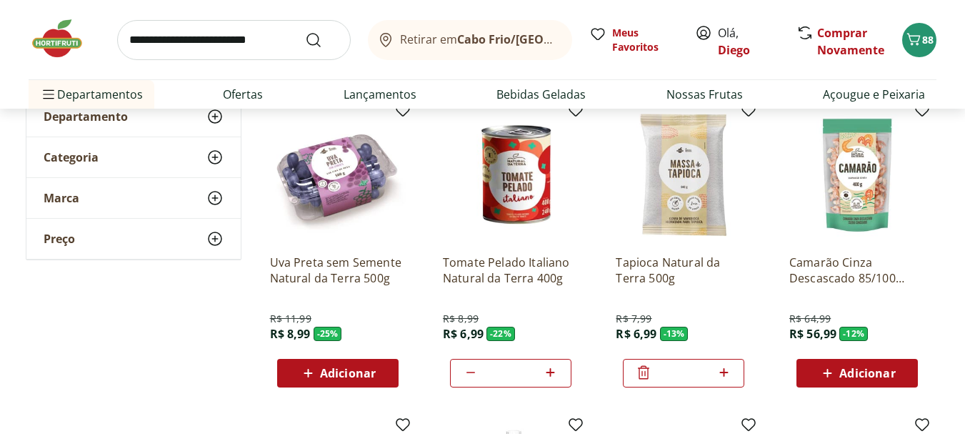
click at [467, 374] on icon at bounding box center [470, 372] width 17 height 17
type input "*"
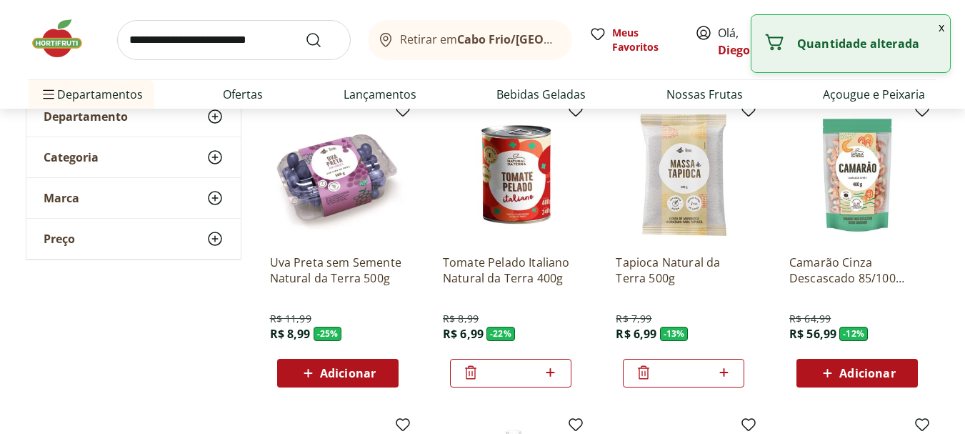
click at [467, 374] on icon at bounding box center [470, 372] width 17 height 17
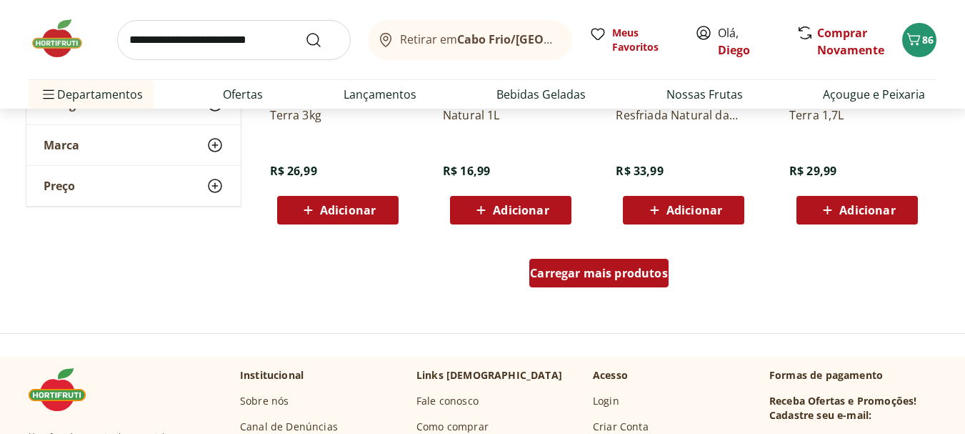
scroll to position [1000, 0]
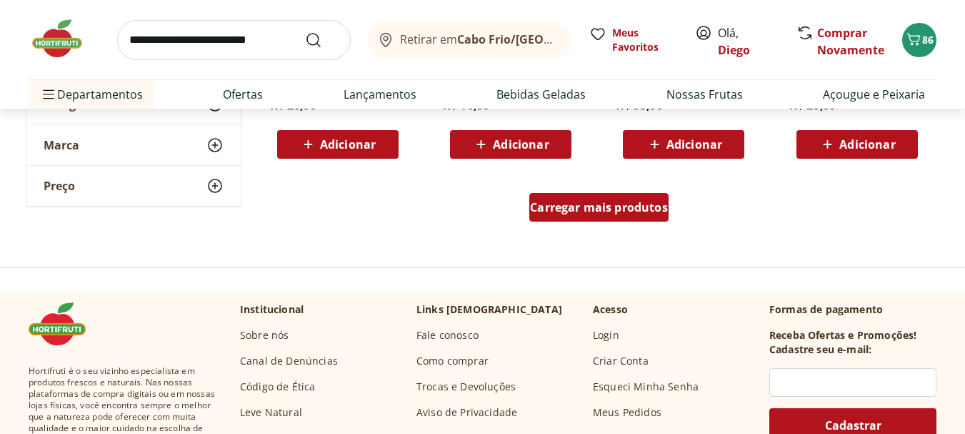
click at [623, 201] on span "Carregar mais produtos" at bounding box center [599, 206] width 138 height 11
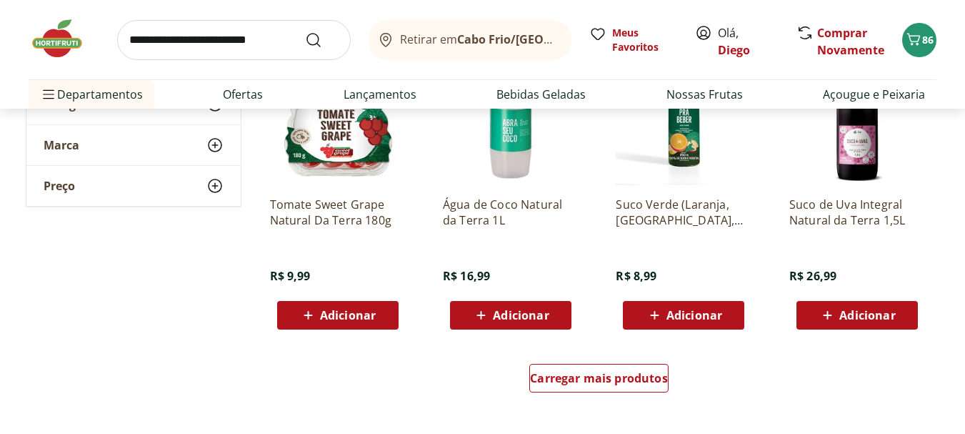
scroll to position [1786, 0]
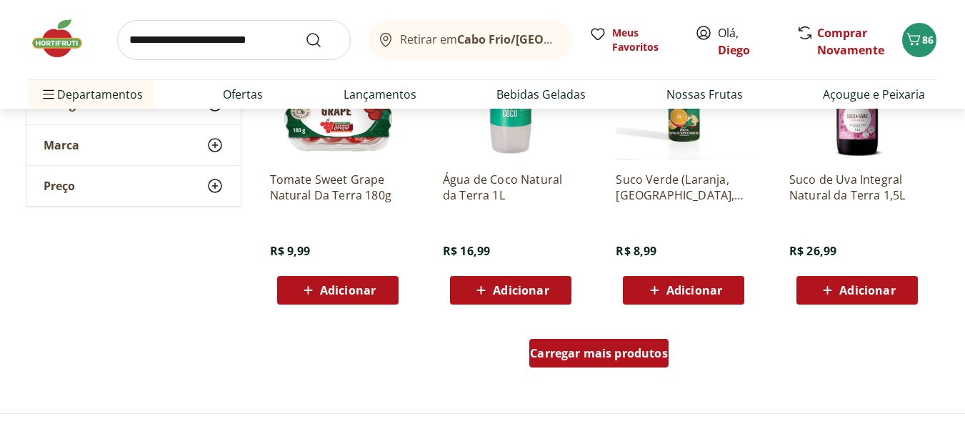
click at [609, 352] on span "Carregar mais produtos" at bounding box center [599, 352] width 138 height 11
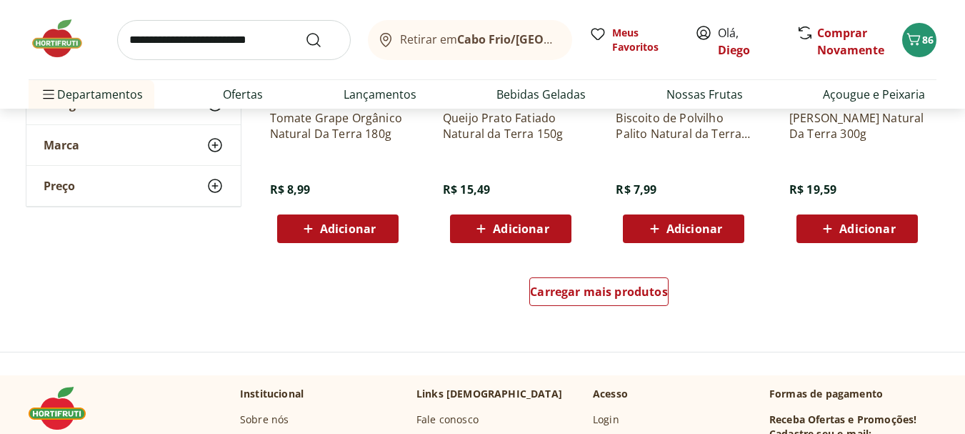
scroll to position [2786, 0]
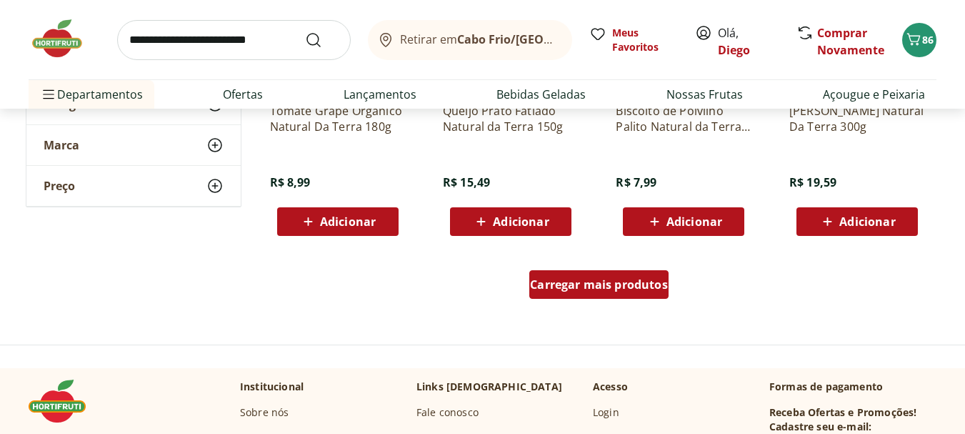
click at [621, 289] on span "Carregar mais produtos" at bounding box center [599, 284] width 138 height 11
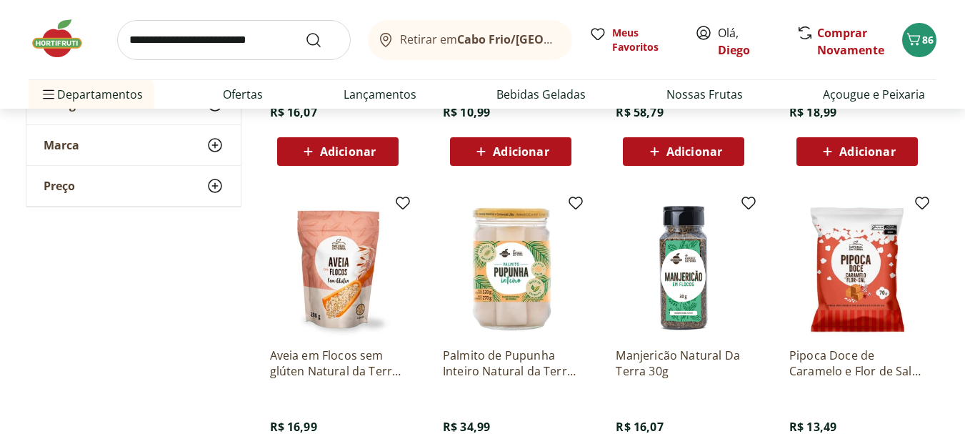
scroll to position [3214, 0]
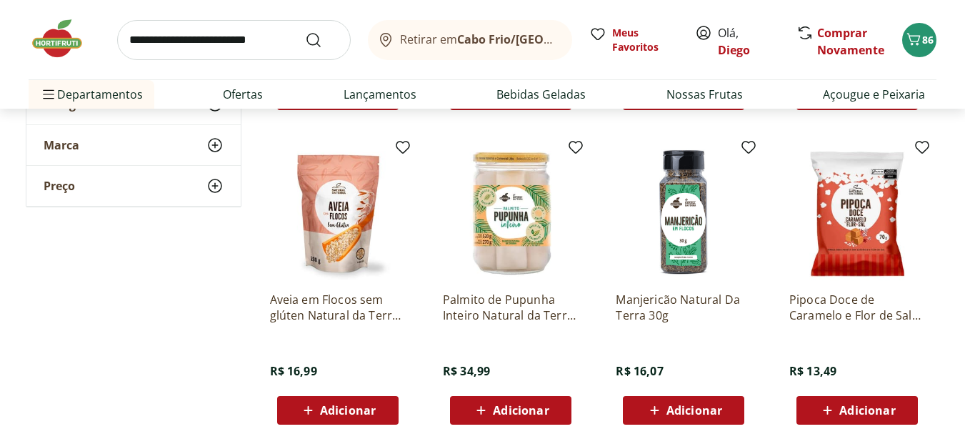
click at [214, 34] on input "search" at bounding box center [234, 40] width 234 height 40
type input "*****"
click at [305, 31] on button "Submit Search" at bounding box center [322, 39] width 34 height 17
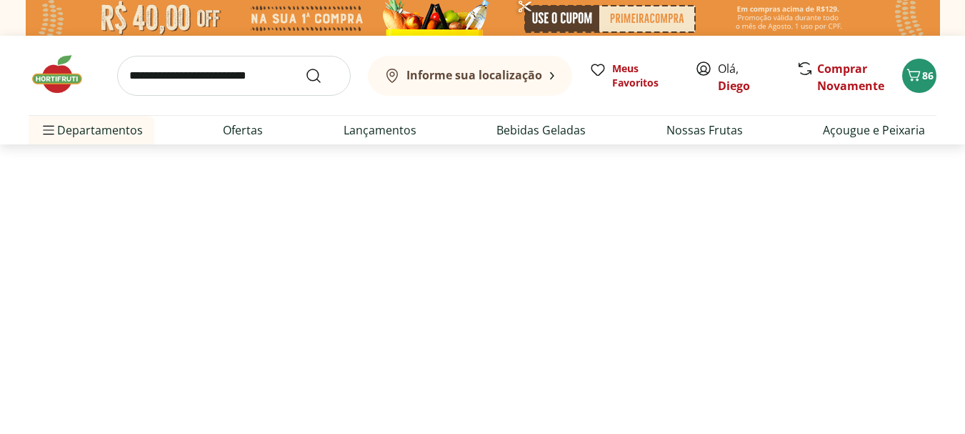
select select "**********"
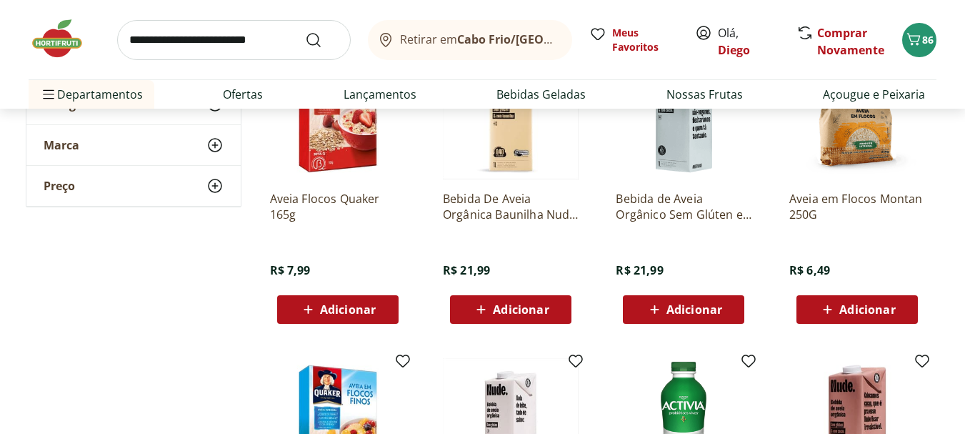
scroll to position [313, 0]
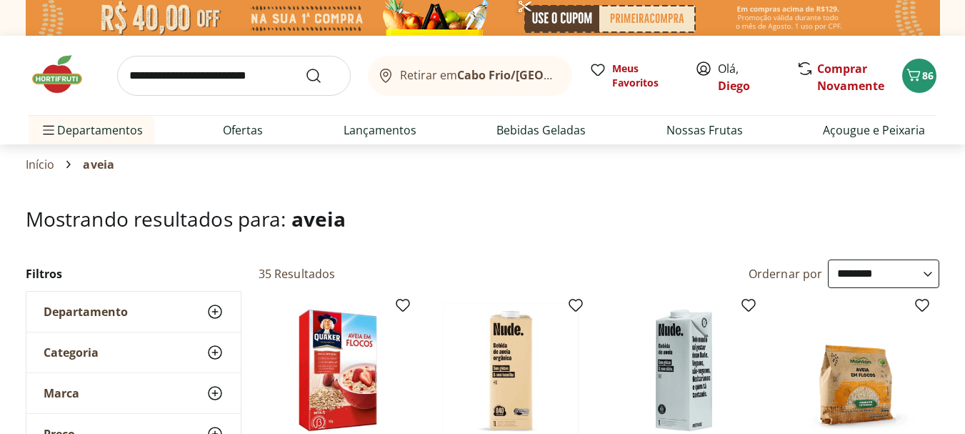
select select "**********"
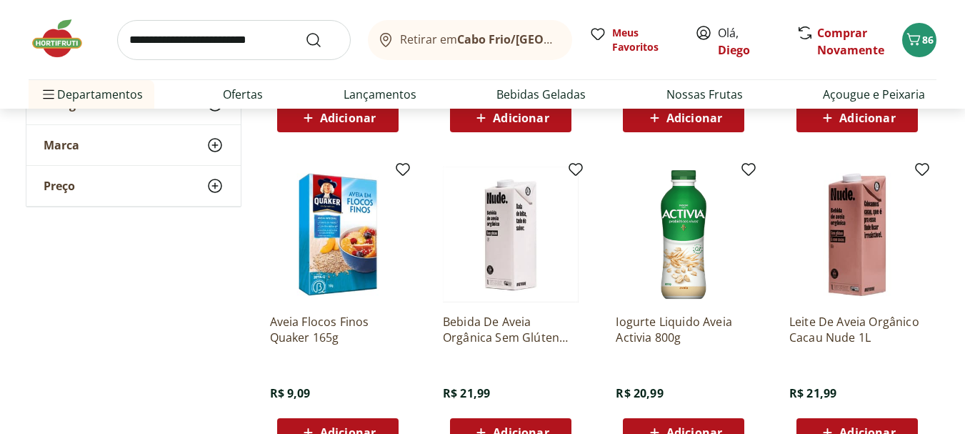
scroll to position [286, 0]
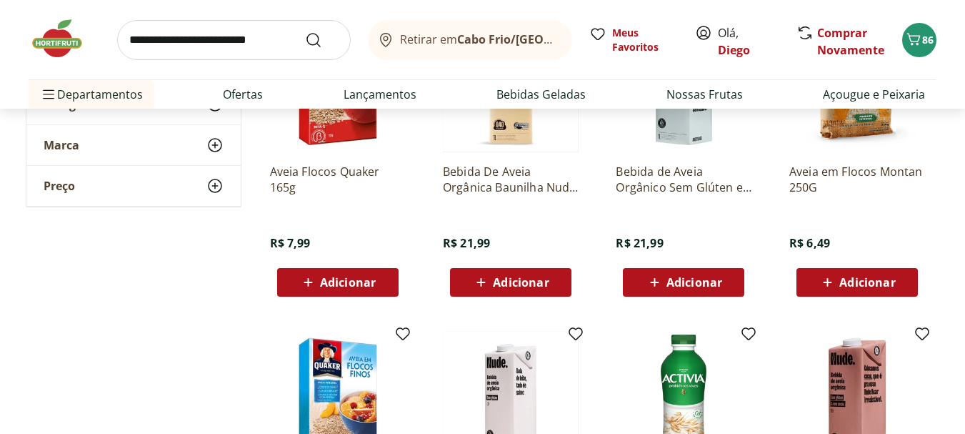
click at [881, 280] on span "Adicionar" at bounding box center [867, 281] width 56 height 11
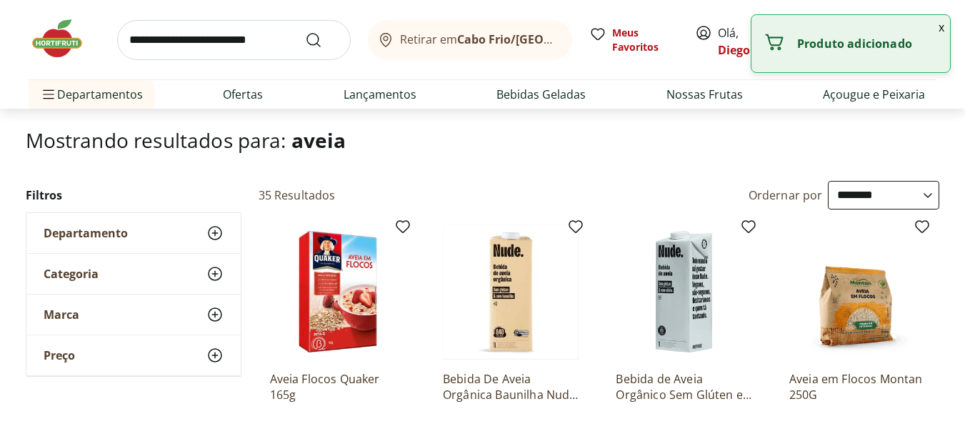
scroll to position [71, 0]
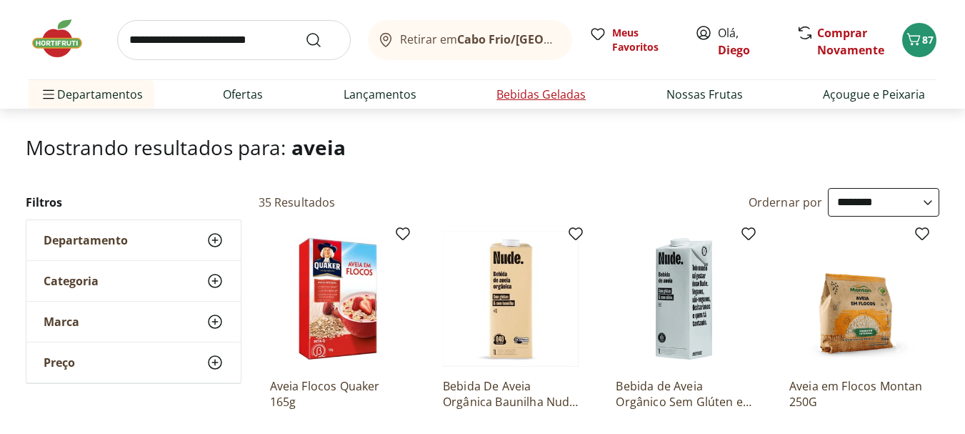
click at [510, 98] on link "Bebidas Geladas" at bounding box center [540, 94] width 89 height 17
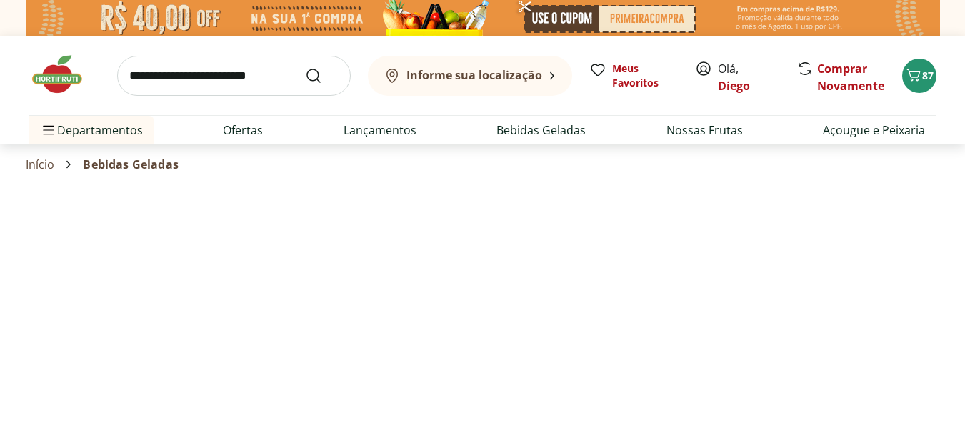
select select "**********"
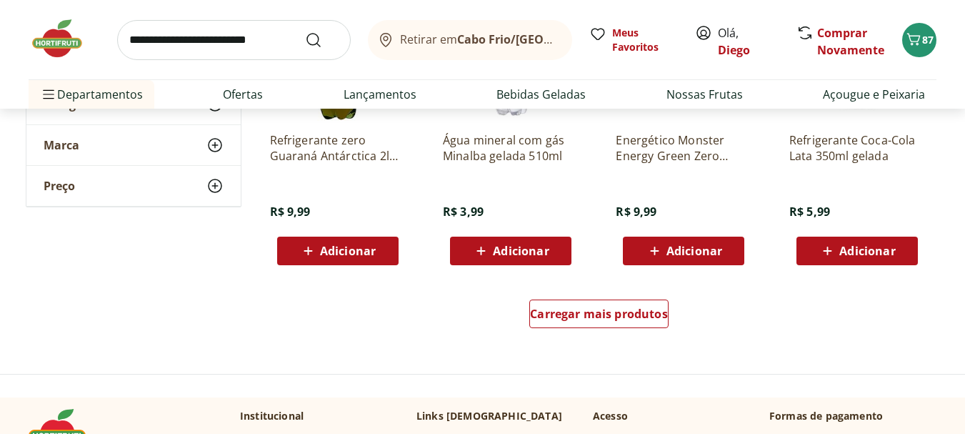
scroll to position [929, 0]
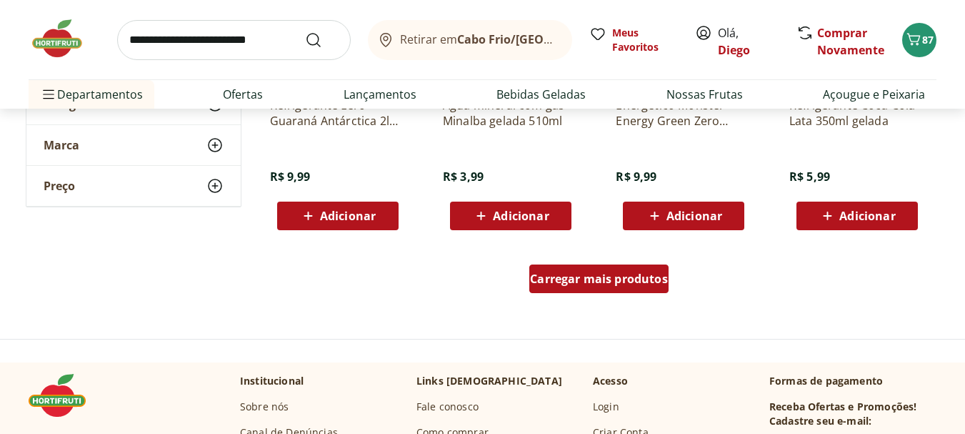
click at [649, 280] on span "Carregar mais produtos" at bounding box center [599, 278] width 138 height 11
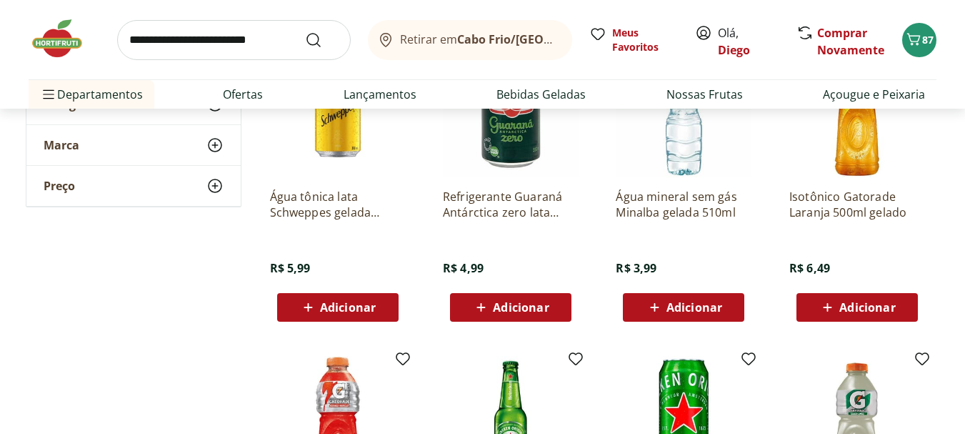
scroll to position [1286, 0]
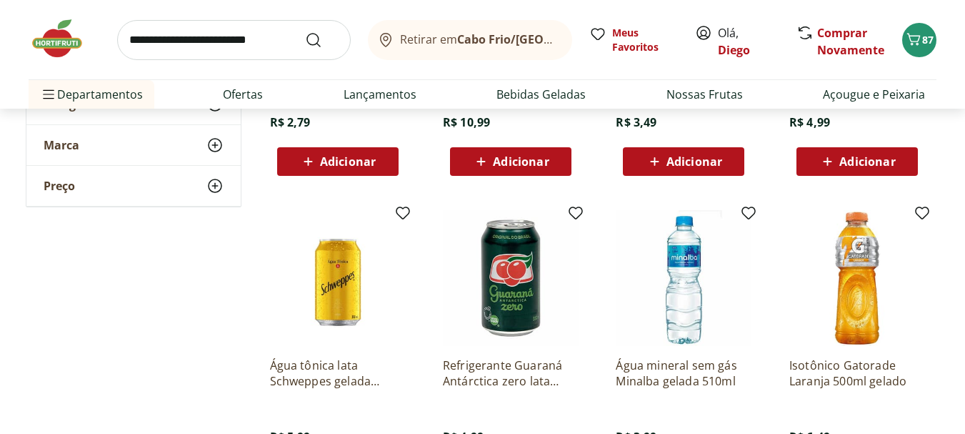
click at [218, 38] on input "search" at bounding box center [234, 40] width 234 height 40
type input "**********"
click at [305, 31] on button "Submit Search" at bounding box center [322, 39] width 34 height 17
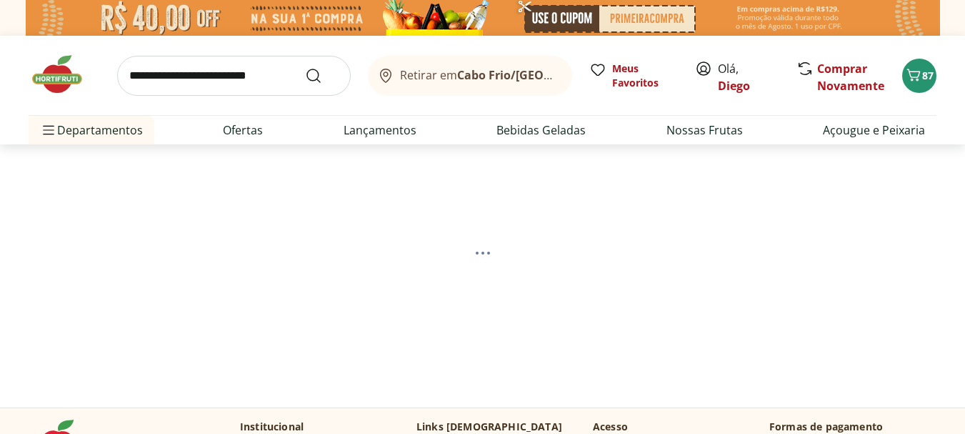
select select "**********"
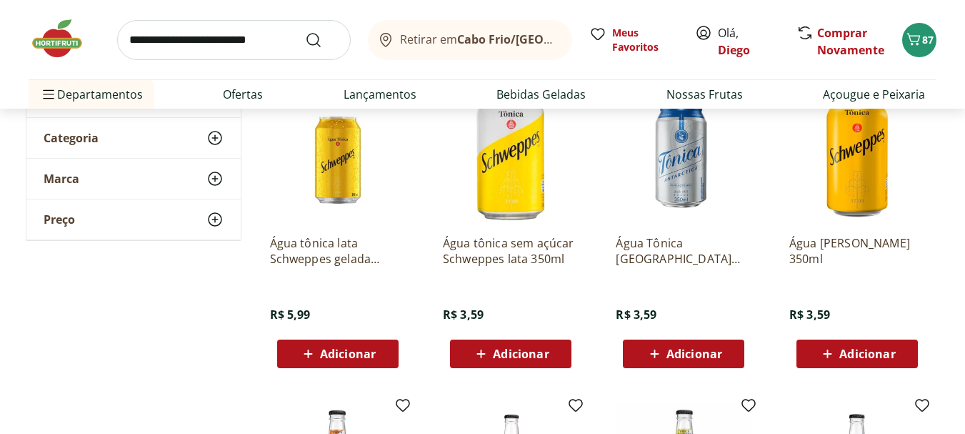
scroll to position [500, 0]
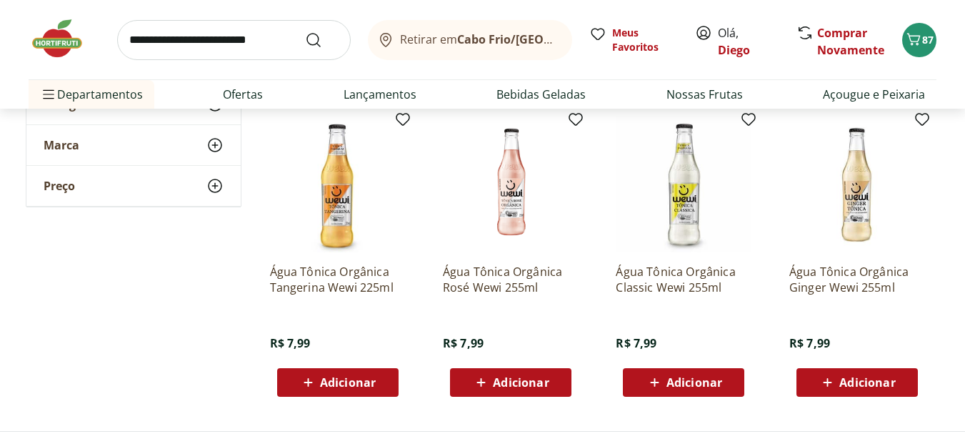
click at [862, 384] on span "Adicionar" at bounding box center [867, 381] width 56 height 11
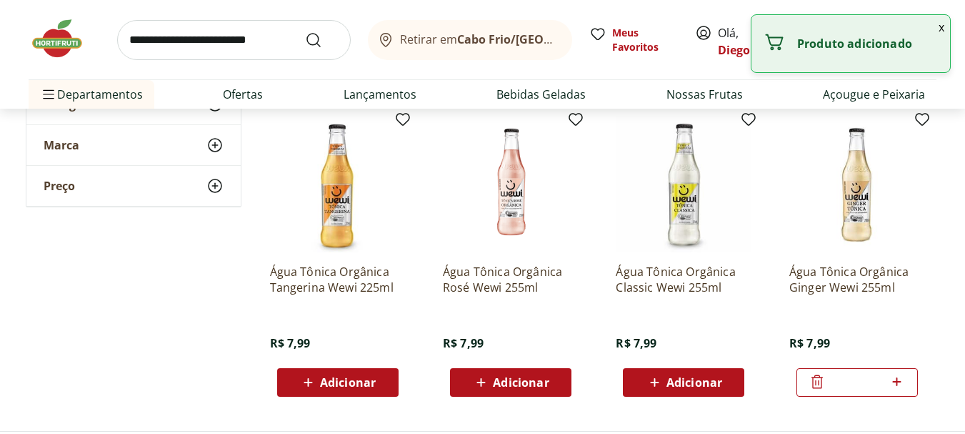
click at [901, 382] on icon at bounding box center [897, 381] width 18 height 17
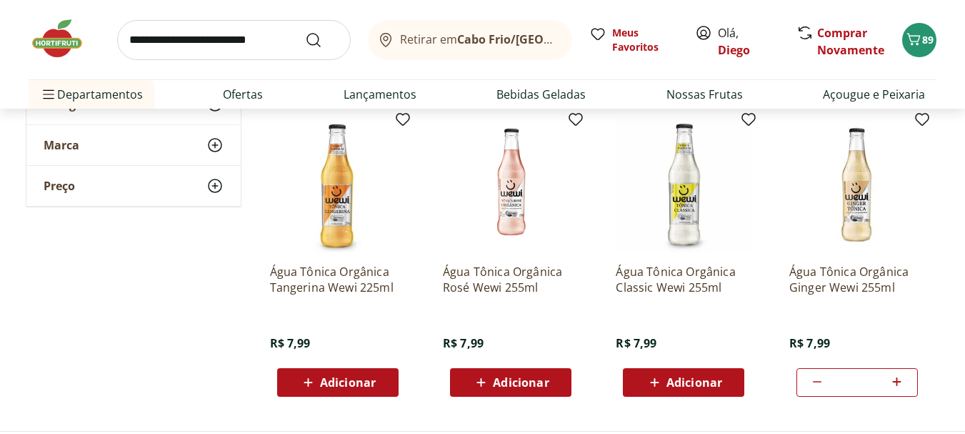
click at [902, 376] on icon at bounding box center [897, 381] width 18 height 17
type input "*"
